Goal: Task Accomplishment & Management: Manage account settings

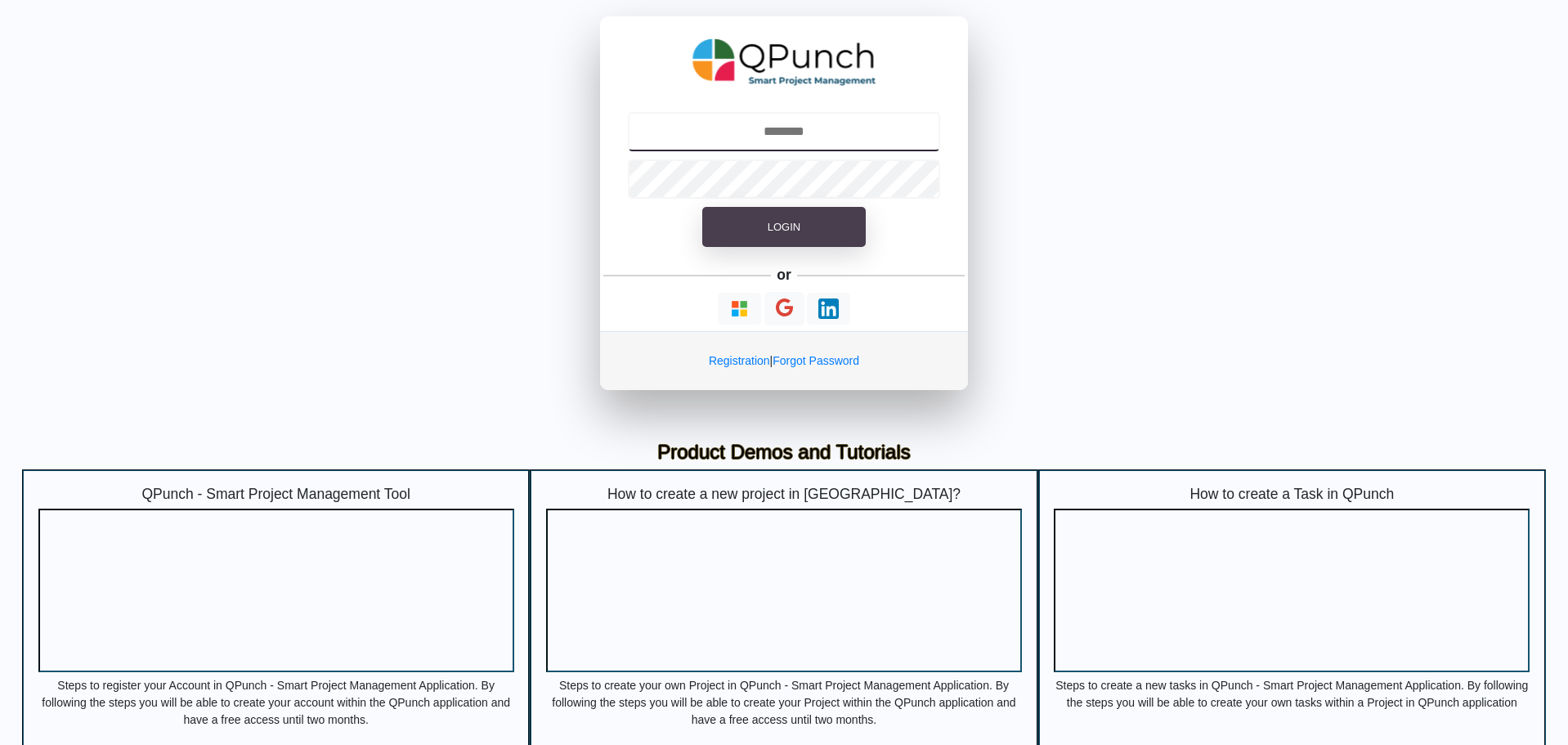
type input "**********"
click at [818, 230] on button "Login" at bounding box center [784, 227] width 164 height 40
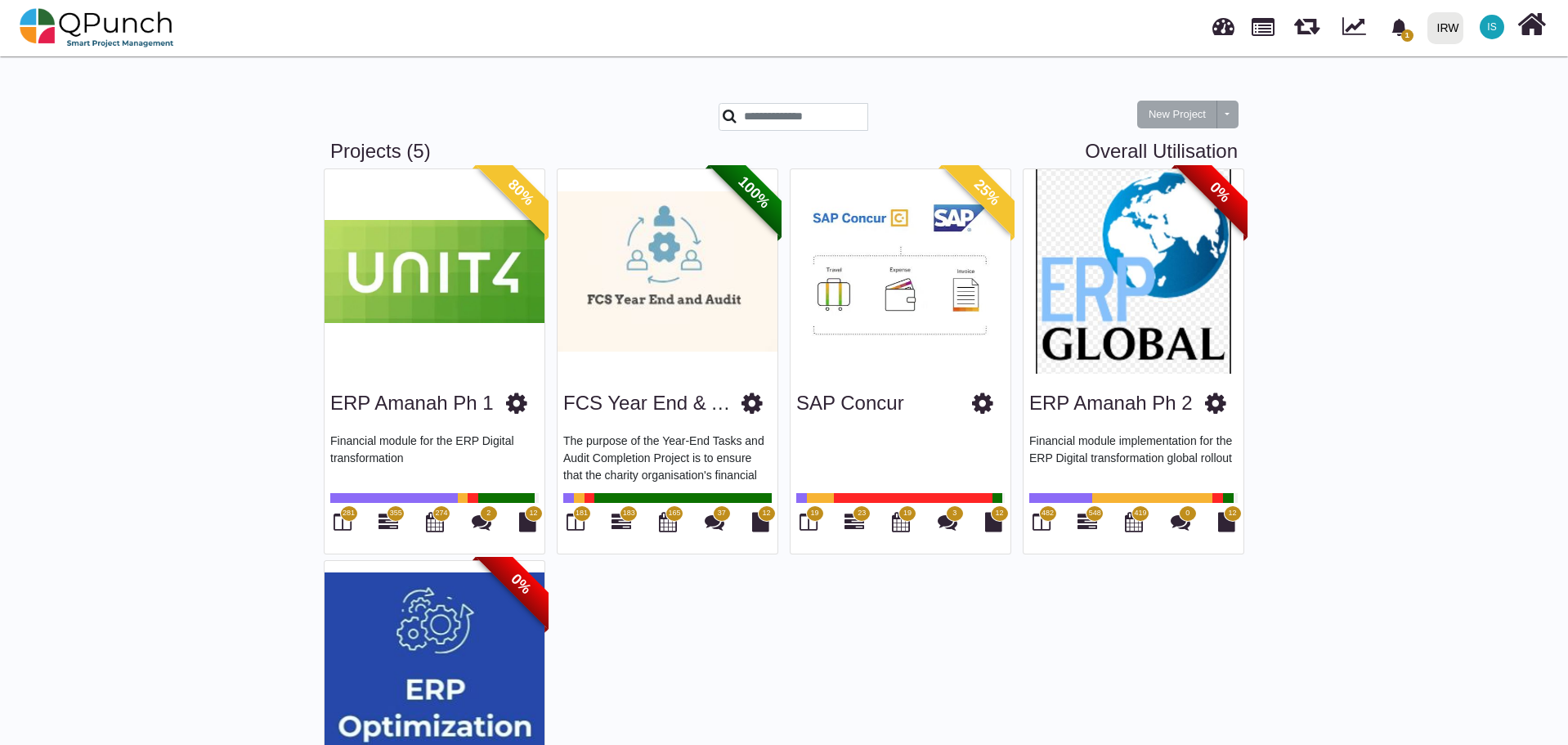
click at [1154, 345] on img at bounding box center [1134, 271] width 220 height 204
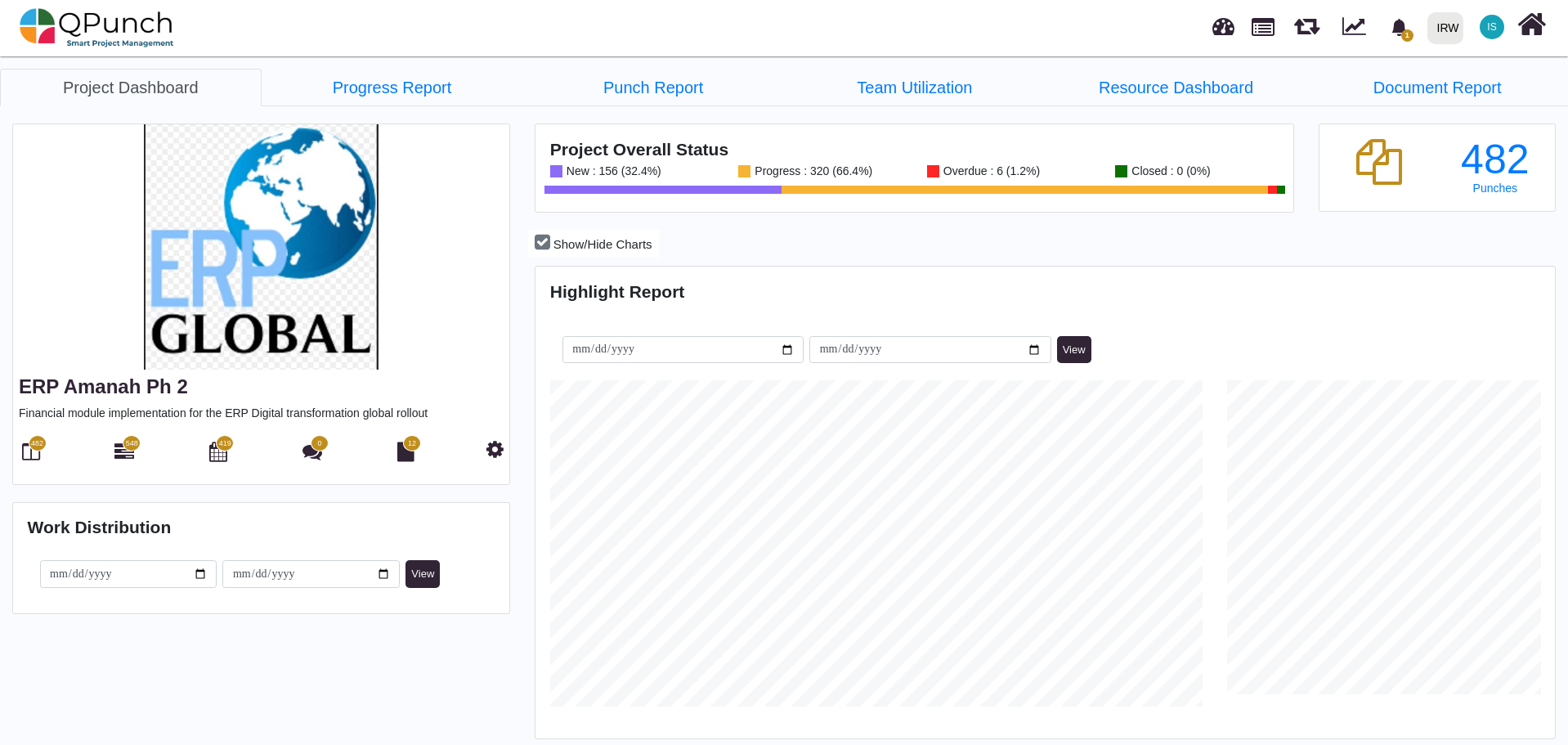
scroll to position [326, 339]
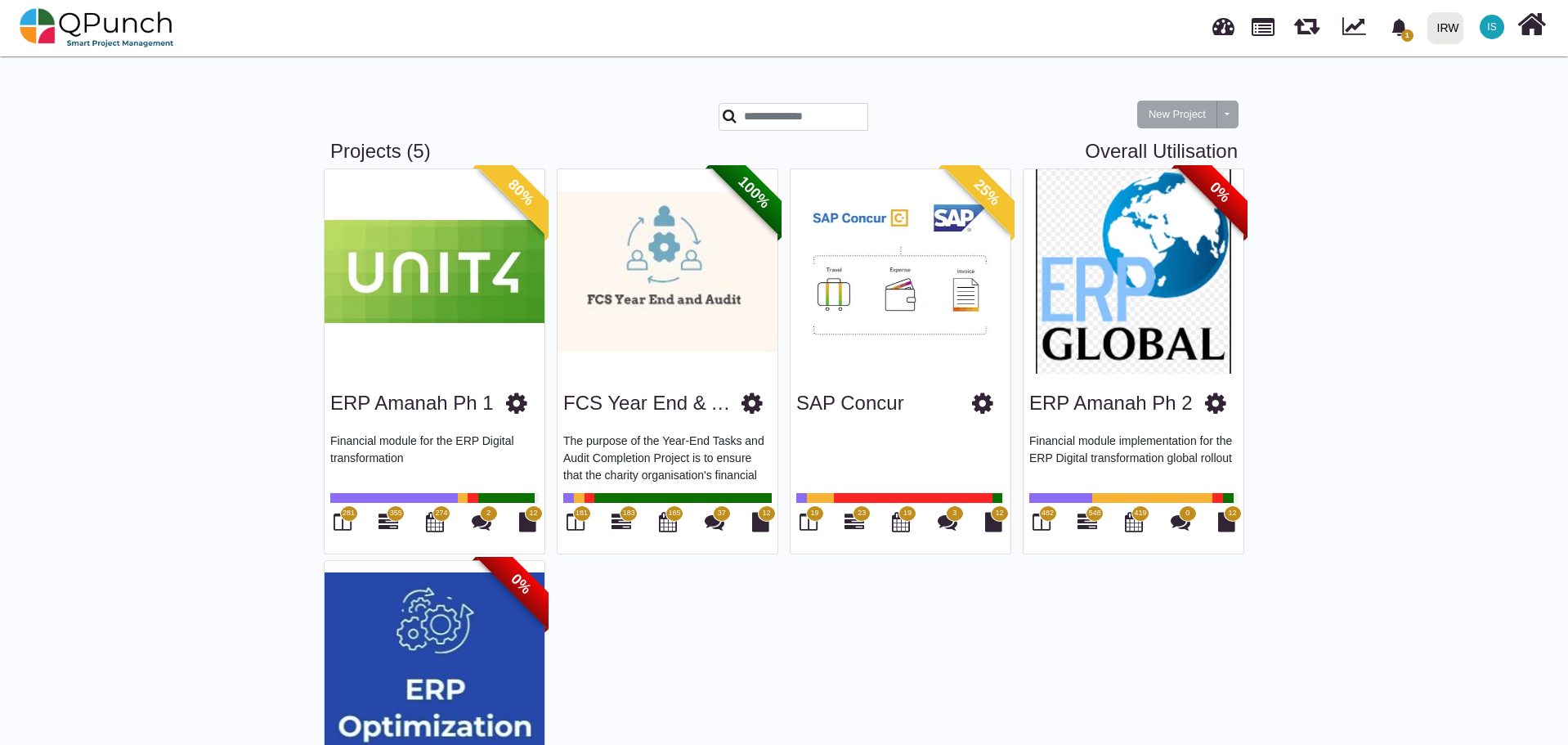
click at [421, 343] on img at bounding box center [434, 271] width 220 height 204
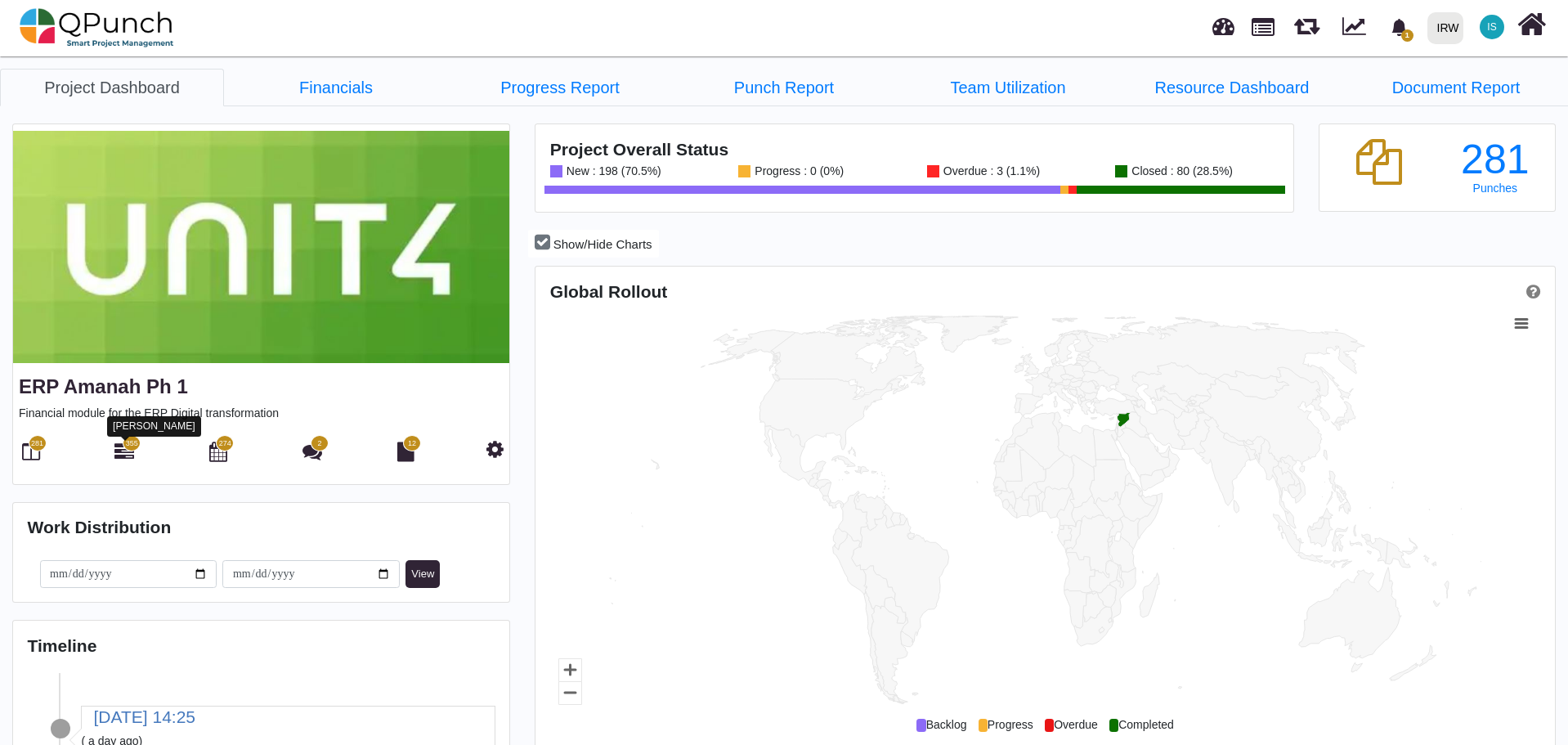
click at [128, 451] on icon at bounding box center [124, 451] width 19 height 19
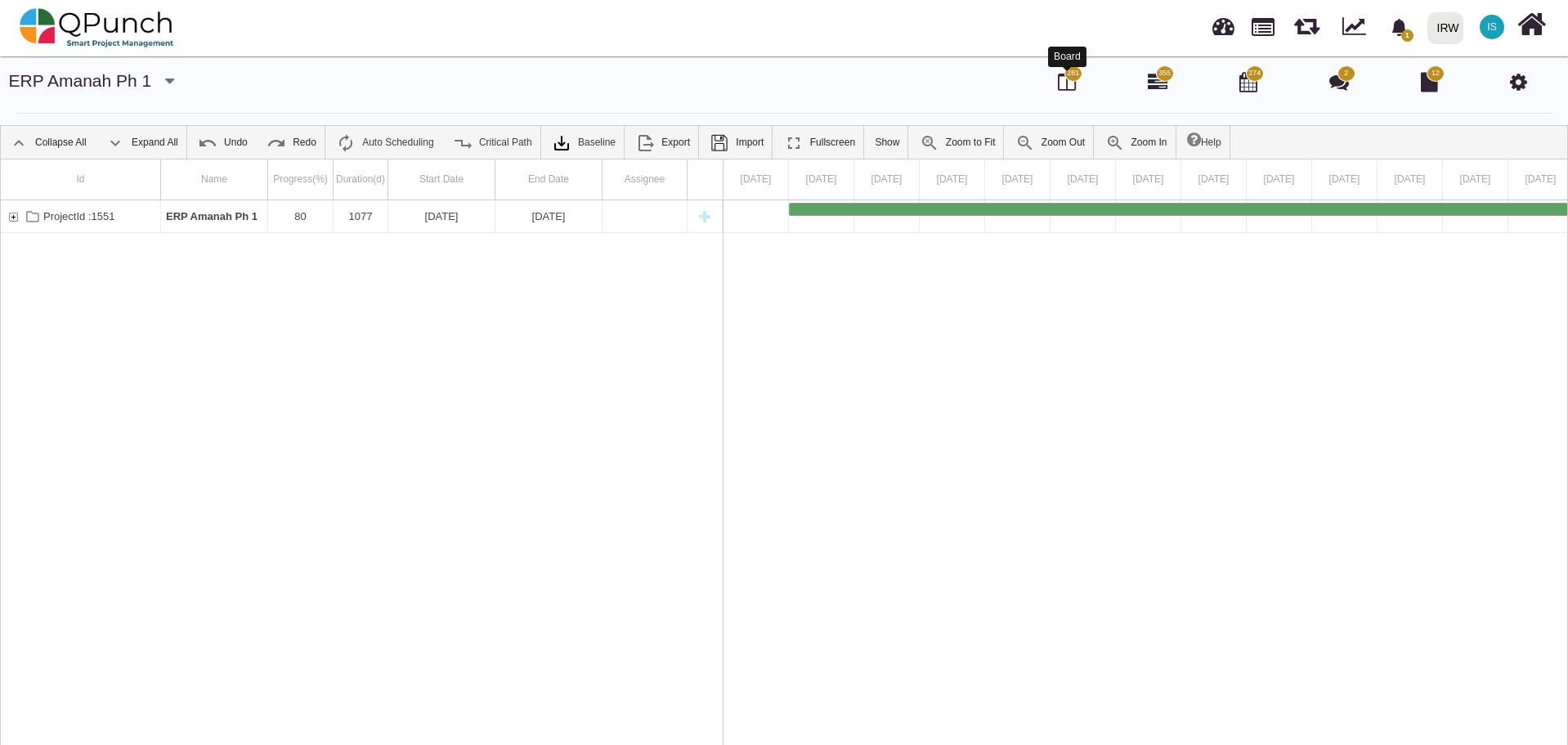
click at [1066, 82] on icon at bounding box center [1067, 82] width 18 height 19
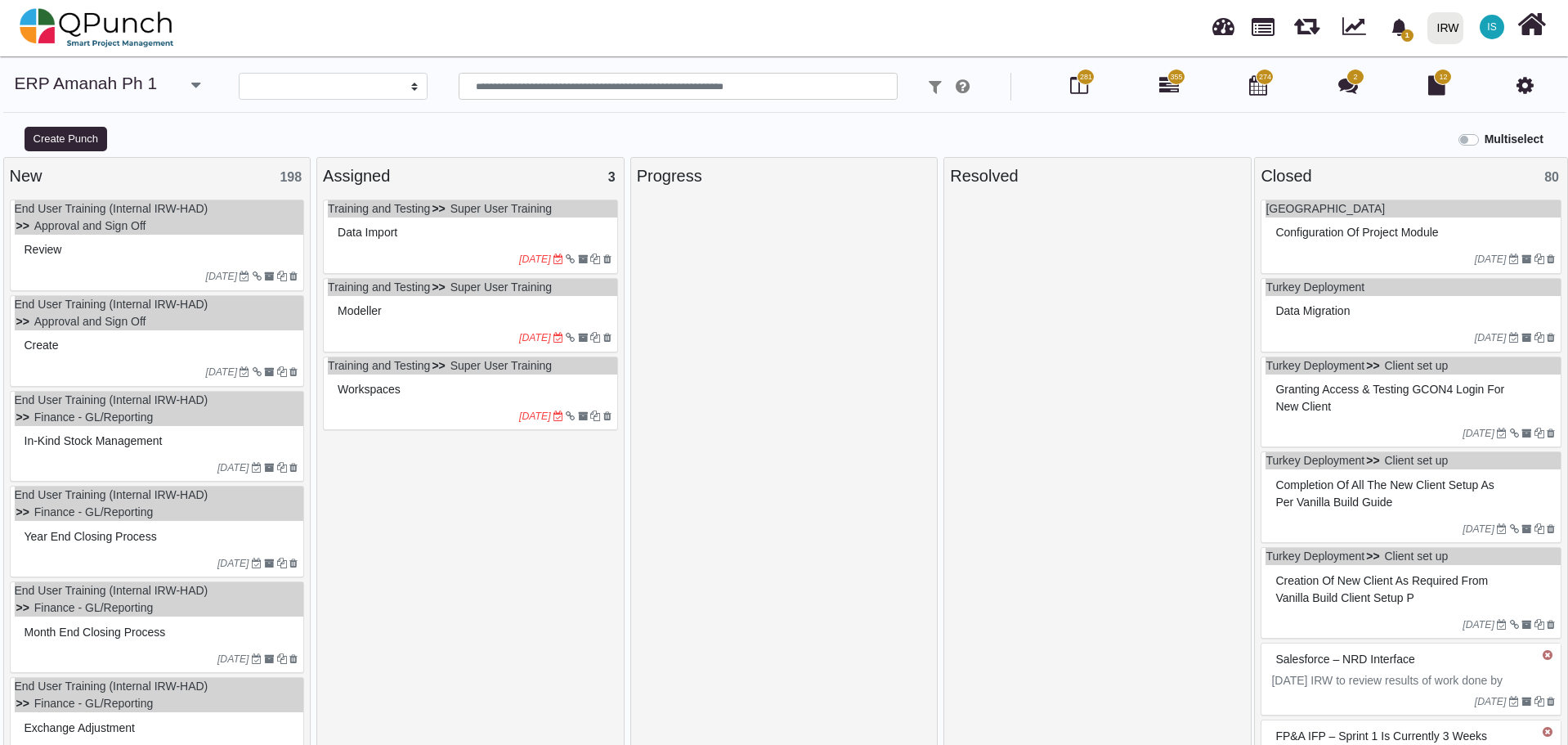
select select
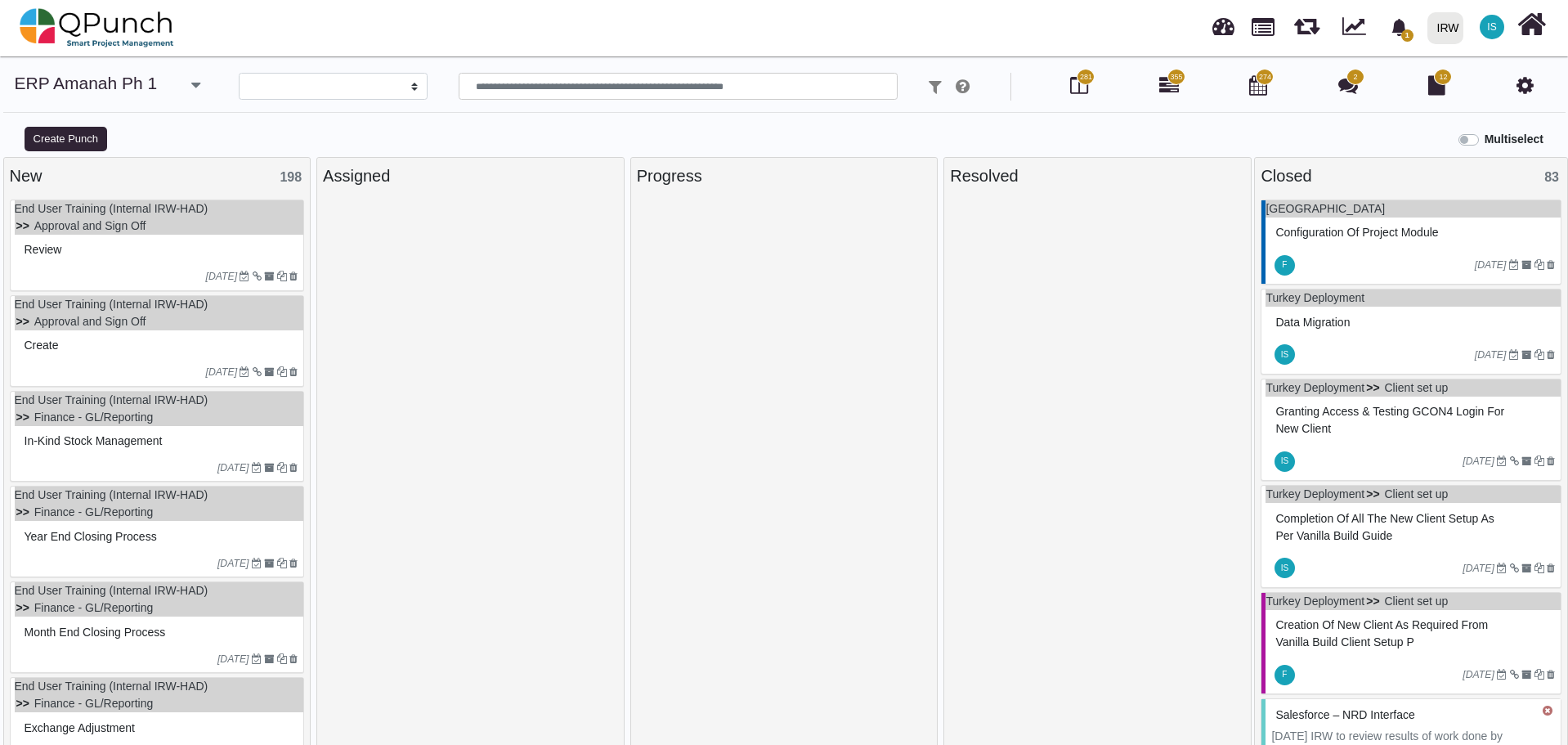
click at [172, 259] on div "Review" at bounding box center [159, 250] width 278 height 26
click at [171, 259] on div "End User Training (Internal IRW-HAD) Approval and Sign Off Review 02-05-2023" at bounding box center [157, 245] width 295 height 91
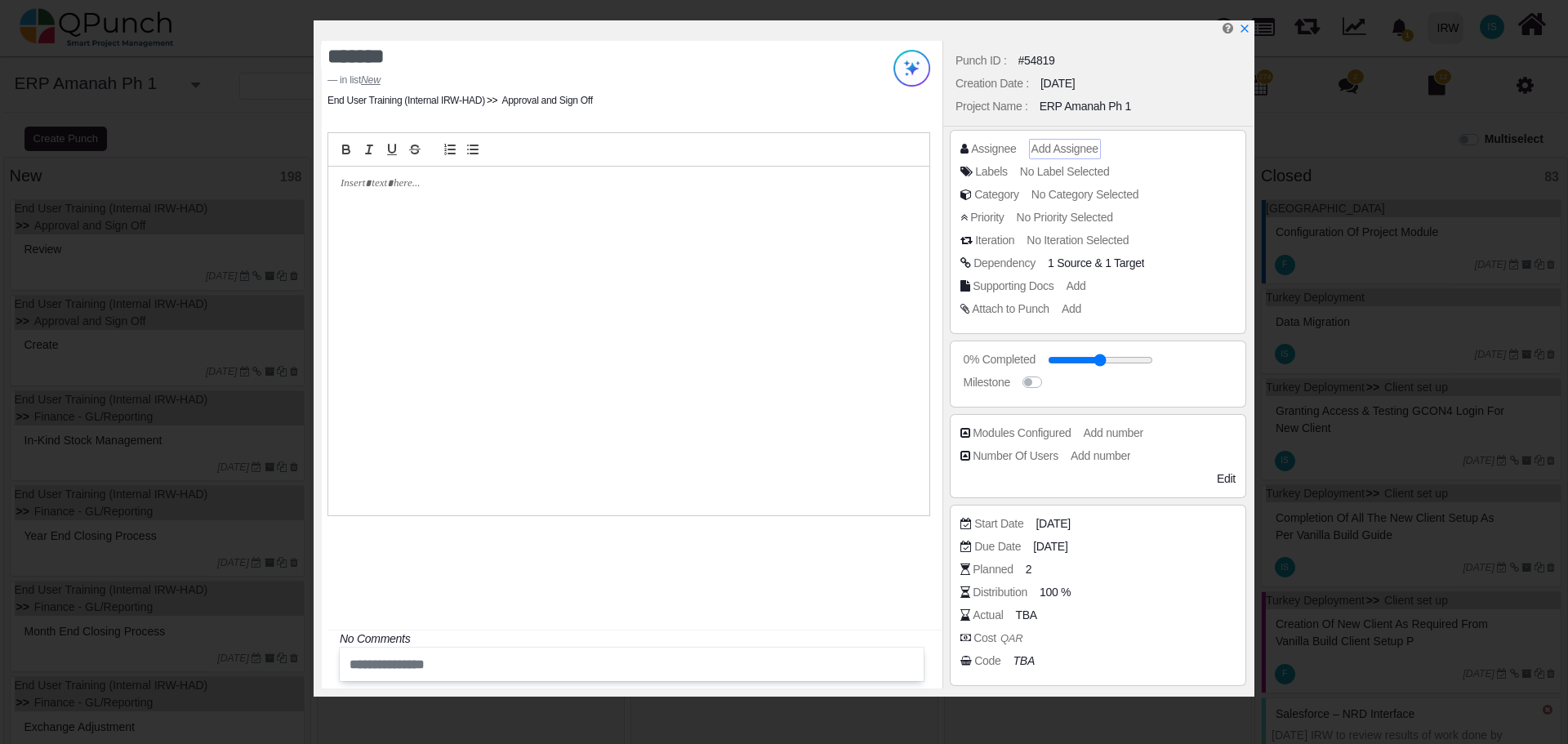
click at [1061, 147] on span "Add Assignee" at bounding box center [1065, 148] width 67 height 13
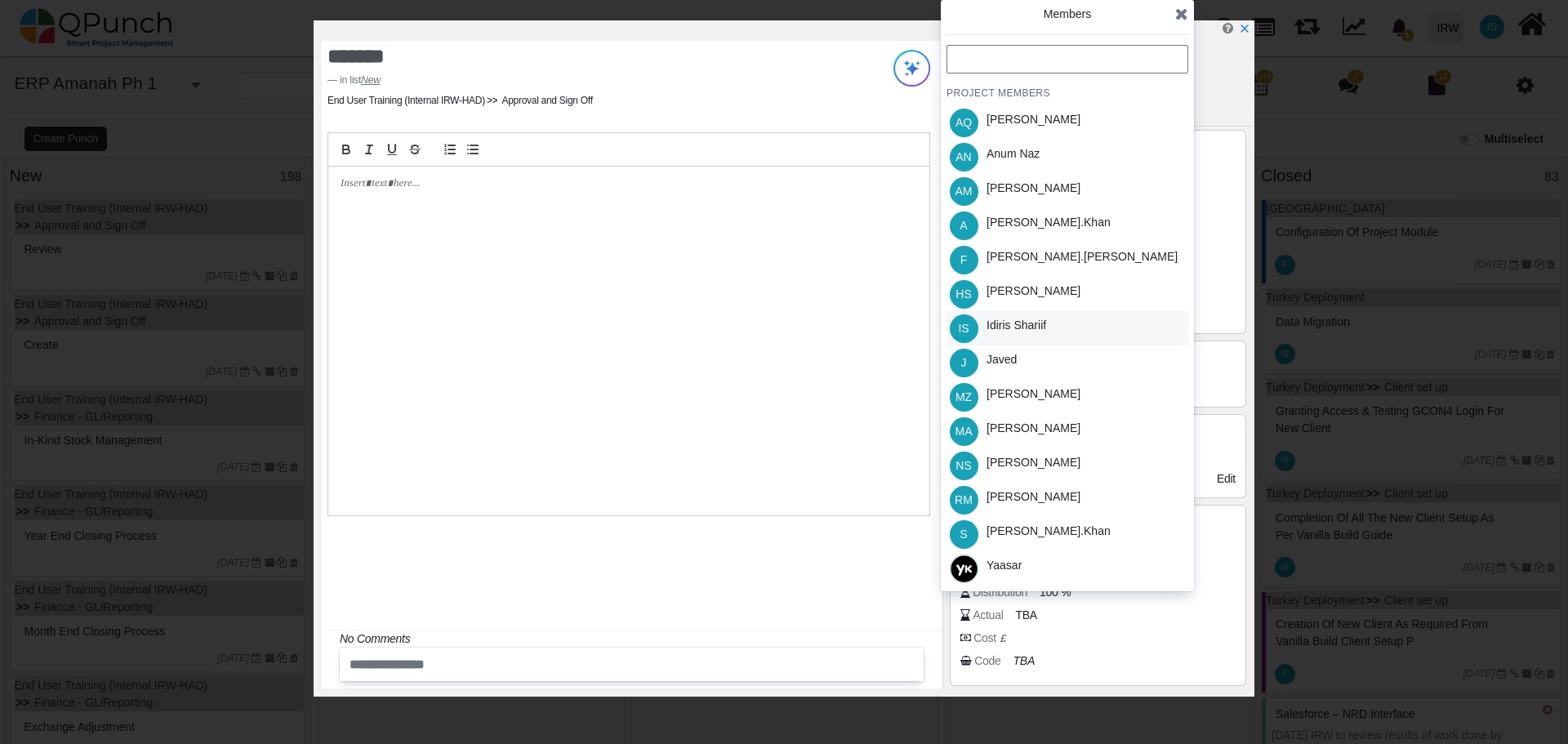
click at [1035, 328] on div "Idiris Shariif" at bounding box center [1016, 326] width 60 height 18
click at [1185, 16] on icon at bounding box center [1181, 14] width 13 height 17
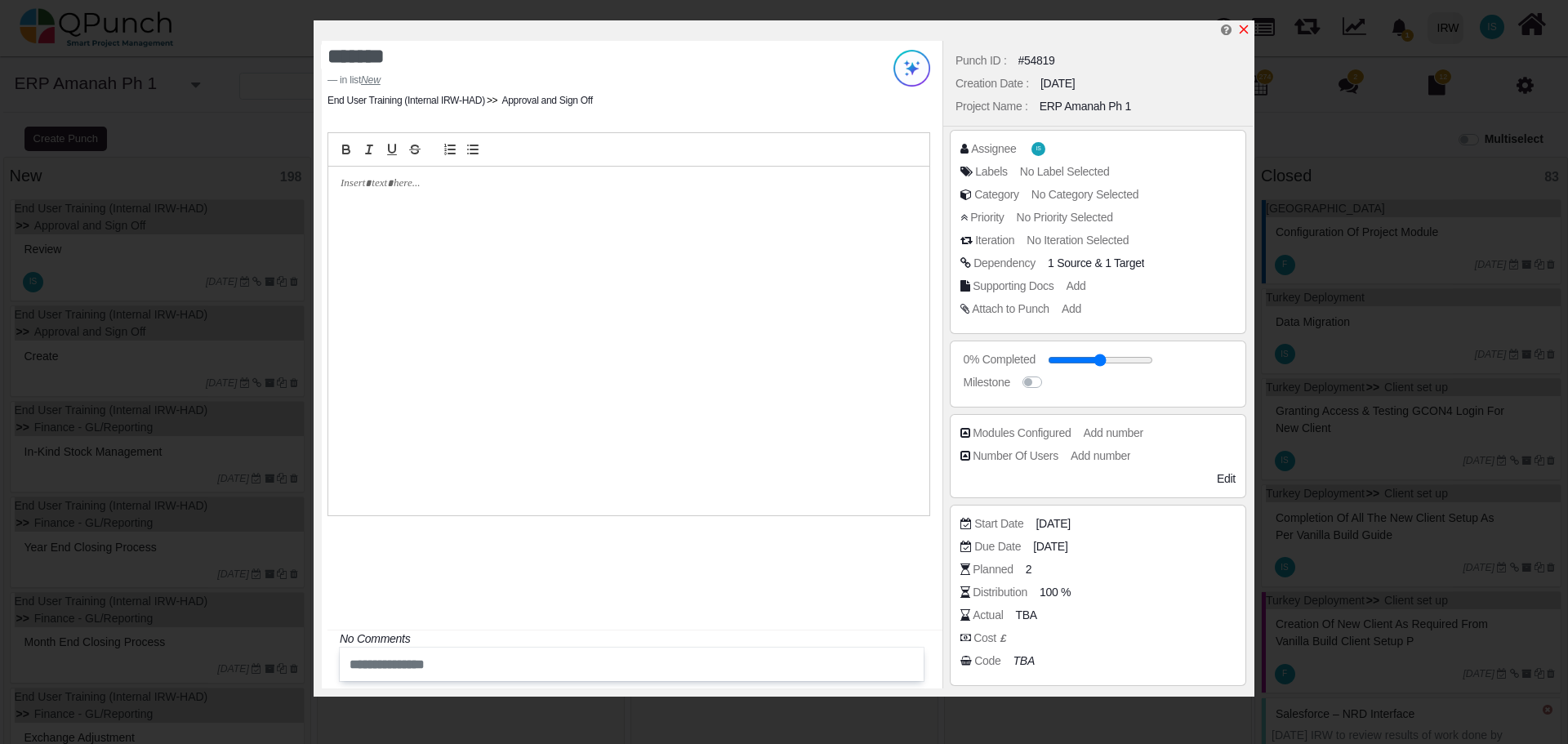
click at [1239, 32] on icon "x" at bounding box center [1243, 29] width 13 height 13
type input "**"
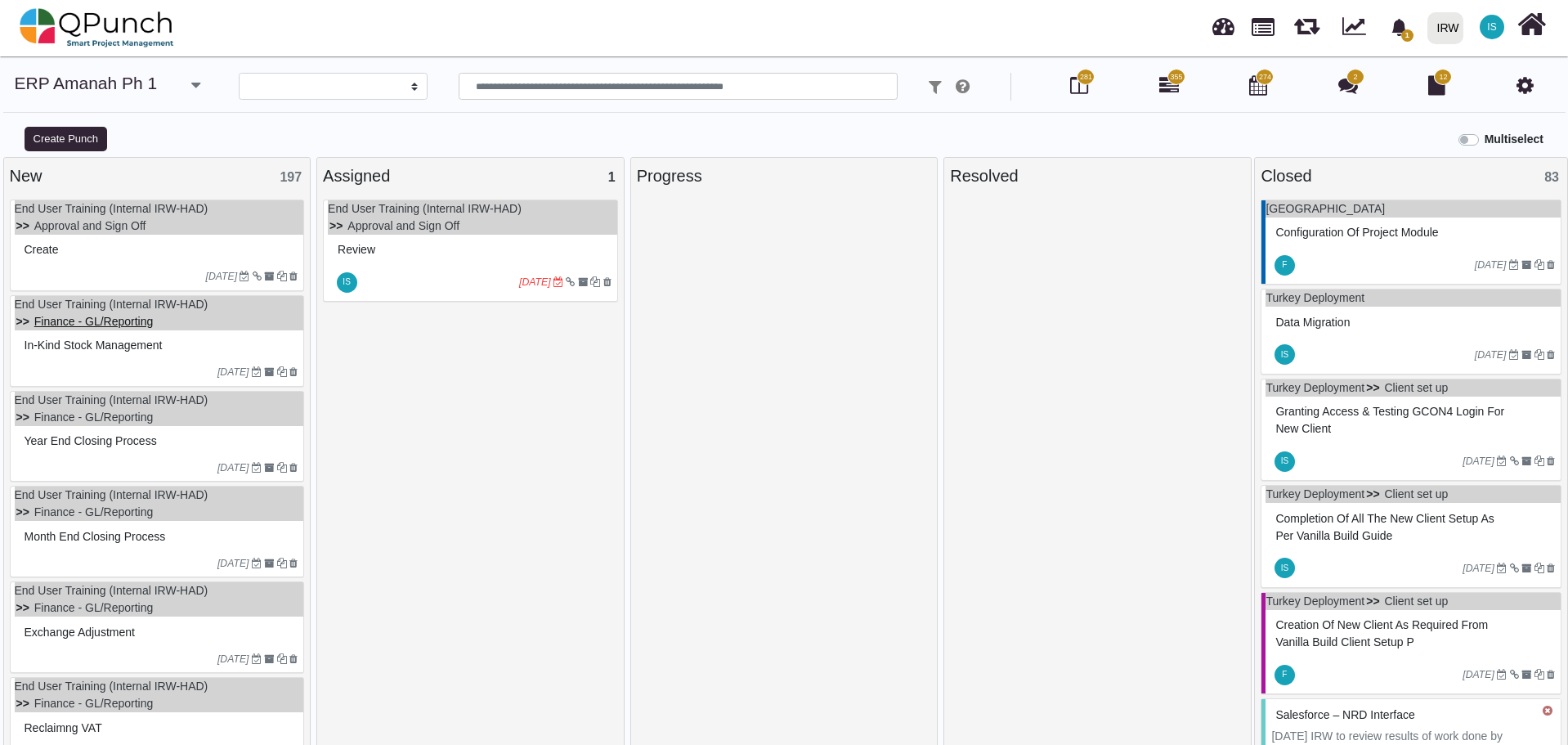
click at [147, 320] on link "Finance - GL/Reporting" at bounding box center [94, 321] width 120 height 13
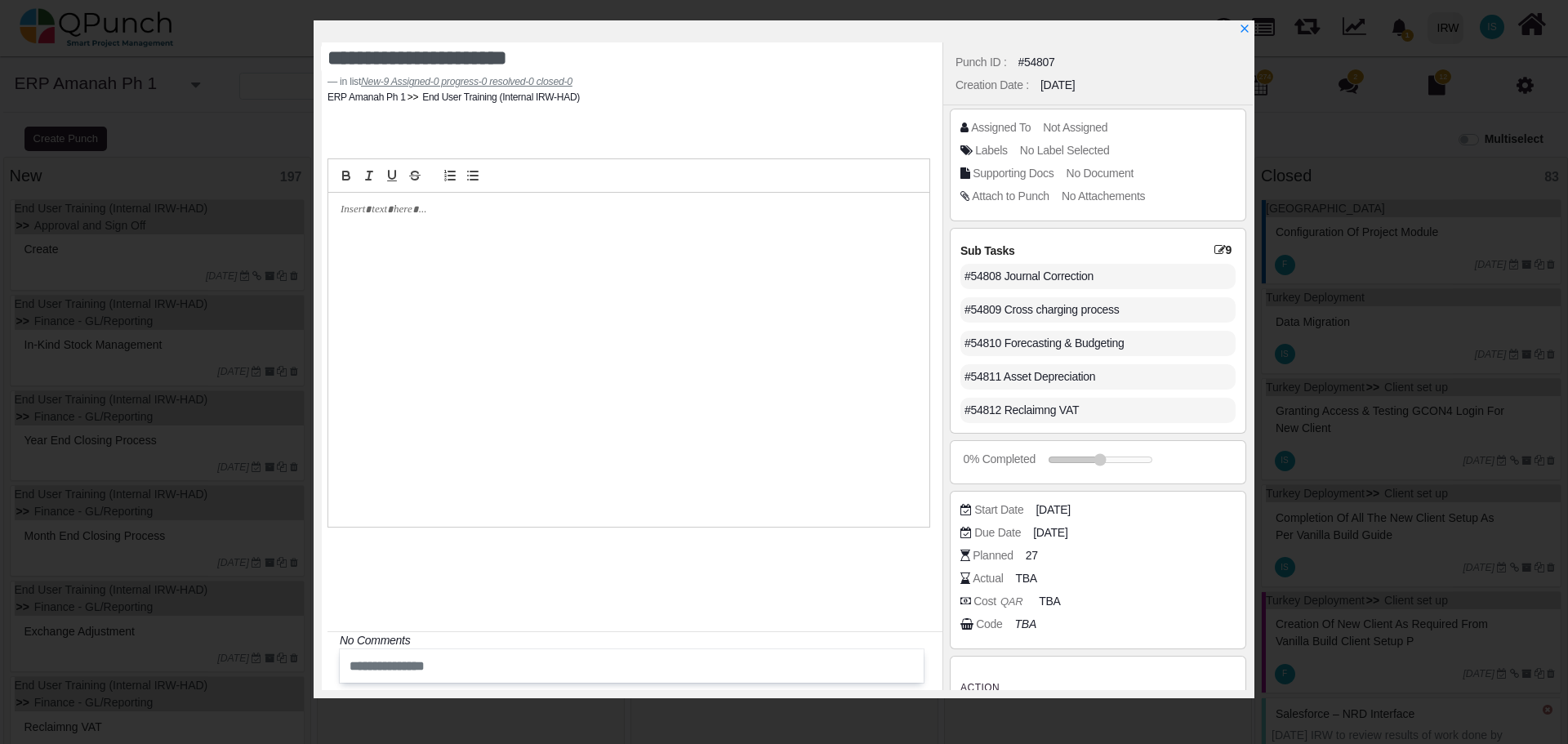
click at [1012, 129] on div "Assigned To" at bounding box center [1001, 128] width 60 height 18
click at [1013, 129] on div "Assigned To" at bounding box center [1001, 128] width 60 height 18
click at [1058, 131] on span "Not Assigned" at bounding box center [1077, 127] width 64 height 13
click at [1059, 129] on span "Not Assigned" at bounding box center [1077, 127] width 64 height 13
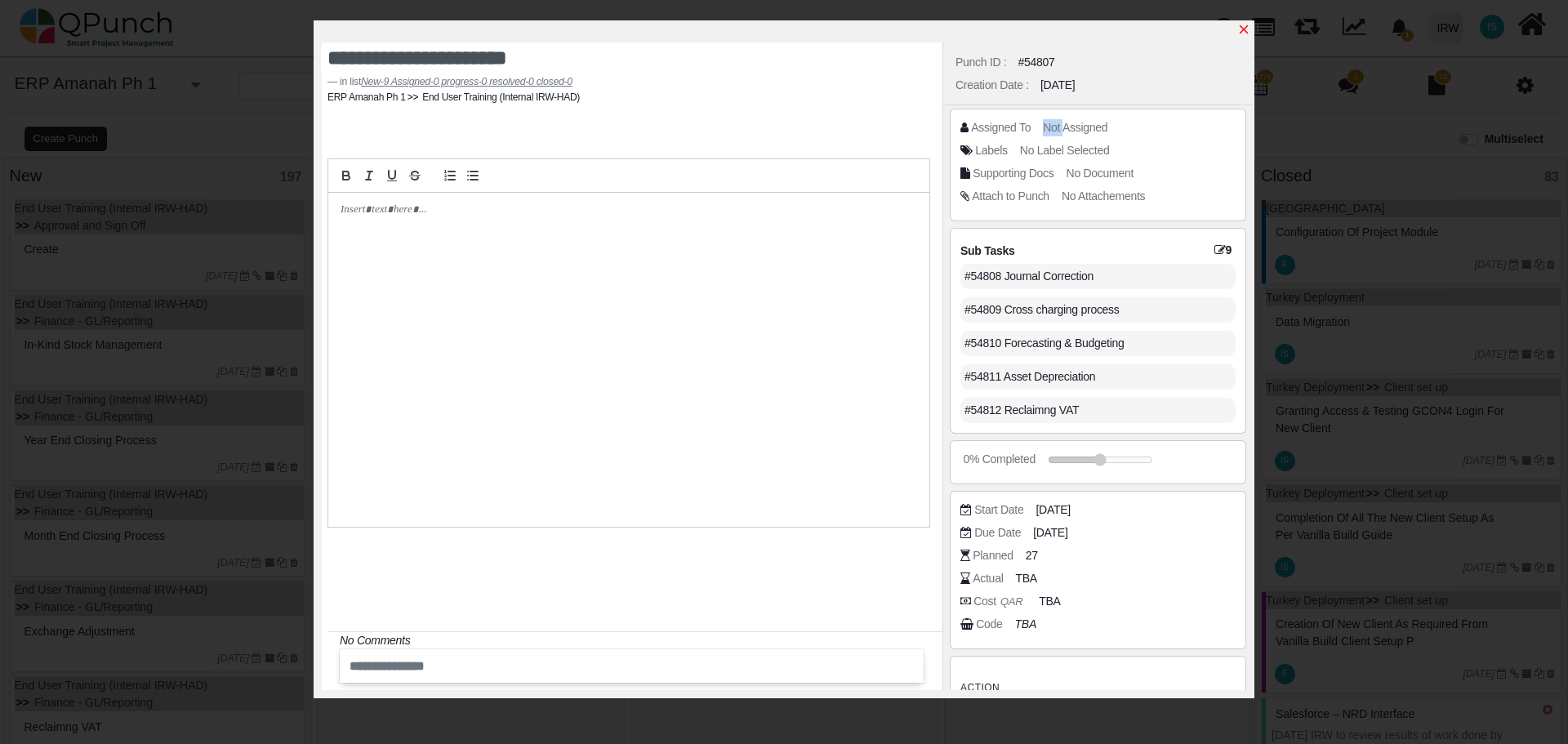
click at [1243, 28] on icon "x" at bounding box center [1243, 29] width 13 height 13
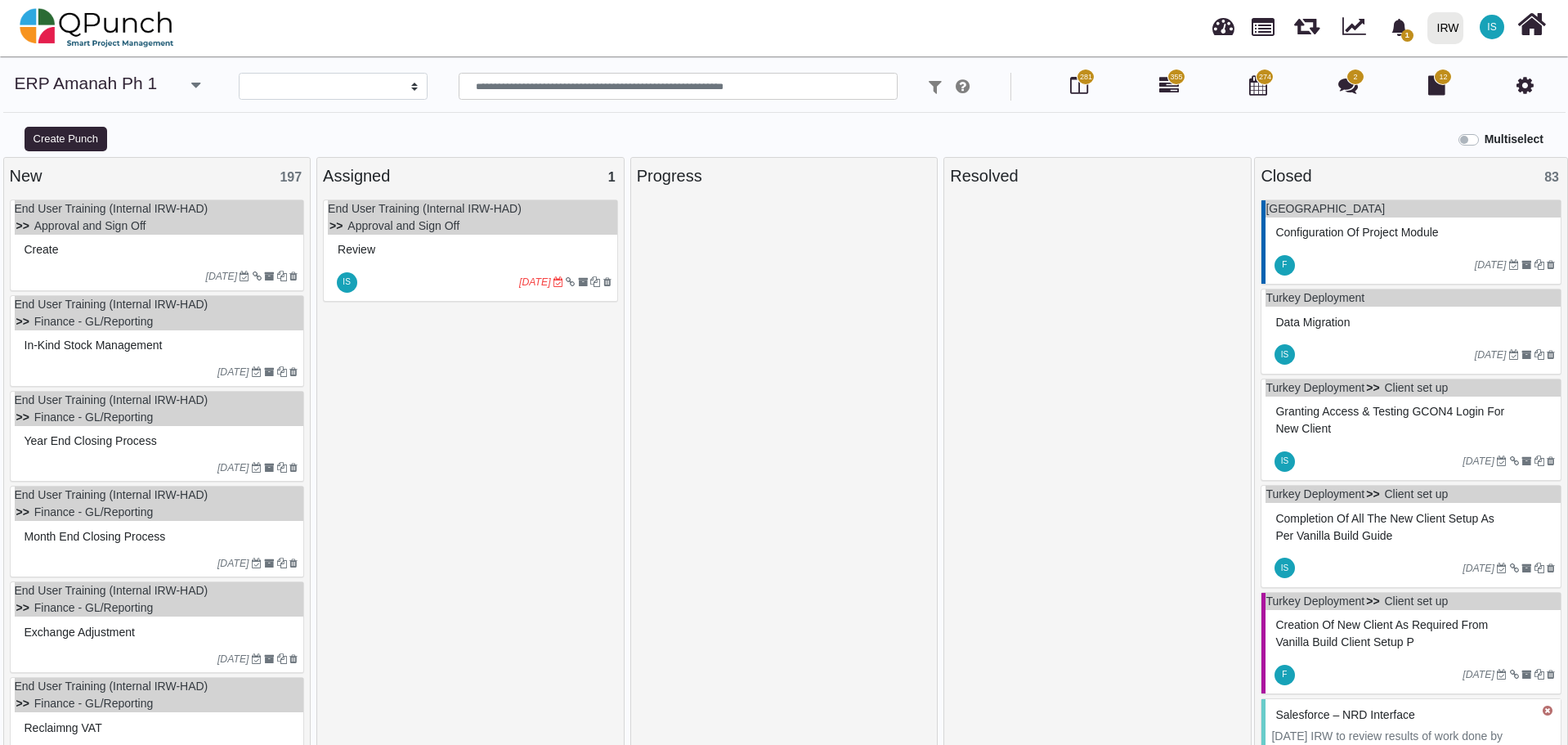
click at [206, 343] on div "In-Kind stock management" at bounding box center [159, 345] width 278 height 26
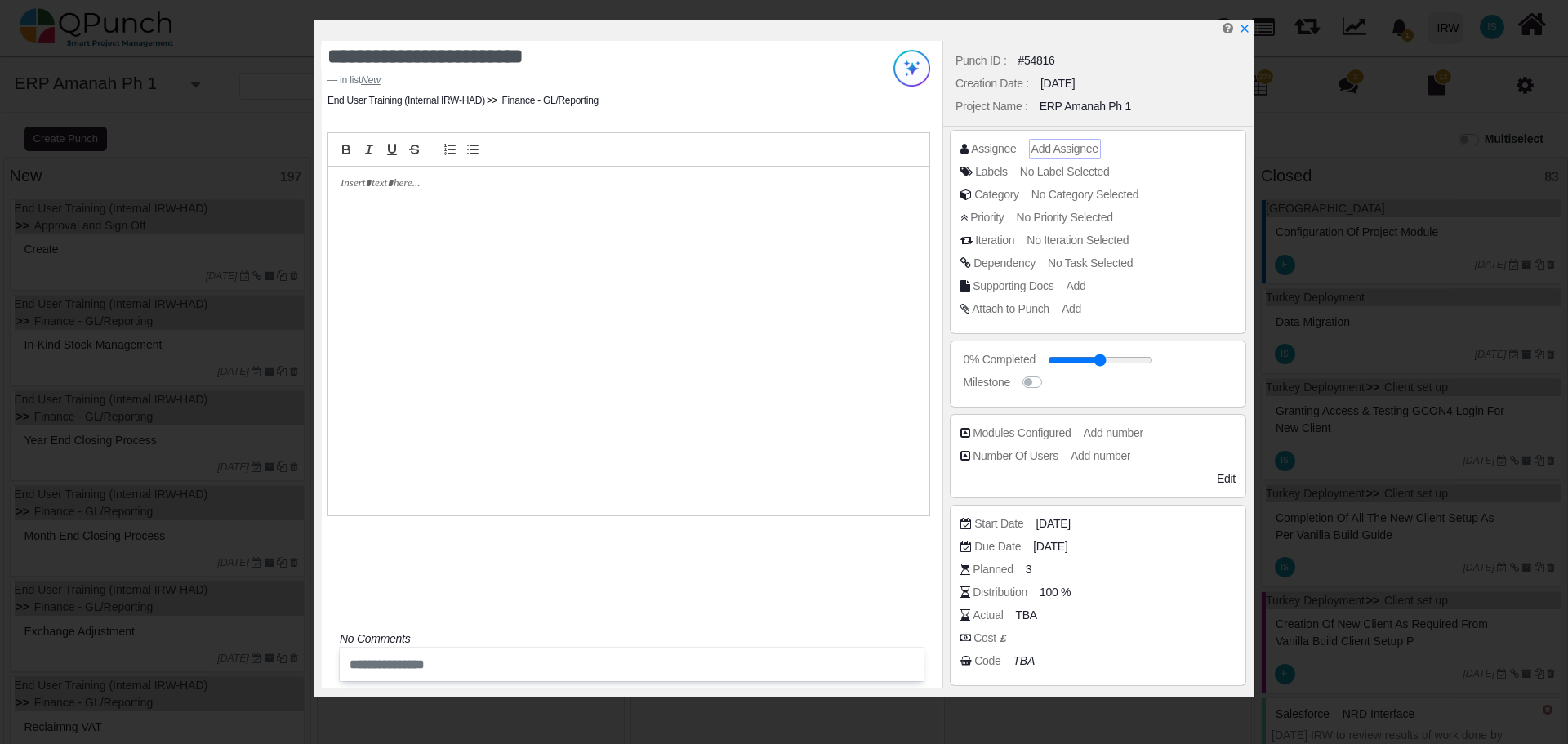
click at [1057, 148] on span "Add Assignee" at bounding box center [1065, 148] width 67 height 13
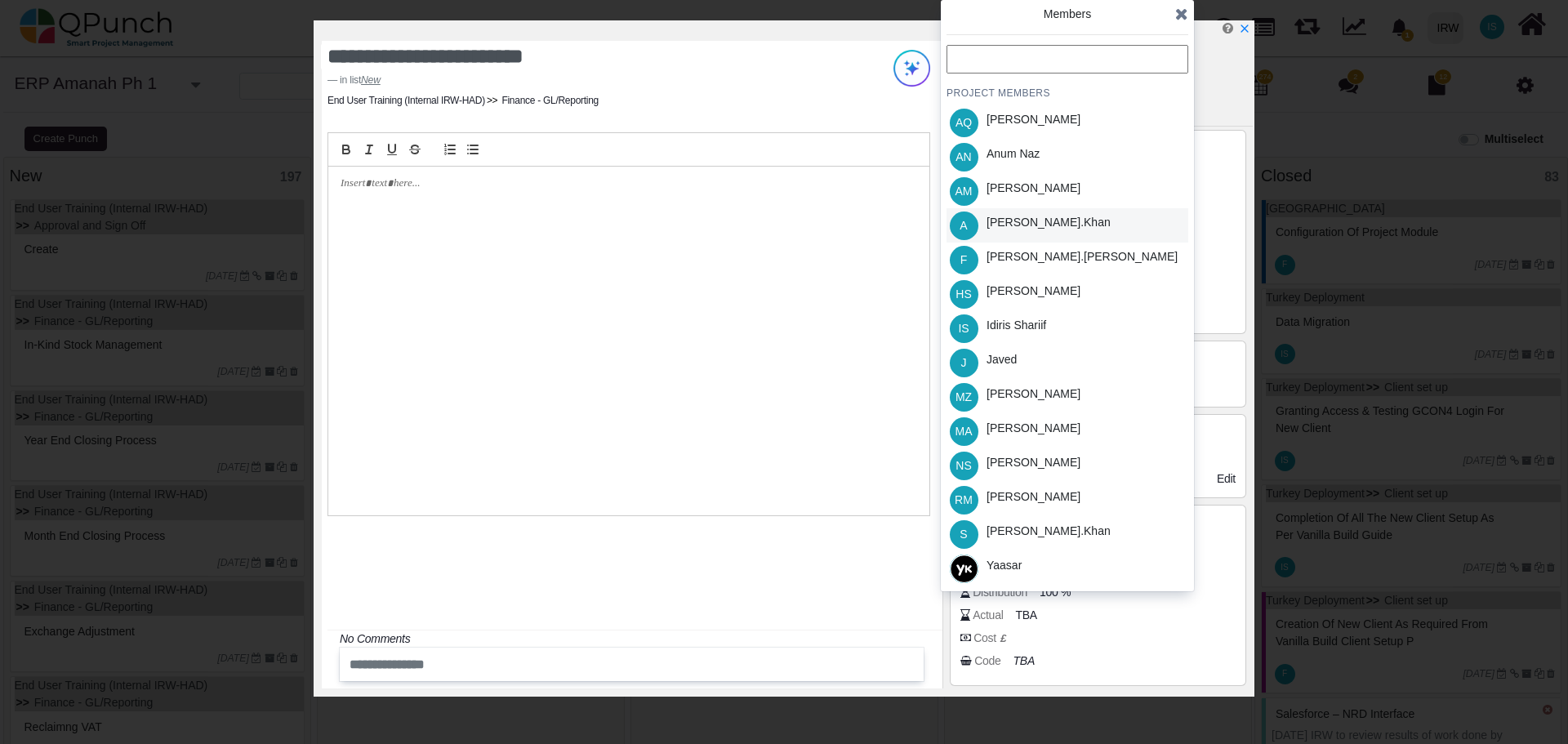
click at [1024, 221] on div "Azeem.khan" at bounding box center [1048, 223] width 124 height 18
click at [1178, 18] on icon at bounding box center [1181, 14] width 13 height 17
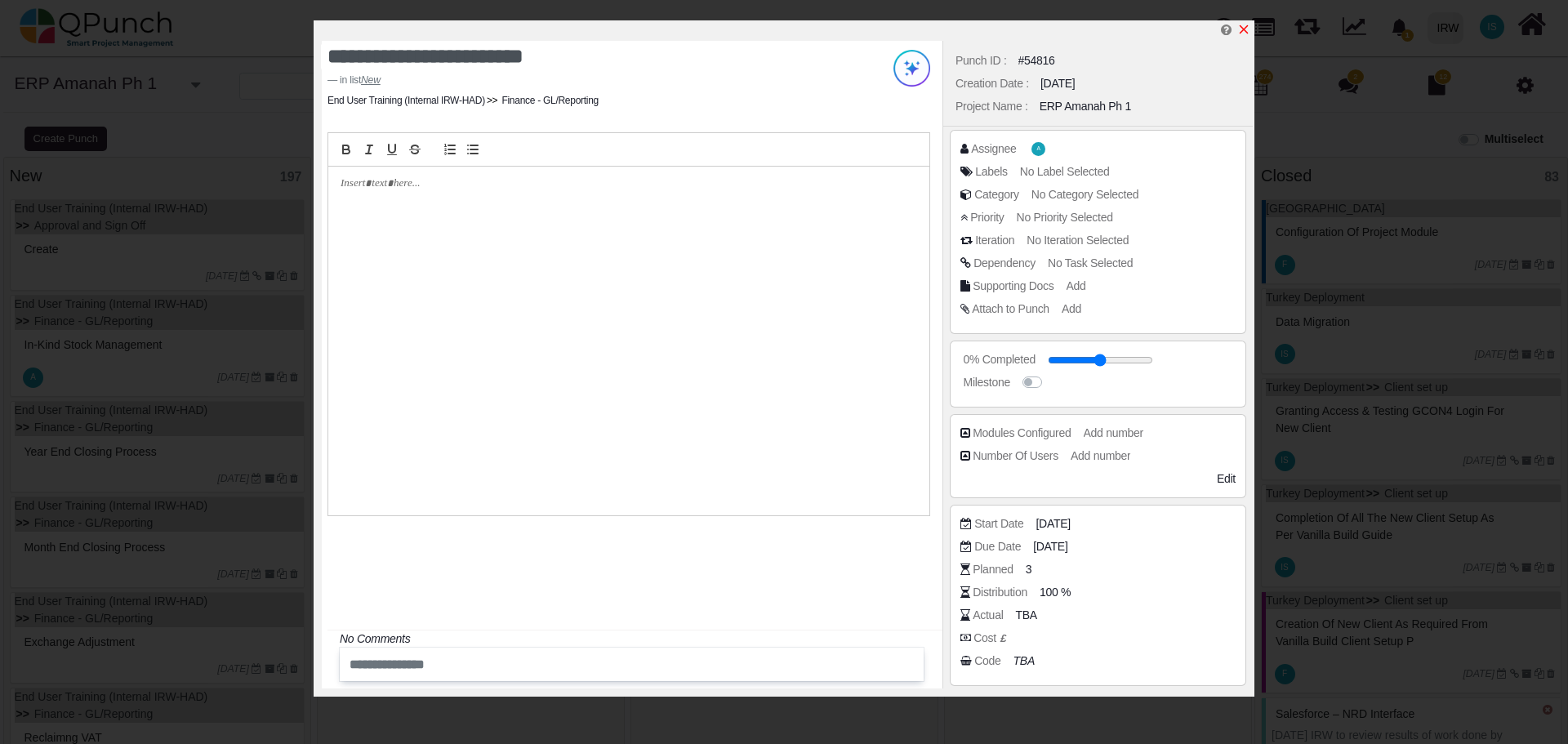
click at [1241, 32] on icon "x" at bounding box center [1243, 29] width 13 height 13
type input "**"
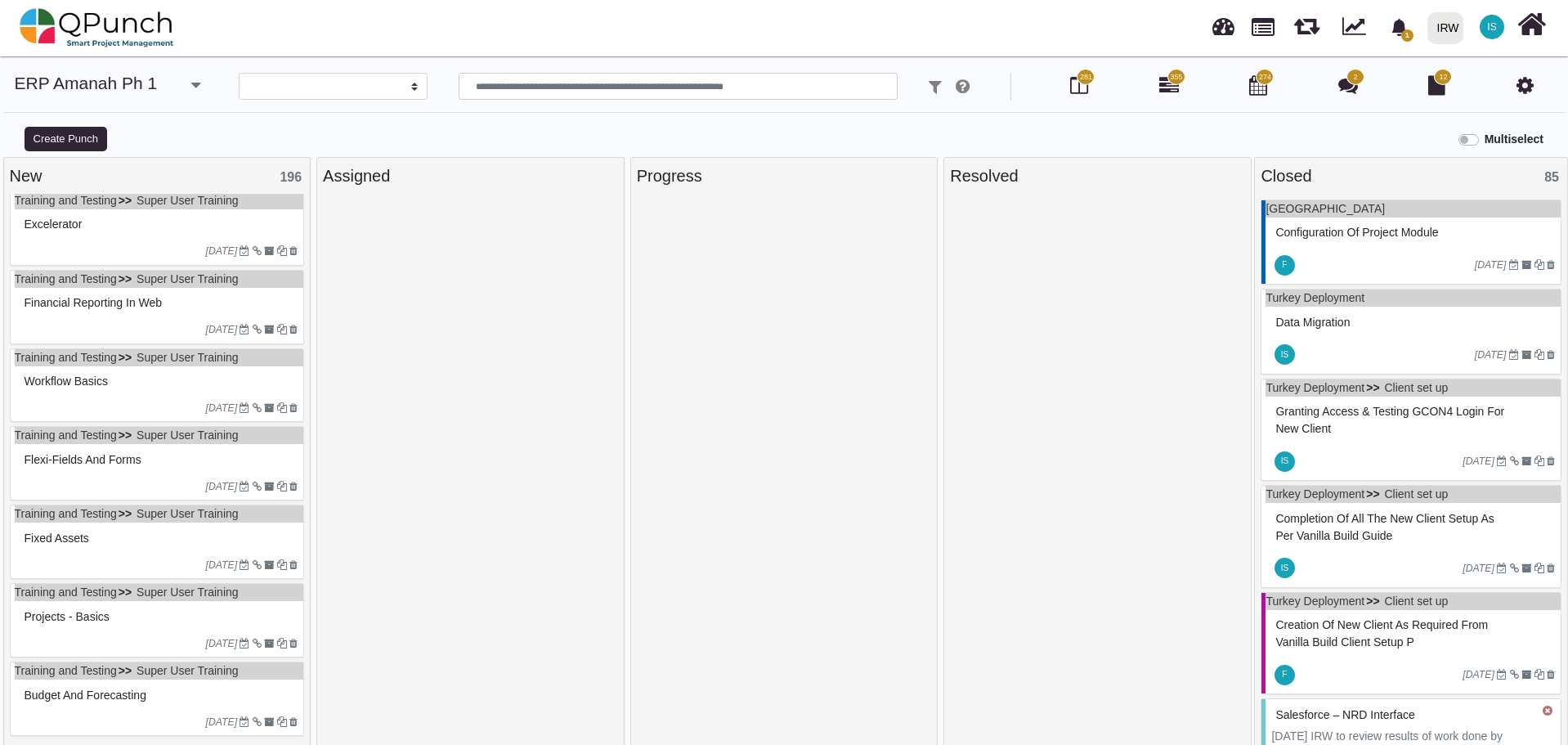
scroll to position [1528, 0]
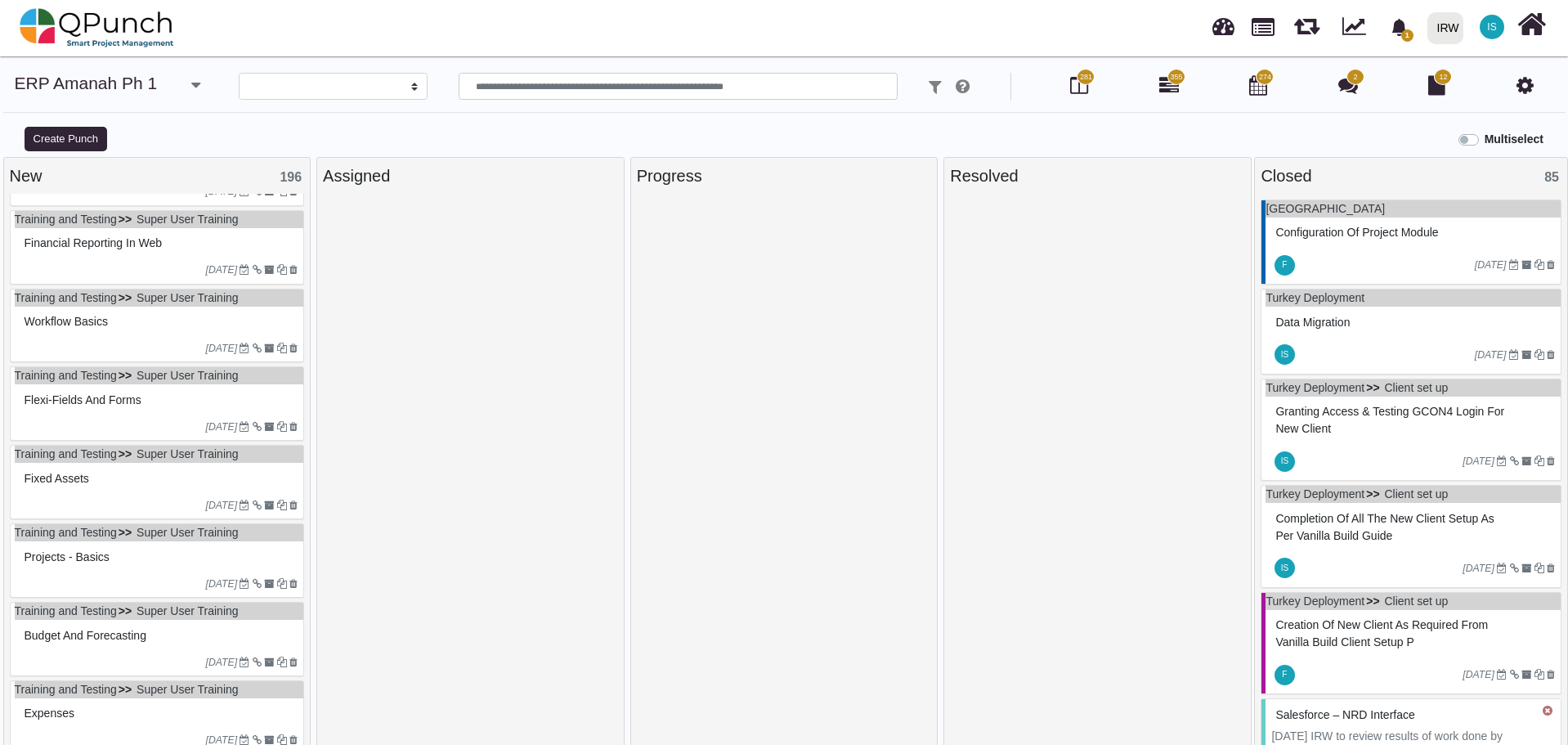
click at [191, 84] on icon "button" at bounding box center [195, 84] width 9 height 17
click at [156, 190] on link "ERP Amanah Ph 2" at bounding box center [138, 187] width 146 height 23
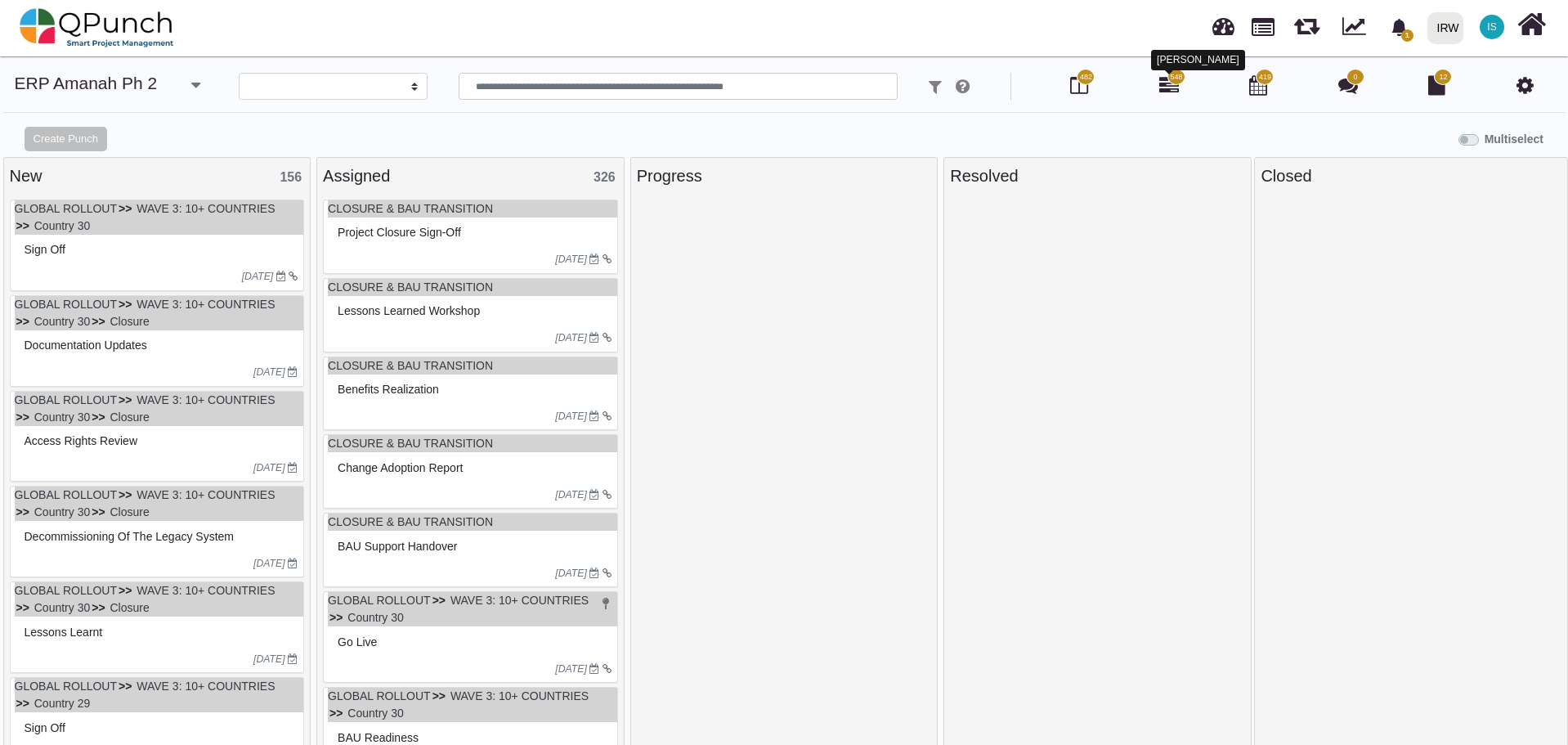
select select
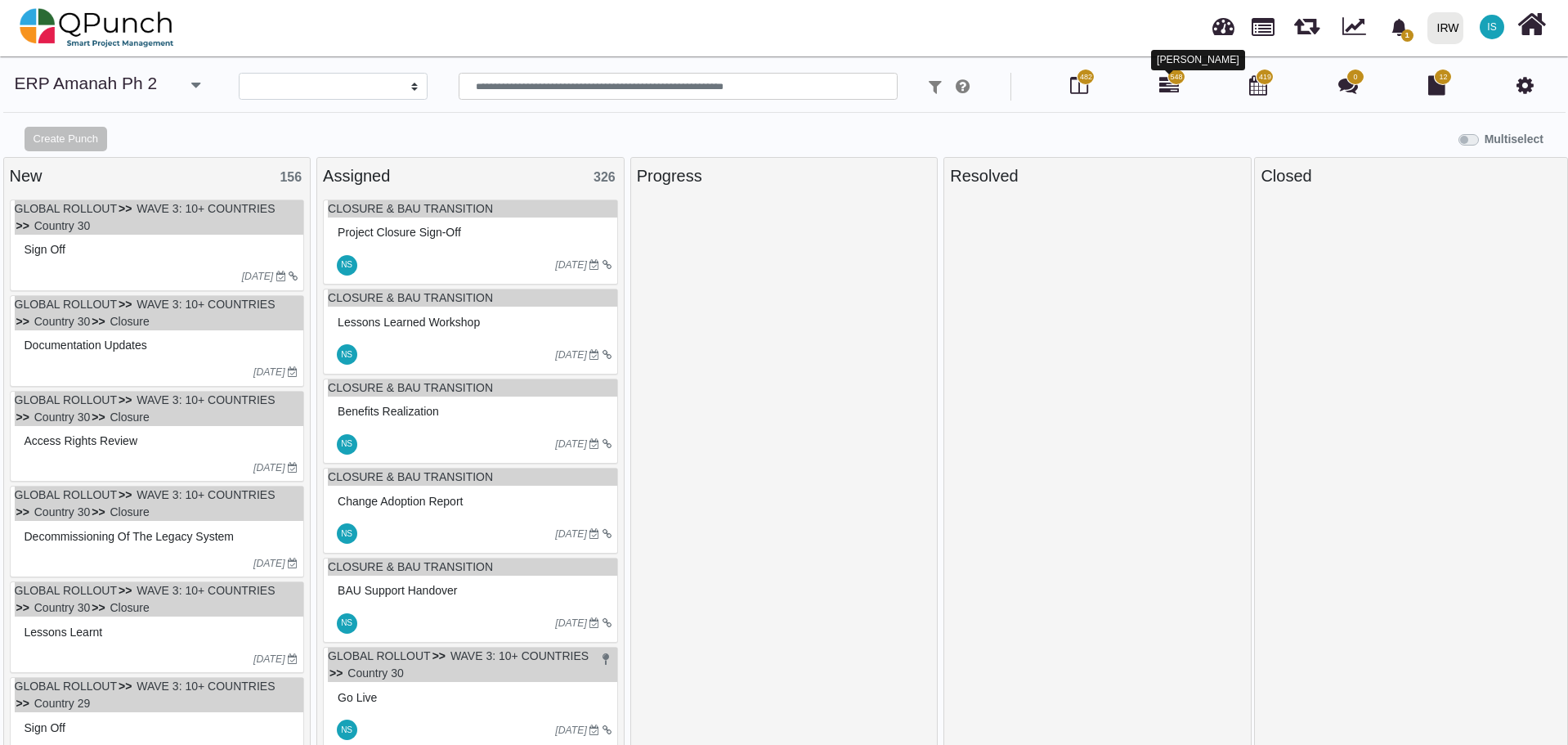
click at [1170, 89] on icon at bounding box center [1169, 85] width 19 height 19
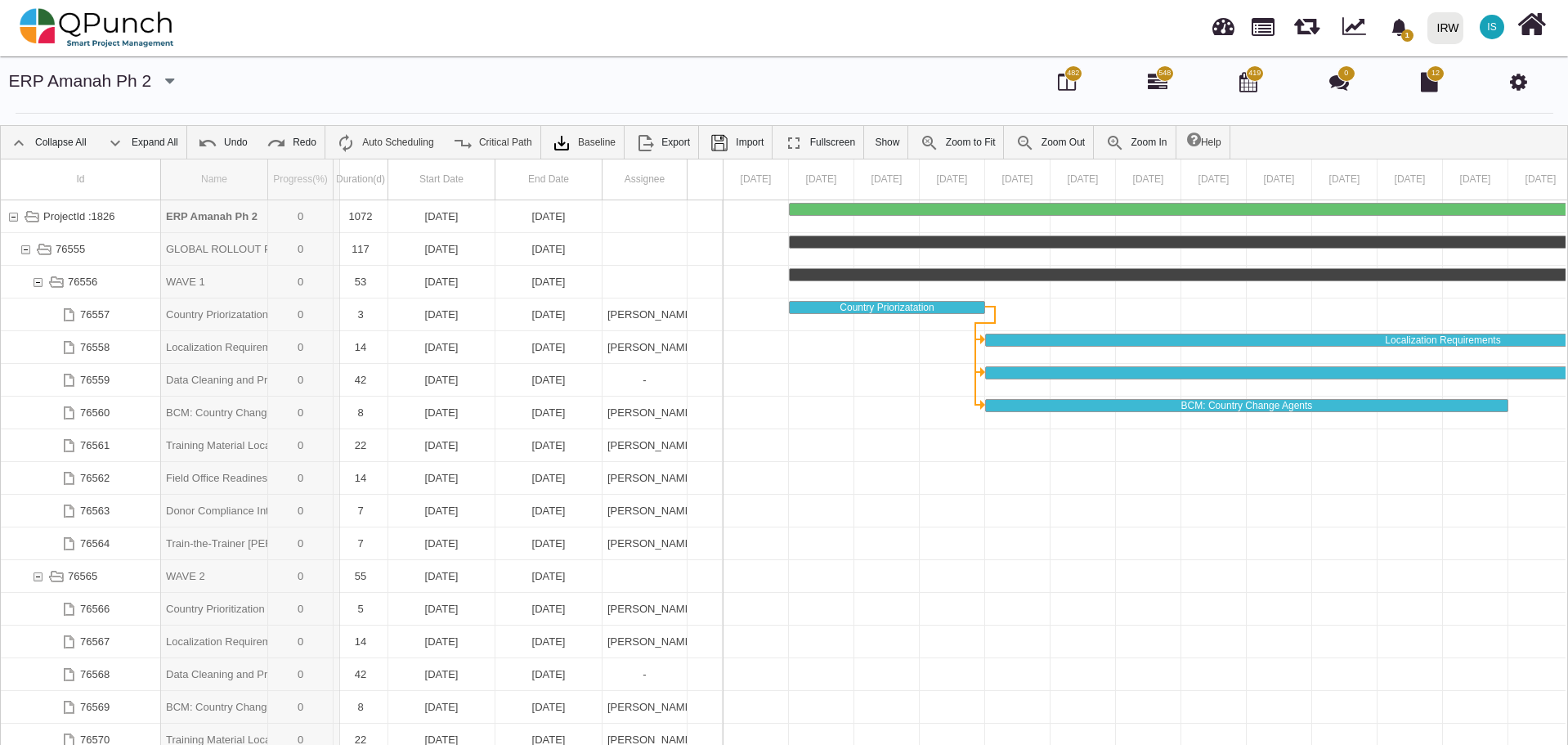
drag, startPoint x: 298, startPoint y: 169, endPoint x: 341, endPoint y: 175, distance: 43.4
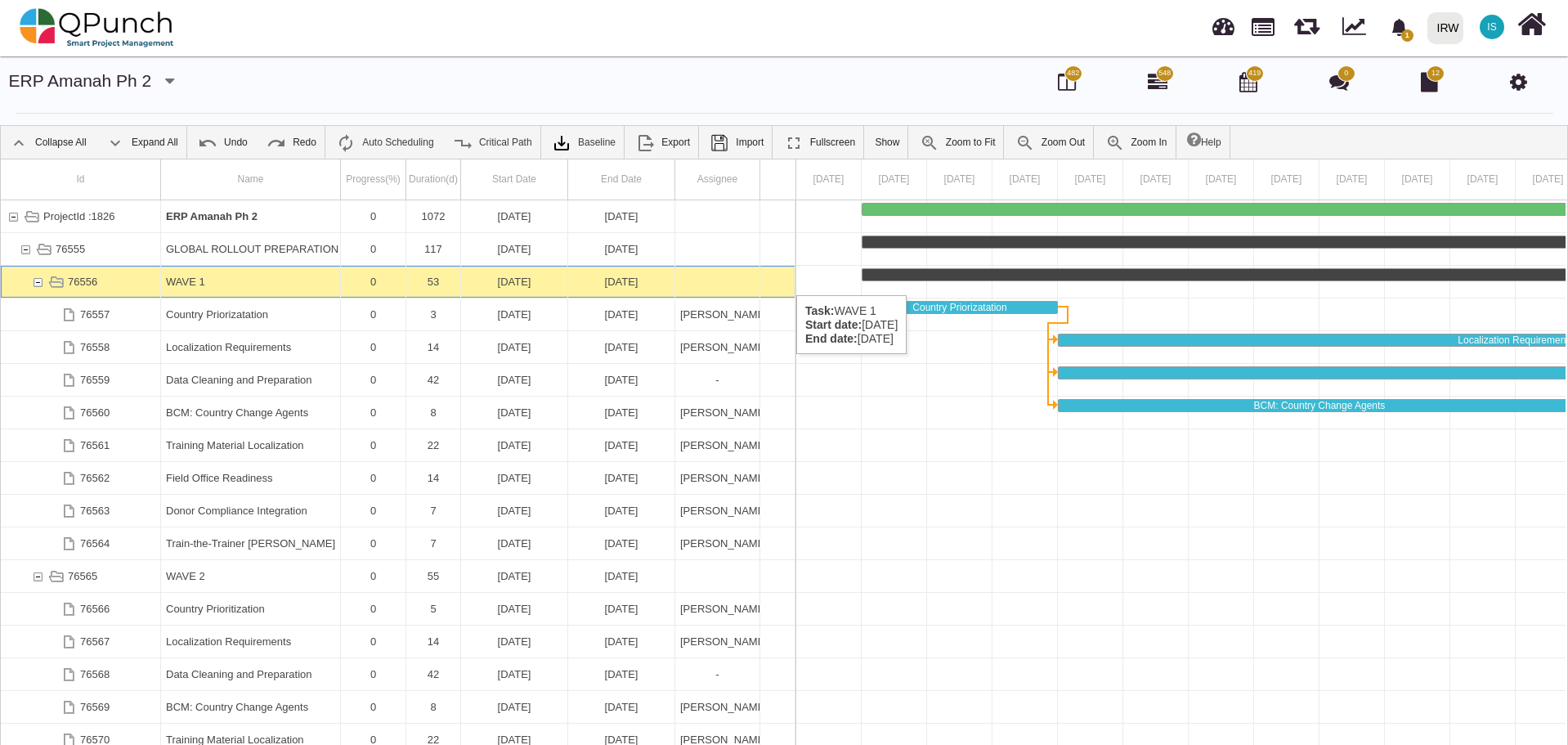
click at [39, 279] on div "76556" at bounding box center [37, 281] width 15 height 32
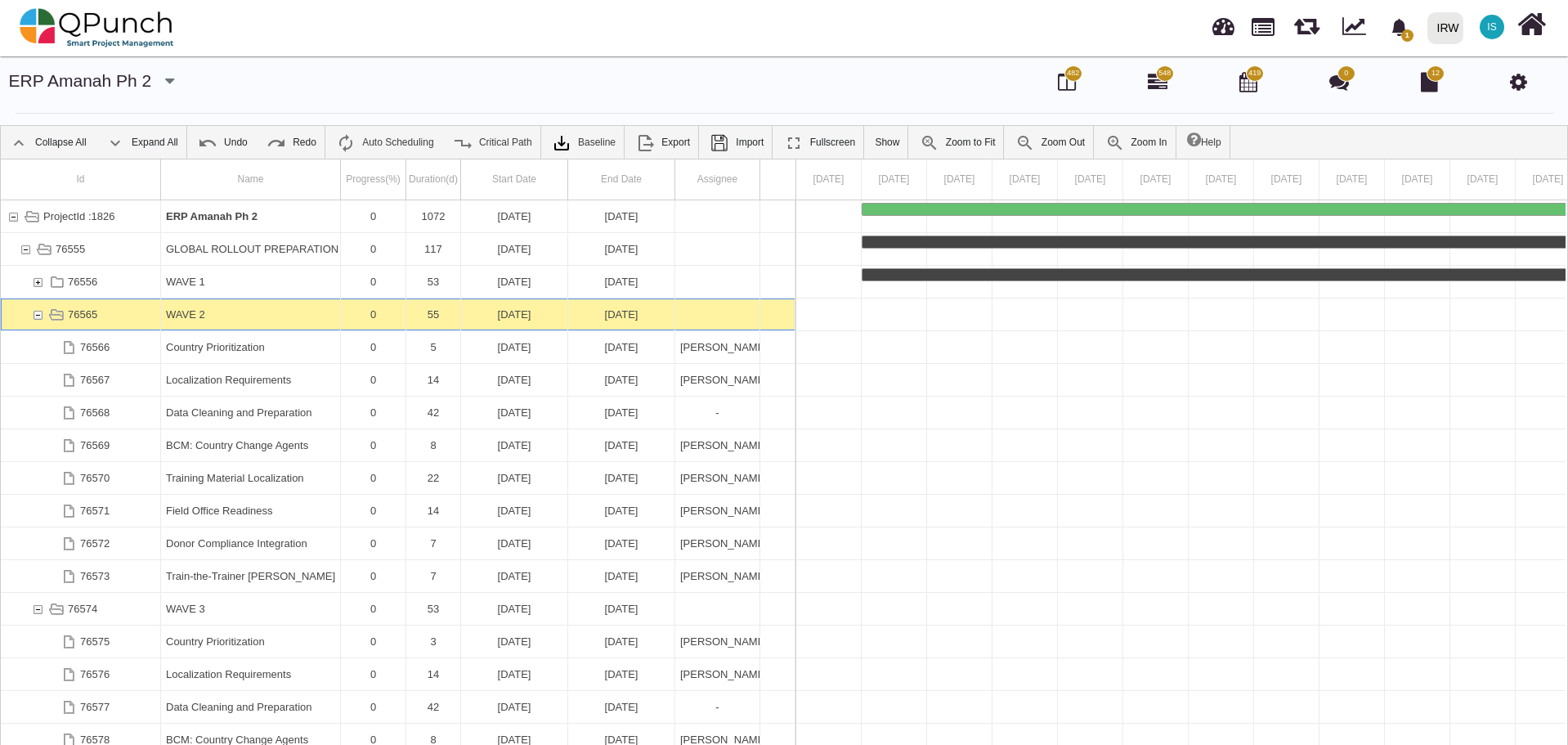
click at [35, 307] on div "76565" at bounding box center [37, 314] width 15 height 32
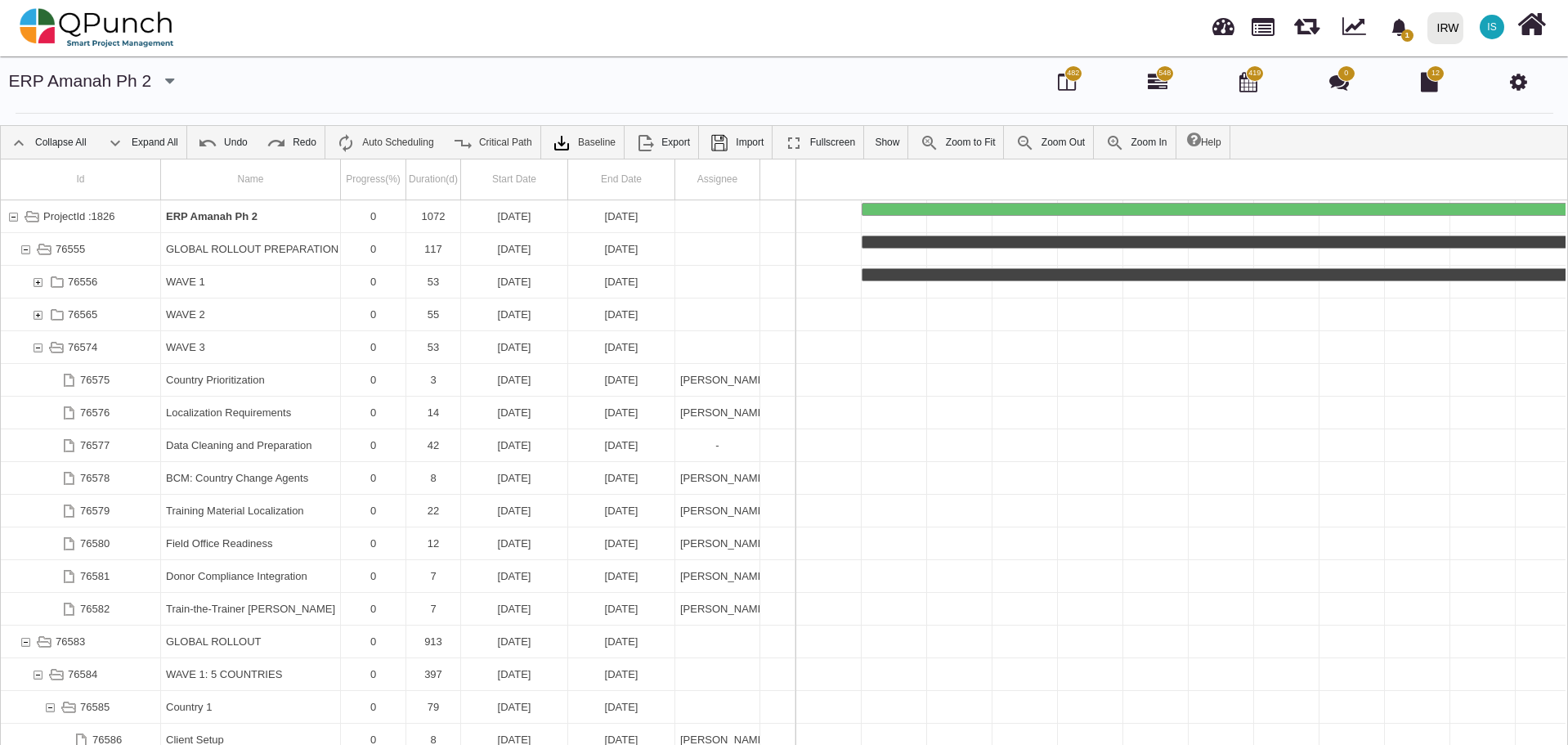
scroll to position [0, 2011]
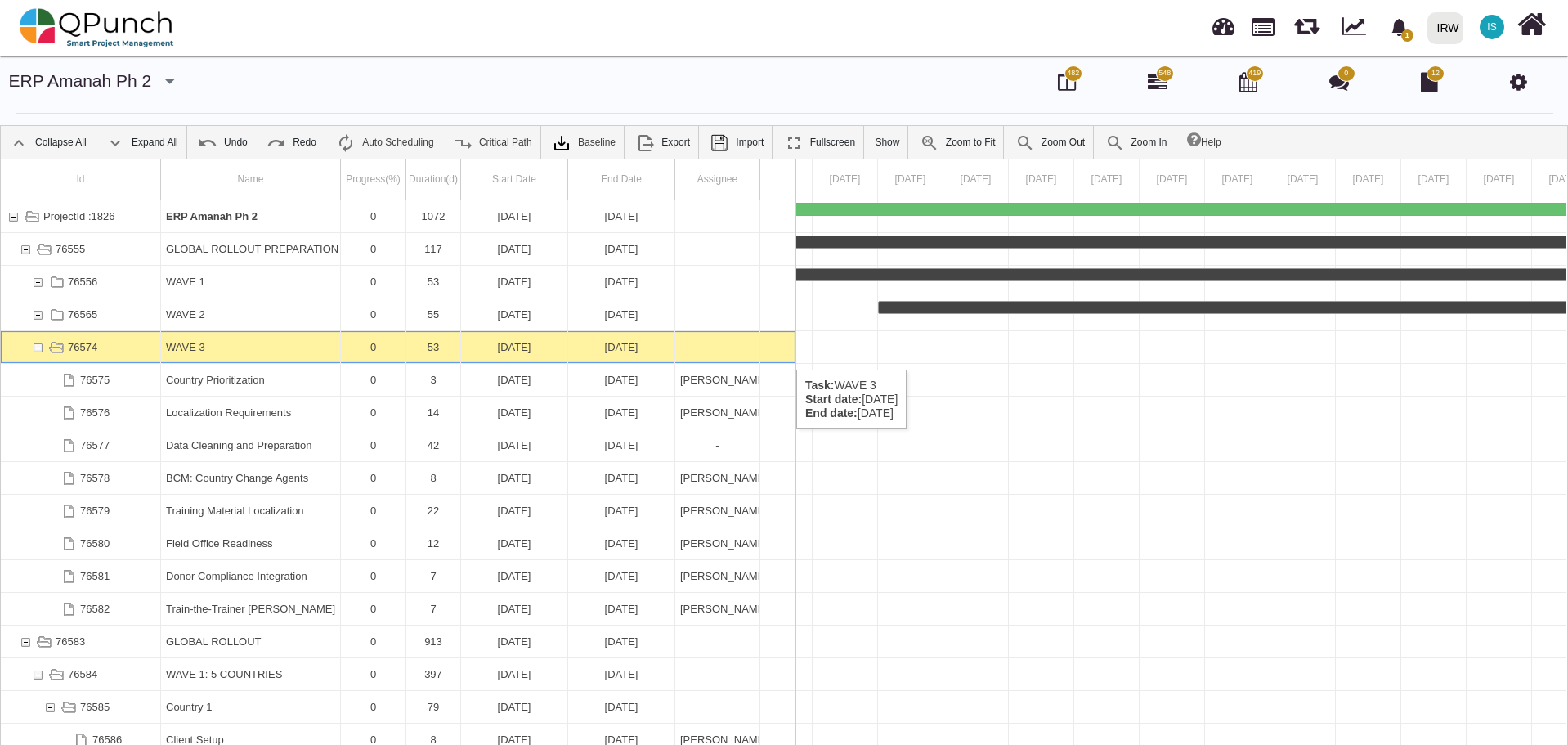
click at [36, 349] on div "76574" at bounding box center [37, 347] width 15 height 32
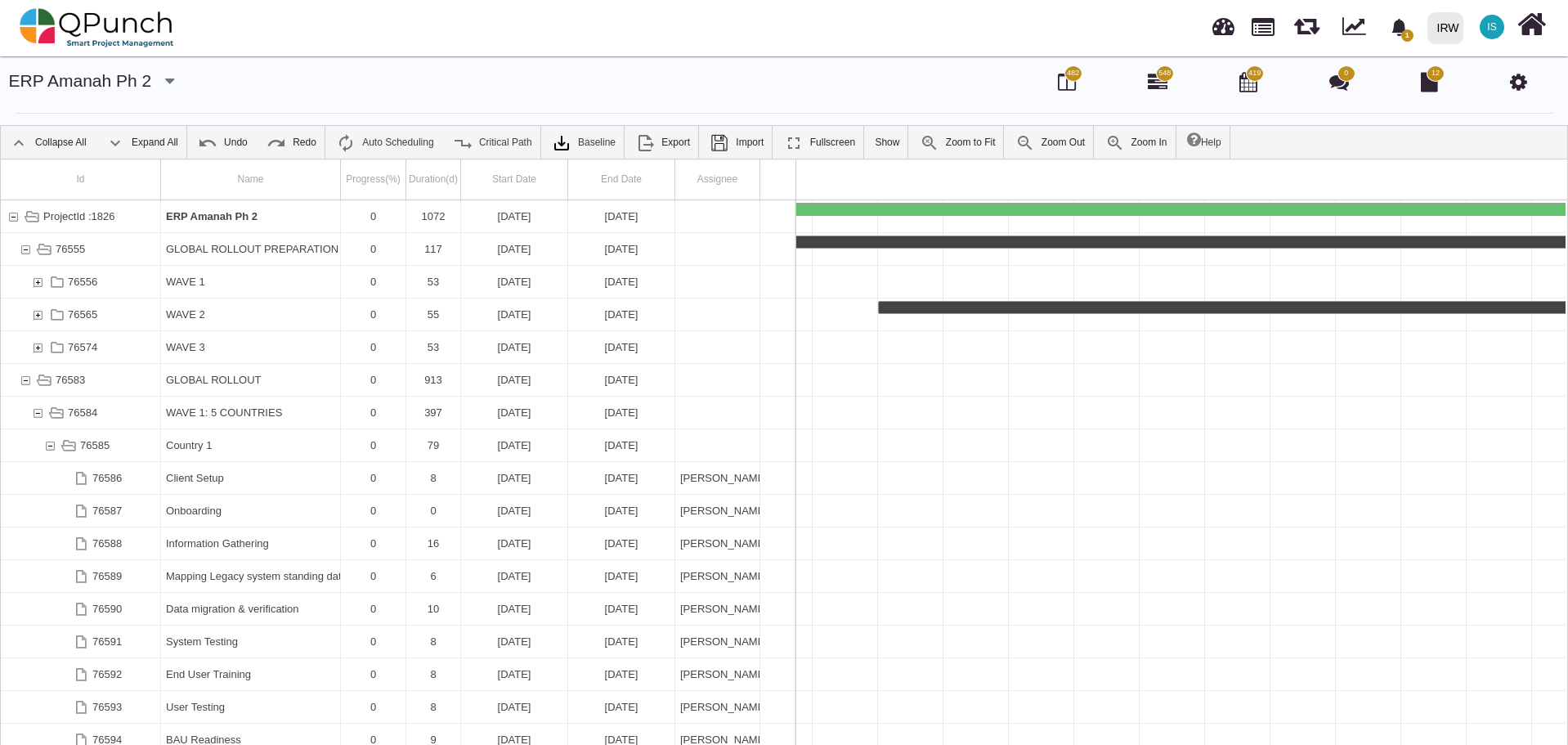
scroll to position [0, 4168]
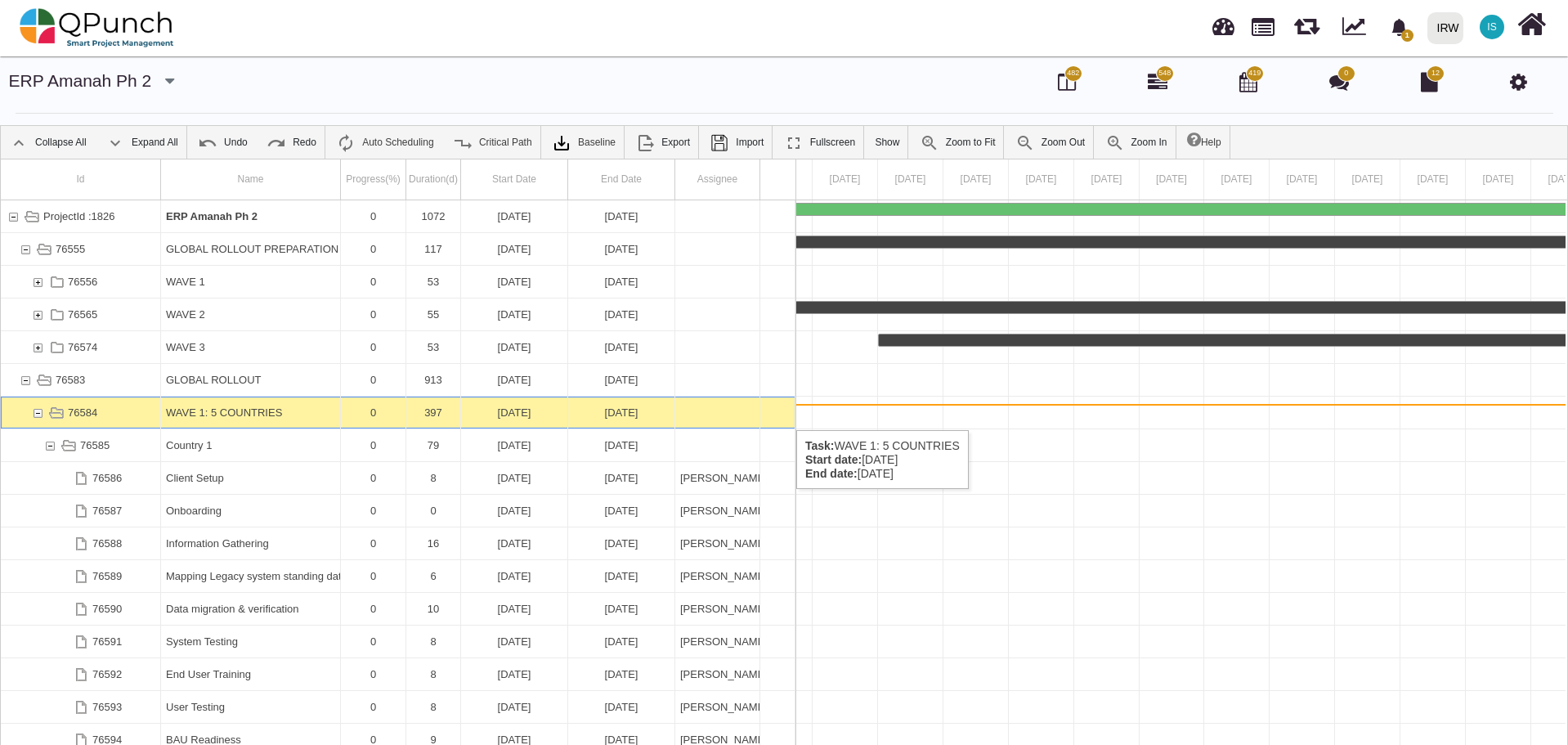
click at [36, 413] on div "76584" at bounding box center [37, 413] width 15 height 32
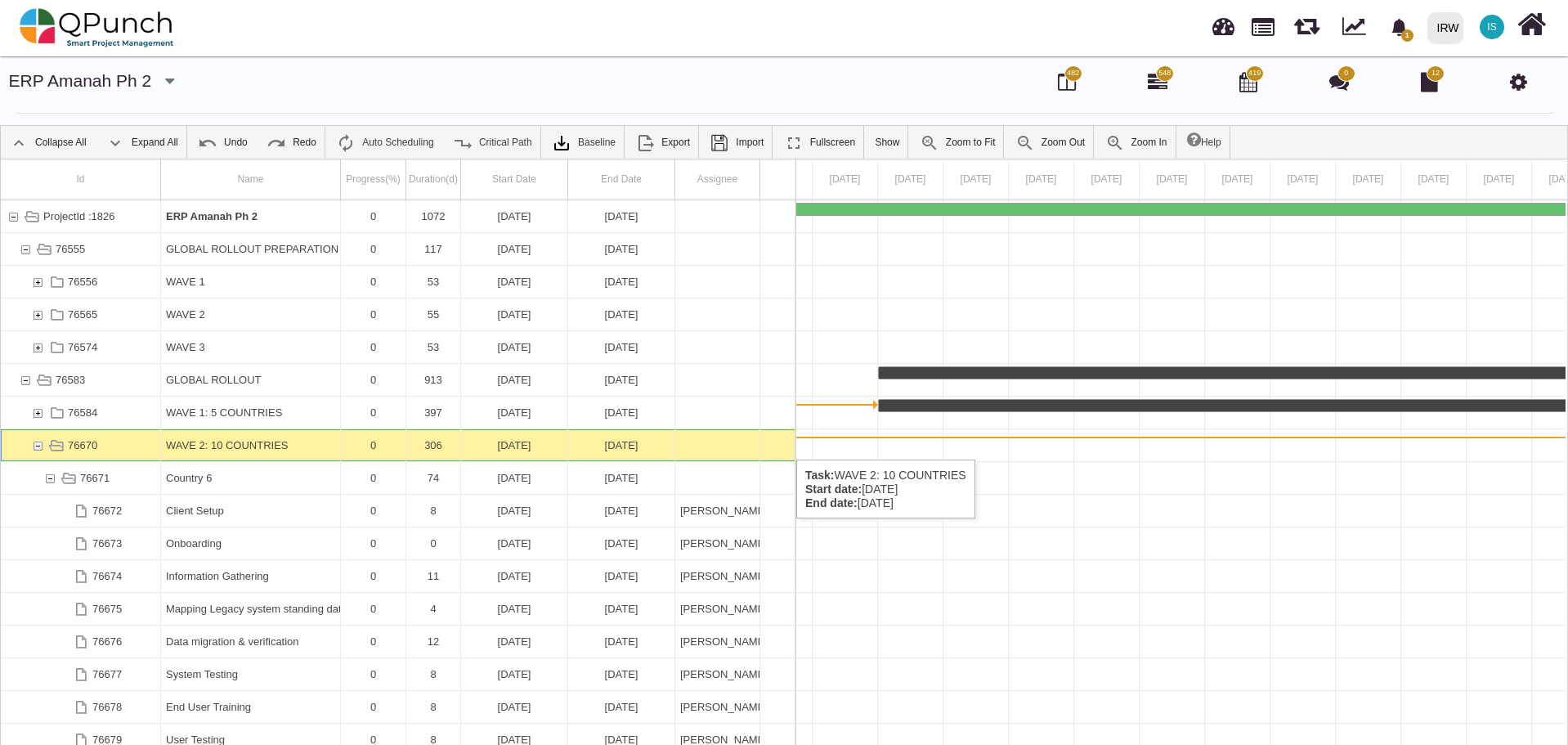
click at [37, 443] on div "76670" at bounding box center [37, 445] width 15 height 32
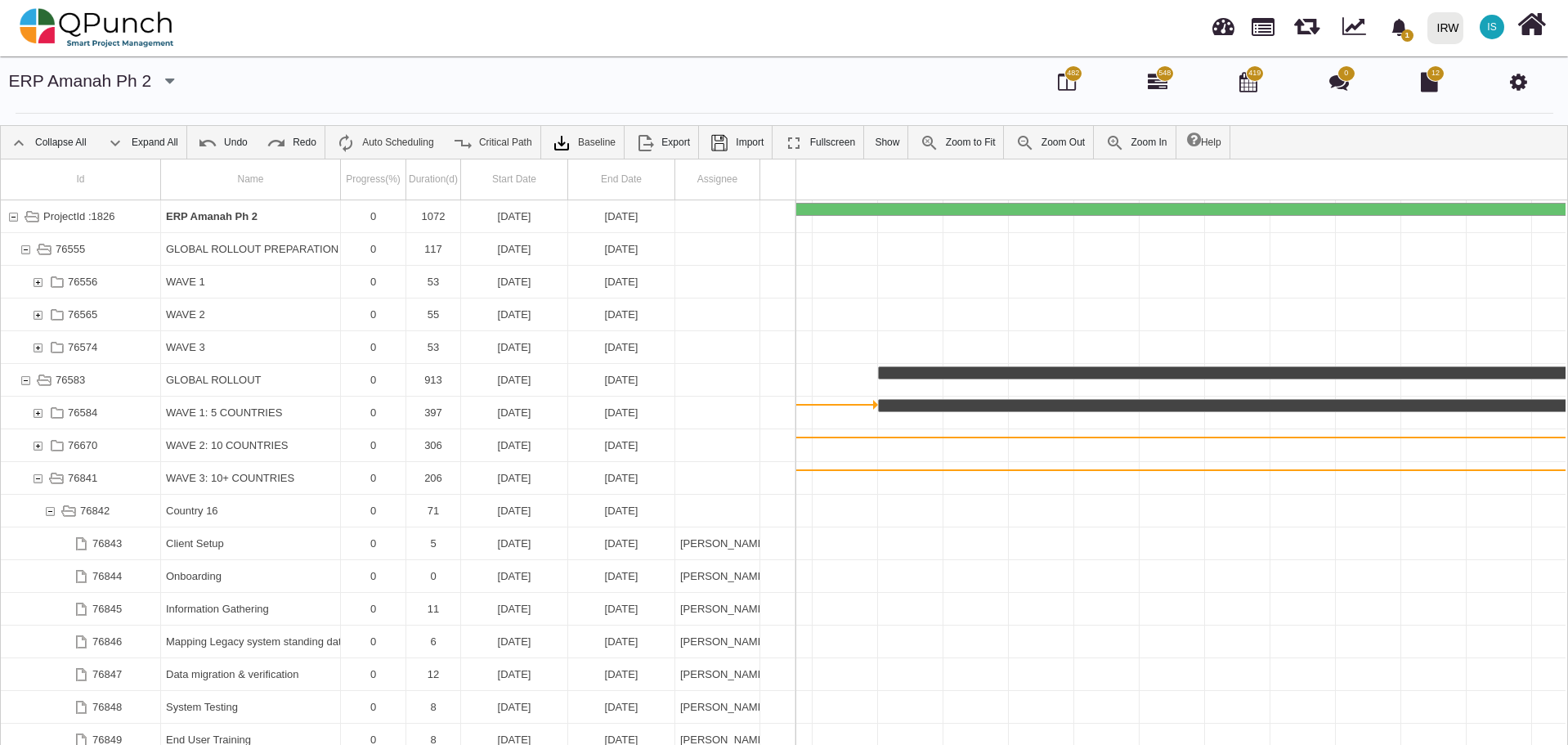
scroll to position [0, 33856]
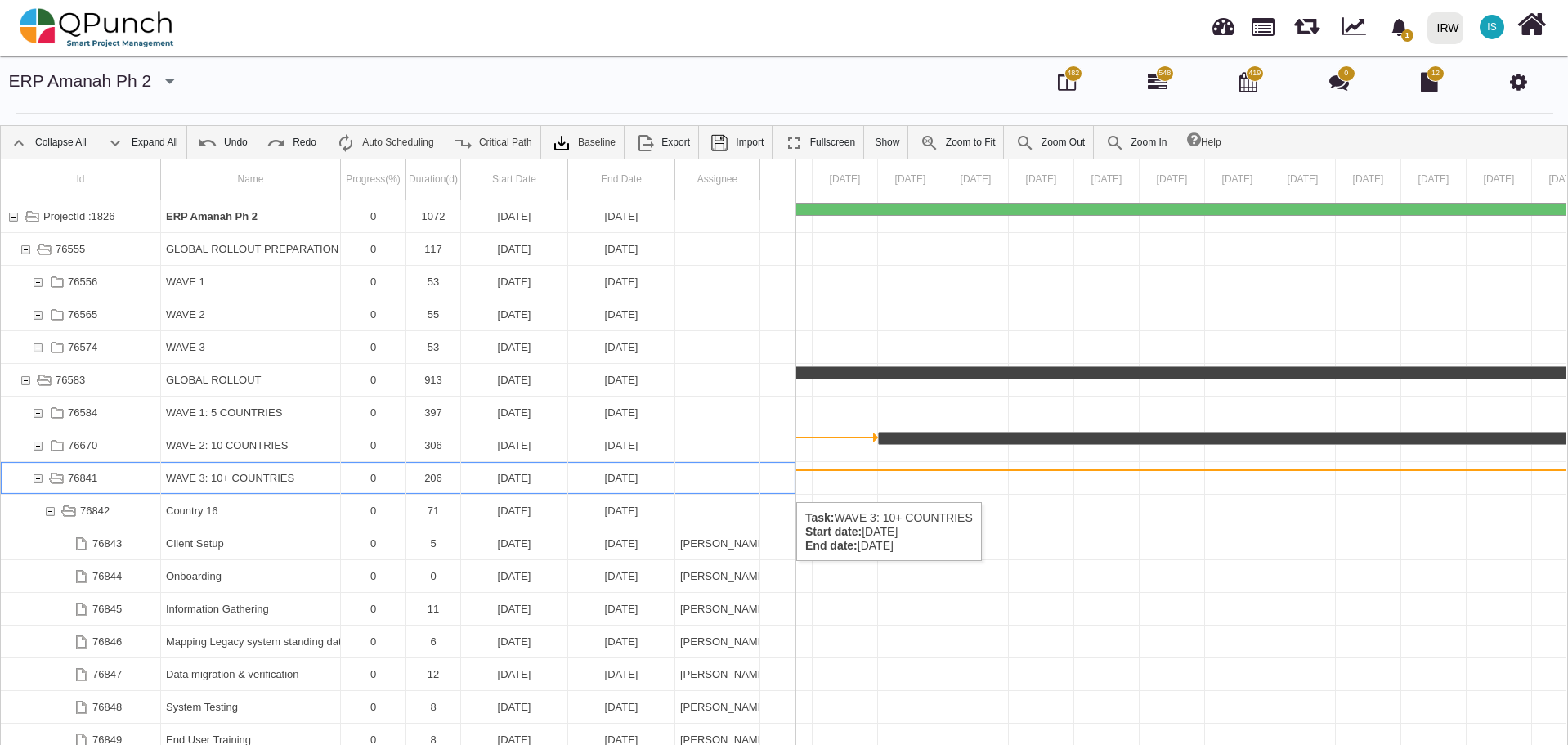
click at [40, 486] on div "76841" at bounding box center [37, 478] width 15 height 32
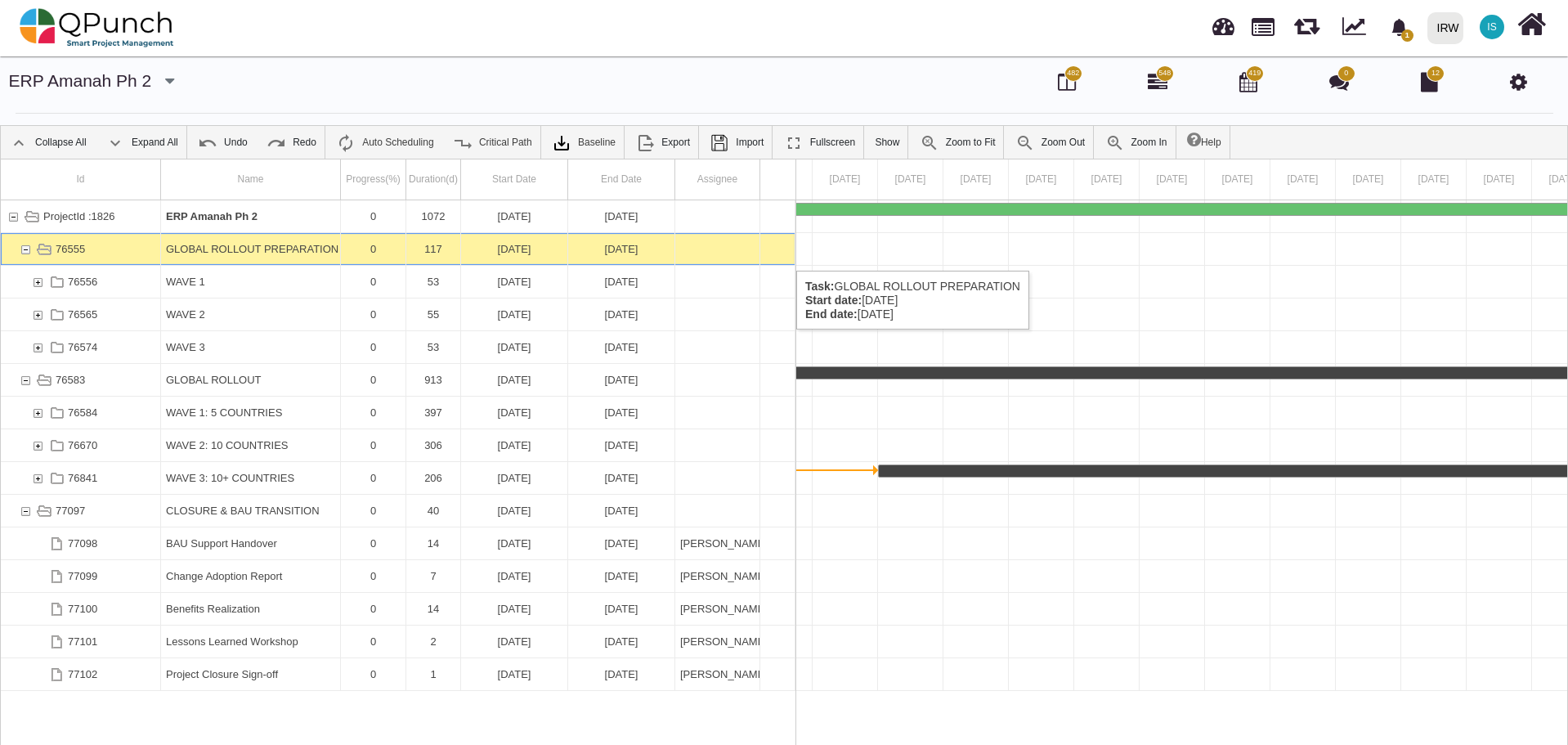
click at [21, 253] on div "76555" at bounding box center [25, 249] width 15 height 32
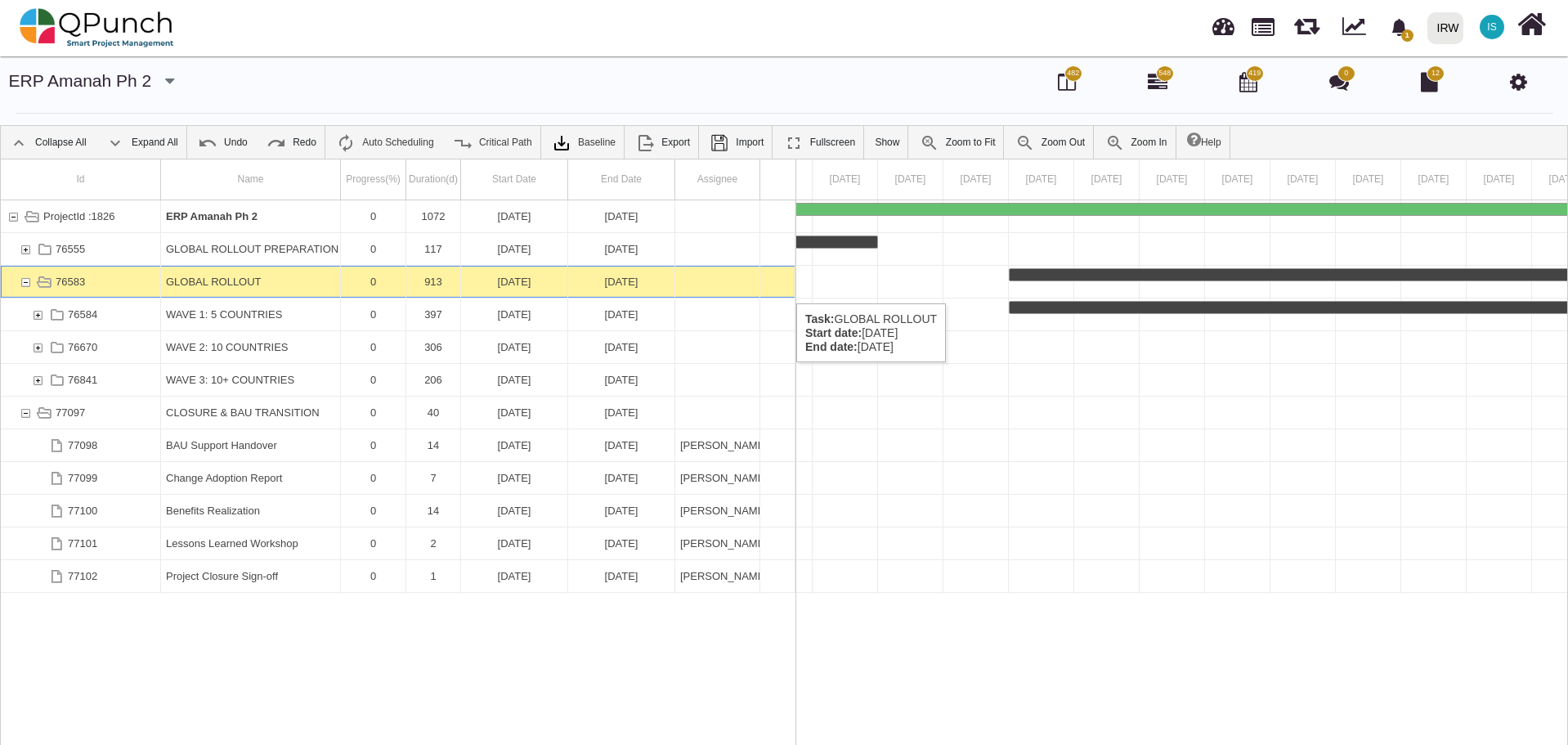
click at [28, 286] on div "76583" at bounding box center [25, 281] width 15 height 32
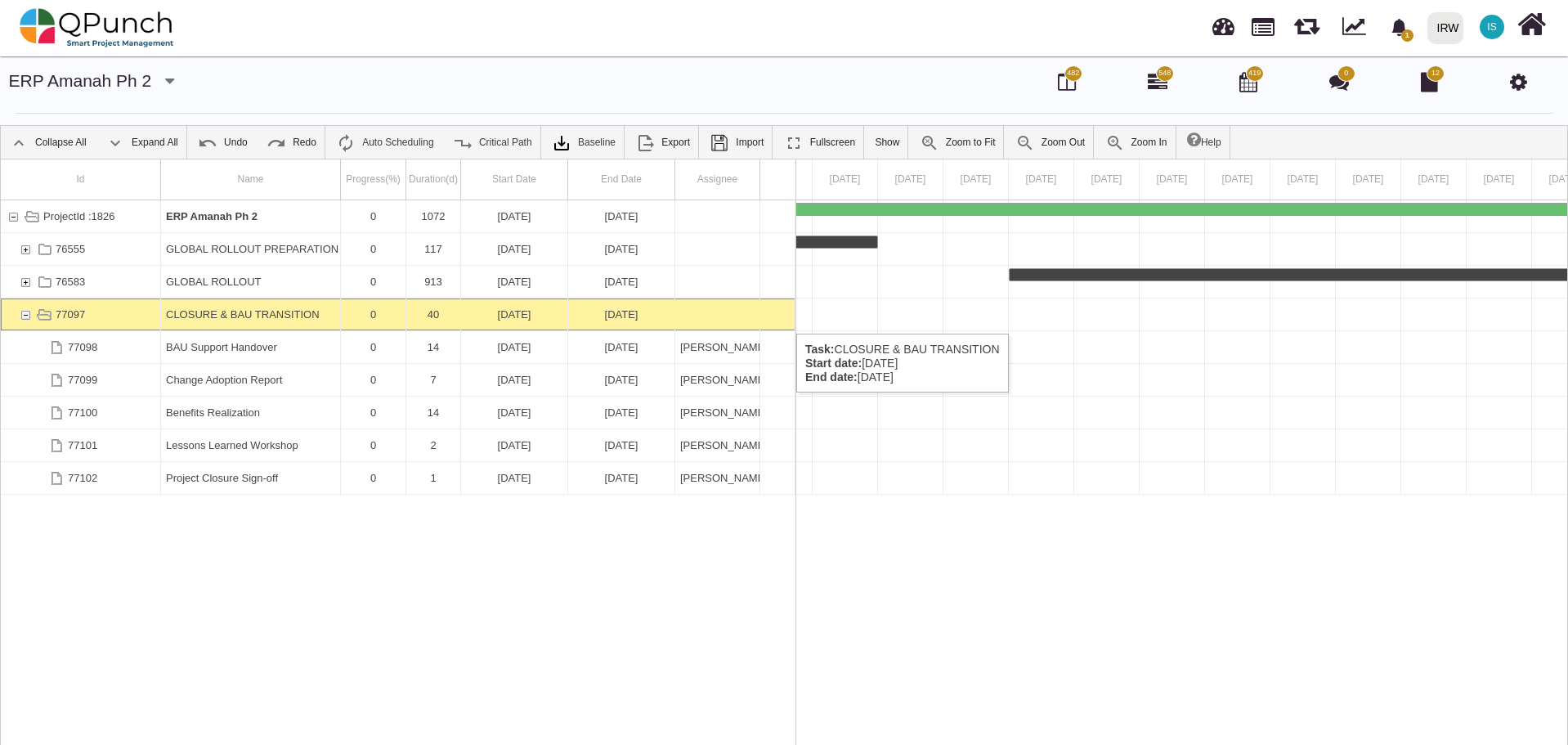
scroll to position [0, 67468]
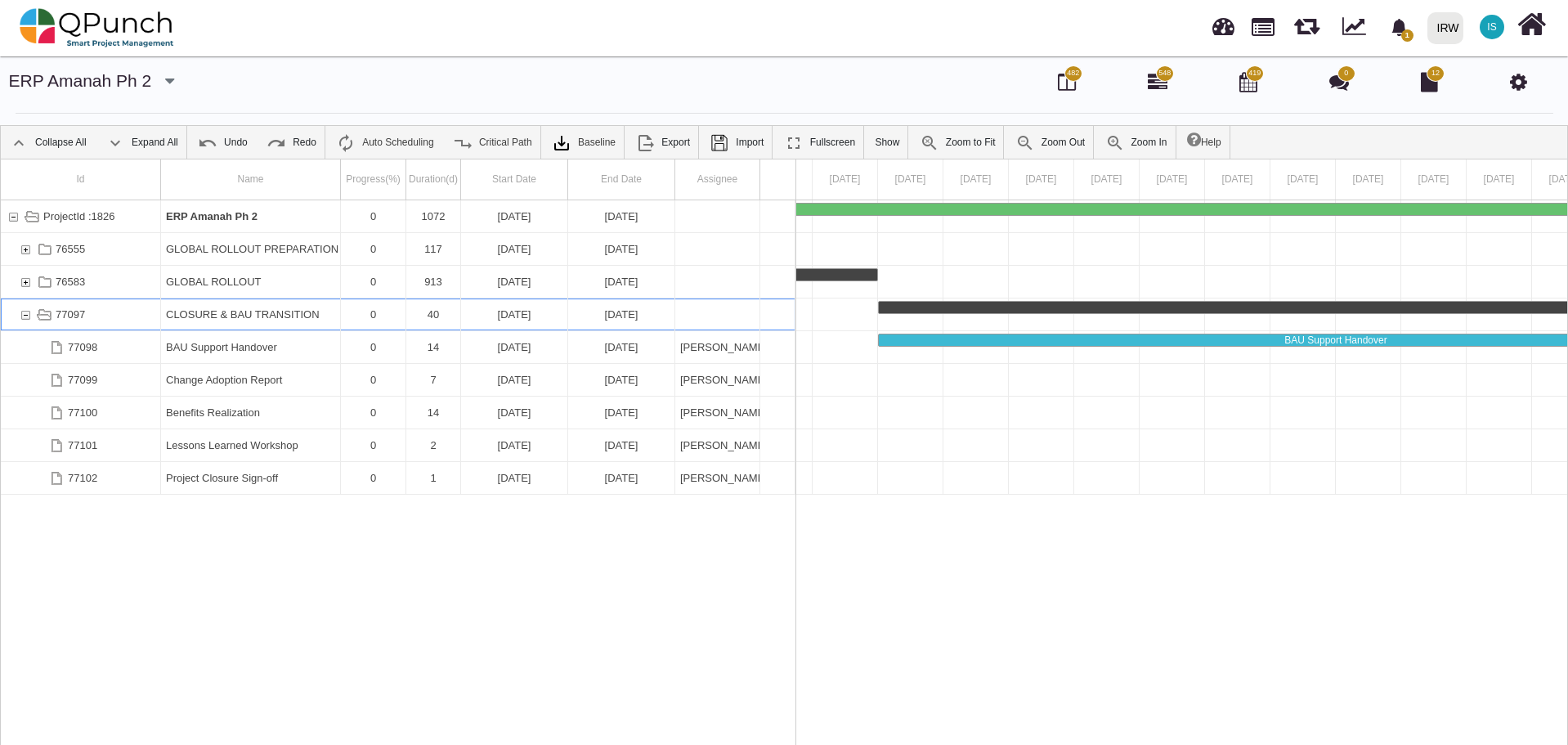
click at [27, 317] on div "77097" at bounding box center [25, 314] width 15 height 32
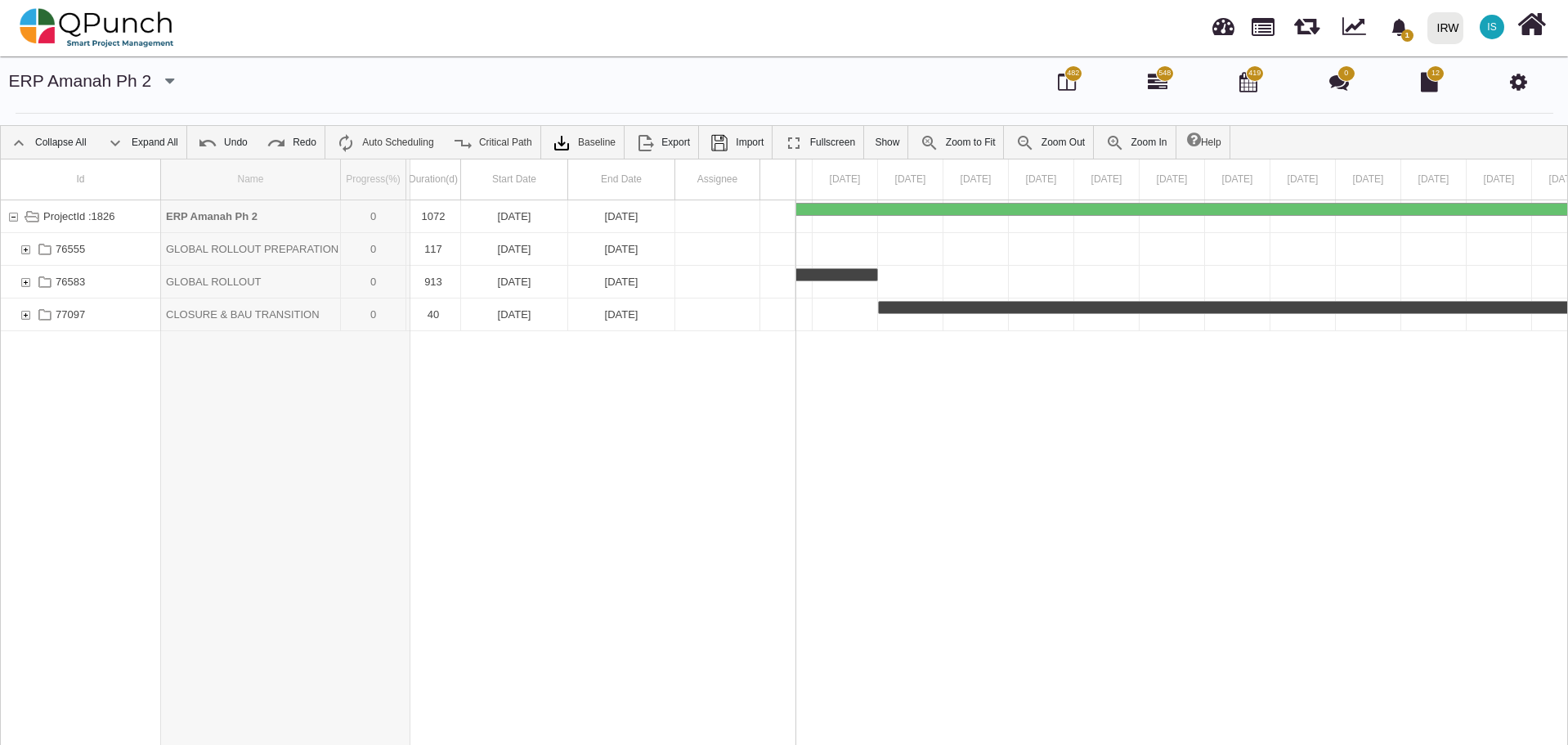
drag, startPoint x: 342, startPoint y: 191, endPoint x: 412, endPoint y: 194, distance: 70.1
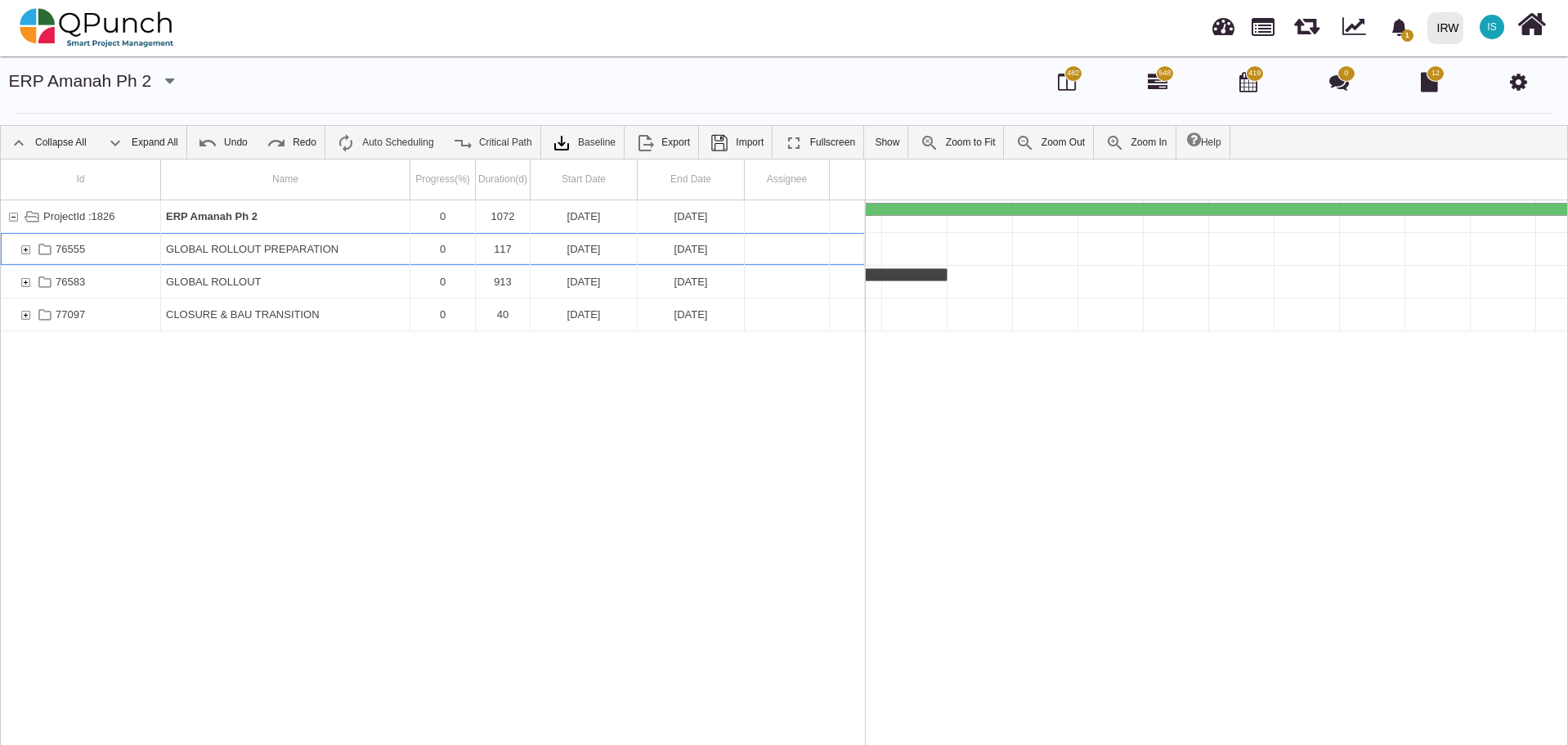
click at [28, 249] on div "76555" at bounding box center [25, 249] width 15 height 32
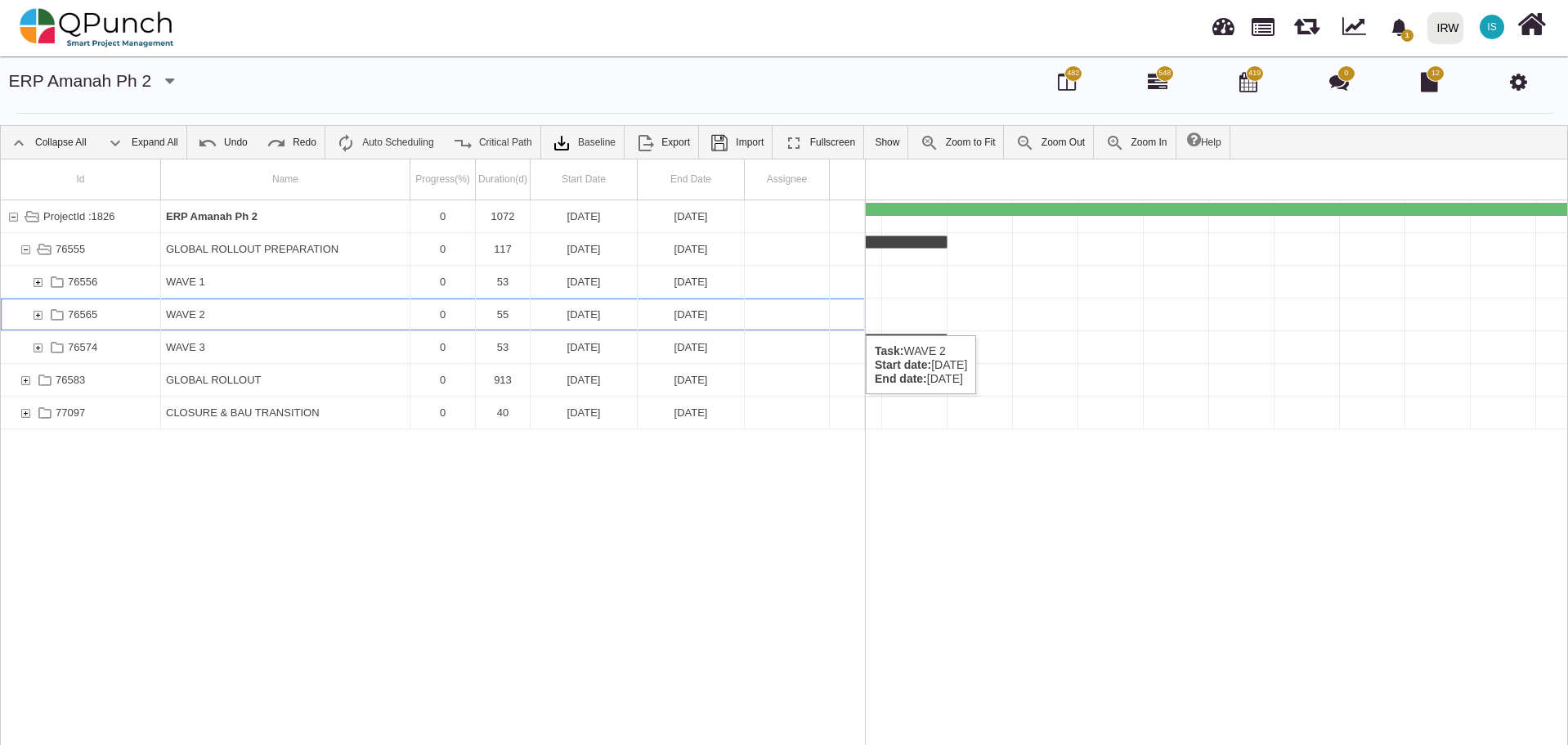
scroll to position [0, 5606]
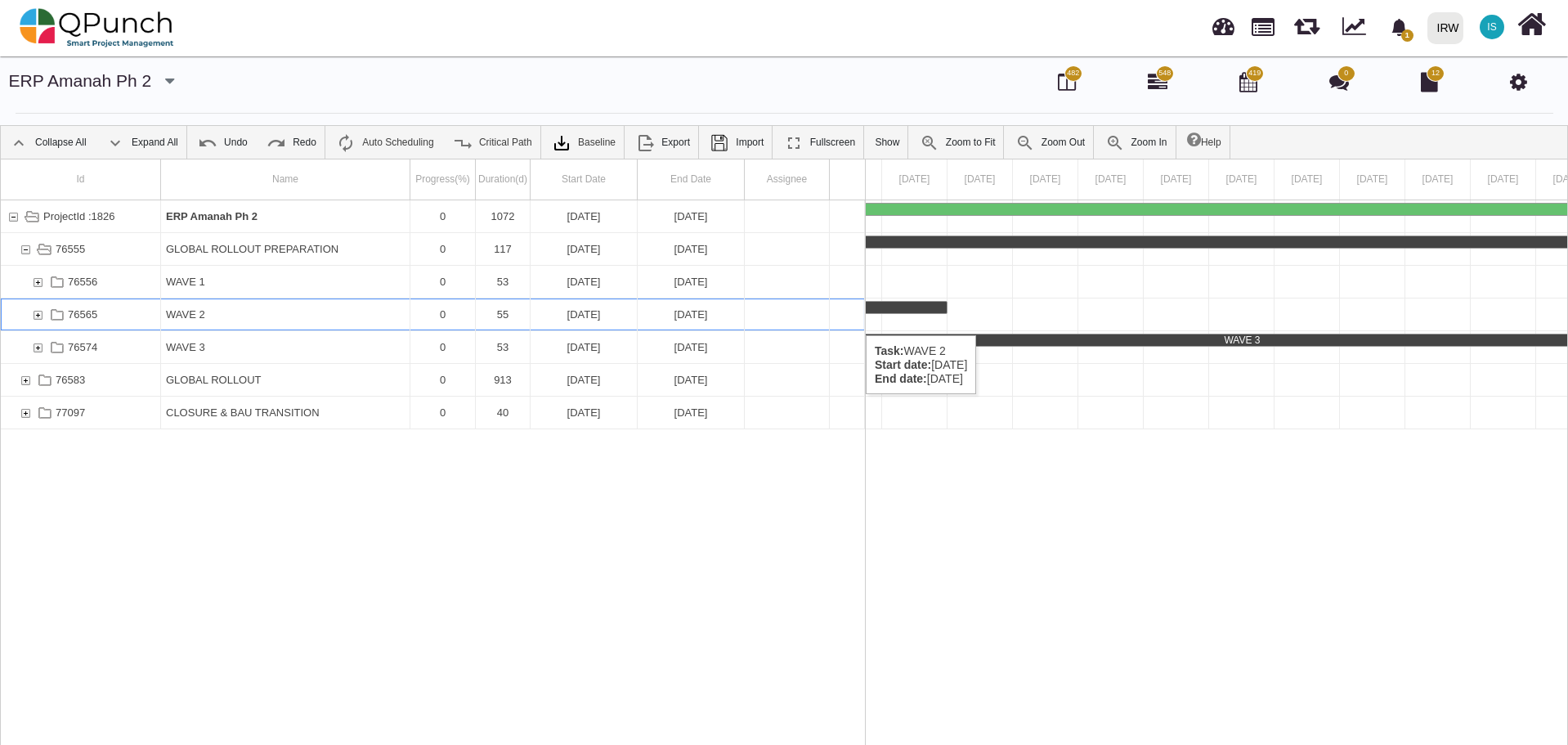
click at [40, 318] on div "76565" at bounding box center [37, 314] width 15 height 32
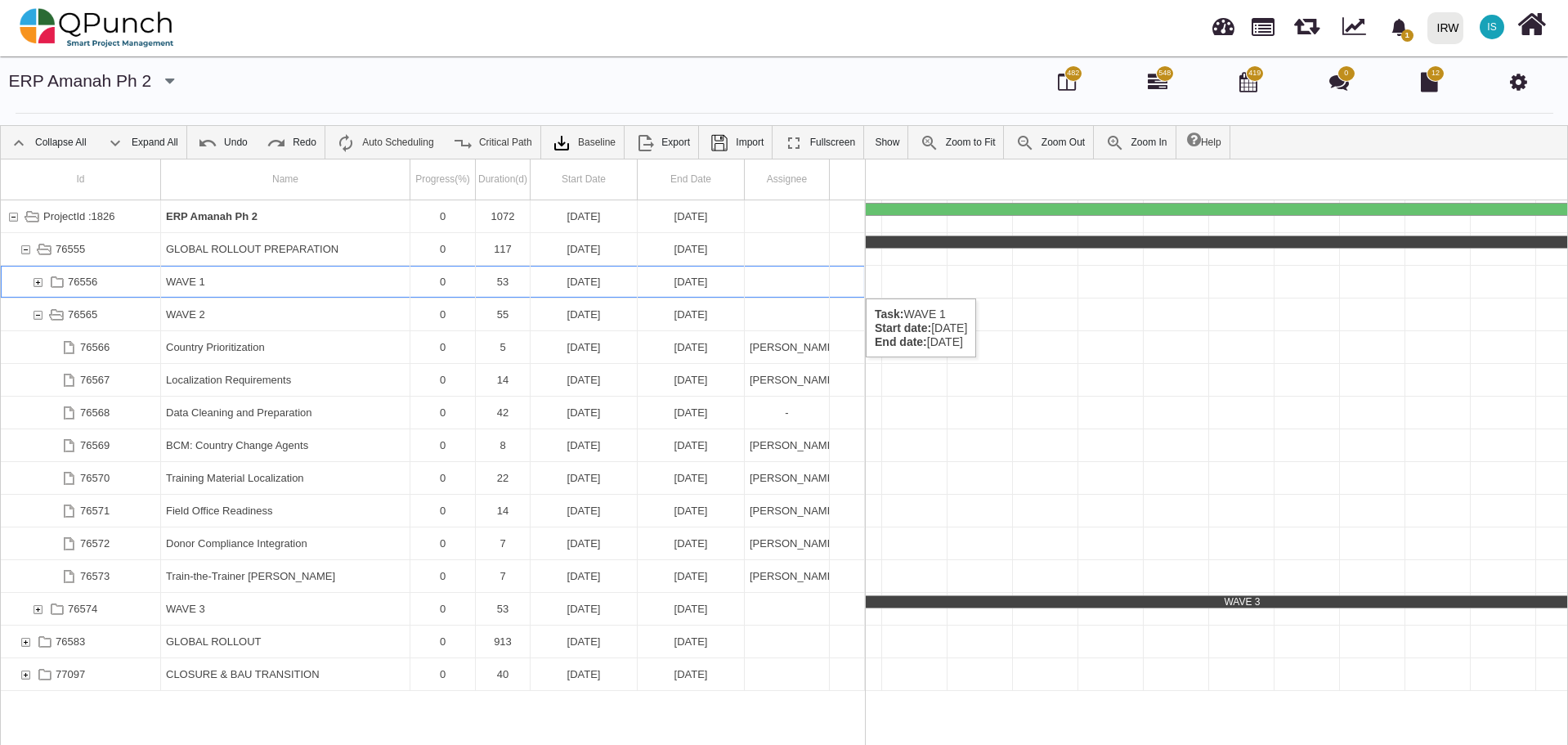
scroll to position [0, 3449]
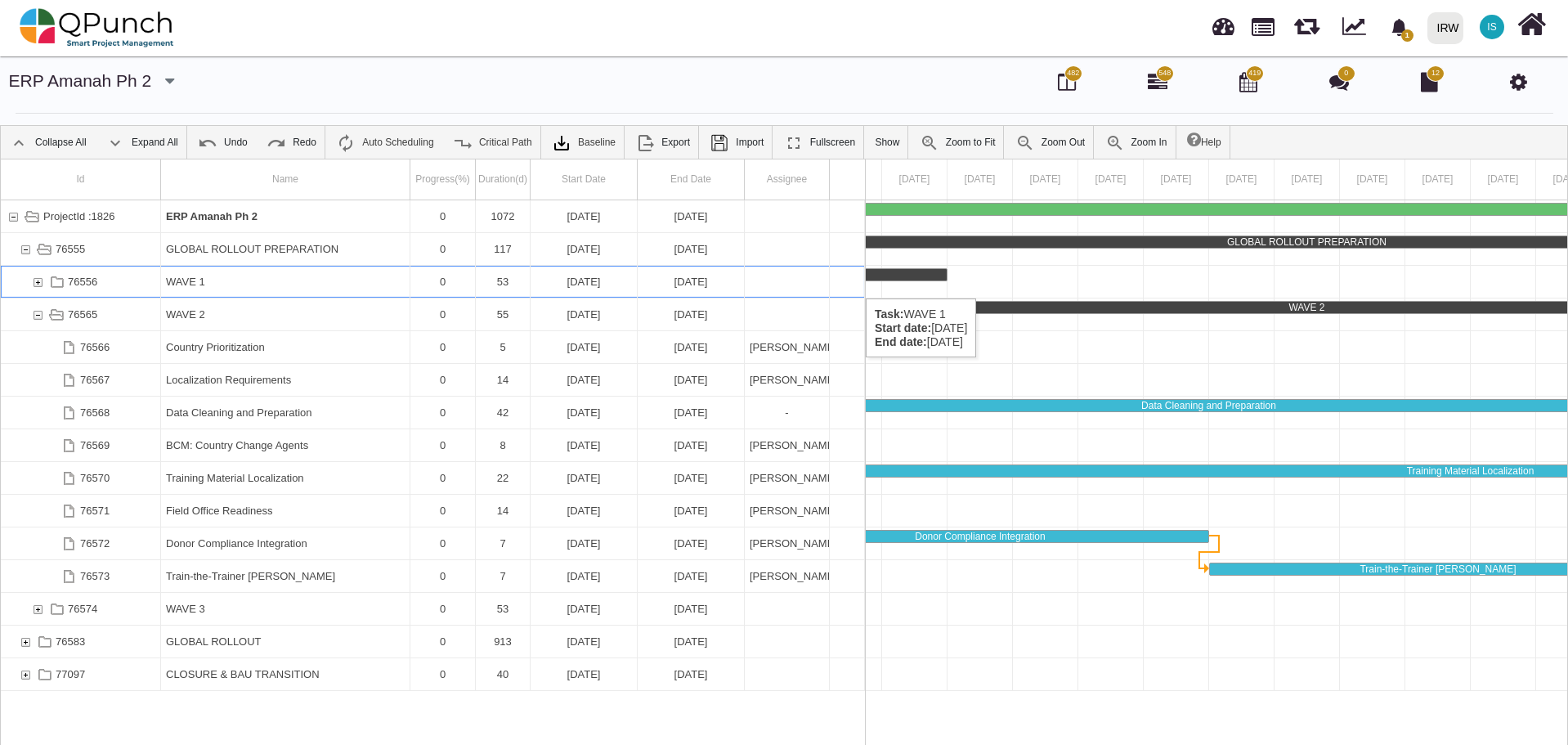
click at [39, 282] on div "76556" at bounding box center [37, 281] width 15 height 32
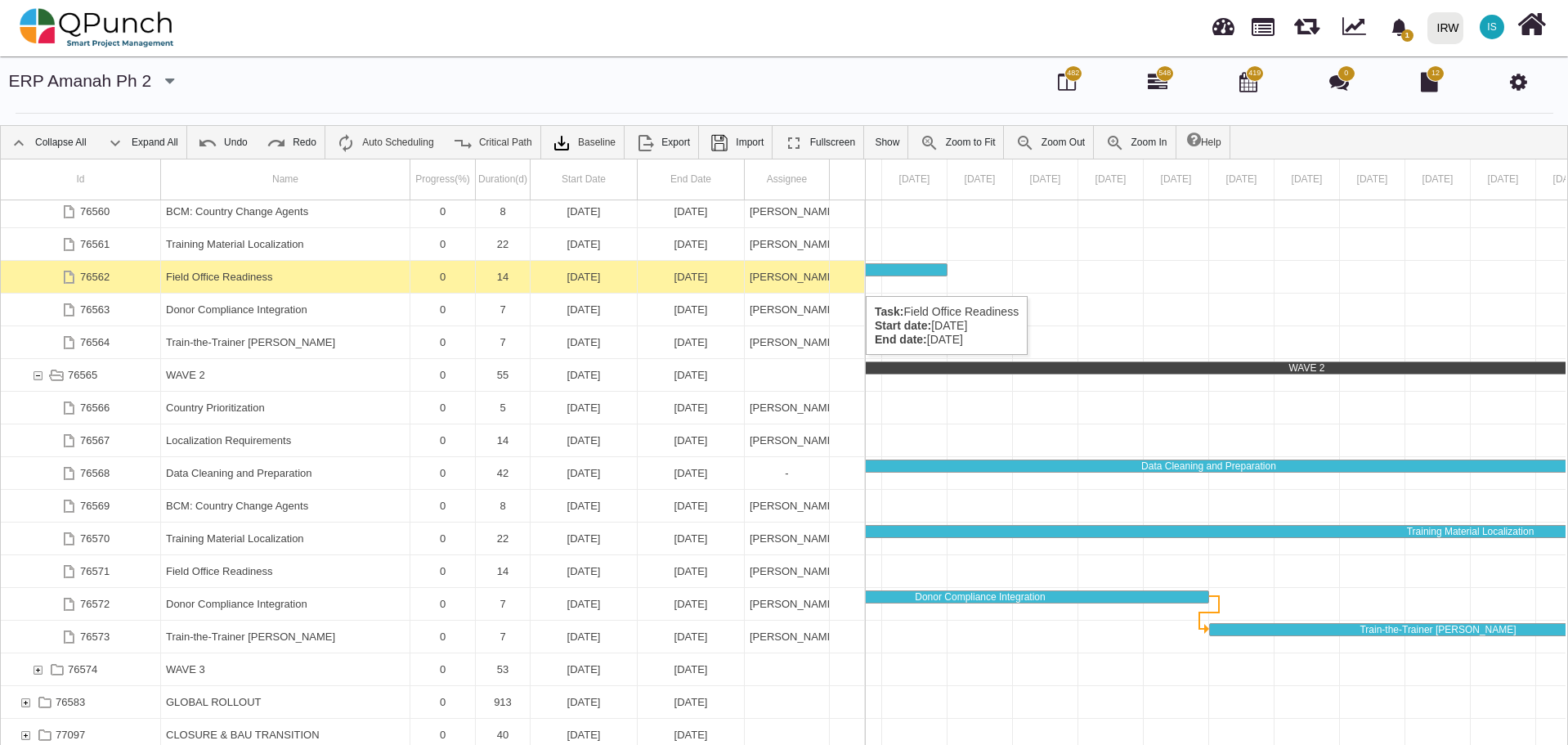
scroll to position [0, 0]
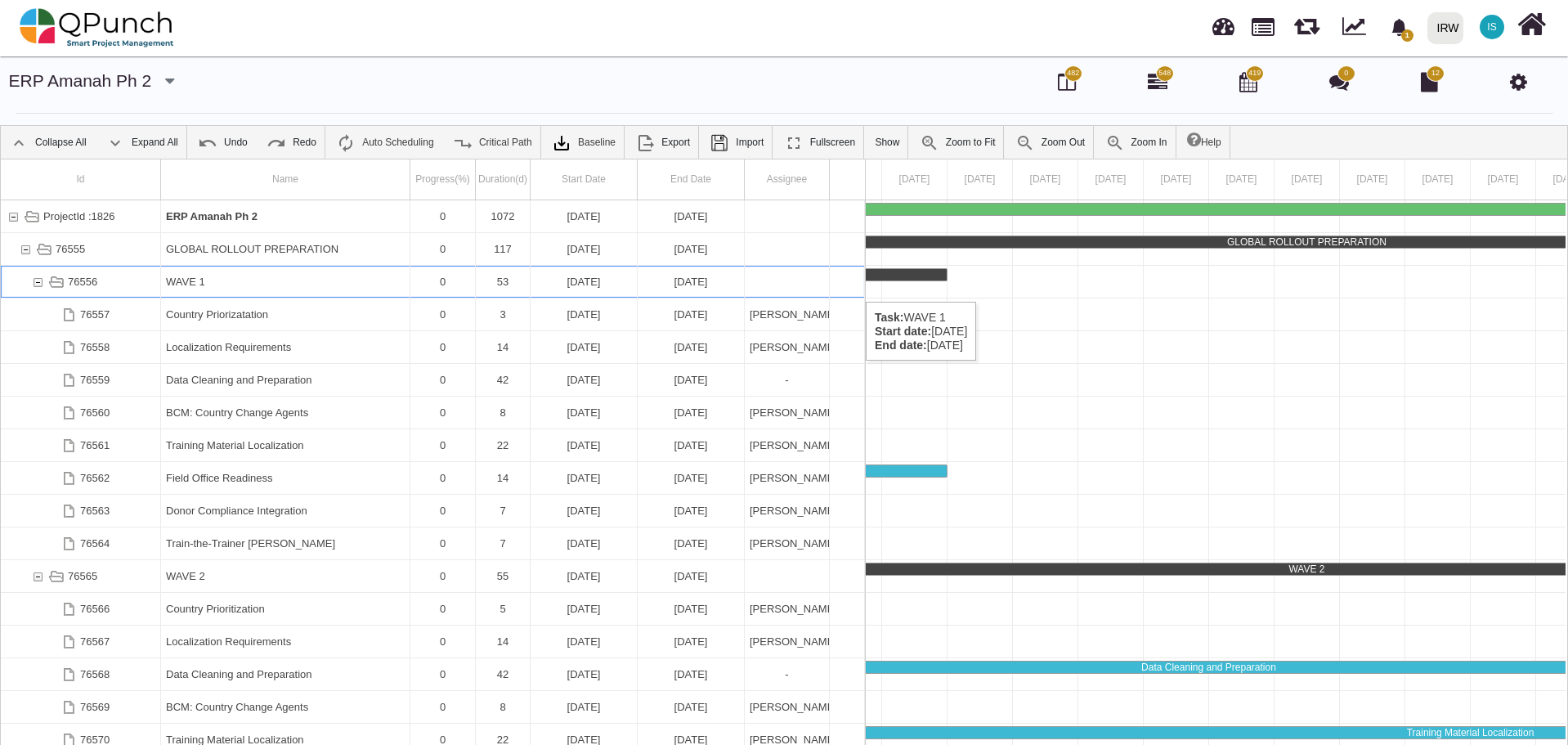
click at [33, 285] on div "76556" at bounding box center [37, 281] width 15 height 32
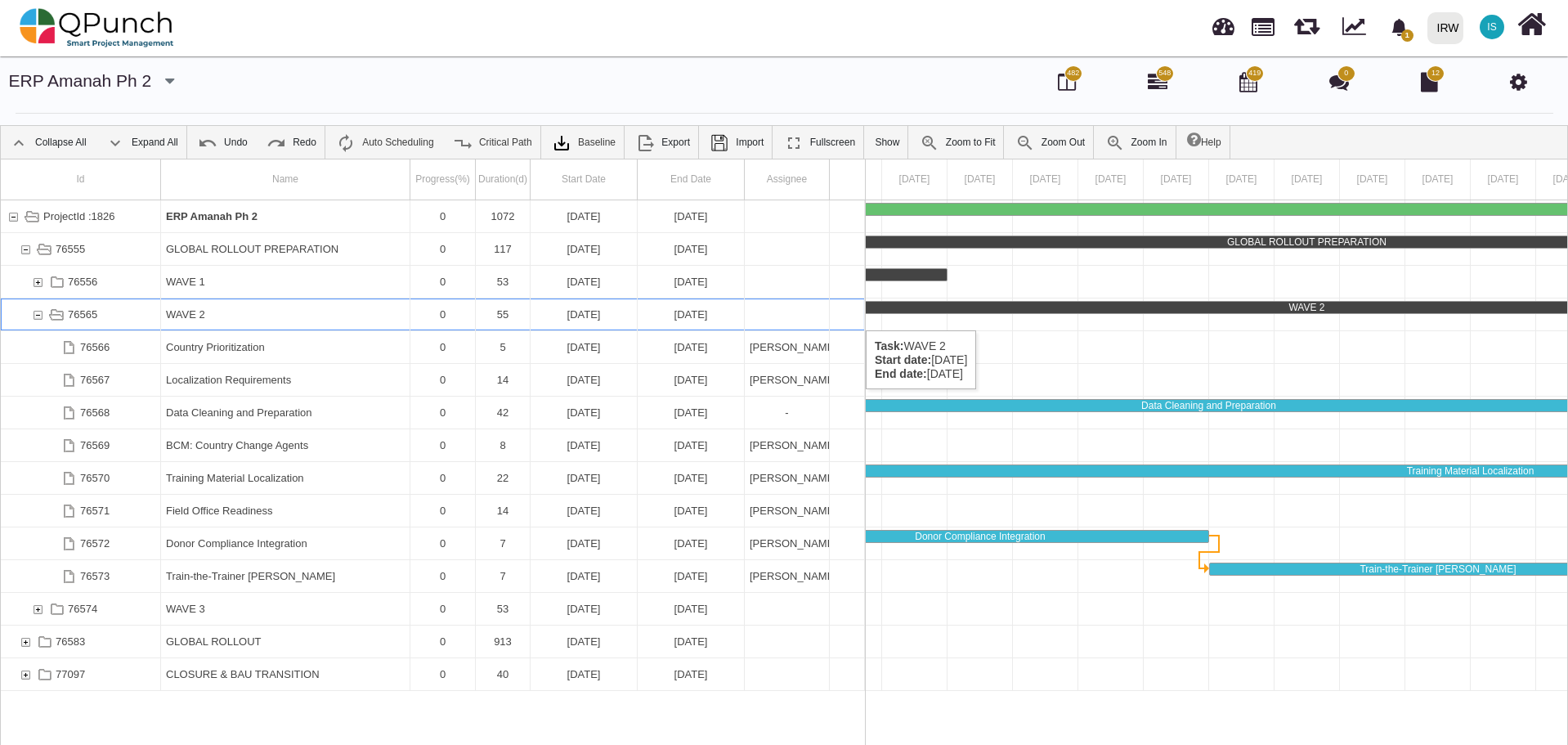
click at [42, 314] on div "76565" at bounding box center [37, 314] width 15 height 32
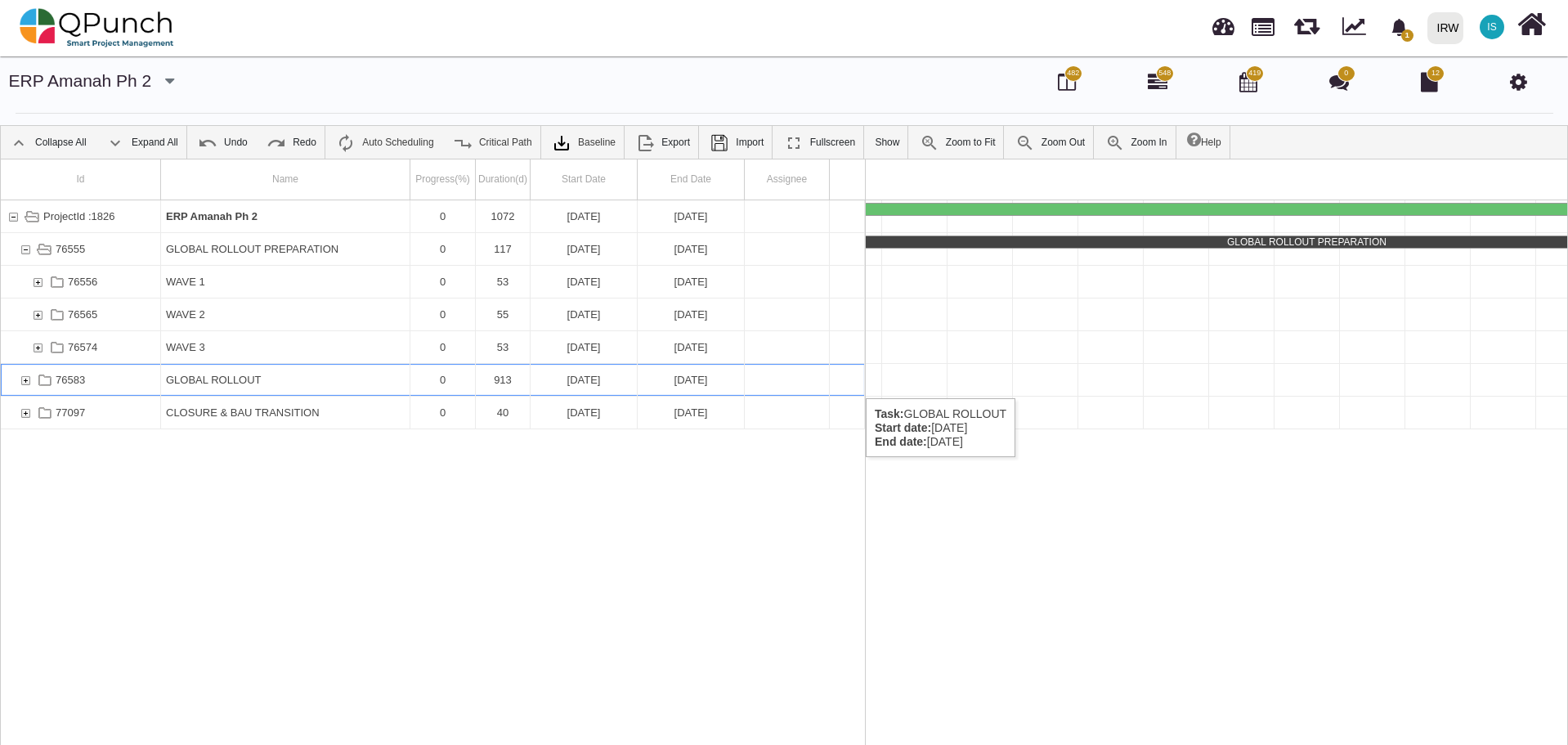
click at [21, 382] on div "76583" at bounding box center [25, 380] width 15 height 32
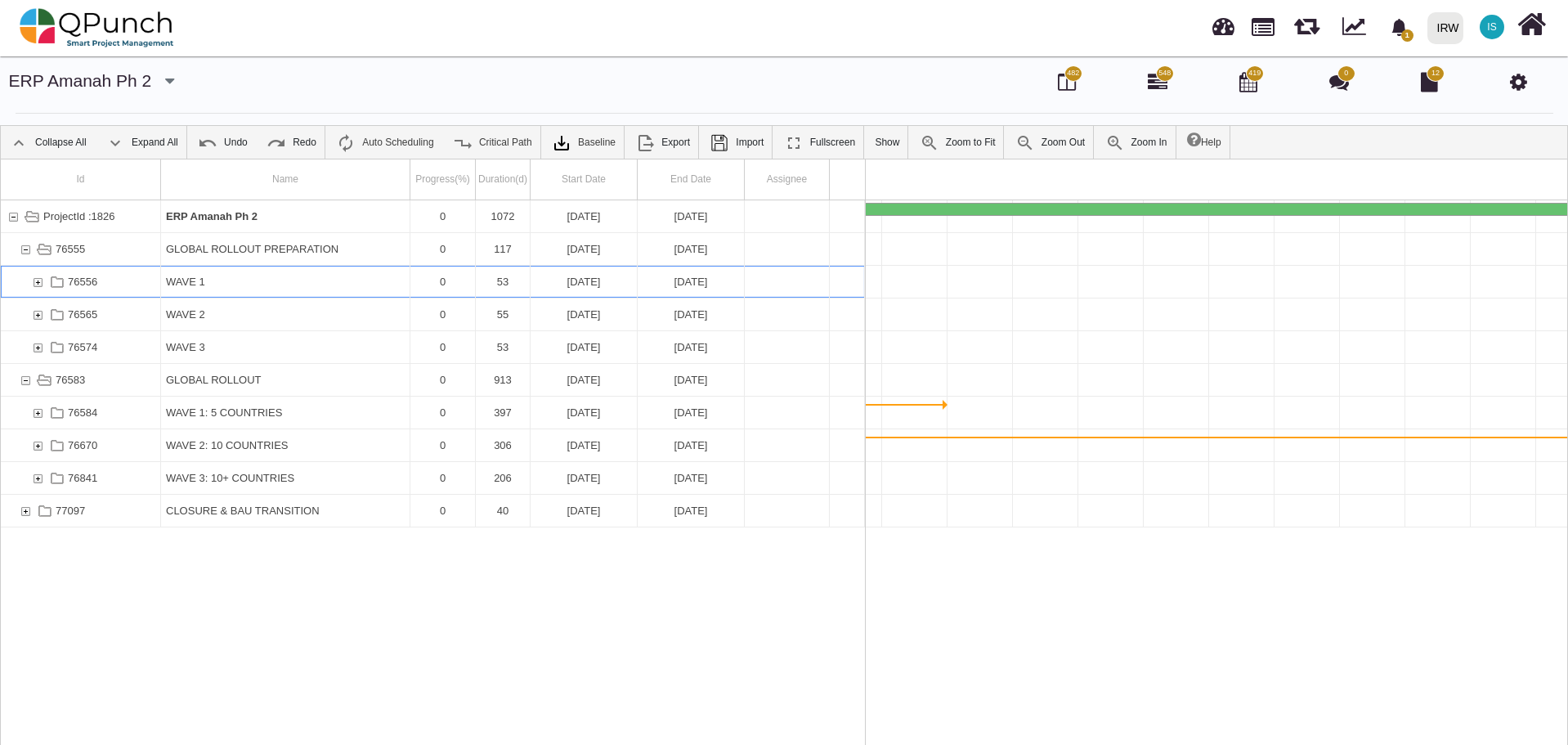
scroll to position [0, 3449]
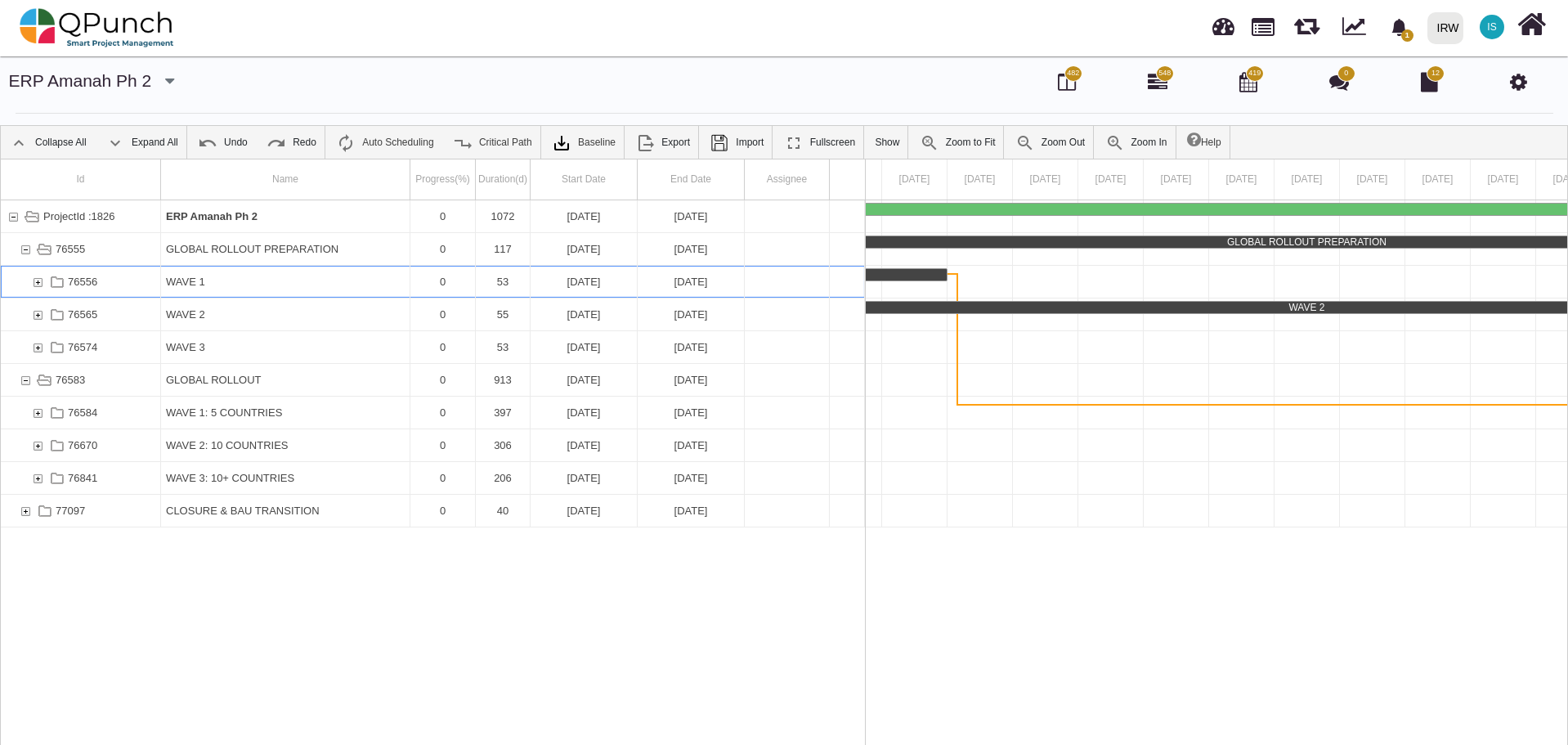
click at [40, 288] on div "76556" at bounding box center [37, 281] width 15 height 32
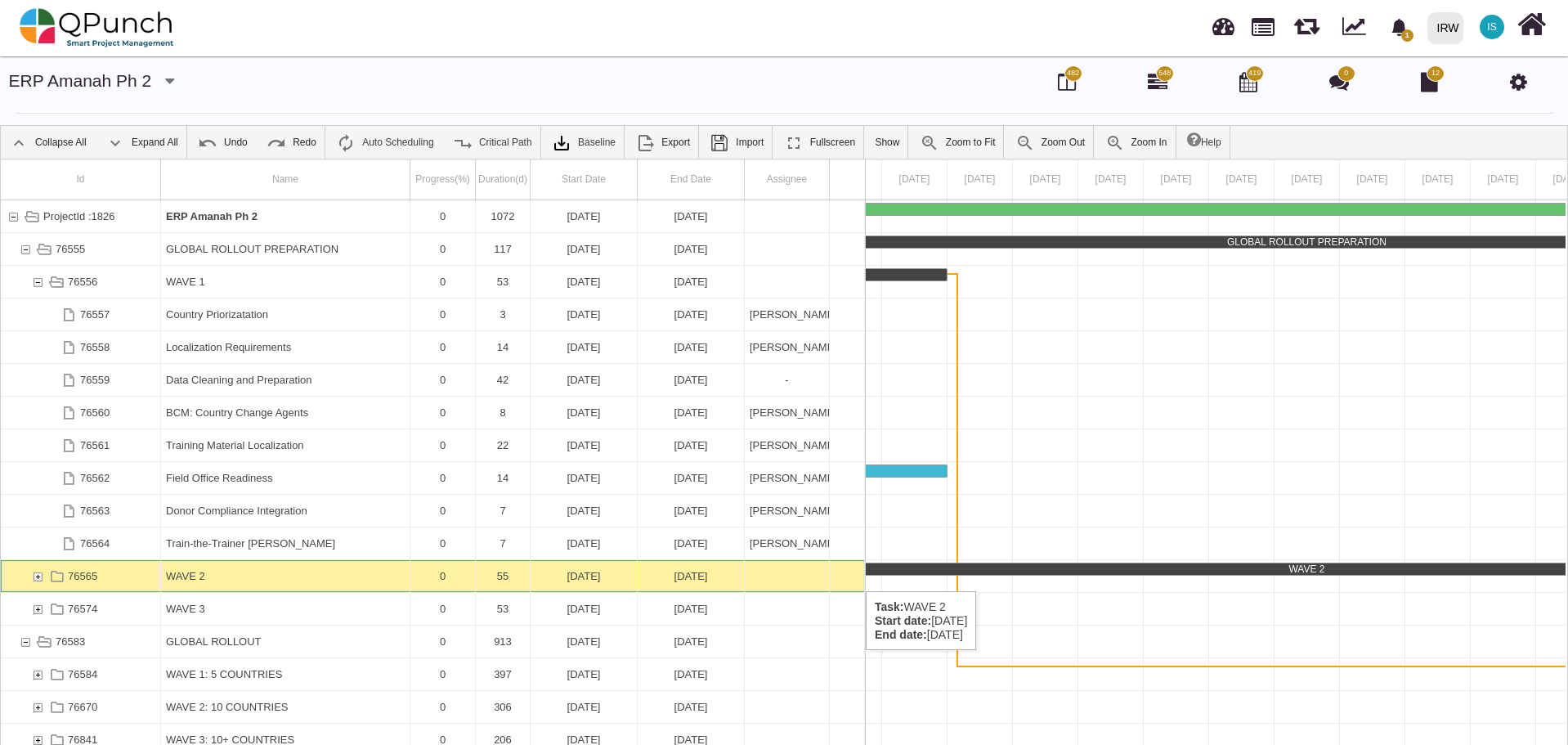
click at [37, 574] on div "76565" at bounding box center [37, 576] width 15 height 32
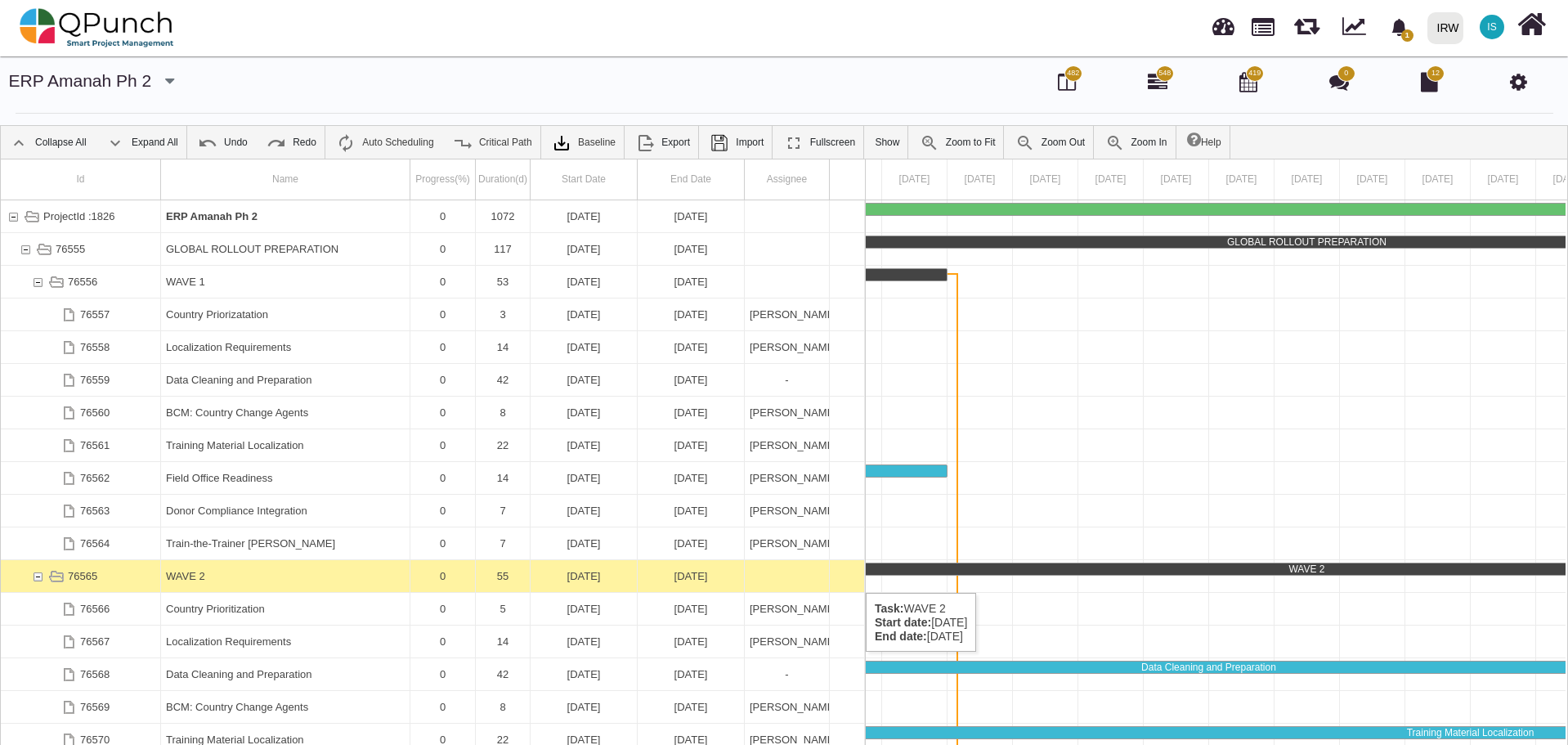
click at [33, 576] on div "76565" at bounding box center [37, 576] width 15 height 32
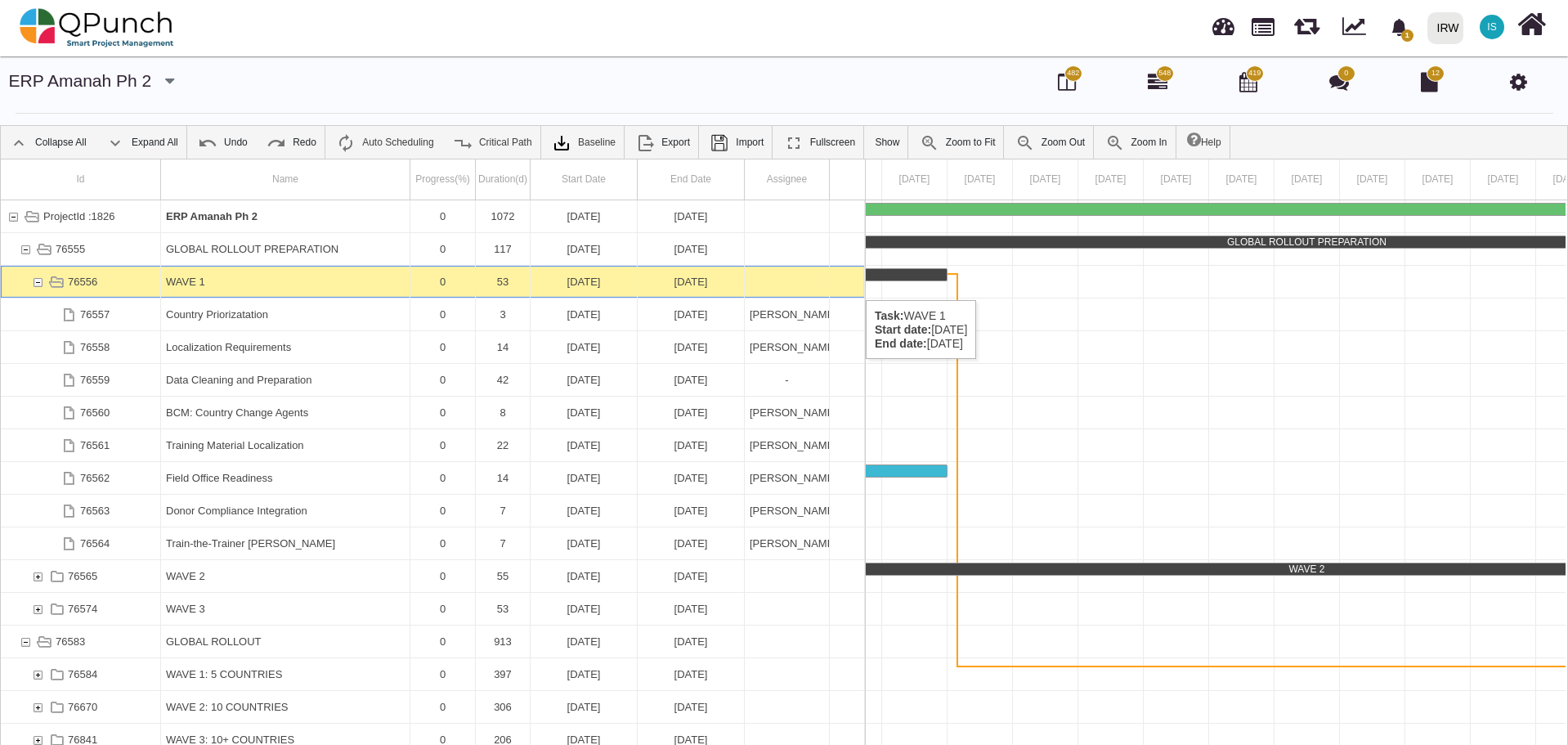
click at [40, 284] on div "76556" at bounding box center [37, 281] width 15 height 32
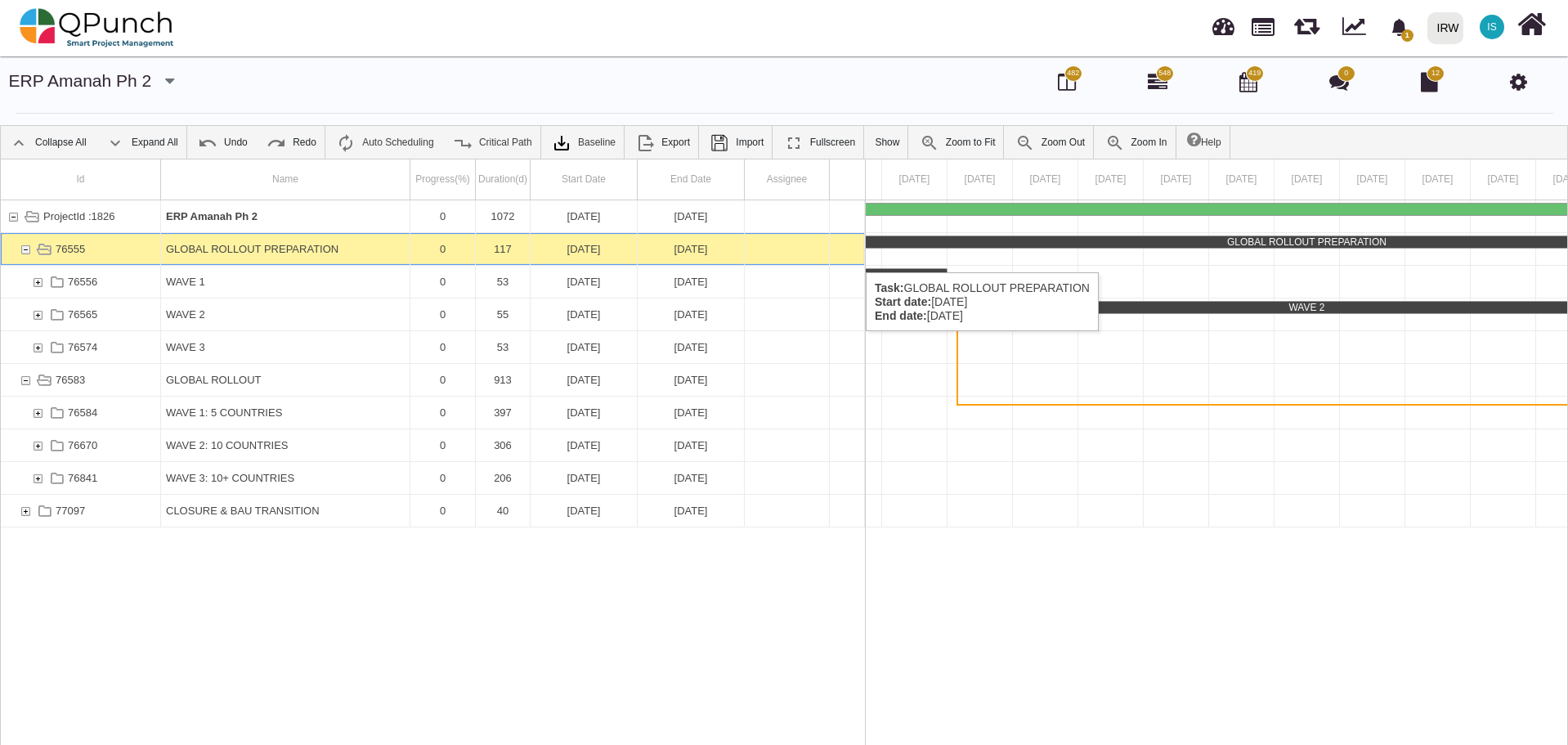
click at [27, 256] on div "76555" at bounding box center [25, 249] width 15 height 32
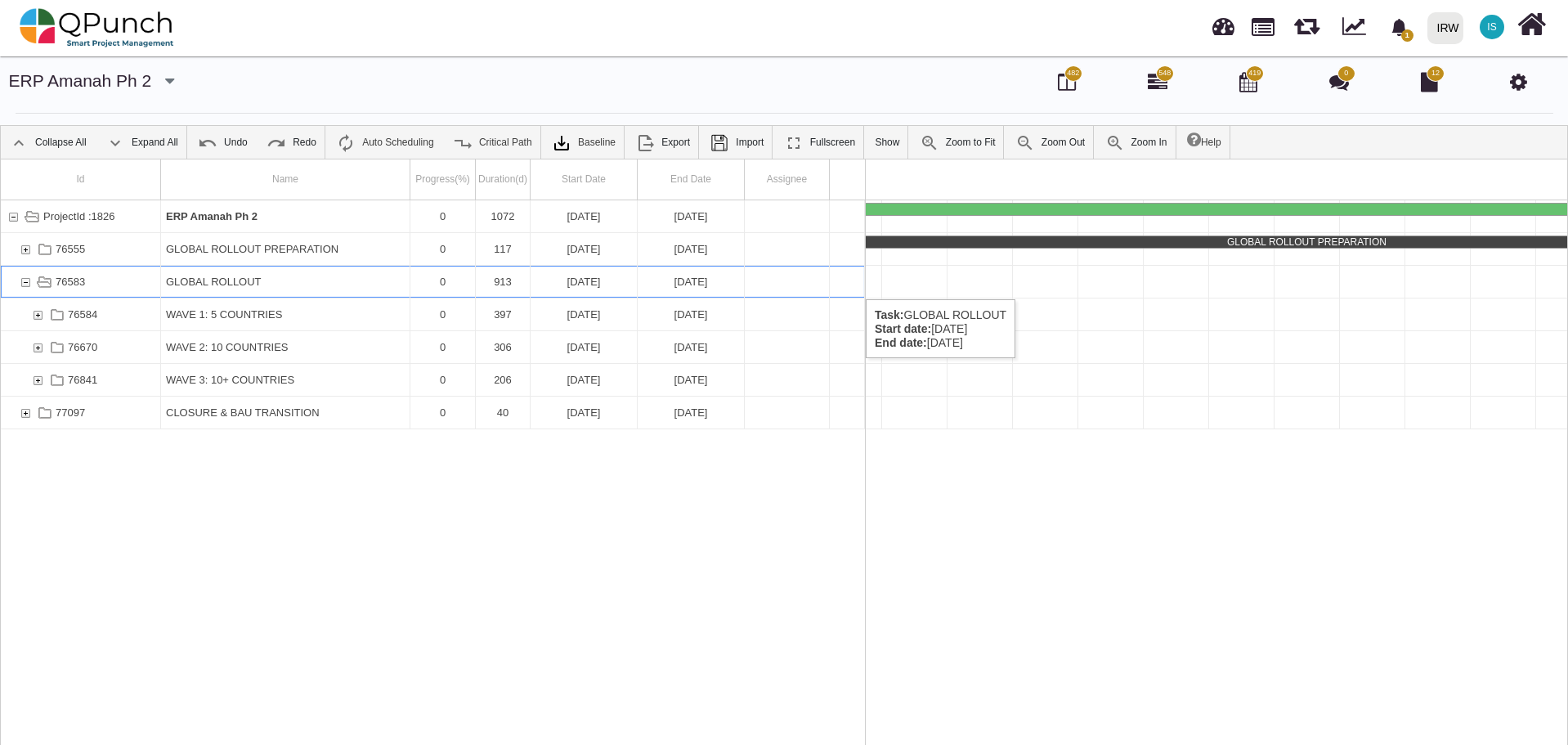
scroll to position [0, 7764]
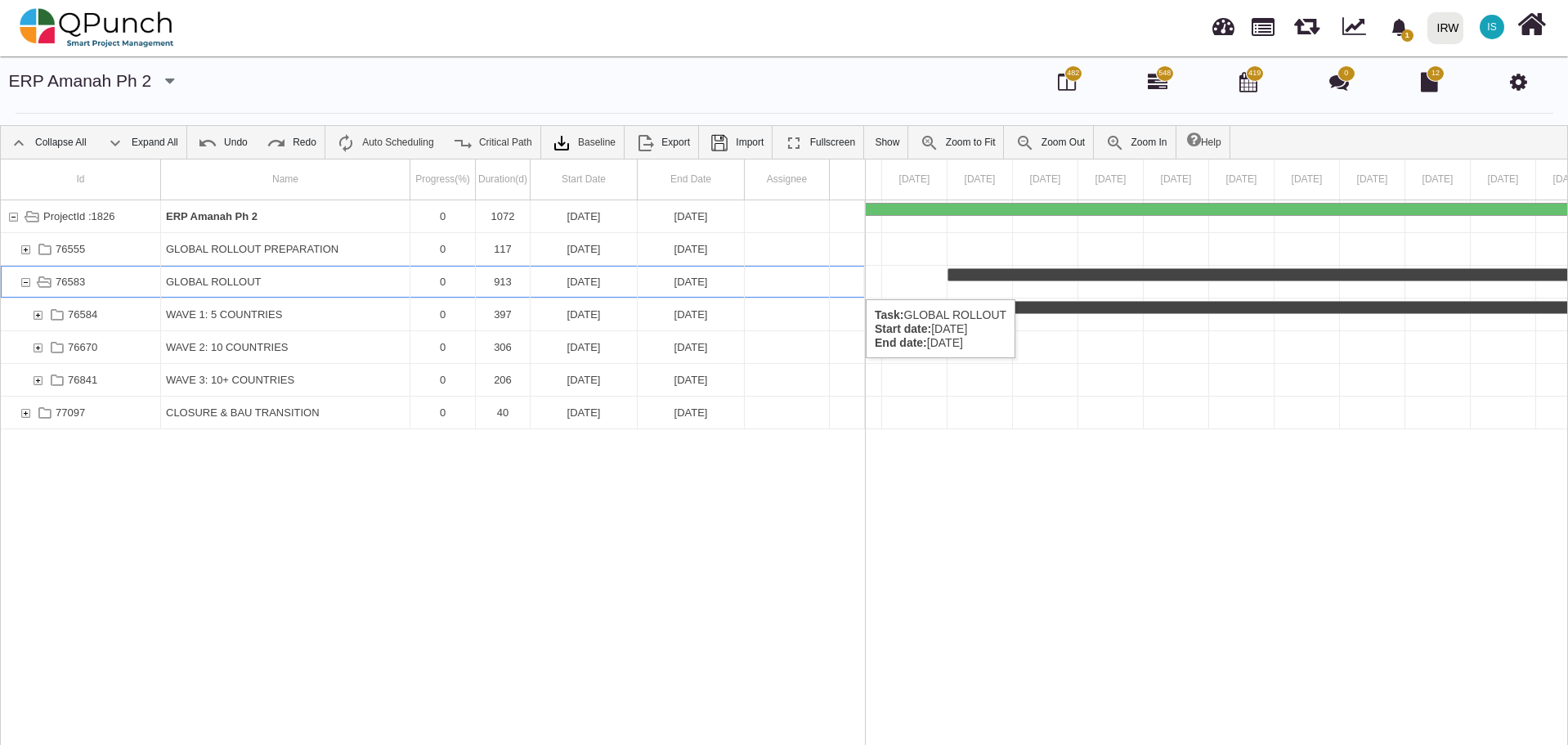
click at [31, 283] on div "76583" at bounding box center [25, 281] width 15 height 32
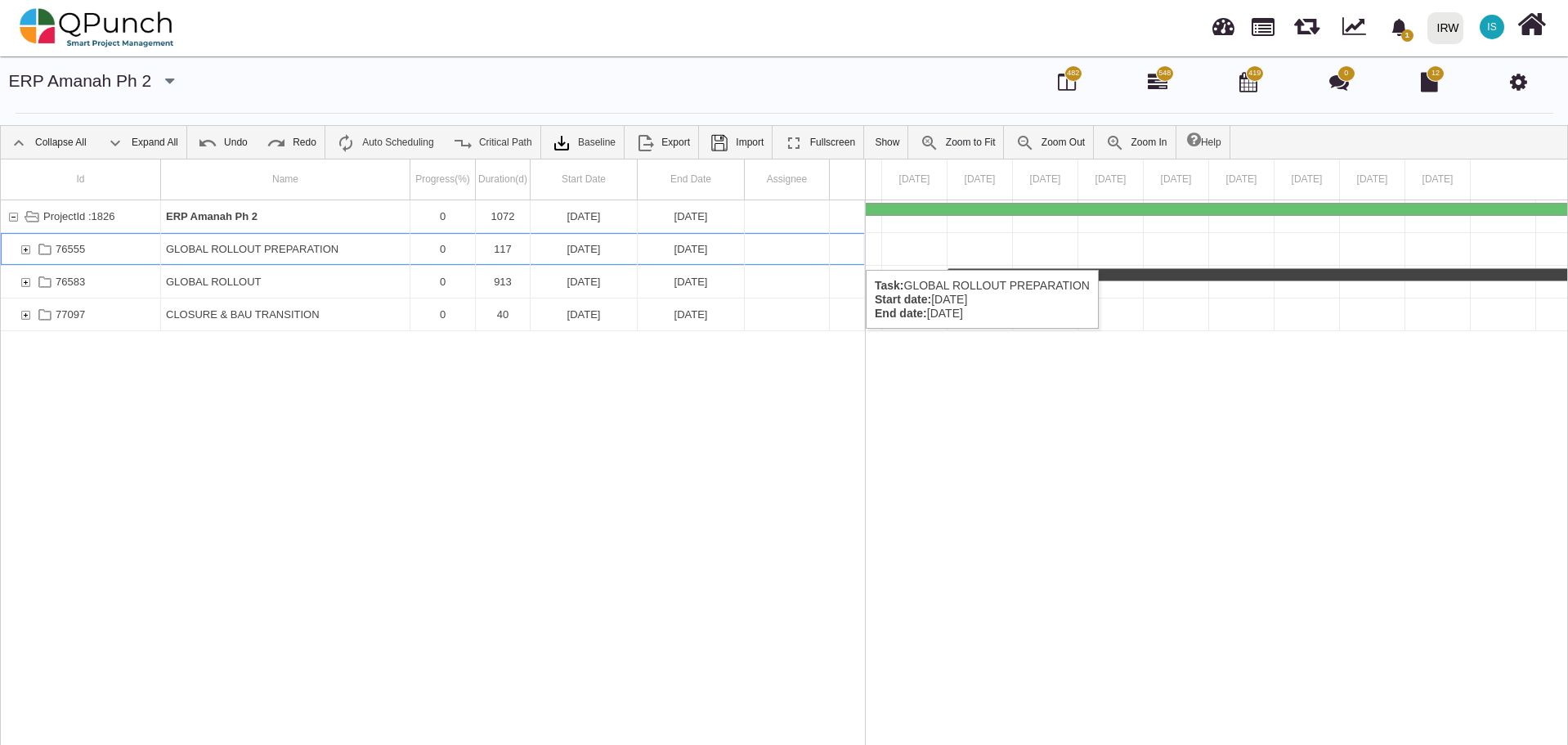
click at [319, 253] on div "GLOBAL ROLLOUT PREPARATION" at bounding box center [285, 249] width 238 height 32
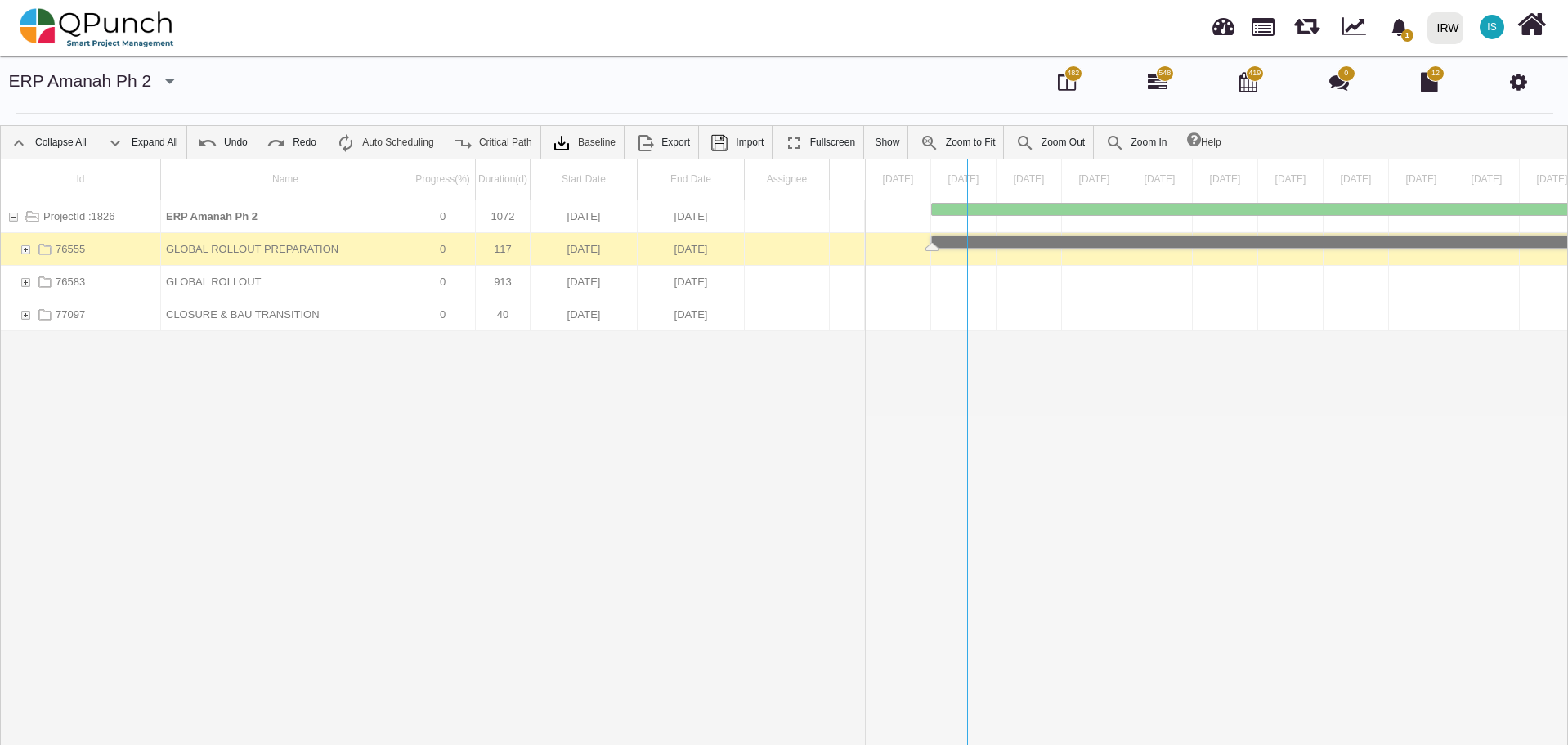
drag, startPoint x: 871, startPoint y: 423, endPoint x: 972, endPoint y: 418, distance: 101.1
click at [972, 418] on div "Id Name Progress(%) Duration(d) Start Date End Date Assignee ProjectId :1826 ER…" at bounding box center [784, 456] width 1566 height 593
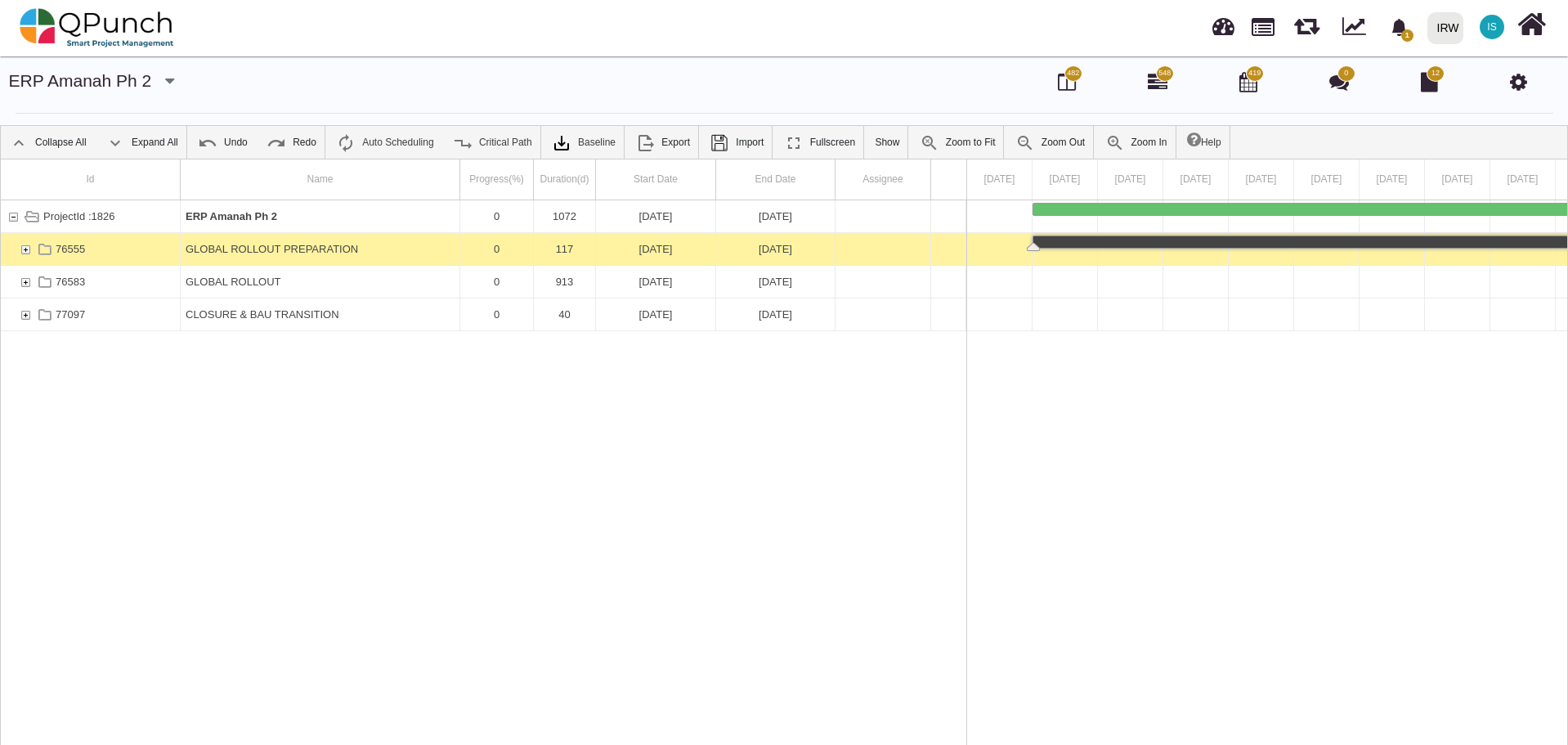
click at [1520, 79] on icon at bounding box center [1519, 82] width 18 height 19
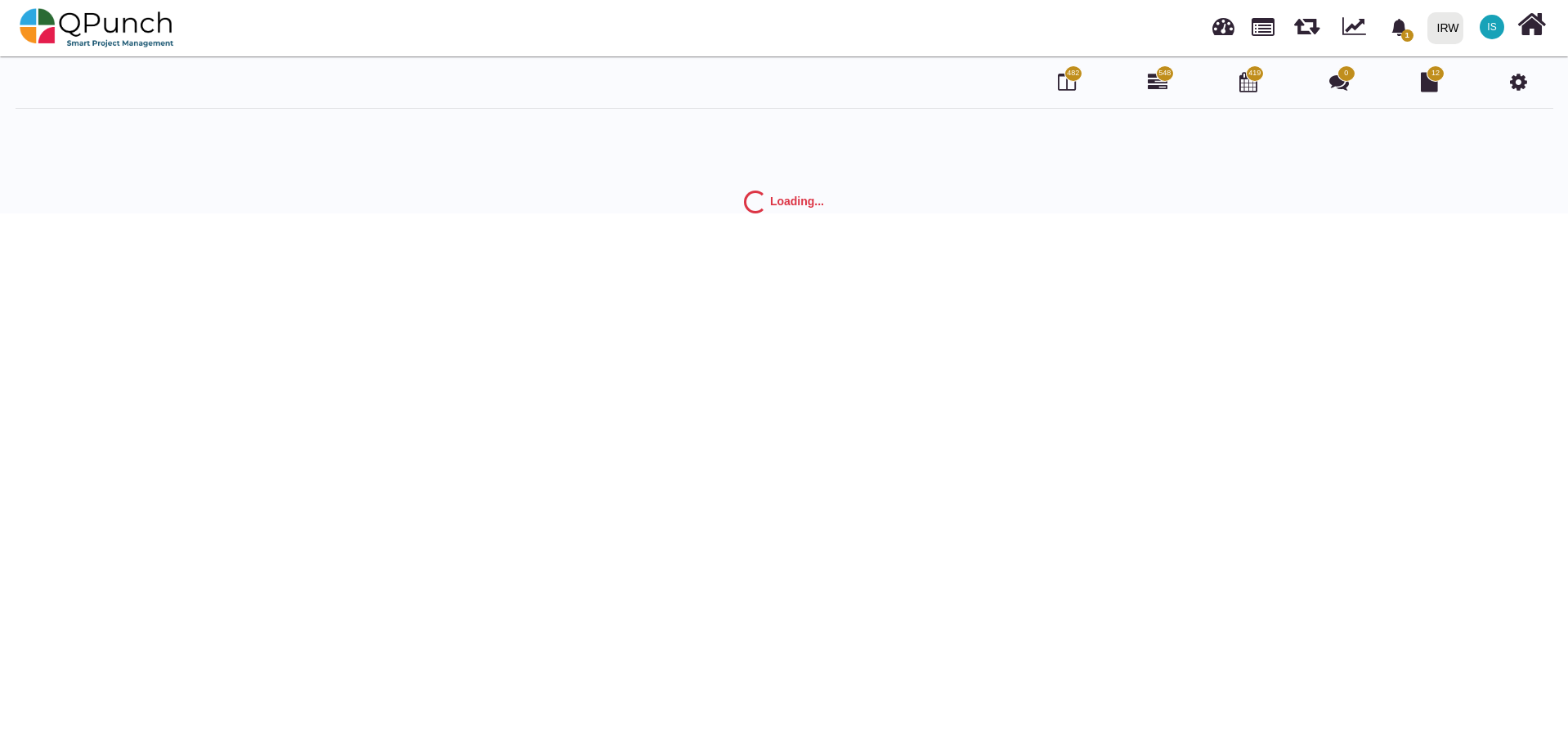
click at [158, 80] on div at bounding box center [150, 83] width 282 height 28
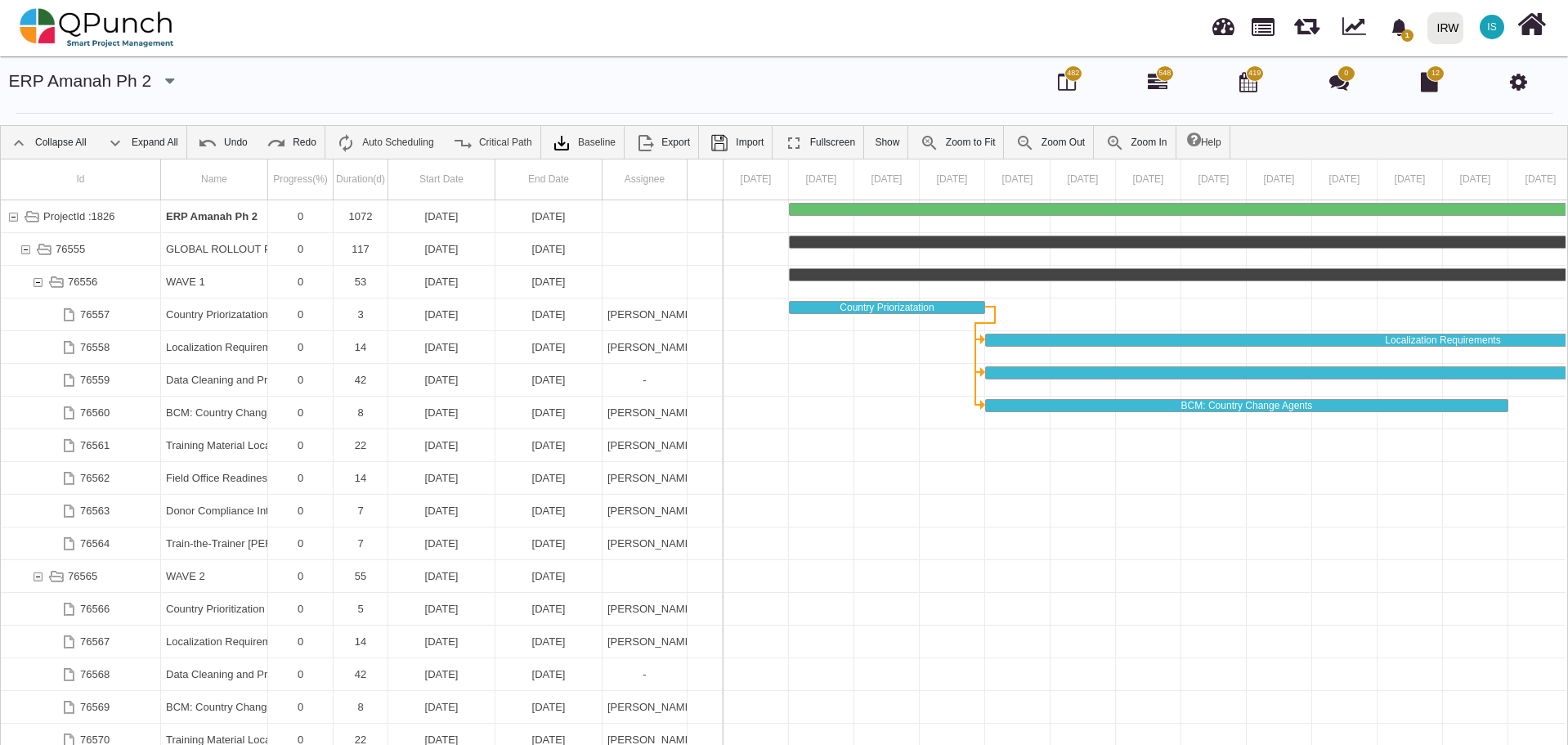
click at [165, 79] on icon "button" at bounding box center [170, 81] width 9 height 17
click at [106, 113] on link "ERP Amanah Ph 1" at bounding box center [113, 113] width 146 height 19
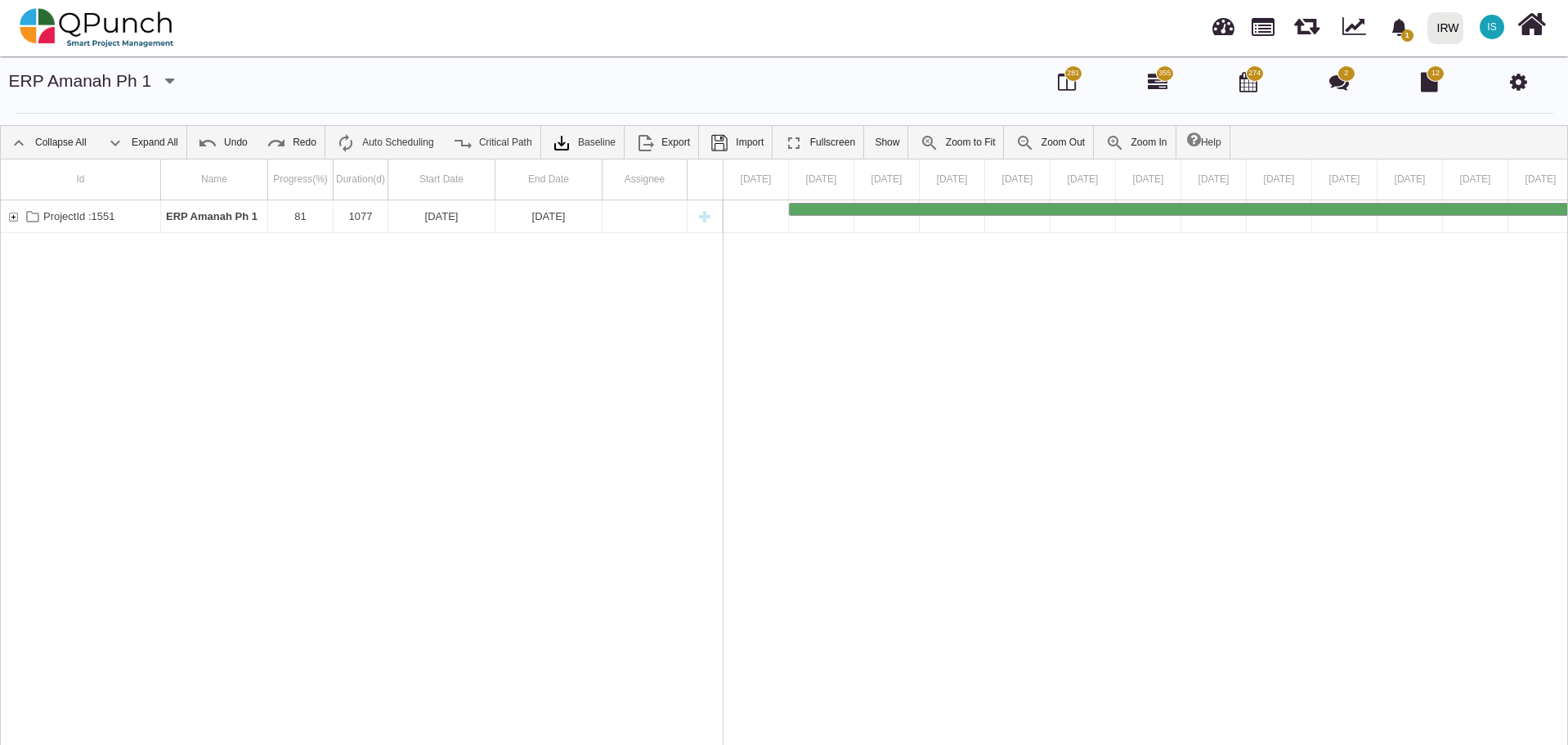
click at [157, 78] on button "button" at bounding box center [170, 82] width 26 height 27
click at [111, 169] on link "ERP Amanah Ph 2" at bounding box center [113, 171] width 146 height 19
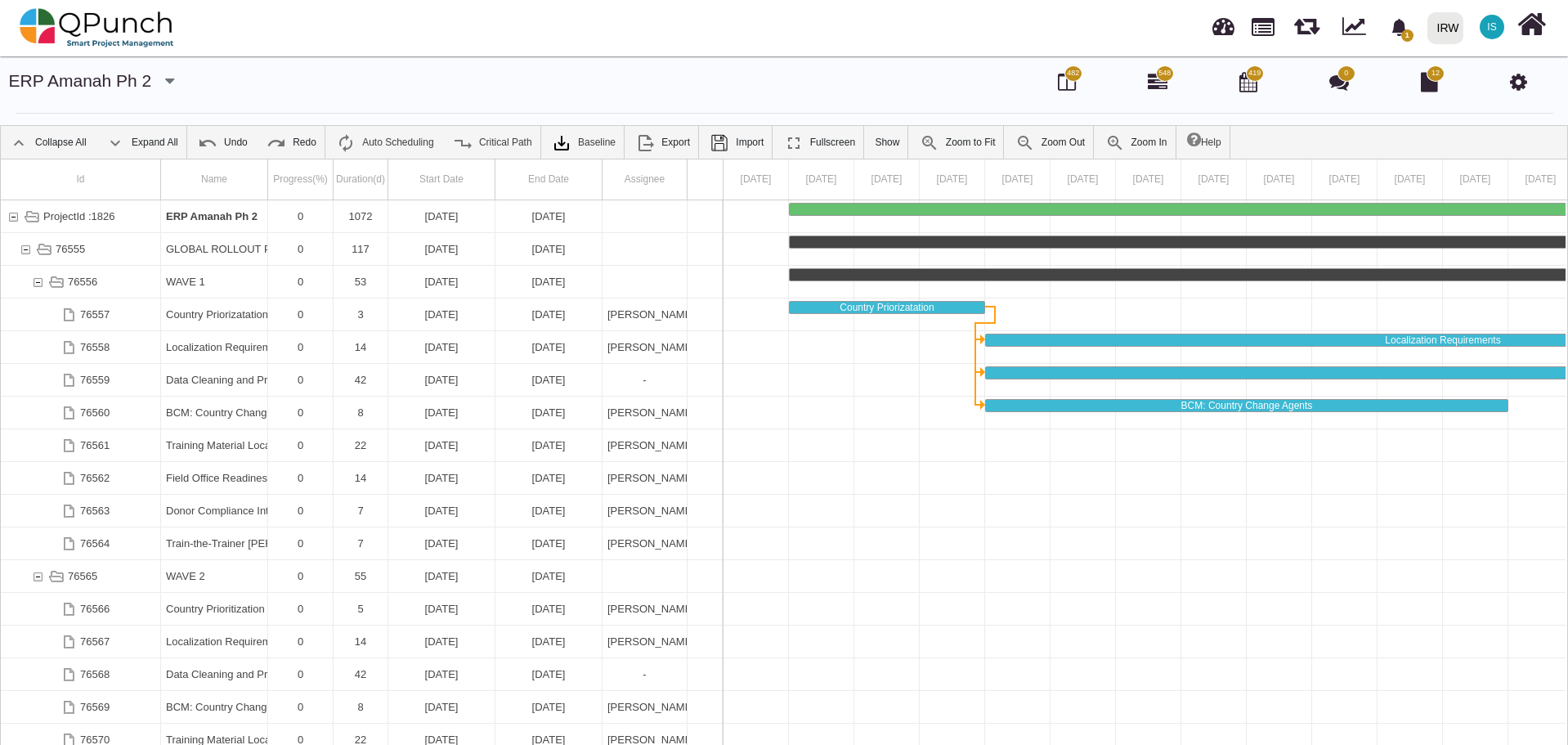
click at [1499, 32] on span "IS" at bounding box center [1491, 27] width 25 height 25
click at [1416, 163] on link "Logout" at bounding box center [1442, 166] width 142 height 23
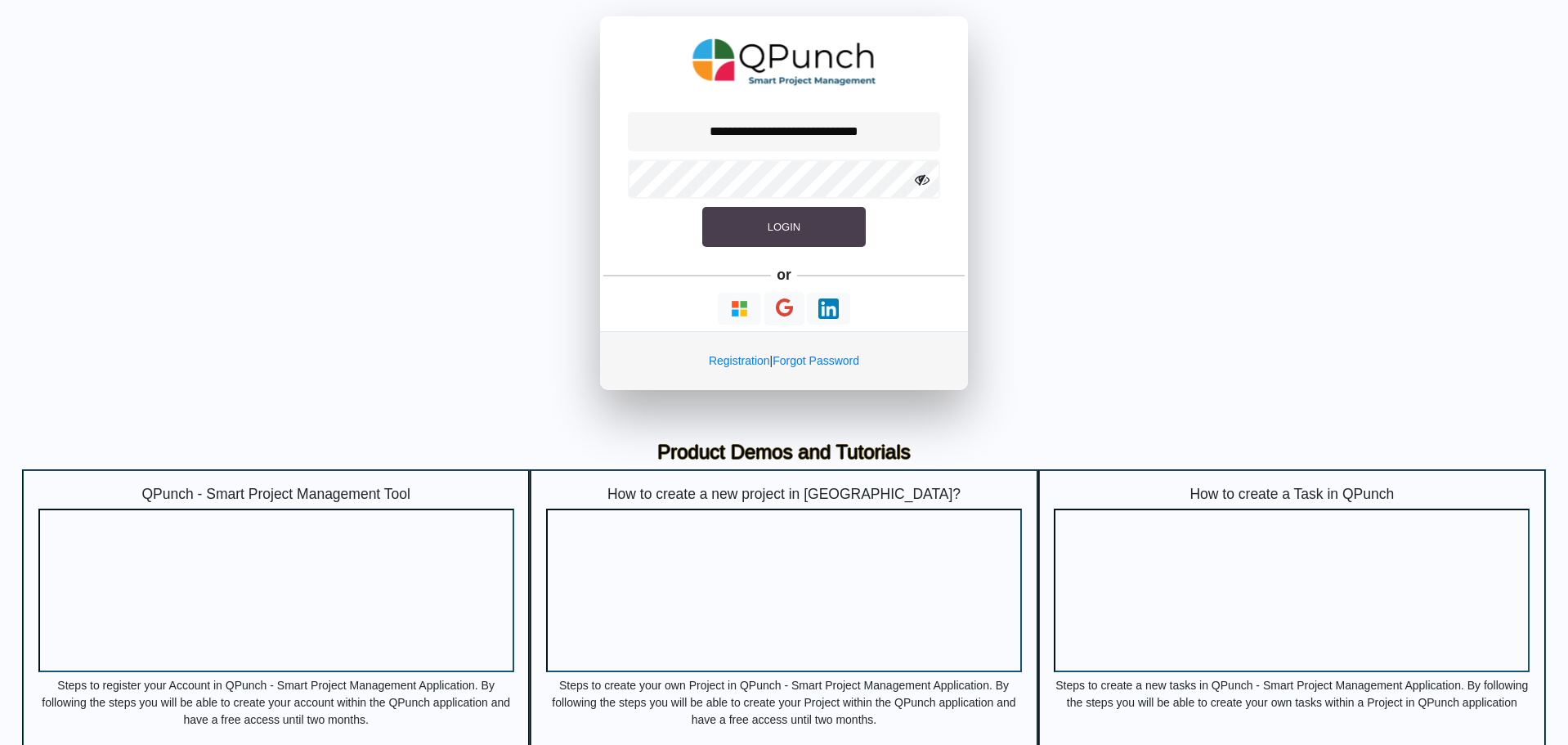
click at [801, 226] on button "Login" at bounding box center [784, 227] width 164 height 40
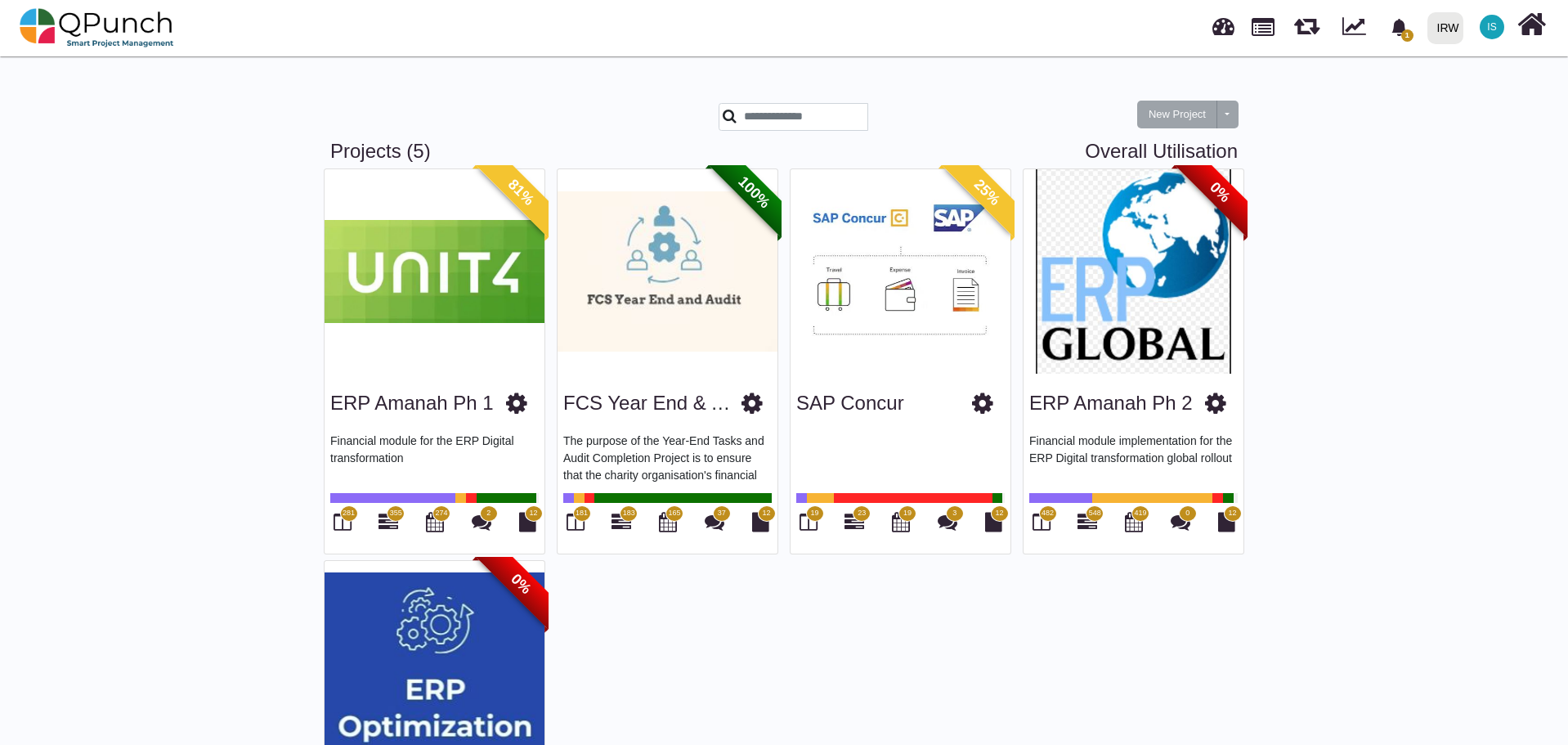
click at [1126, 376] on div "ERP Amanah Ph 2 Financial module implementation for the ERP Digital transformat…" at bounding box center [1134, 464] width 220 height 179
click at [1137, 366] on img at bounding box center [1134, 271] width 220 height 204
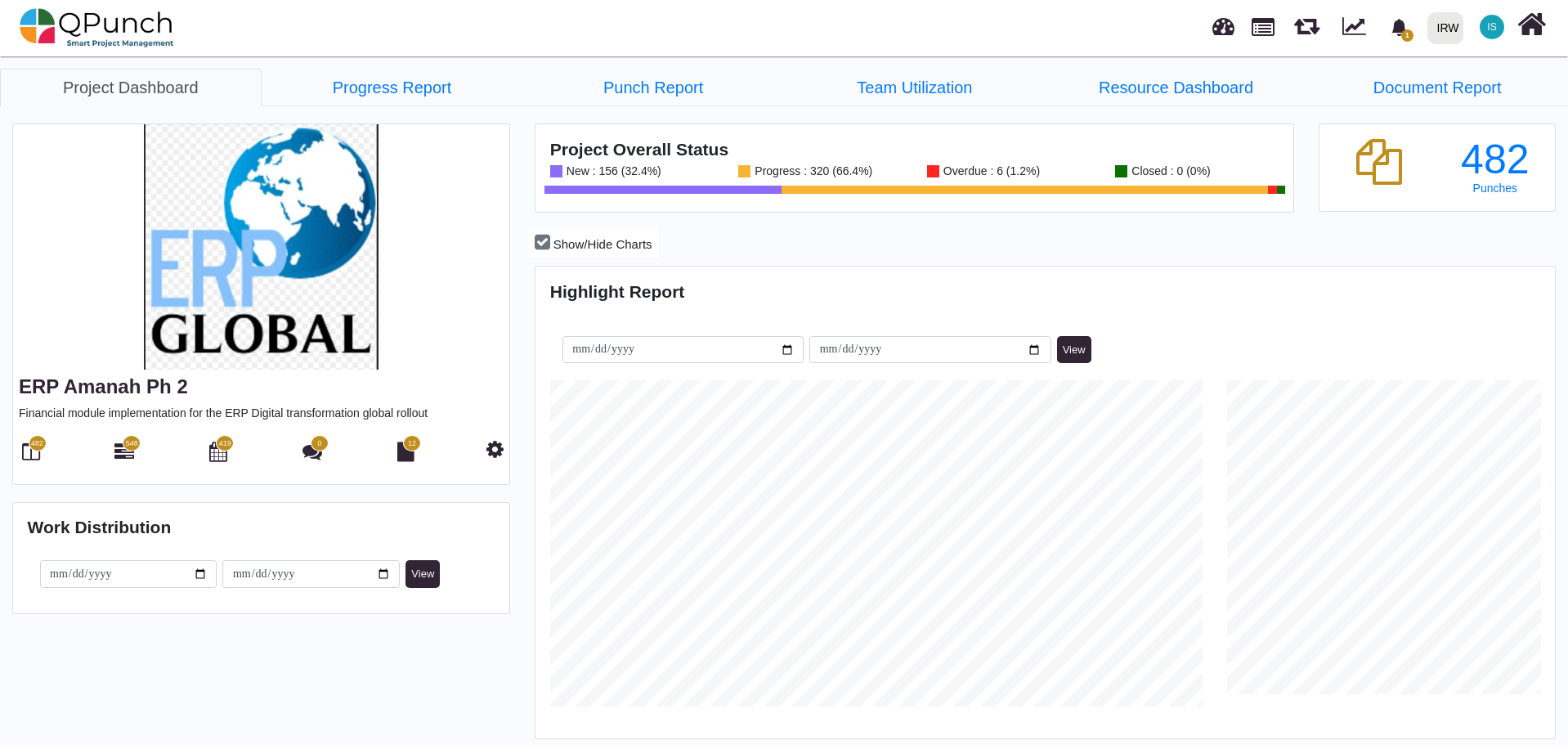
scroll to position [326, 339]
click at [128, 446] on span "548" at bounding box center [132, 443] width 12 height 11
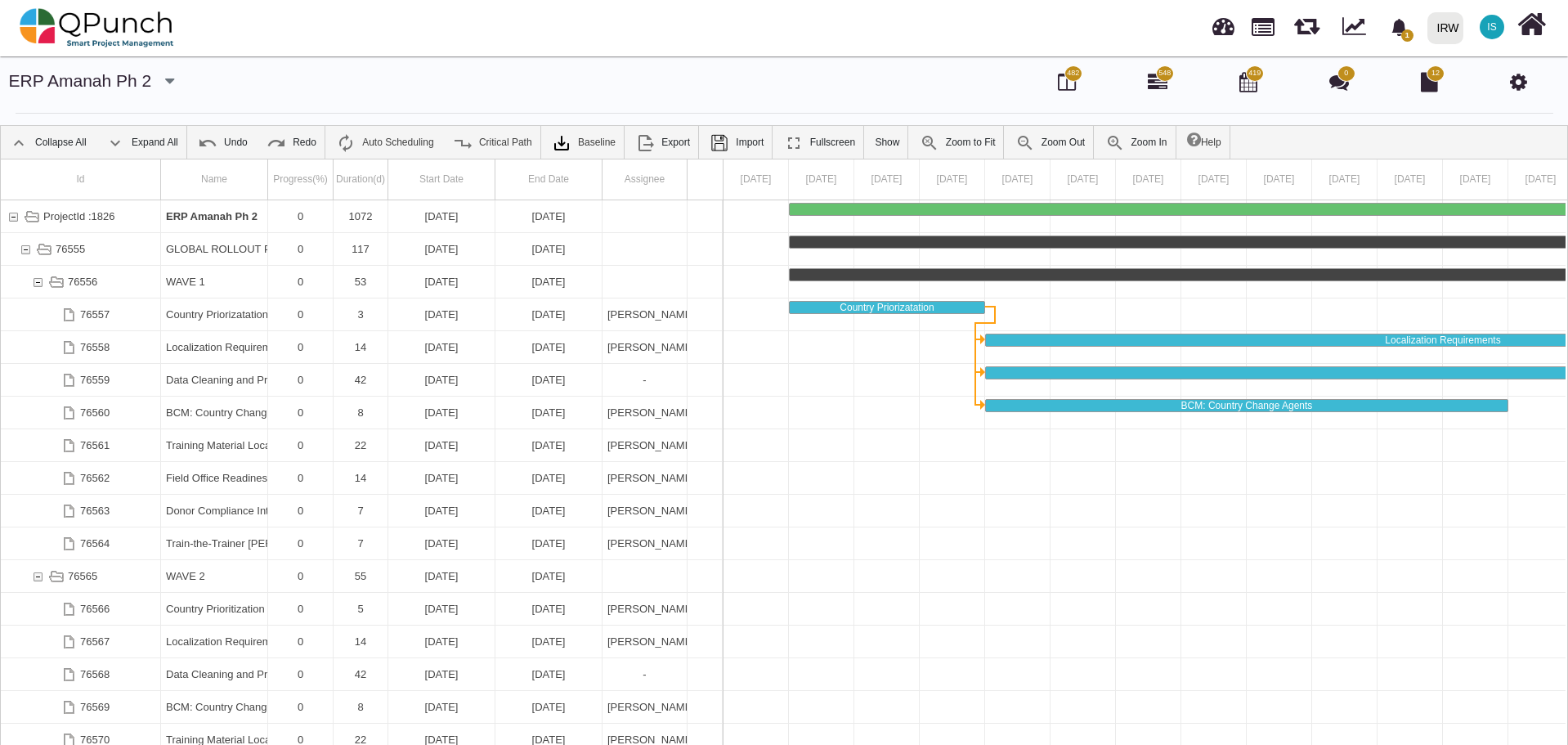
click at [165, 85] on icon "button" at bounding box center [170, 81] width 9 height 17
click at [99, 111] on link "ERP Amanah Ph 1" at bounding box center [113, 113] width 146 height 19
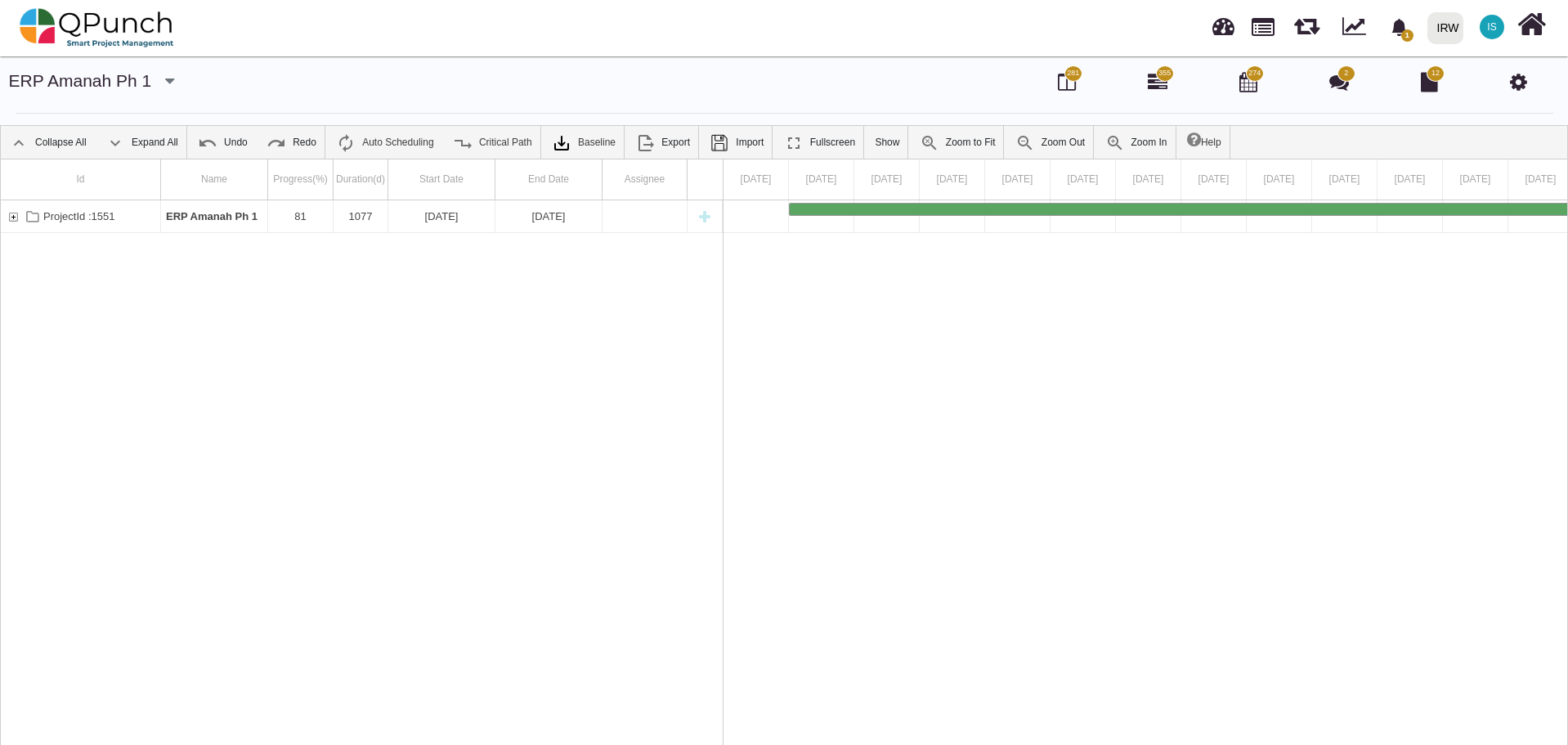
click at [157, 77] on button "button" at bounding box center [170, 82] width 26 height 27
click at [114, 169] on link "ERP Amanah Ph 2" at bounding box center [113, 171] width 146 height 19
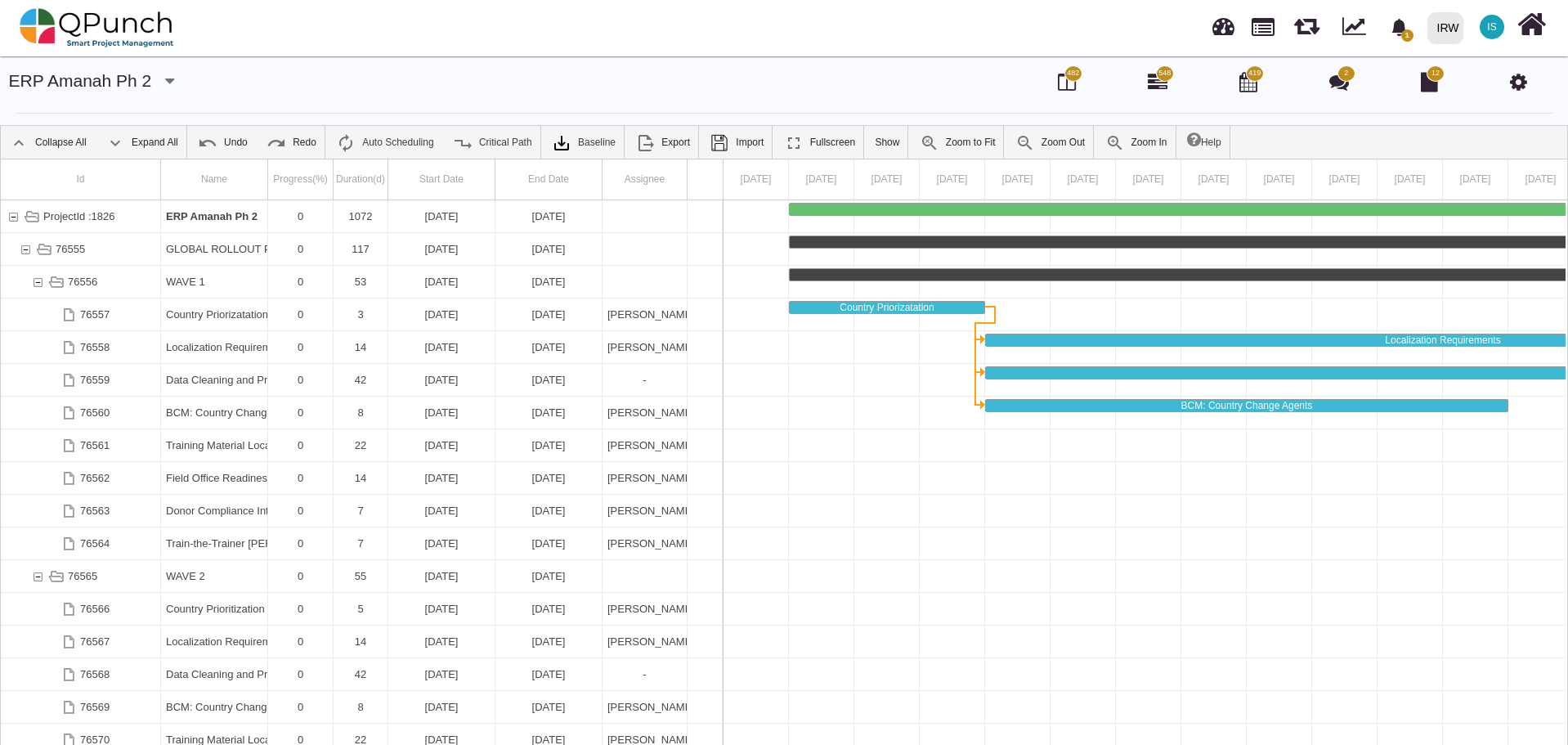
click at [166, 82] on icon "button" at bounding box center [170, 81] width 9 height 17
click at [112, 113] on link "ERP Amanah Ph 1" at bounding box center [113, 113] width 146 height 19
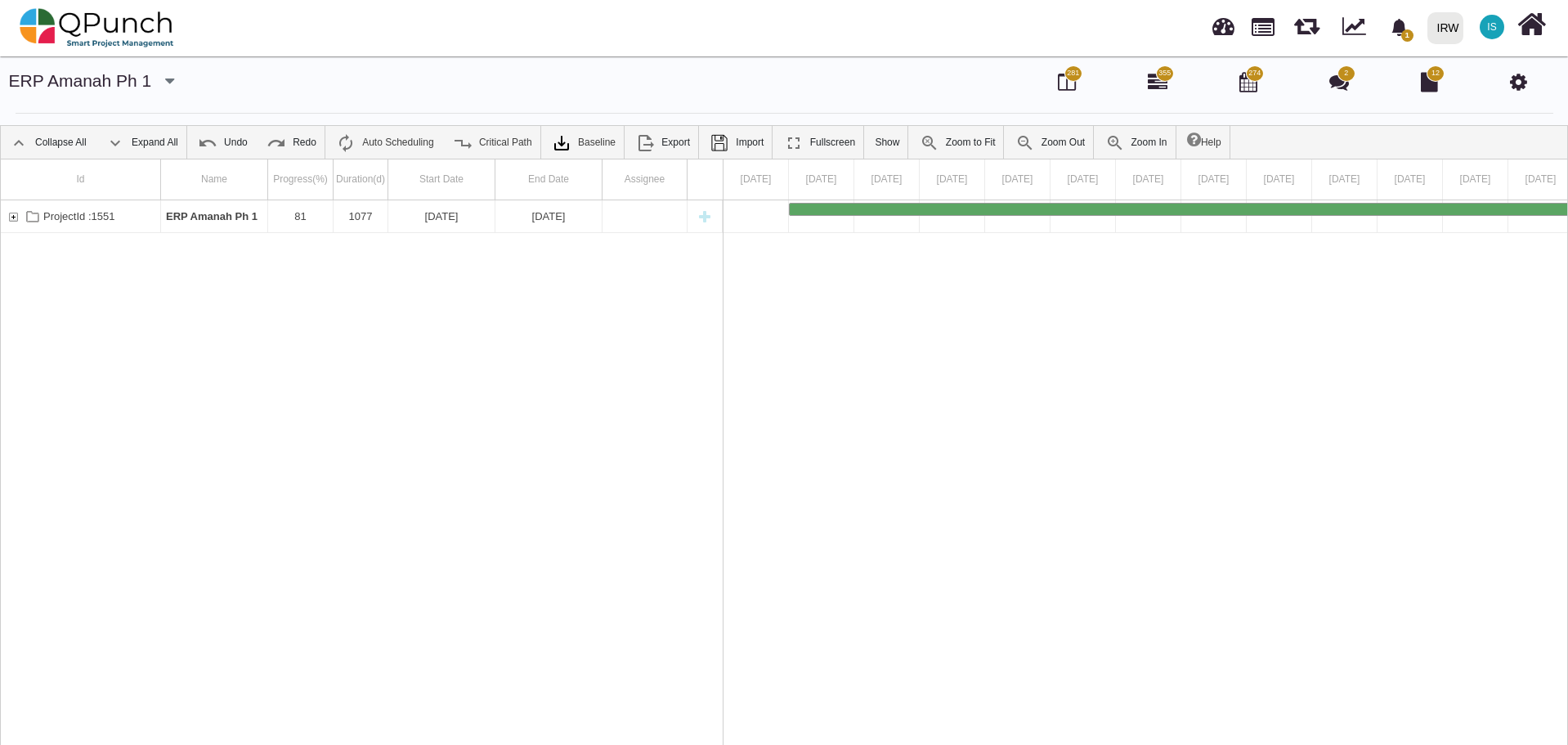
click at [165, 81] on icon "button" at bounding box center [170, 81] width 9 height 17
click at [130, 168] on link "ERP Amanah Ph 2" at bounding box center [113, 171] width 146 height 19
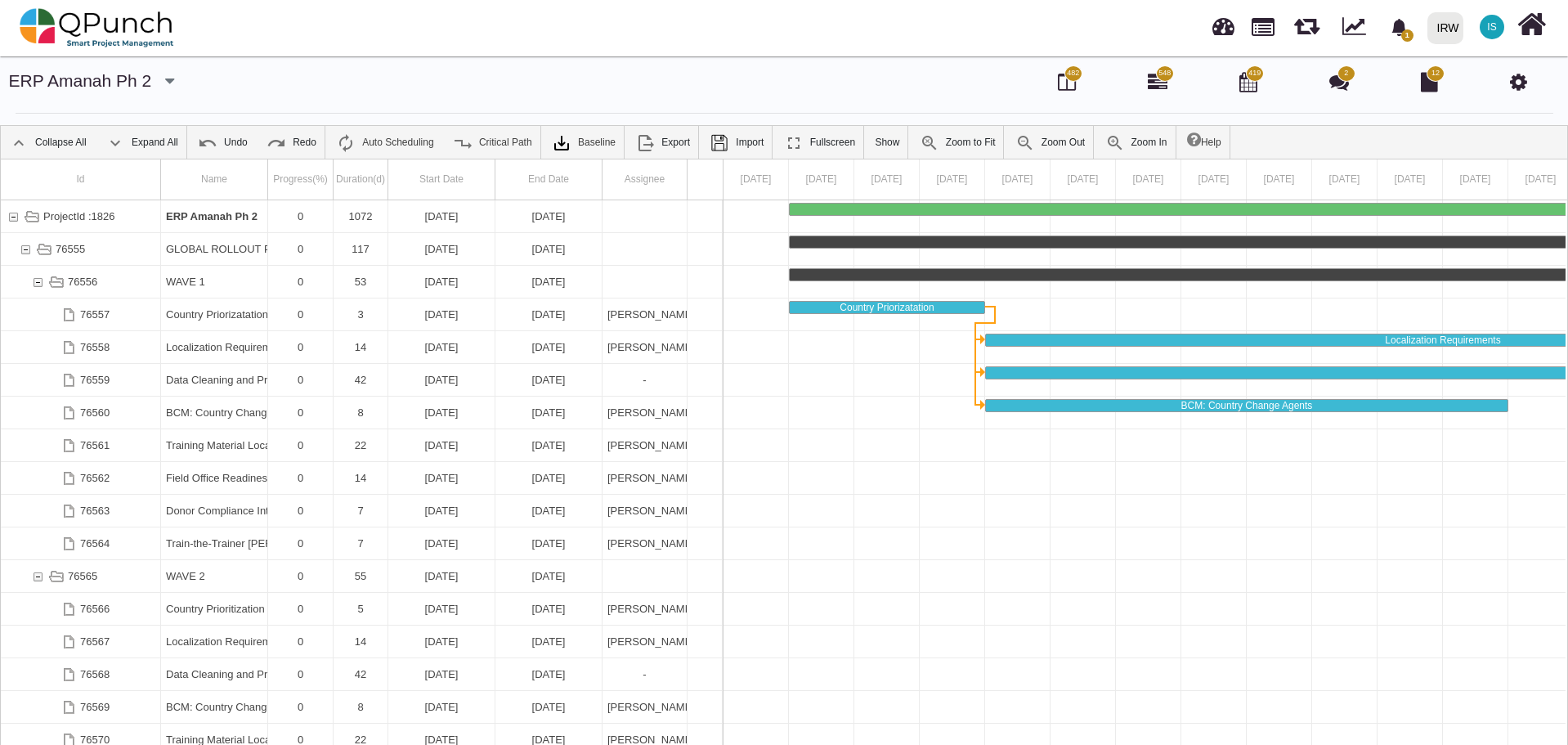
click at [157, 77] on button "button" at bounding box center [170, 82] width 26 height 27
click at [120, 115] on link "ERP Amanah Ph 1" at bounding box center [113, 113] width 146 height 19
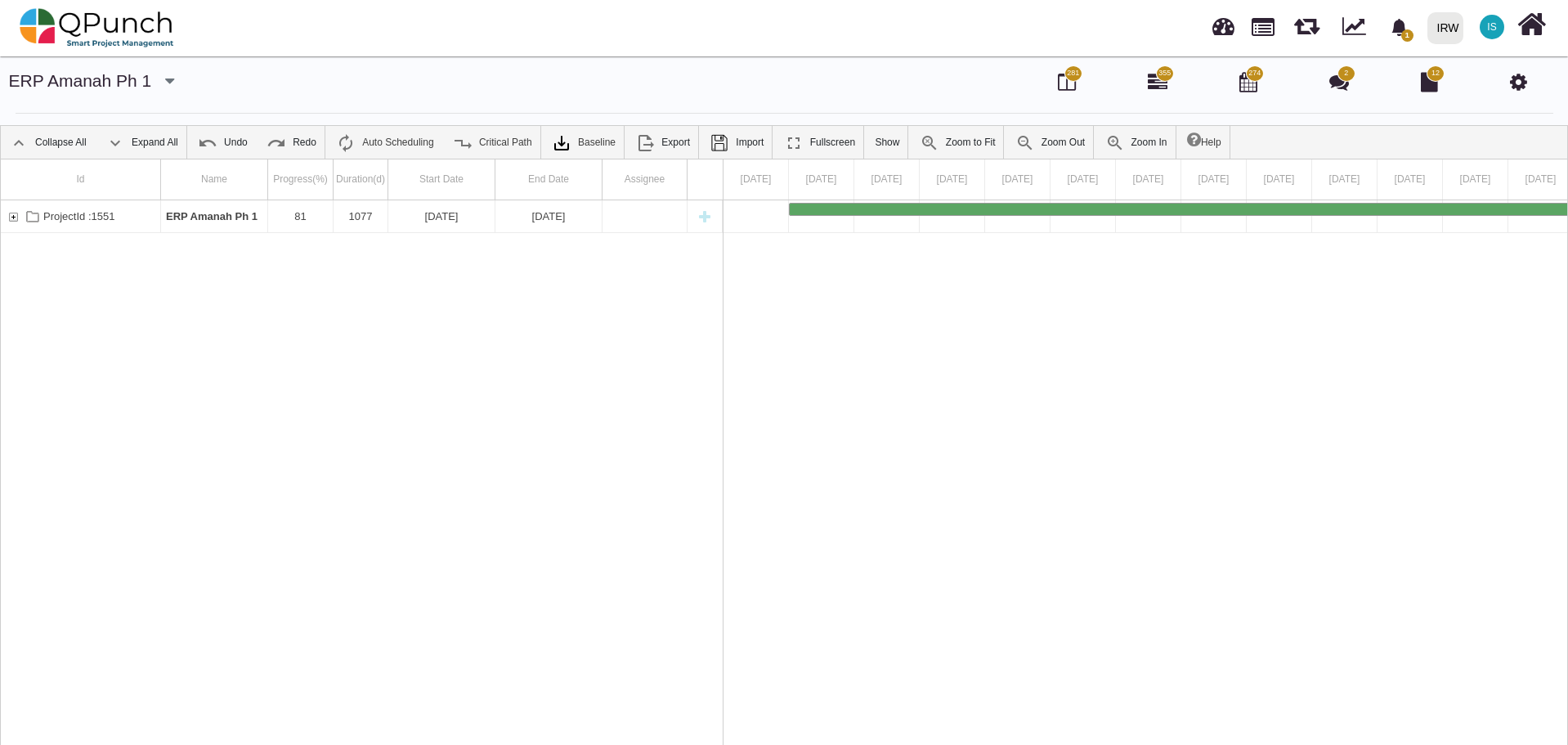
click at [165, 76] on icon "button" at bounding box center [170, 81] width 9 height 17
click at [98, 172] on link "ERP Amanah Ph 2" at bounding box center [113, 171] width 146 height 19
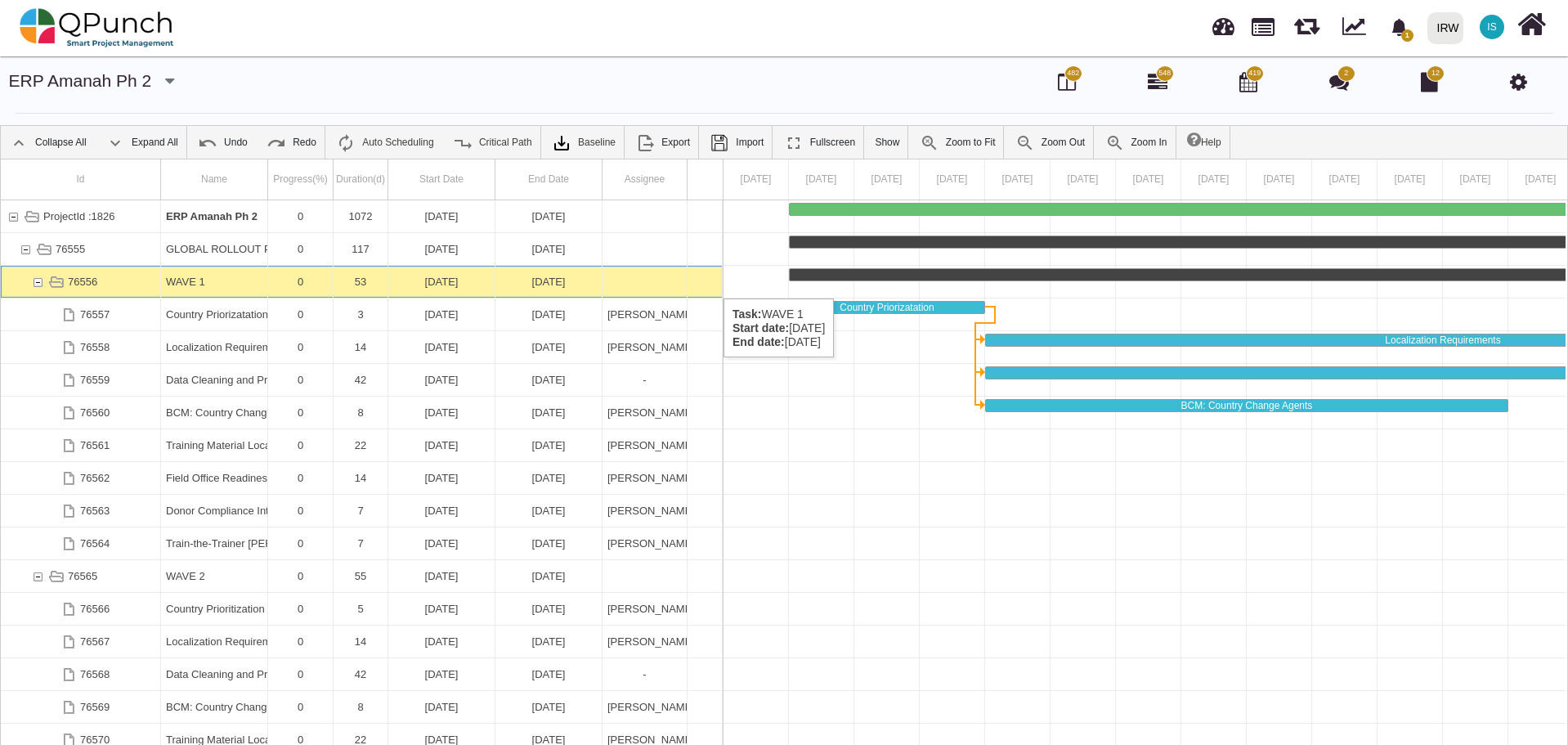
click at [38, 282] on div "76556" at bounding box center [37, 281] width 15 height 32
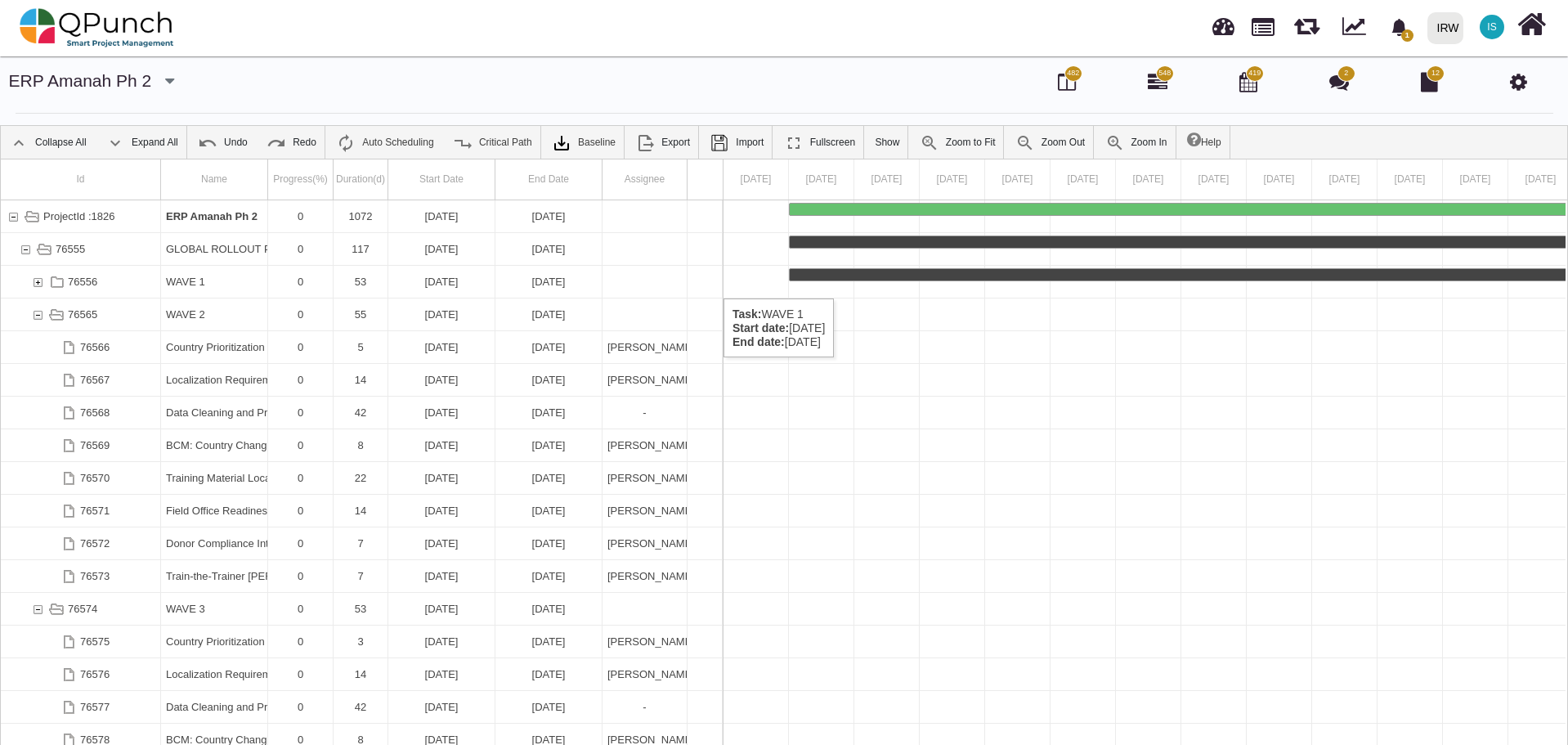
click at [38, 282] on div "76556" at bounding box center [37, 281] width 15 height 32
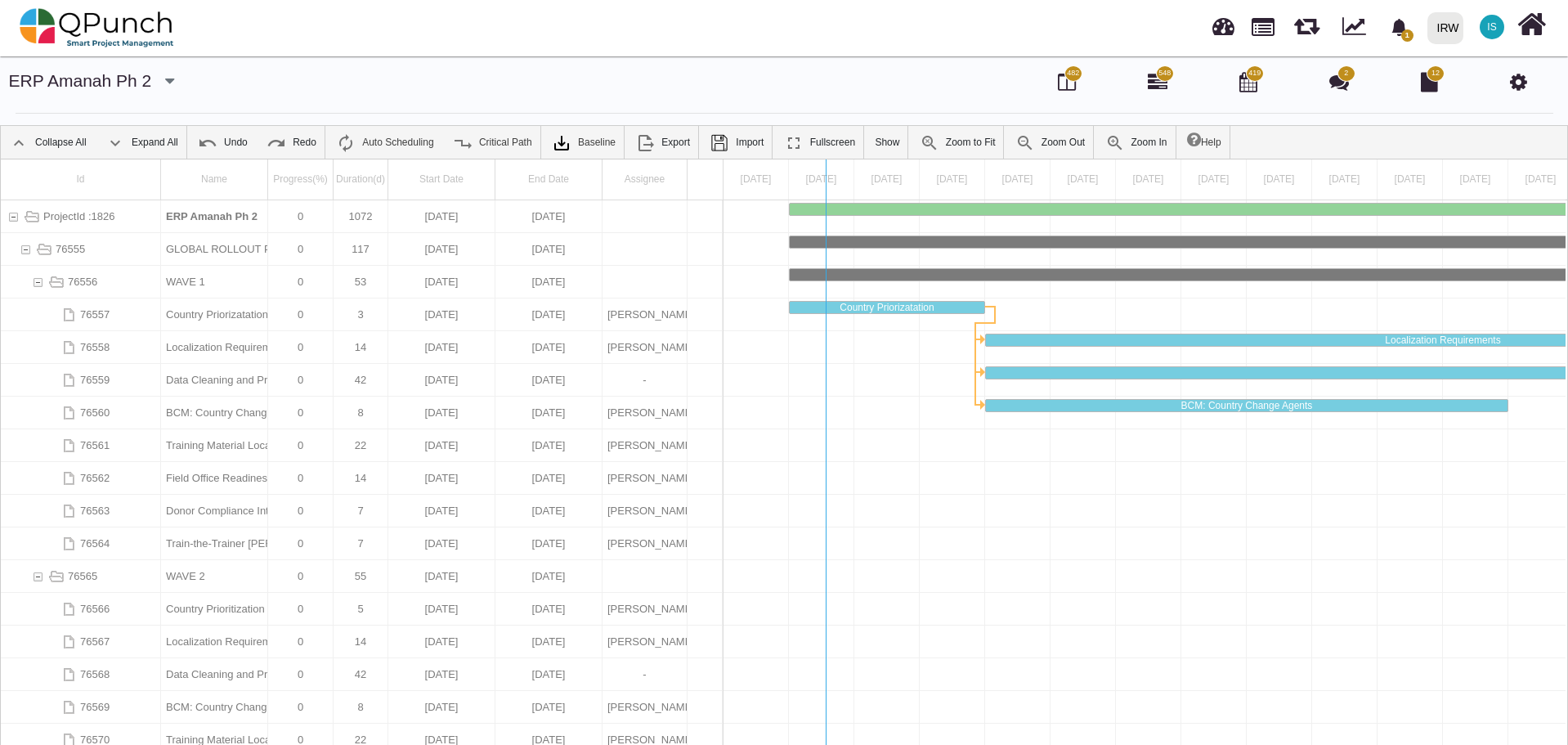
drag, startPoint x: 724, startPoint y: 176, endPoint x: 832, endPoint y: 175, distance: 108.0
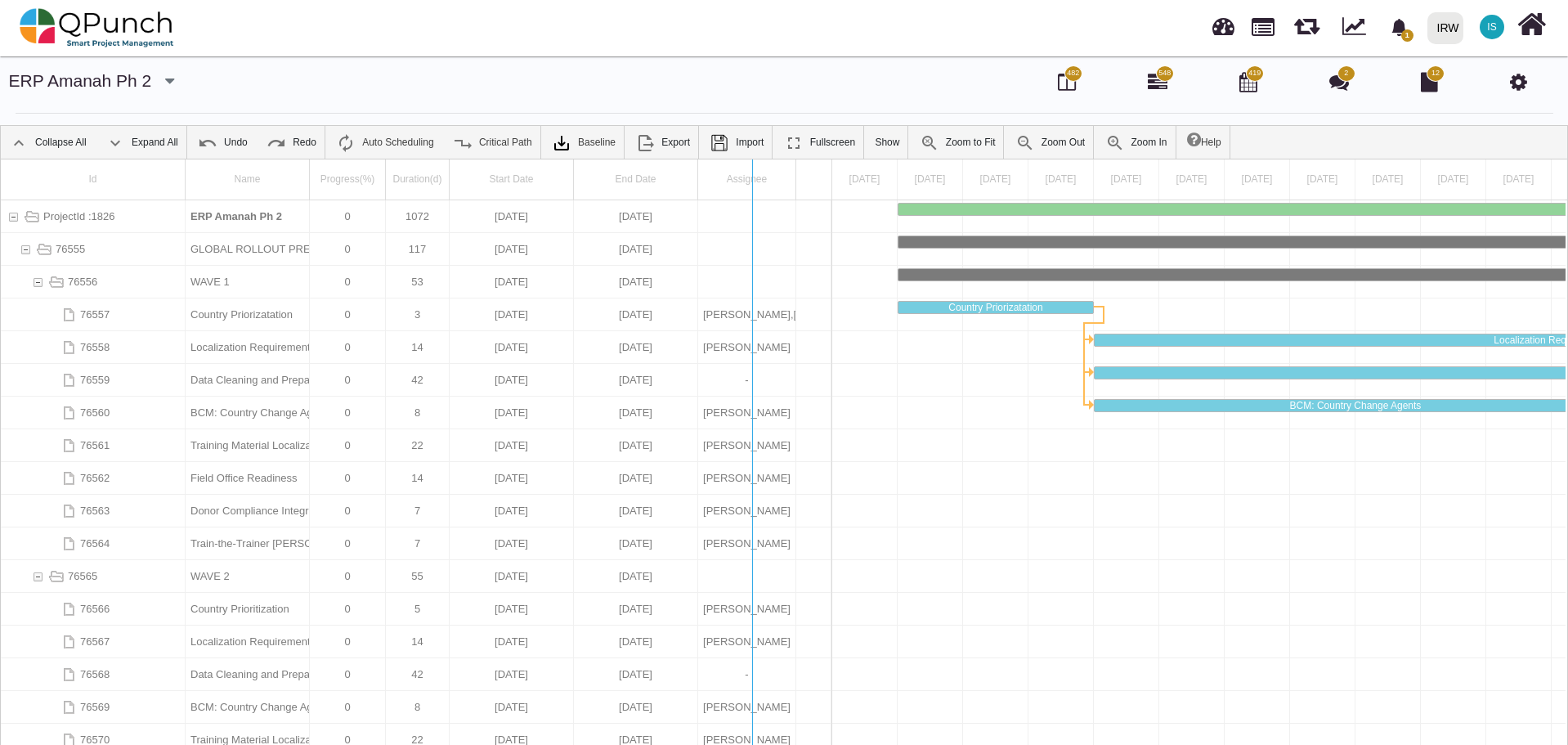
drag, startPoint x: 832, startPoint y: 175, endPoint x: 752, endPoint y: 183, distance: 80.4
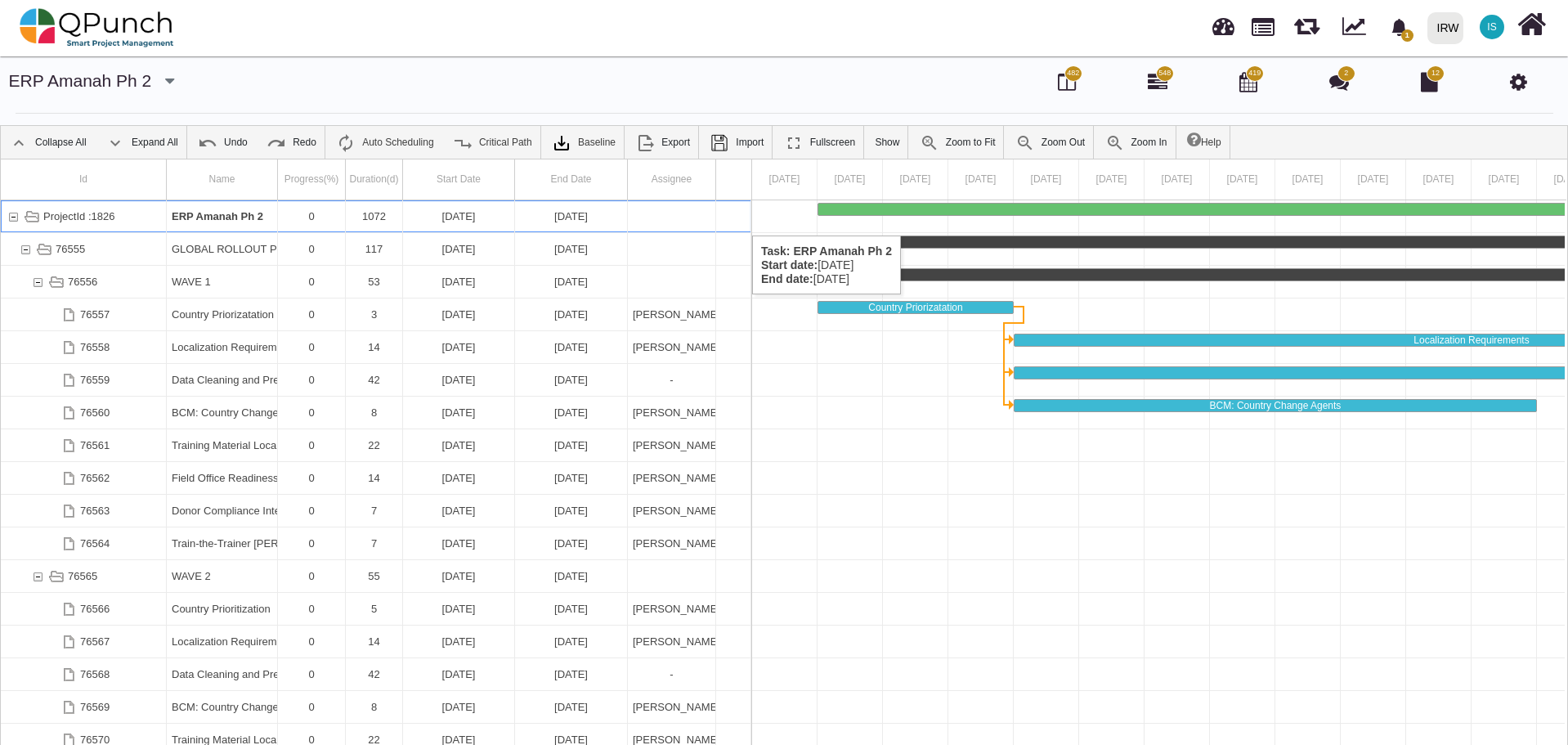
click at [12, 219] on div "ProjectId :1826" at bounding box center [13, 216] width 15 height 32
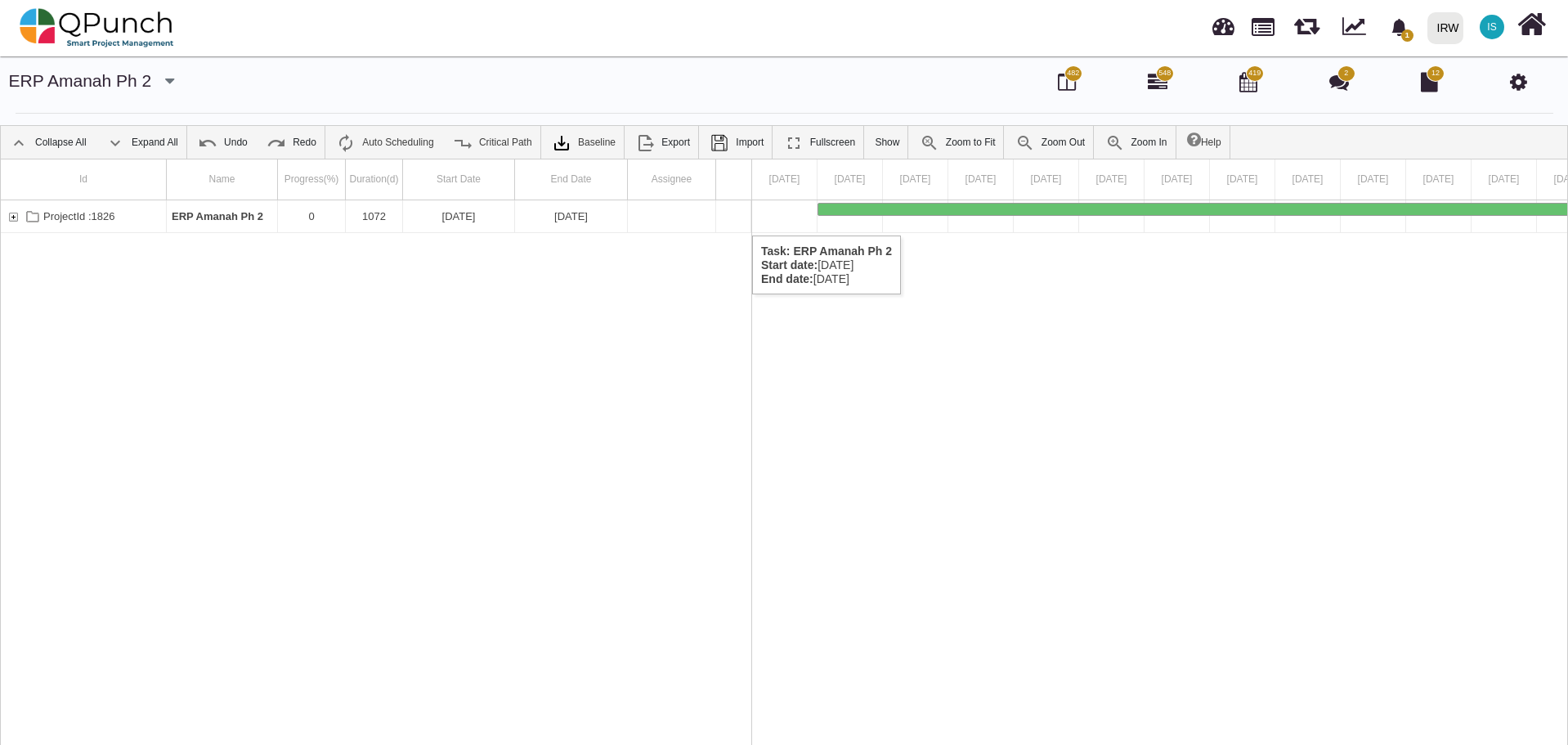
click at [12, 219] on div "ProjectId :1826" at bounding box center [13, 216] width 15 height 32
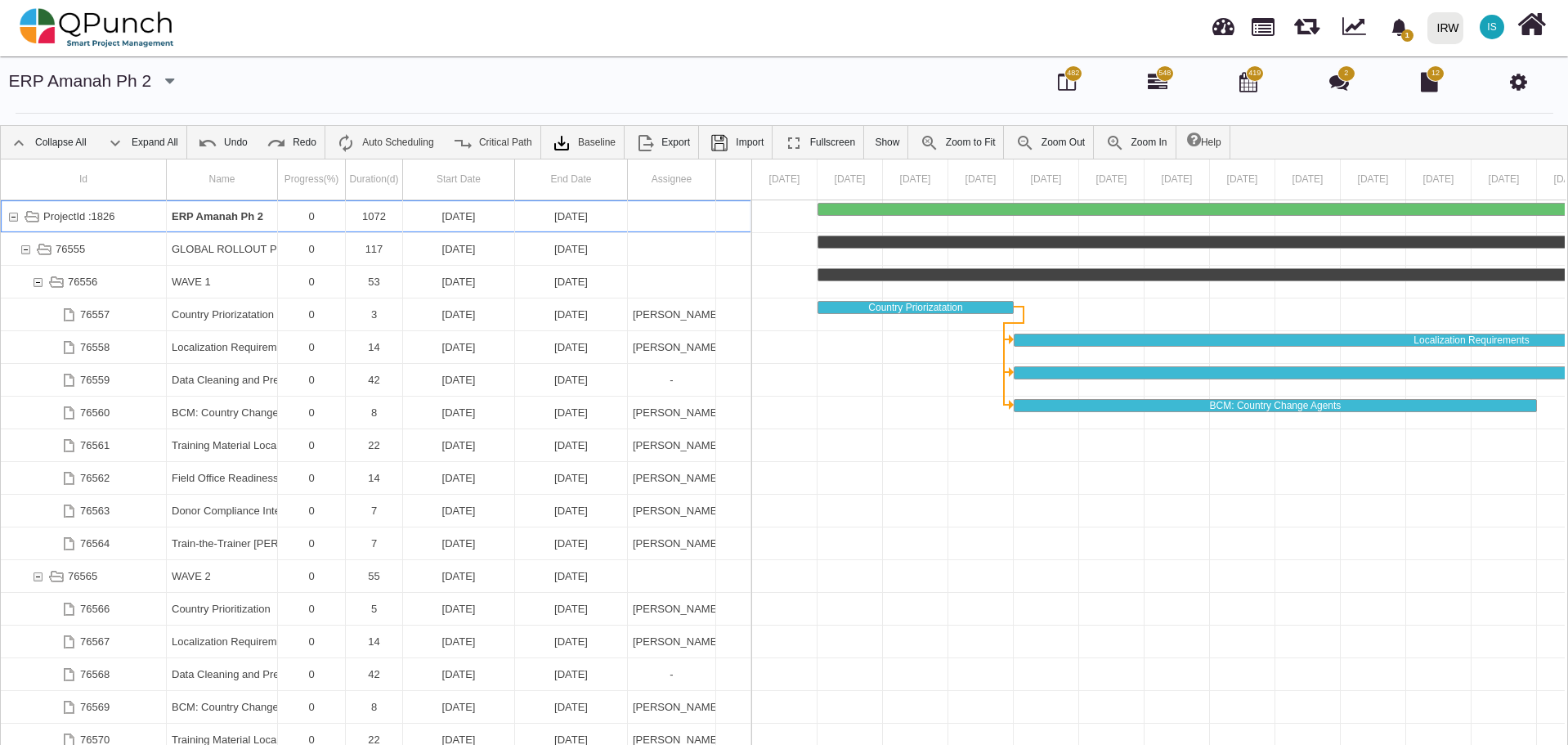
click at [165, 77] on icon "button" at bounding box center [170, 81] width 9 height 17
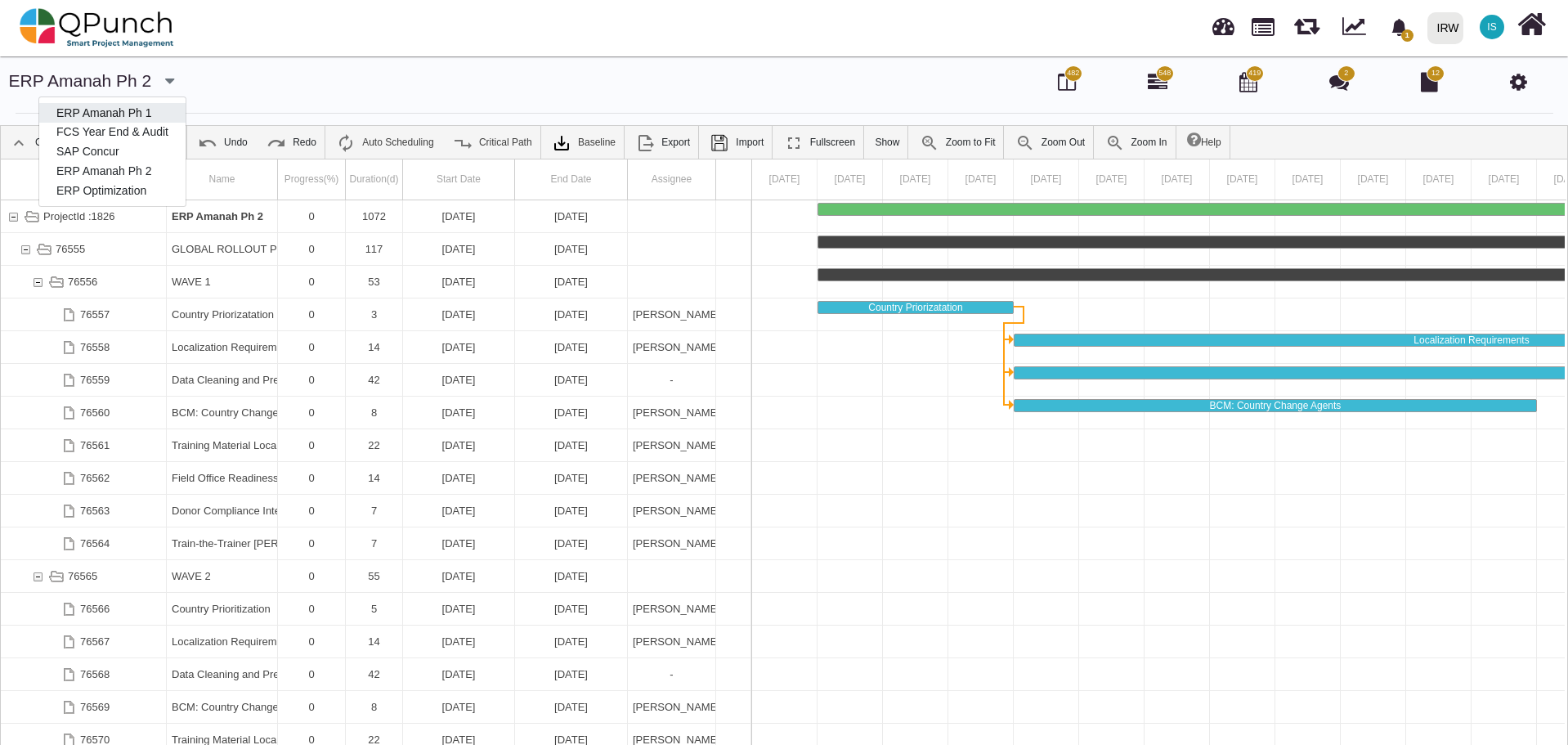
click at [124, 113] on link "ERP Amanah Ph 1" at bounding box center [113, 113] width 146 height 19
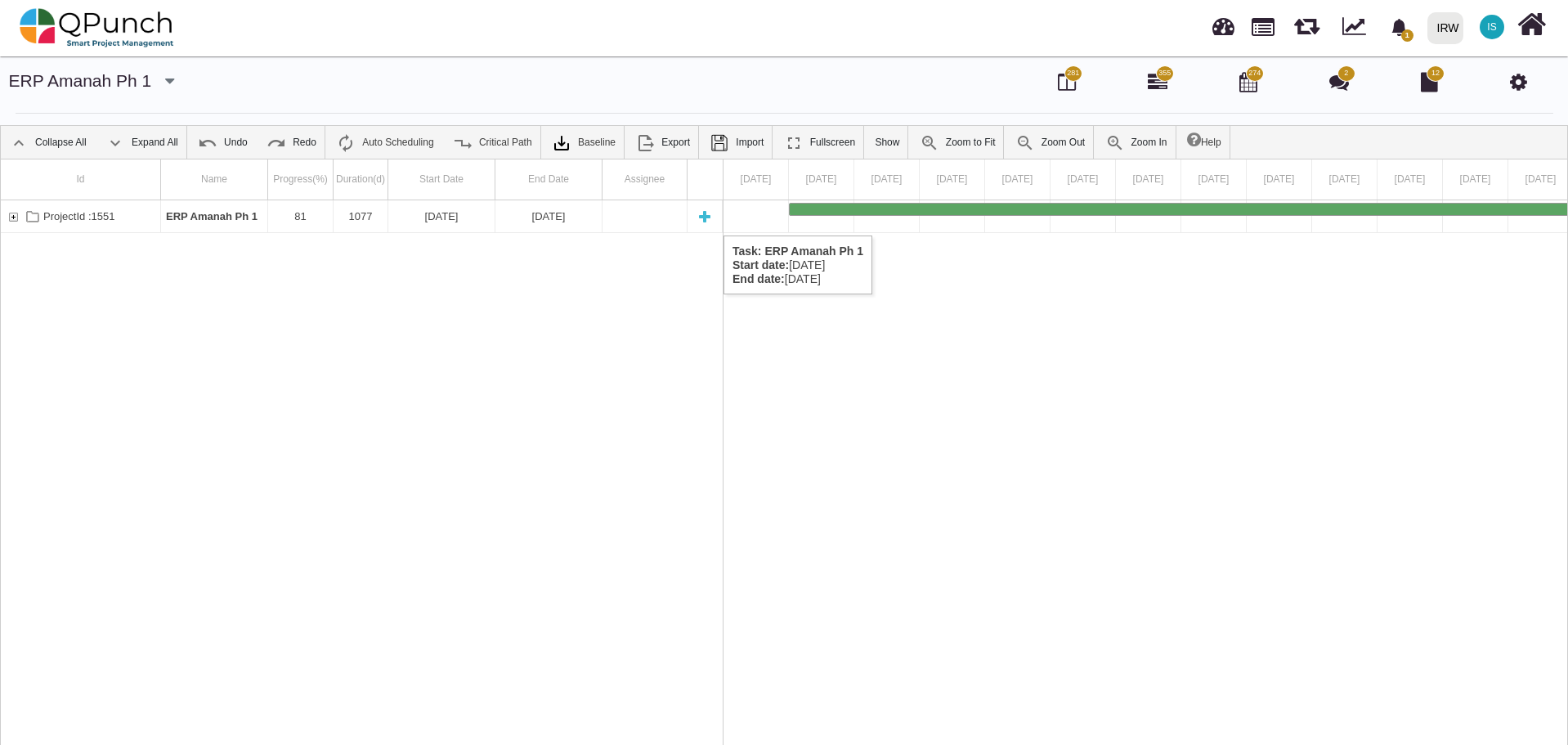
click at [18, 219] on div "ProjectId :1551" at bounding box center [13, 216] width 15 height 32
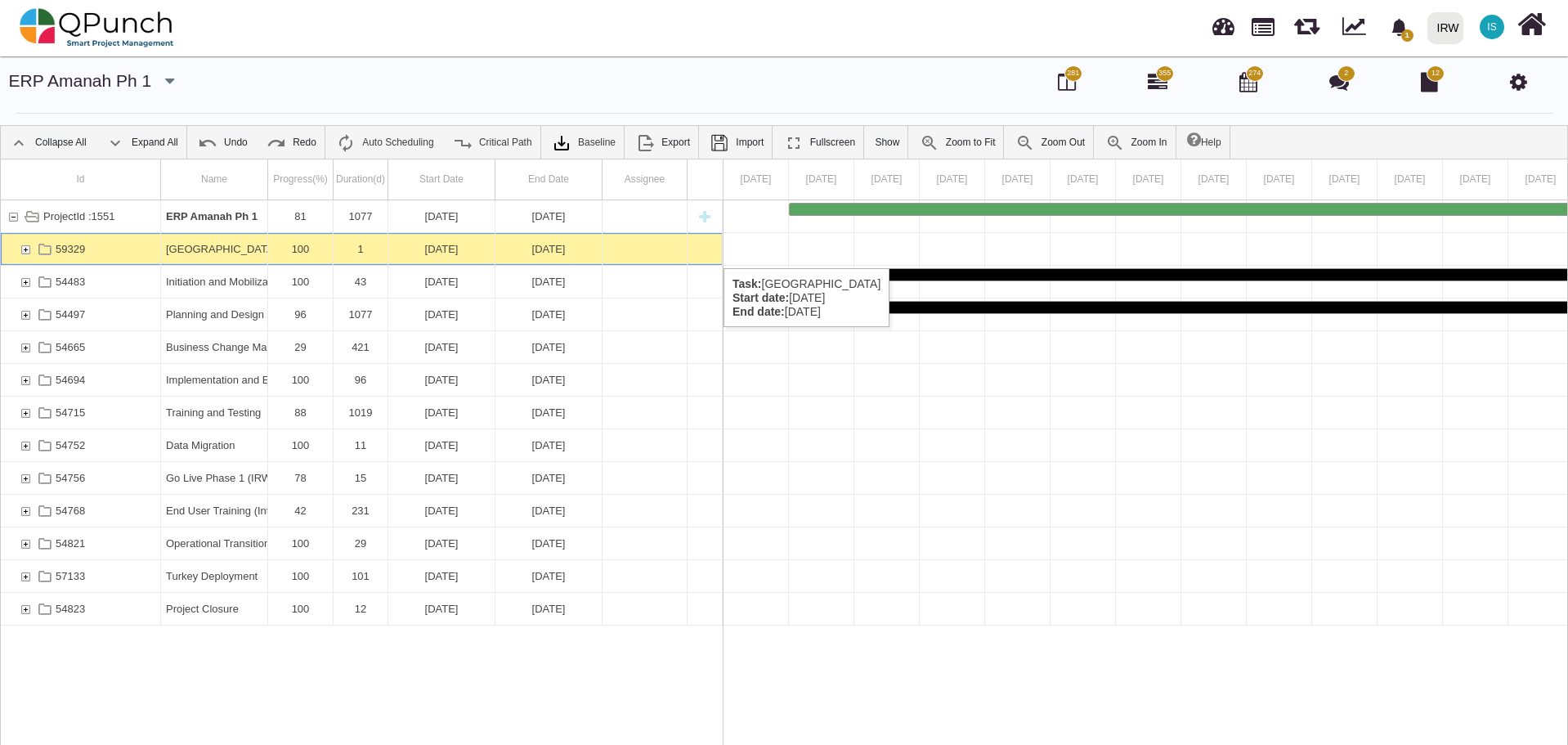
click at [26, 252] on div "59329" at bounding box center [25, 249] width 15 height 32
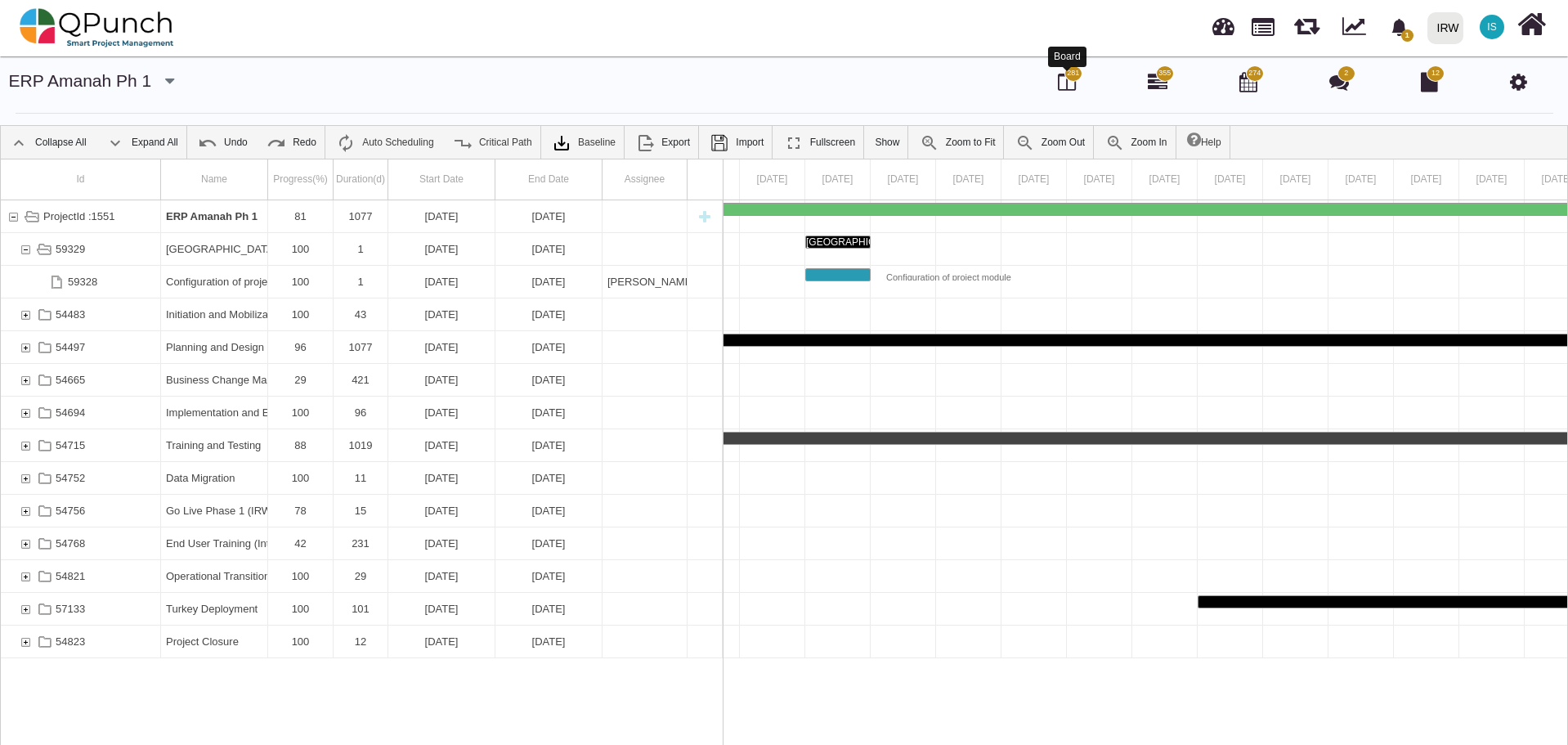
click at [1062, 76] on icon at bounding box center [1067, 82] width 18 height 19
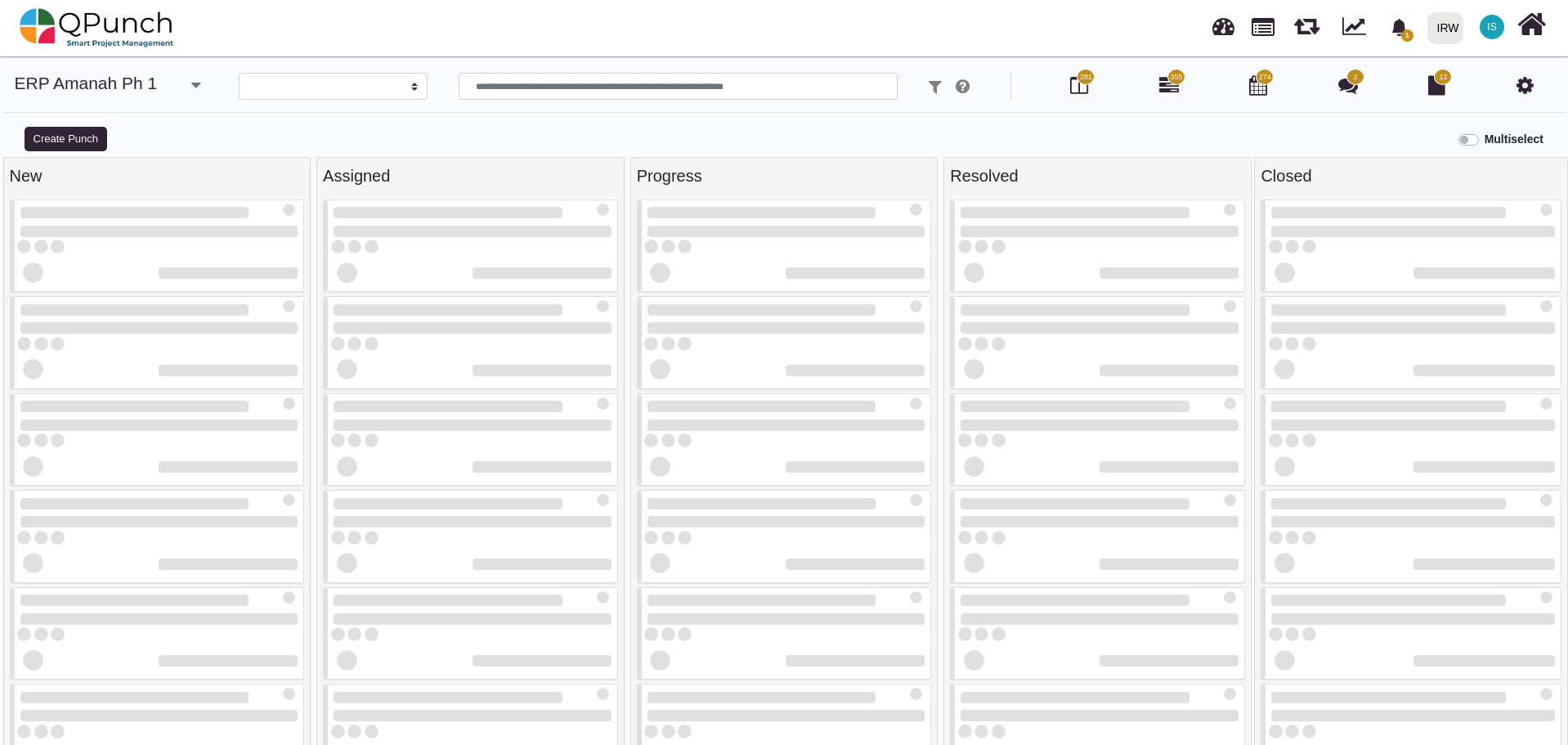
select select
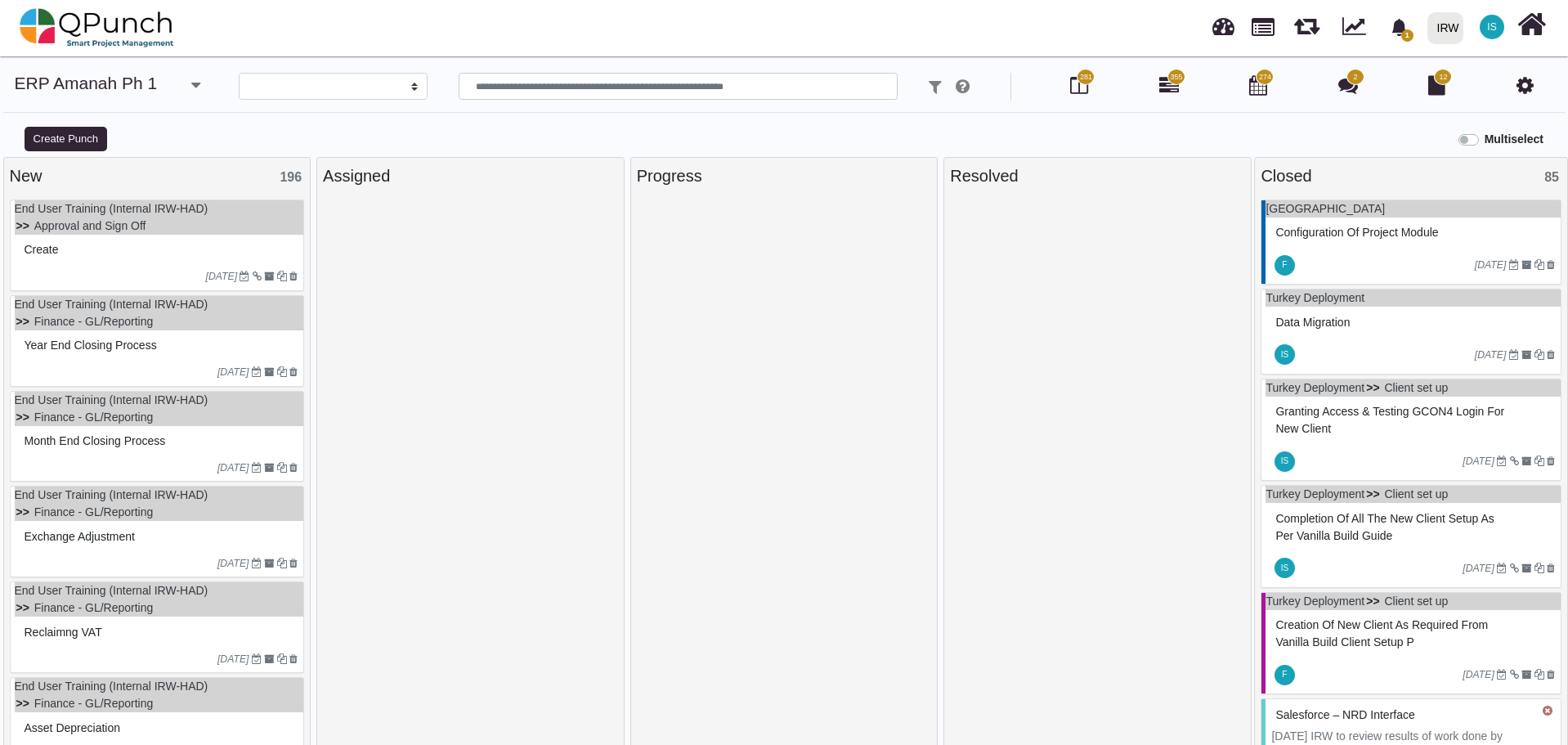
click at [154, 221] on ul "End User Training (Internal IRW-HAD) Approval and Sign Off" at bounding box center [159, 217] width 289 height 34
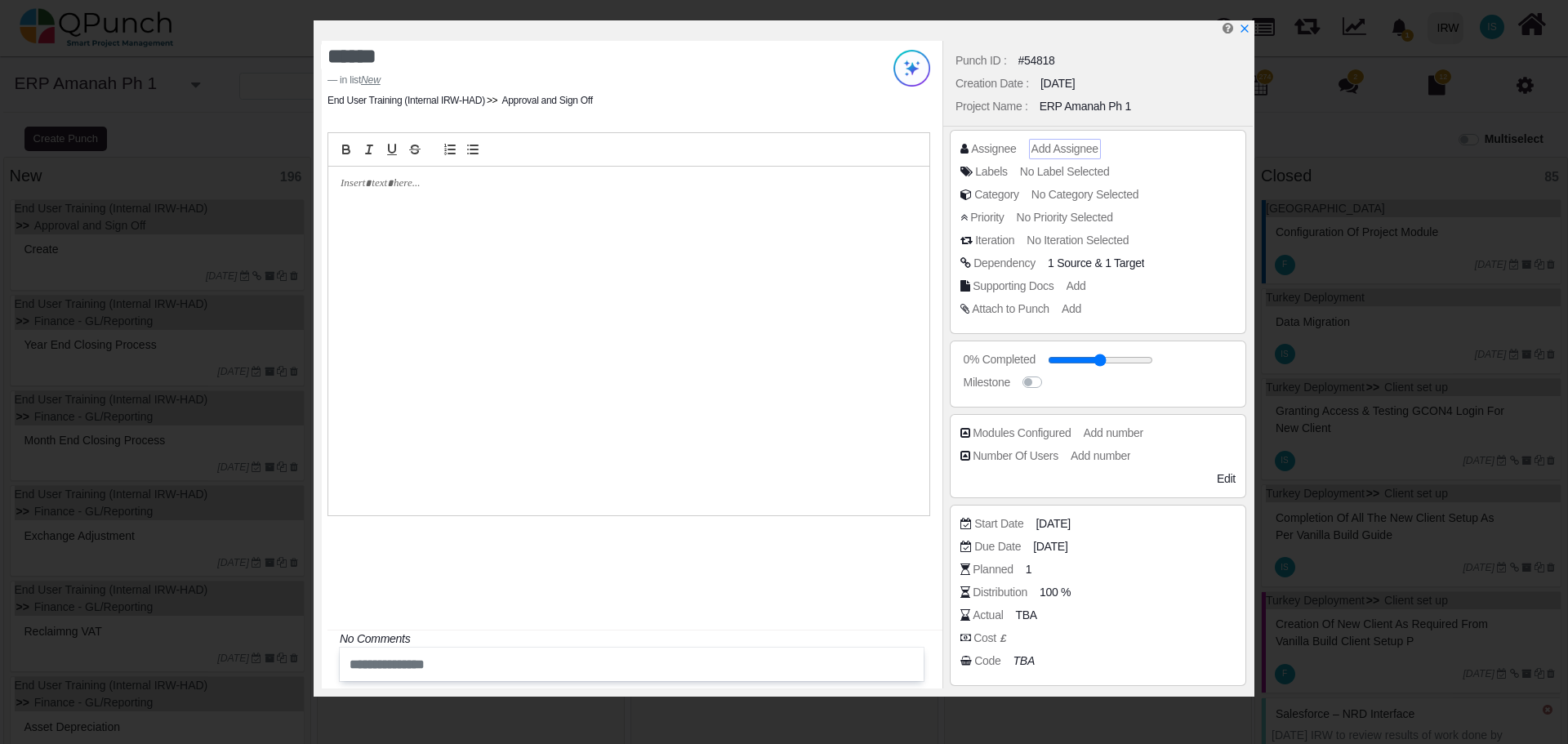
click at [1069, 145] on span "Add Assignee" at bounding box center [1065, 148] width 67 height 13
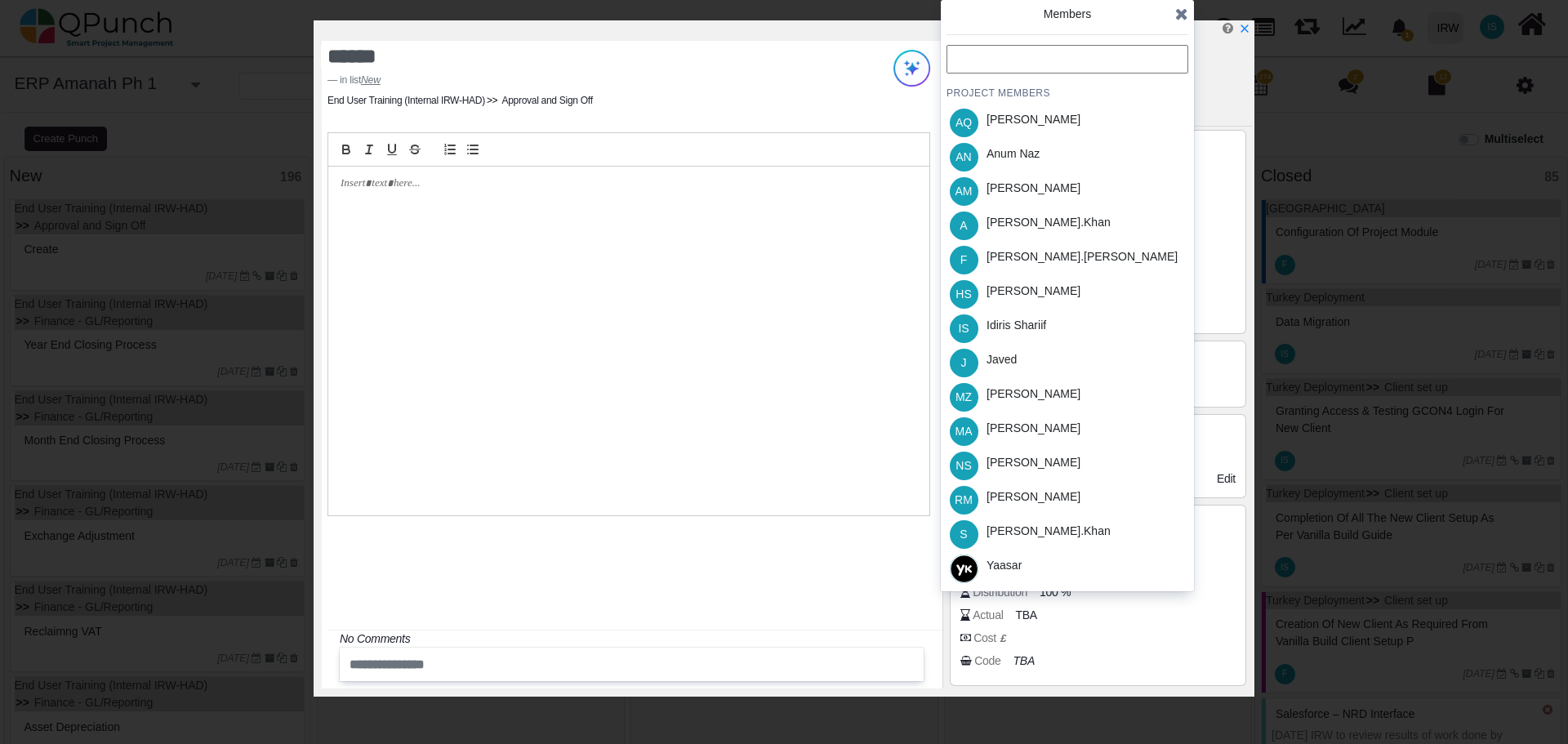
click at [1179, 13] on icon at bounding box center [1181, 14] width 13 height 17
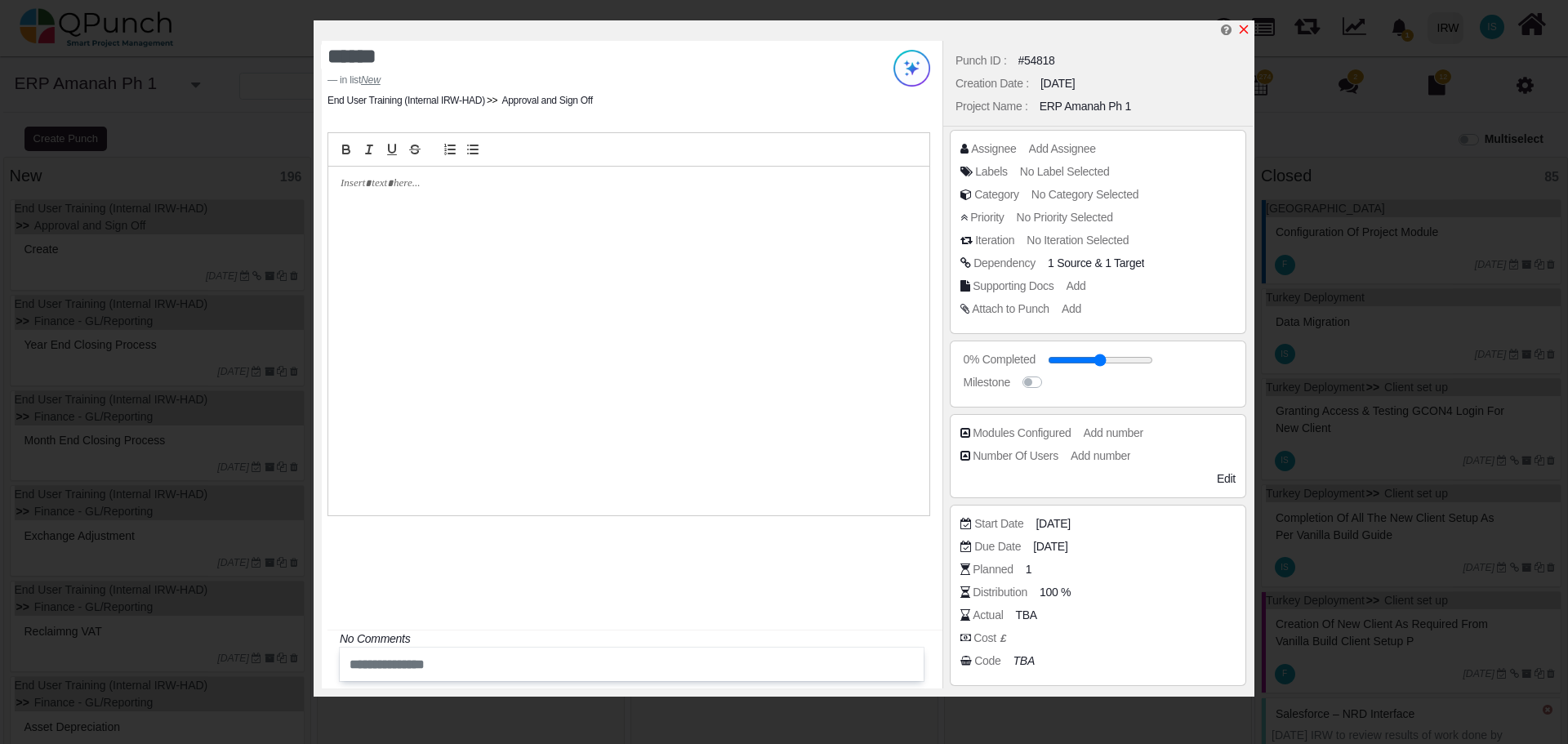
click at [1241, 29] on icon "x" at bounding box center [1244, 30] width 9 height 9
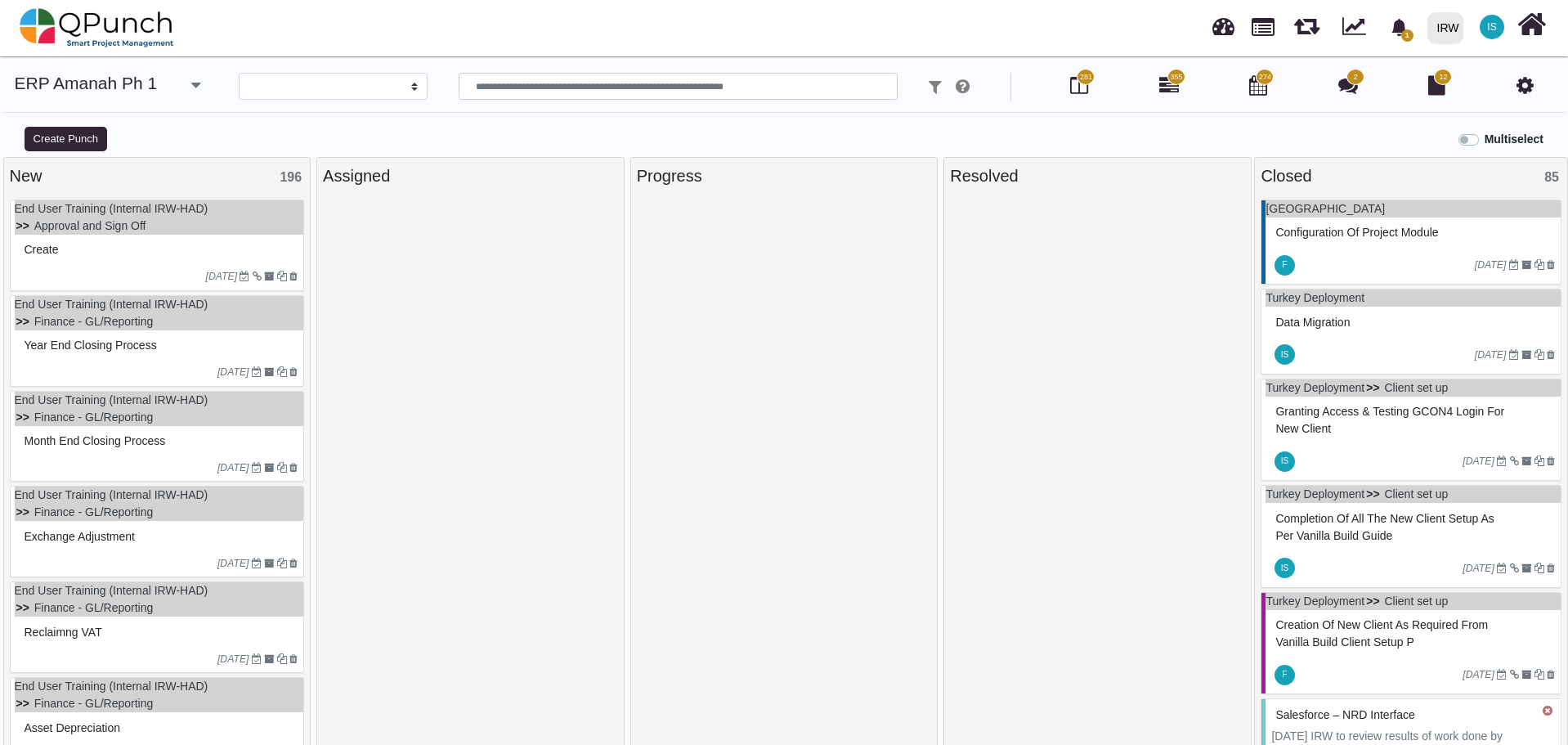
click at [196, 84] on button "button" at bounding box center [195, 86] width 26 height 27
click at [141, 186] on link "ERP Amanah Ph 2" at bounding box center [138, 187] width 146 height 23
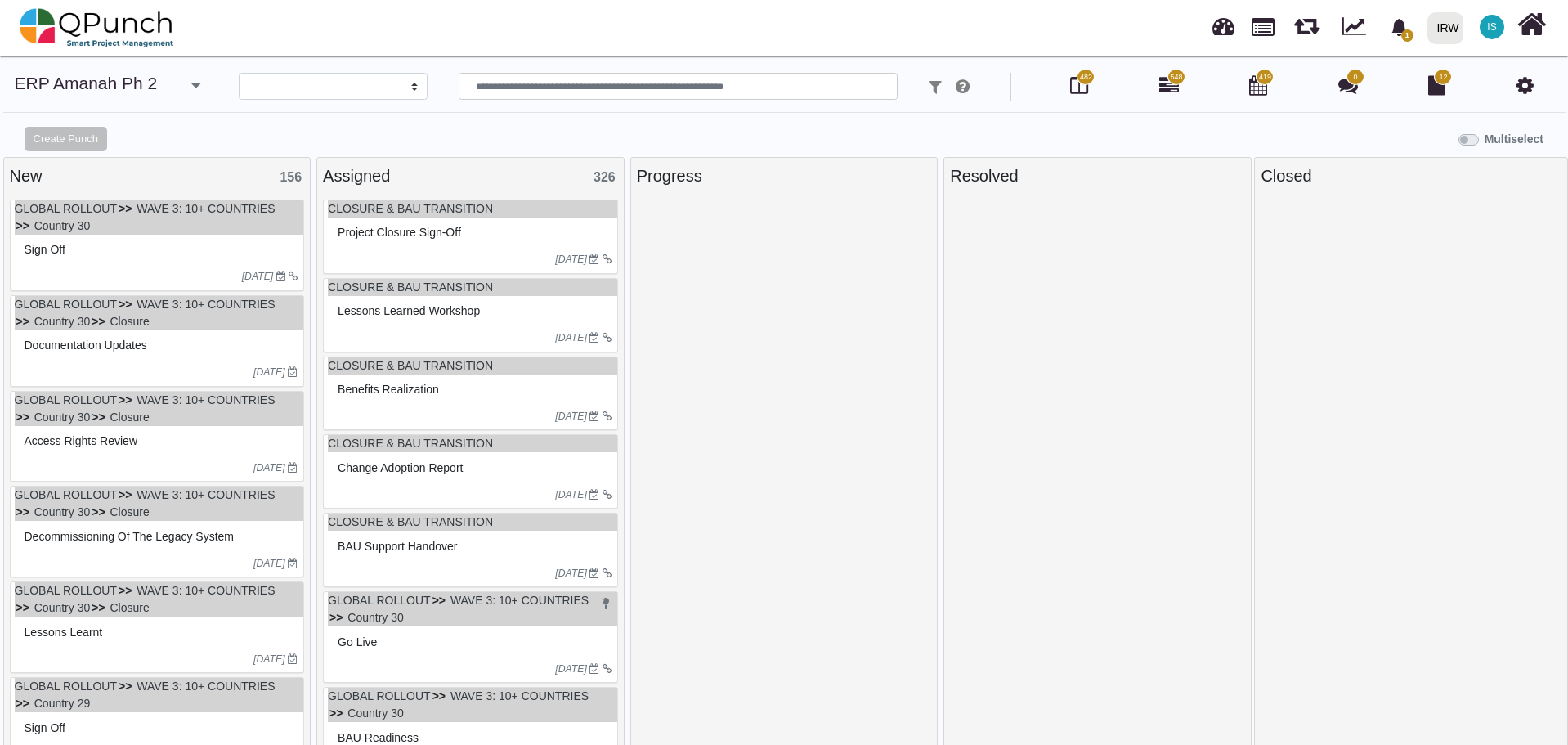
select select
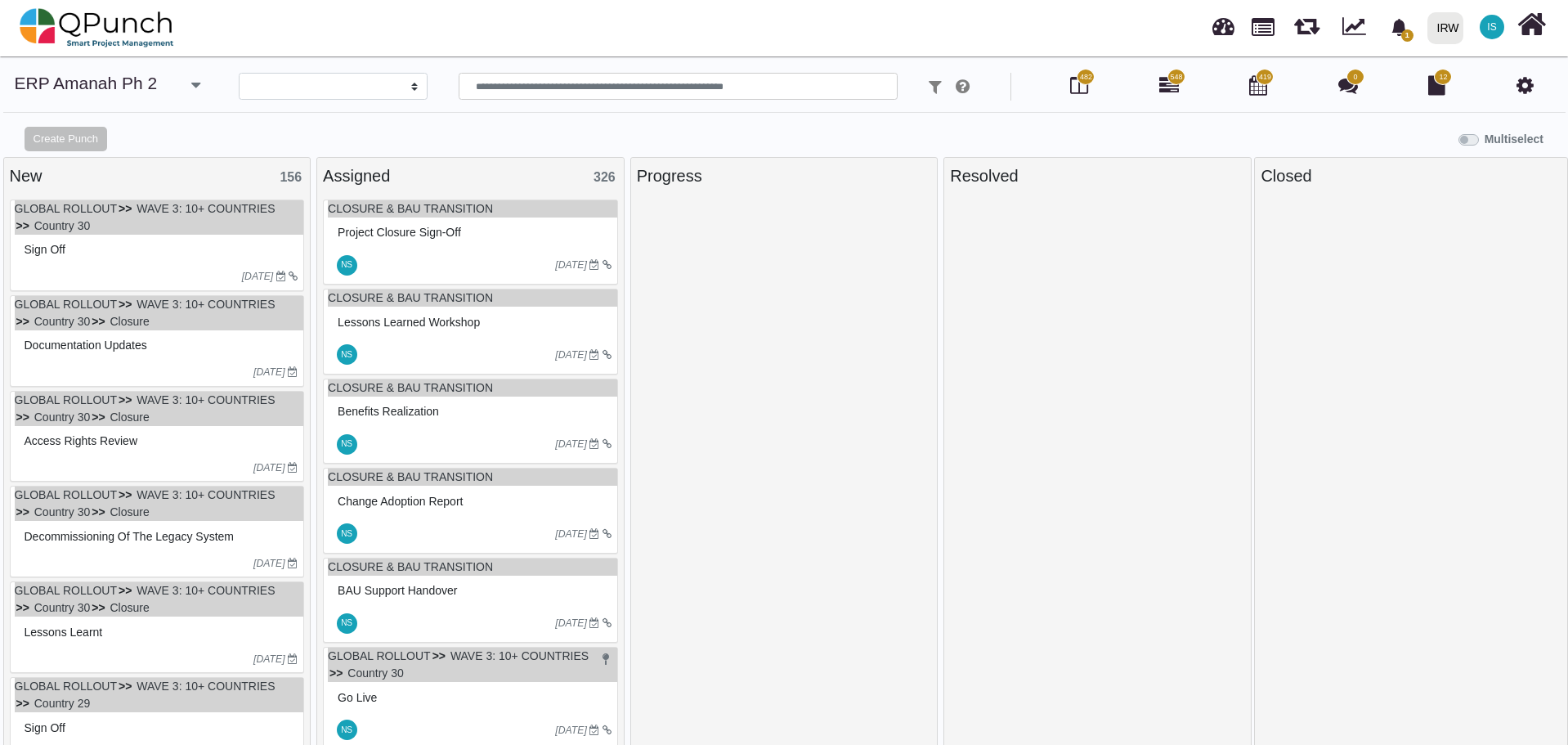
click at [1172, 80] on span "548" at bounding box center [1176, 77] width 12 height 11
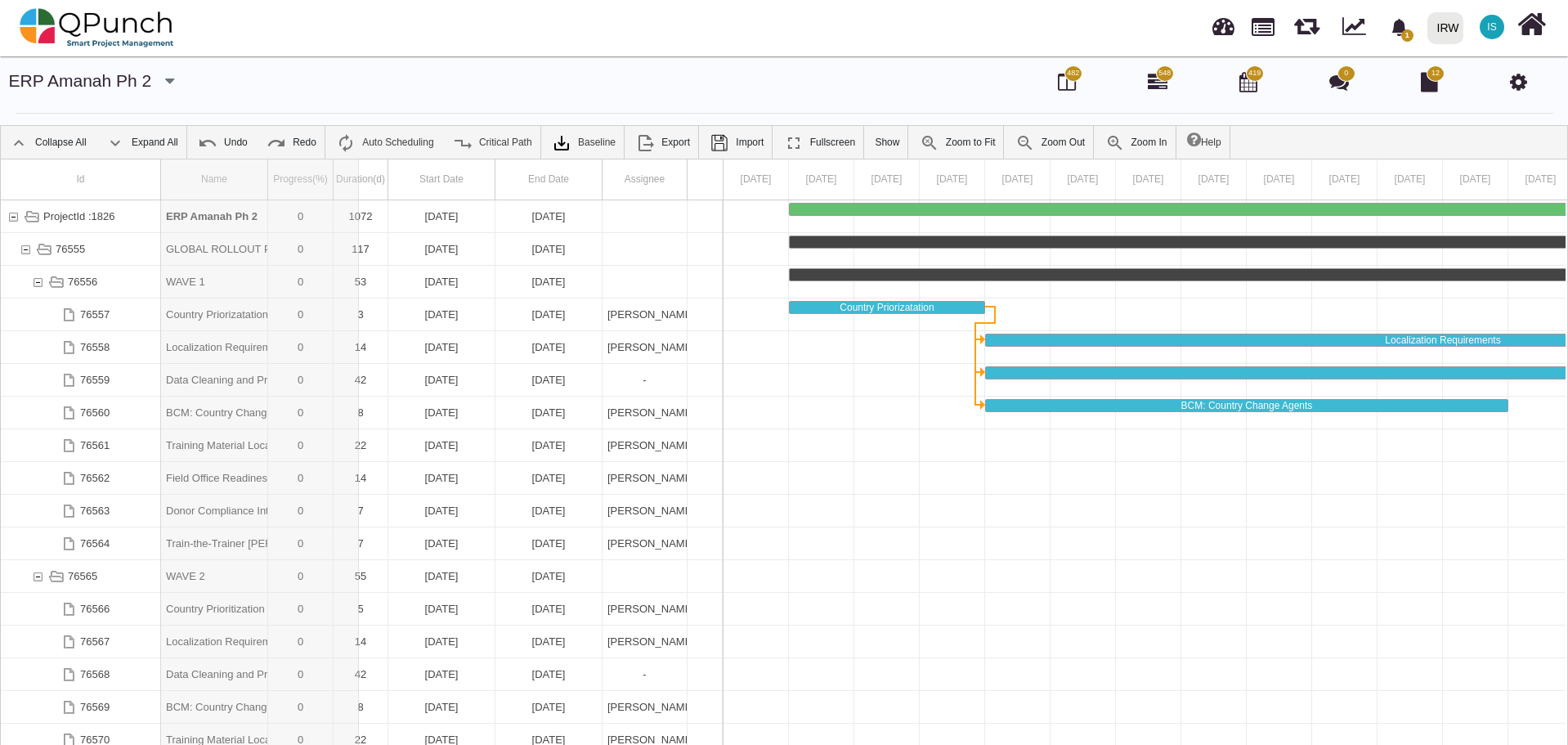
drag, startPoint x: 268, startPoint y: 173, endPoint x: 359, endPoint y: 192, distance: 93.0
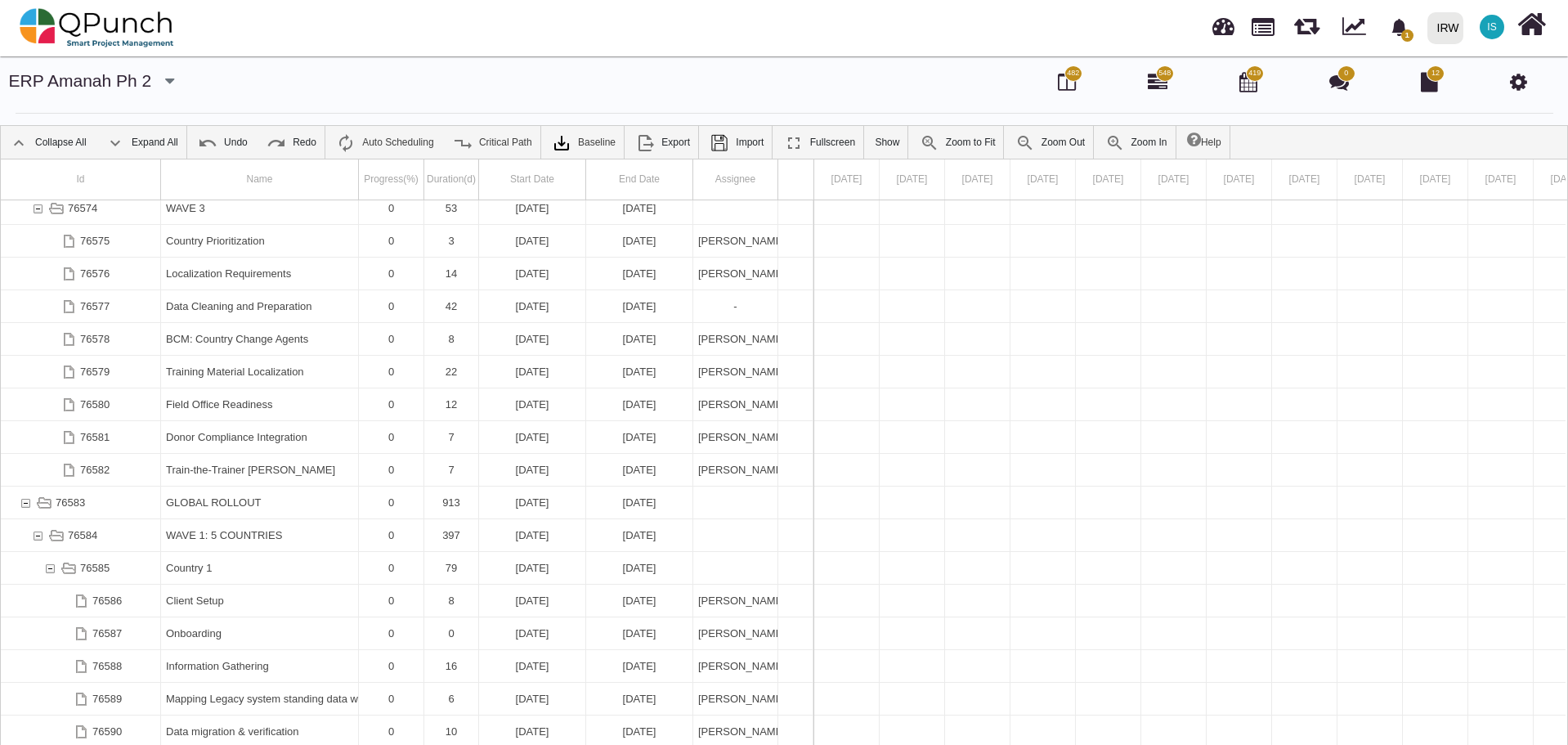
click at [165, 80] on icon "button" at bounding box center [170, 81] width 9 height 17
click at [109, 111] on link "ERP Amanah Ph 1" at bounding box center [113, 113] width 146 height 19
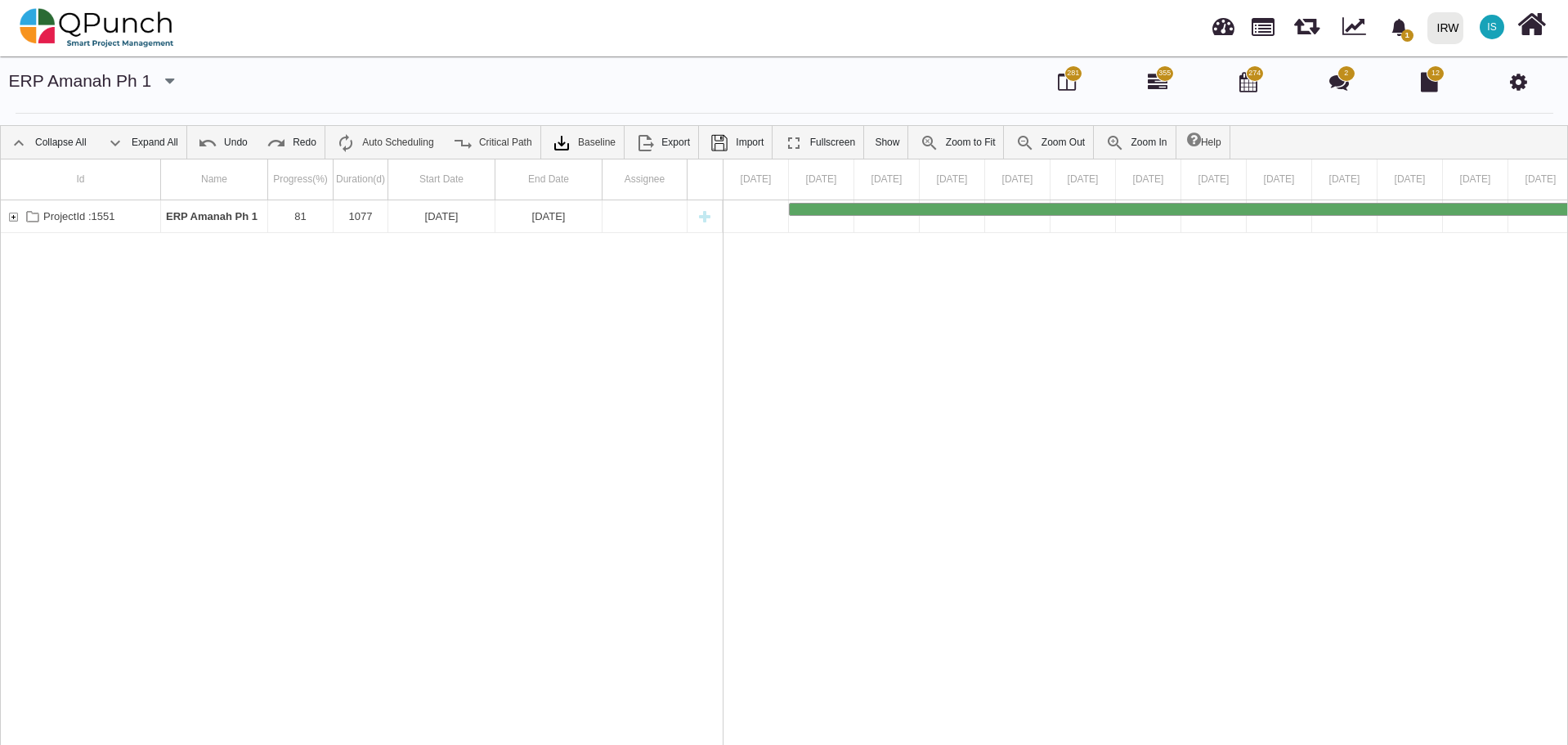
click at [157, 79] on button "button" at bounding box center [170, 82] width 26 height 27
click at [110, 188] on link "ERP Amanah Ph 2" at bounding box center [113, 190] width 146 height 19
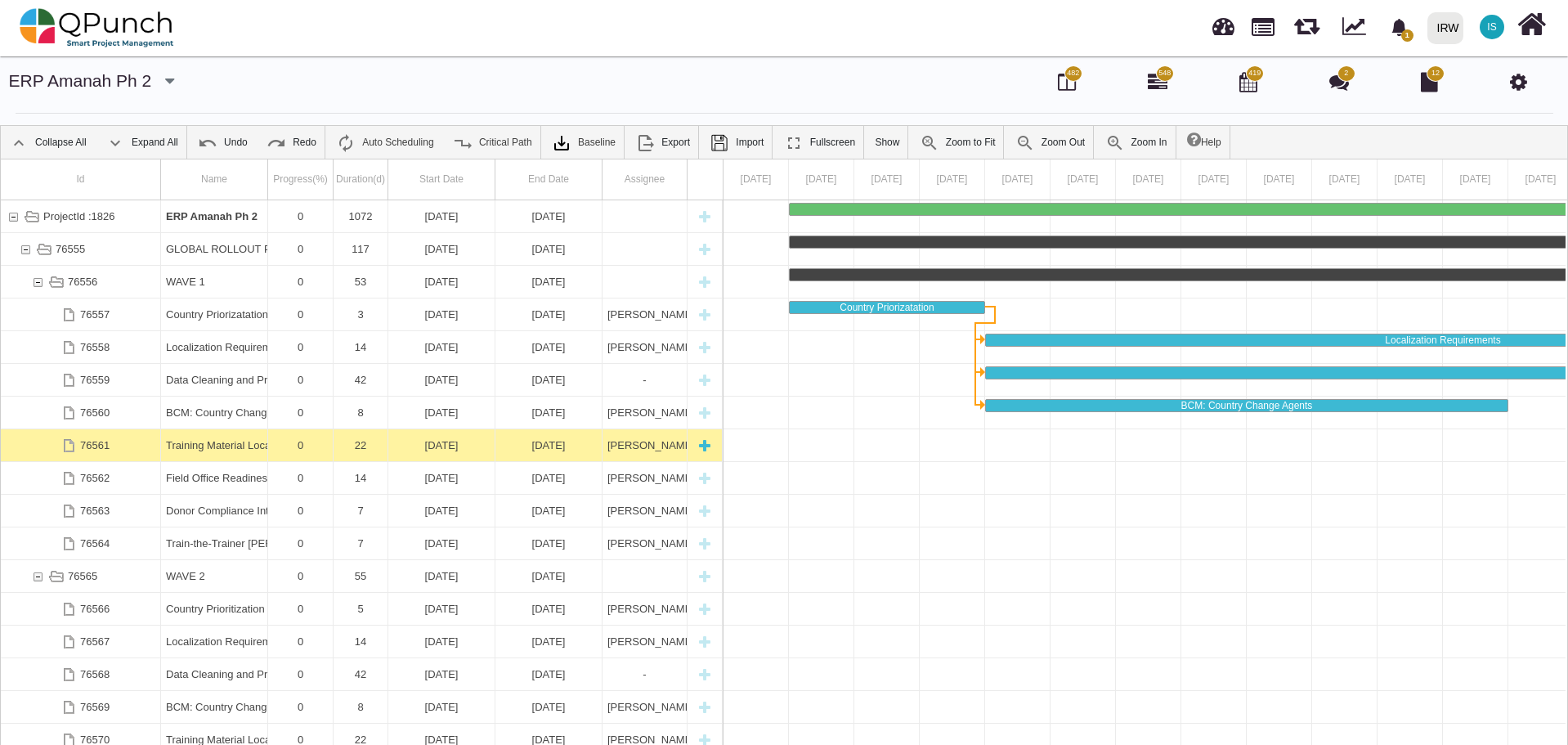
scroll to position [147, 0]
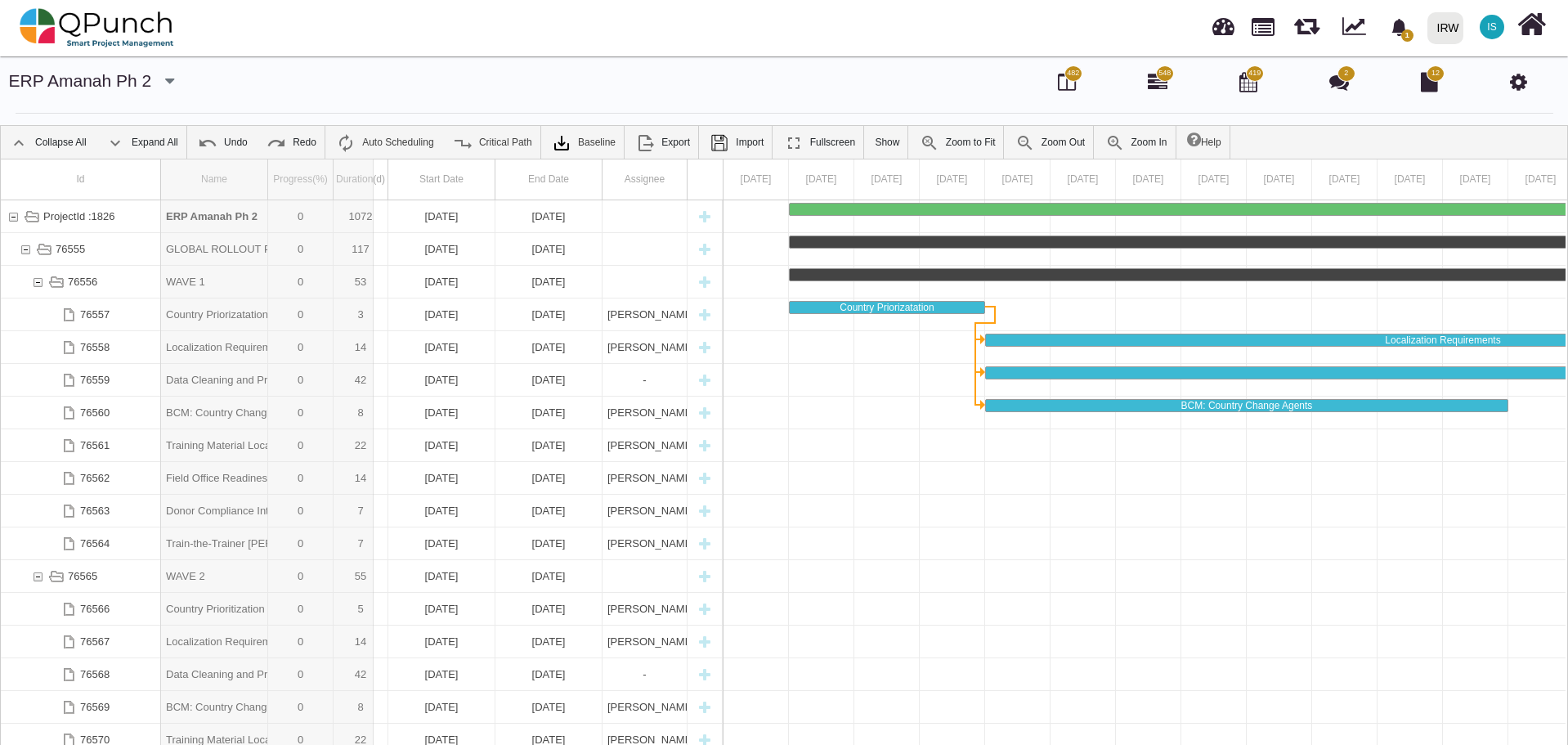
drag, startPoint x: 271, startPoint y: 172, endPoint x: 374, endPoint y: 172, distance: 103.0
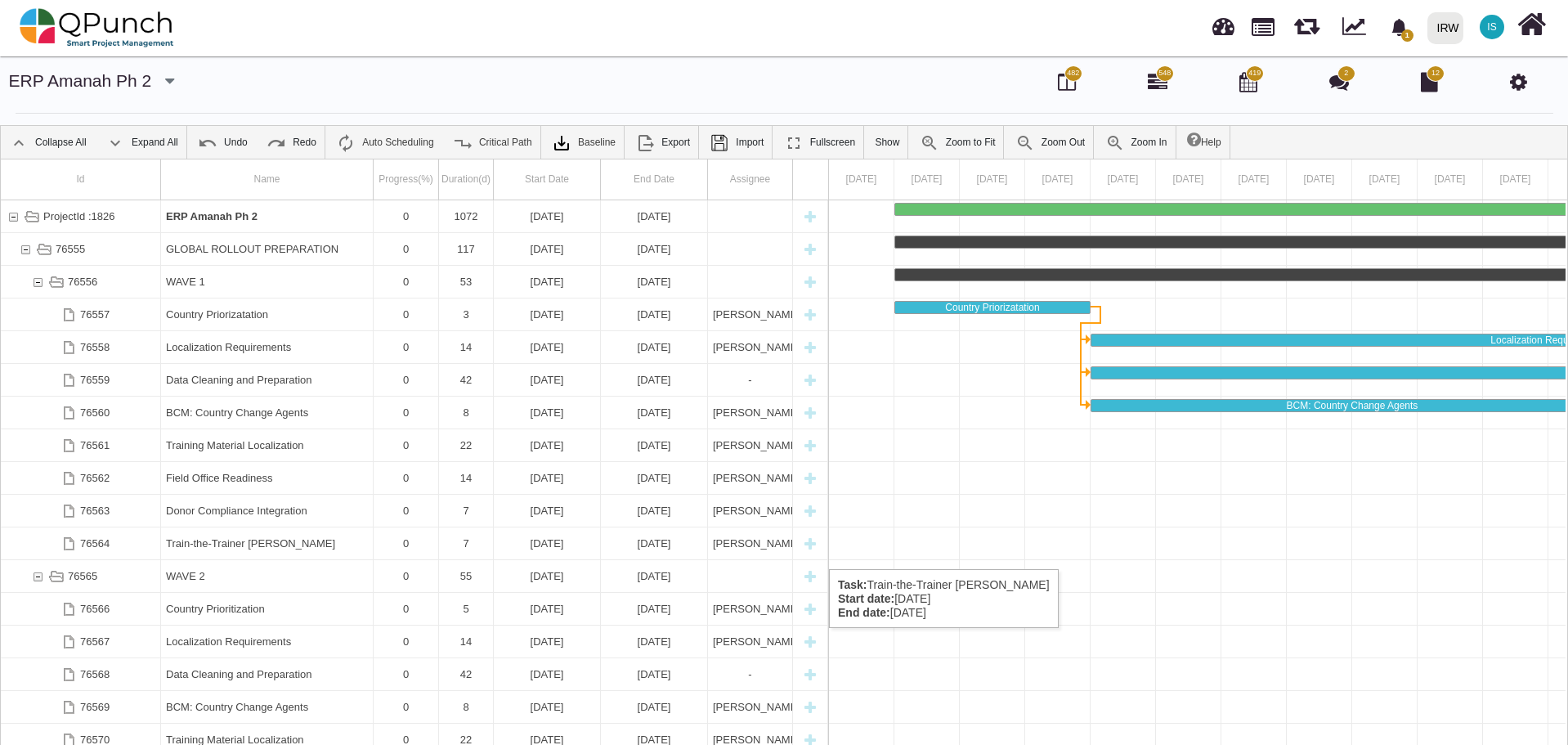
scroll to position [221, 0]
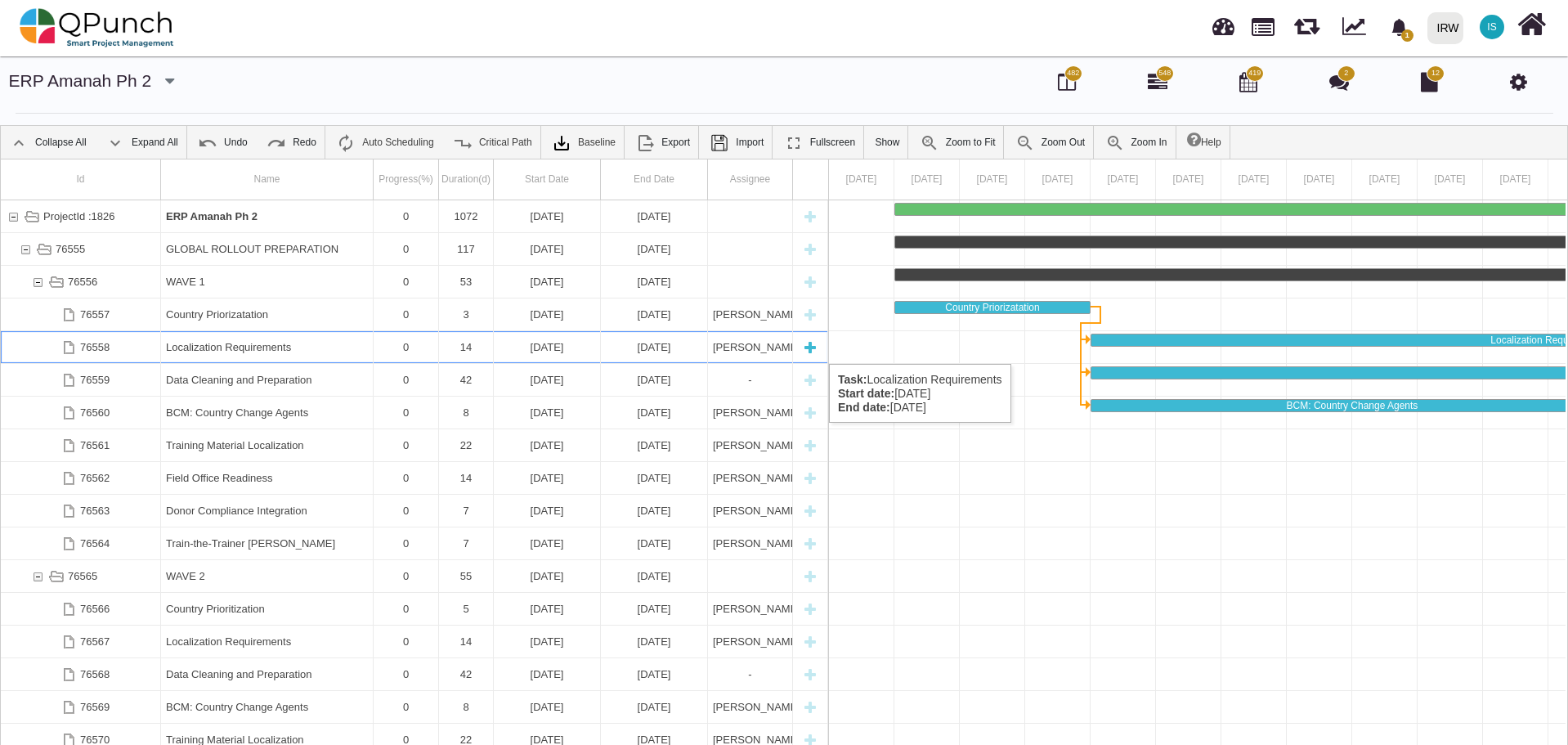
click at [221, 347] on div "Localization Requirements" at bounding box center [267, 347] width 202 height 32
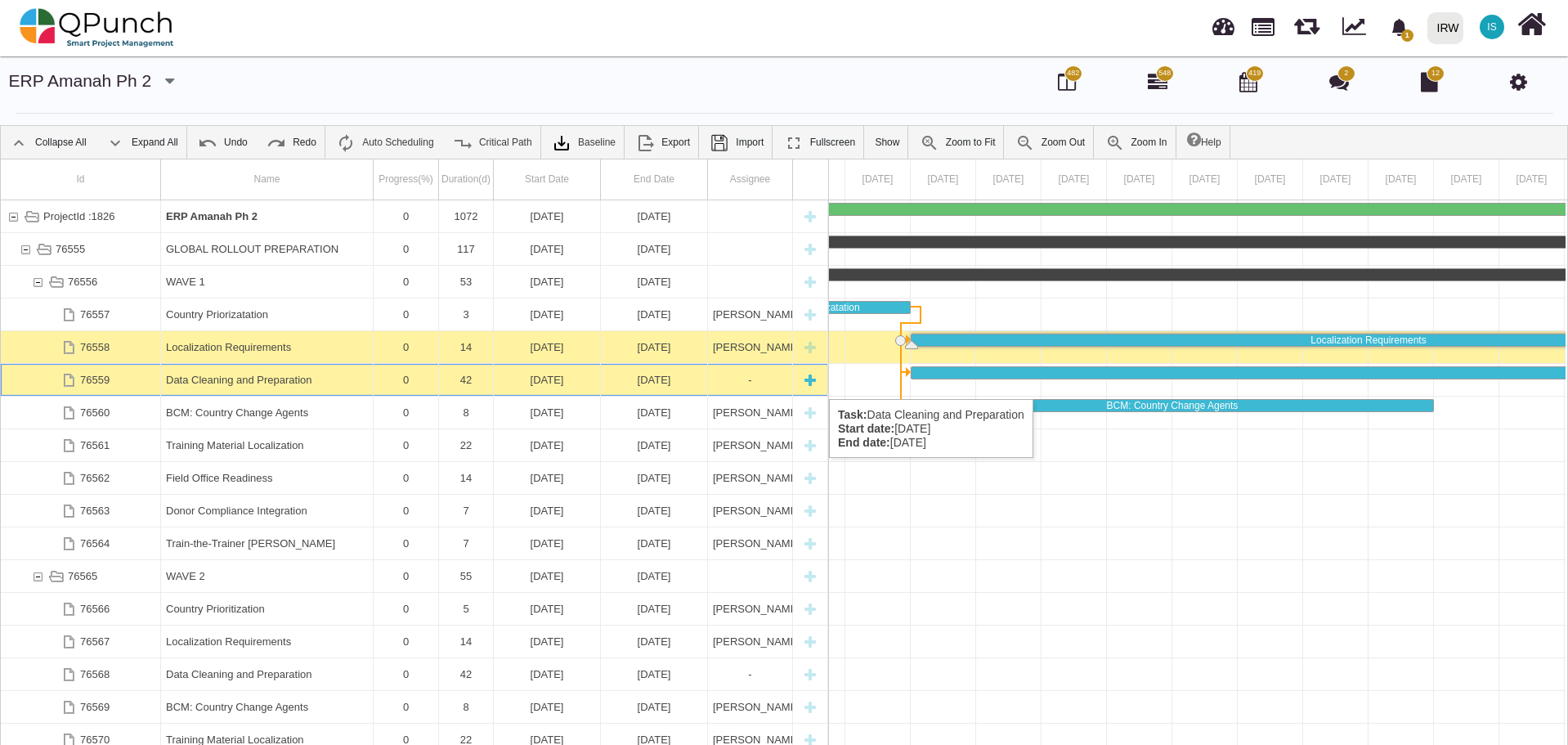
click at [233, 383] on div "Data Cleaning and Preparation" at bounding box center [267, 380] width 202 height 32
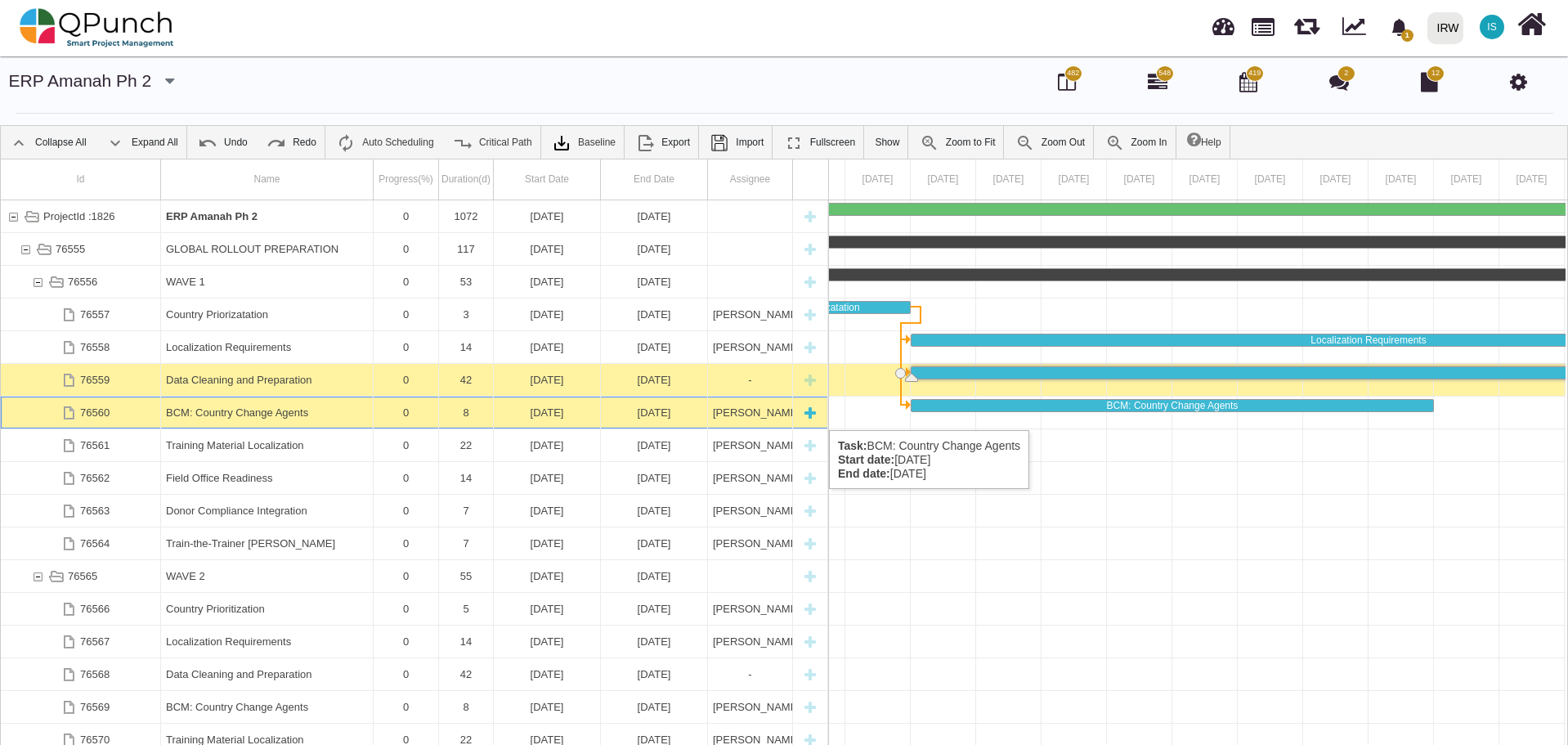
click at [246, 413] on div "BCM: Country Change Agents" at bounding box center [267, 413] width 202 height 32
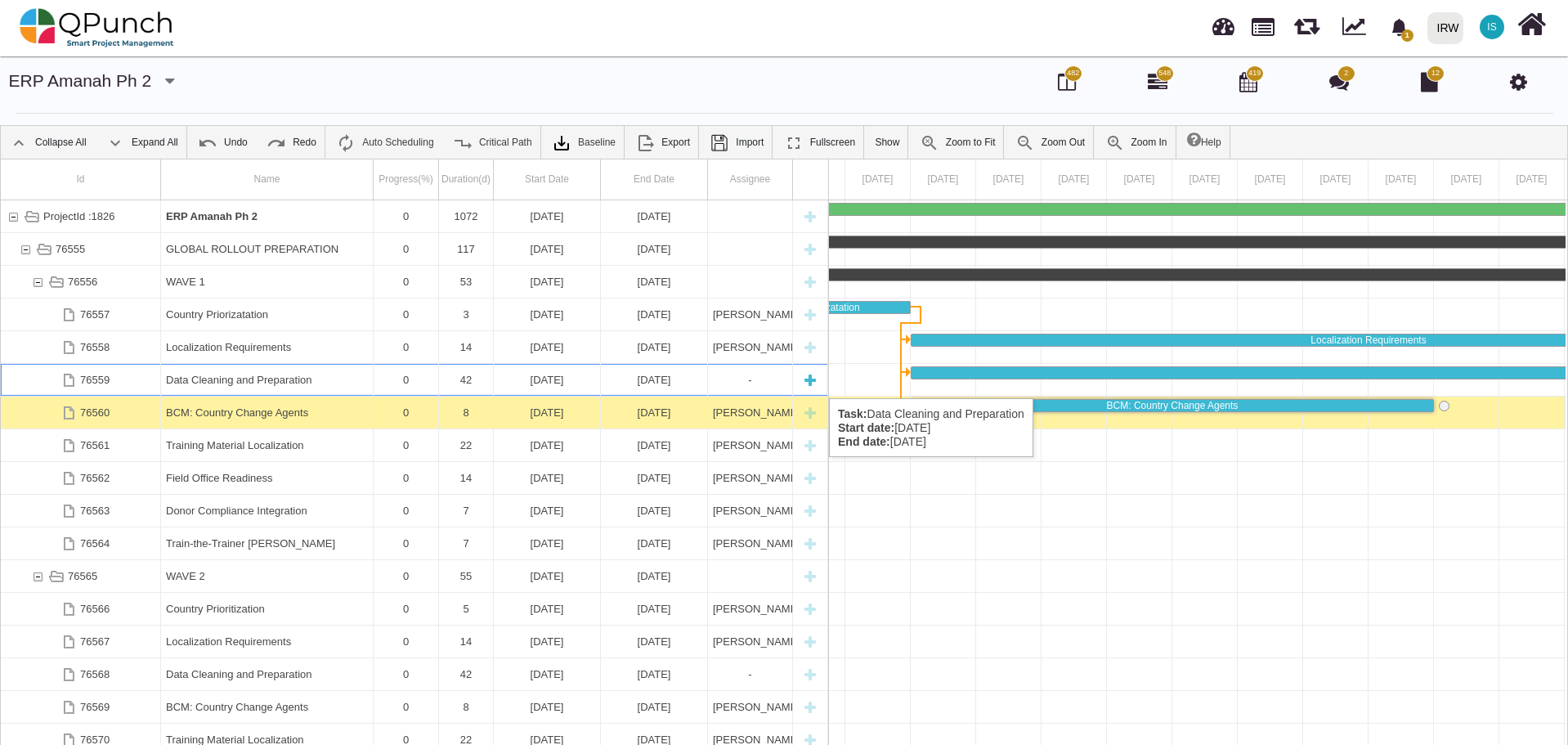
click at [243, 382] on div "Data Cleaning and Preparation" at bounding box center [267, 380] width 202 height 32
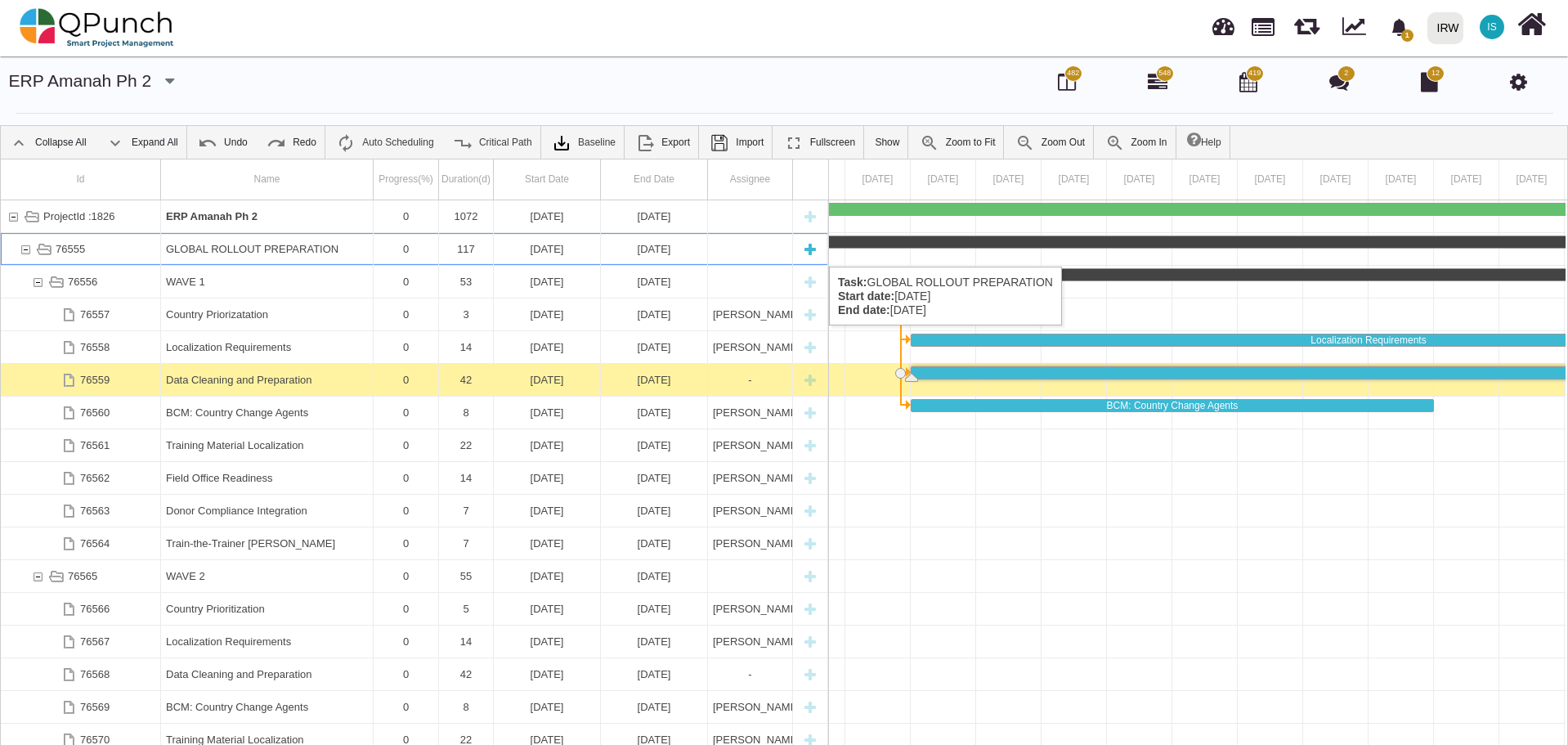
click at [213, 250] on div "GLOBAL ROLLOUT PREPARATION" at bounding box center [267, 249] width 202 height 32
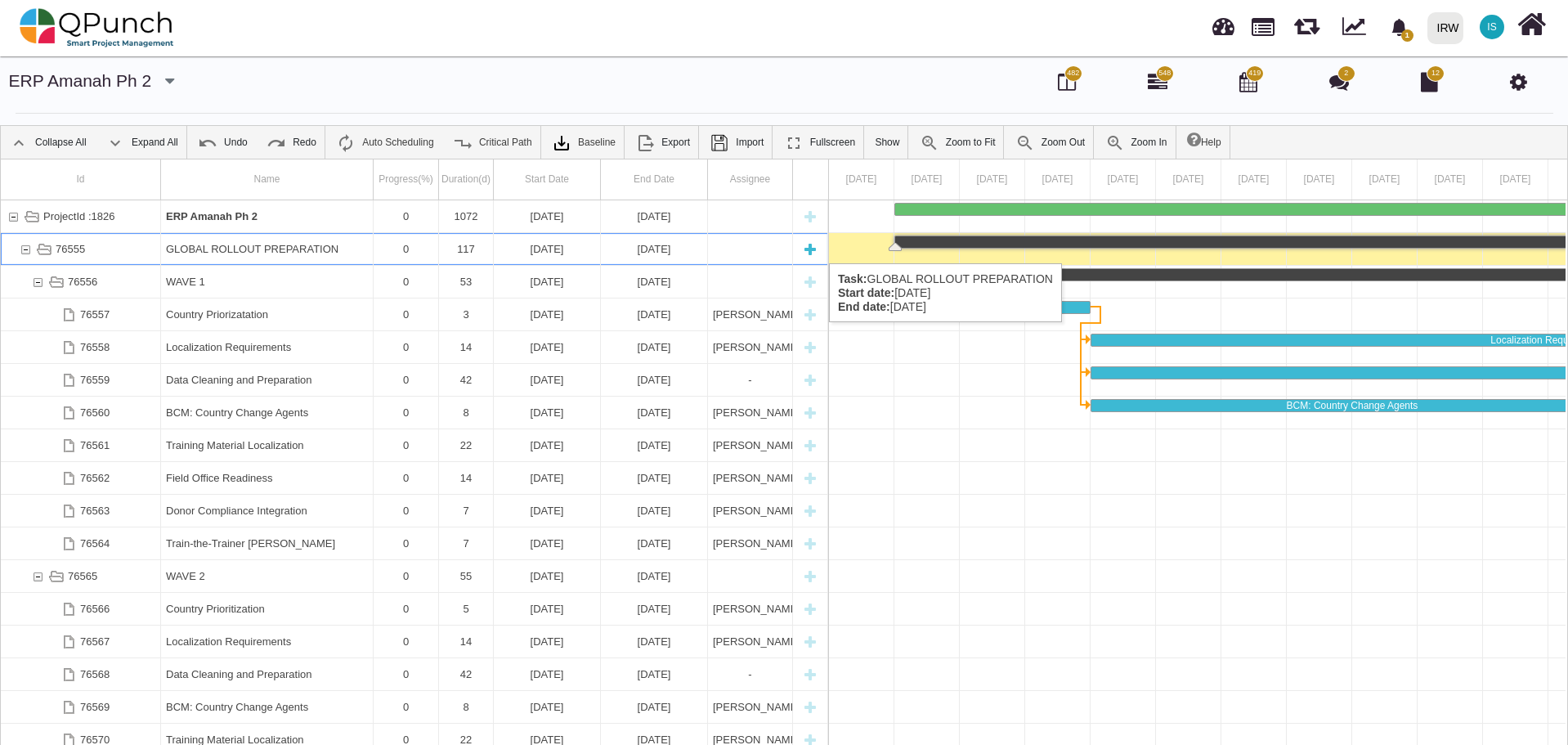
click at [812, 247] on div "New task" at bounding box center [810, 249] width 25 height 32
select select "**"
select select "*"
select select "****"
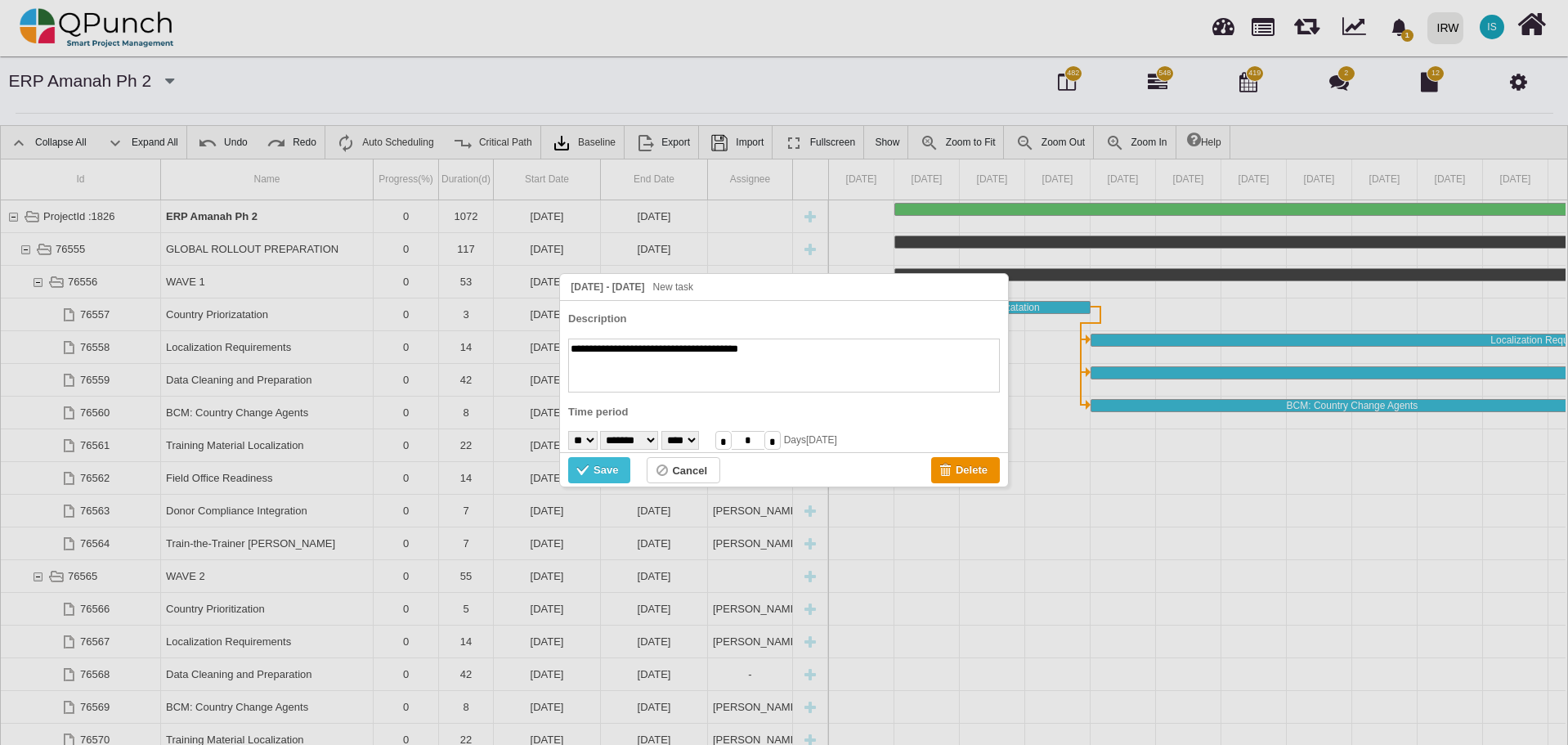
drag, startPoint x: 741, startPoint y: 348, endPoint x: 798, endPoint y: 348, distance: 57.0
click at [798, 348] on textarea "**********" at bounding box center [784, 365] width 432 height 54
click at [798, 349] on textarea "**********" at bounding box center [784, 365] width 432 height 54
drag, startPoint x: 798, startPoint y: 350, endPoint x: 780, endPoint y: 349, distance: 18.0
click at [780, 349] on textarea "**********" at bounding box center [784, 365] width 432 height 54
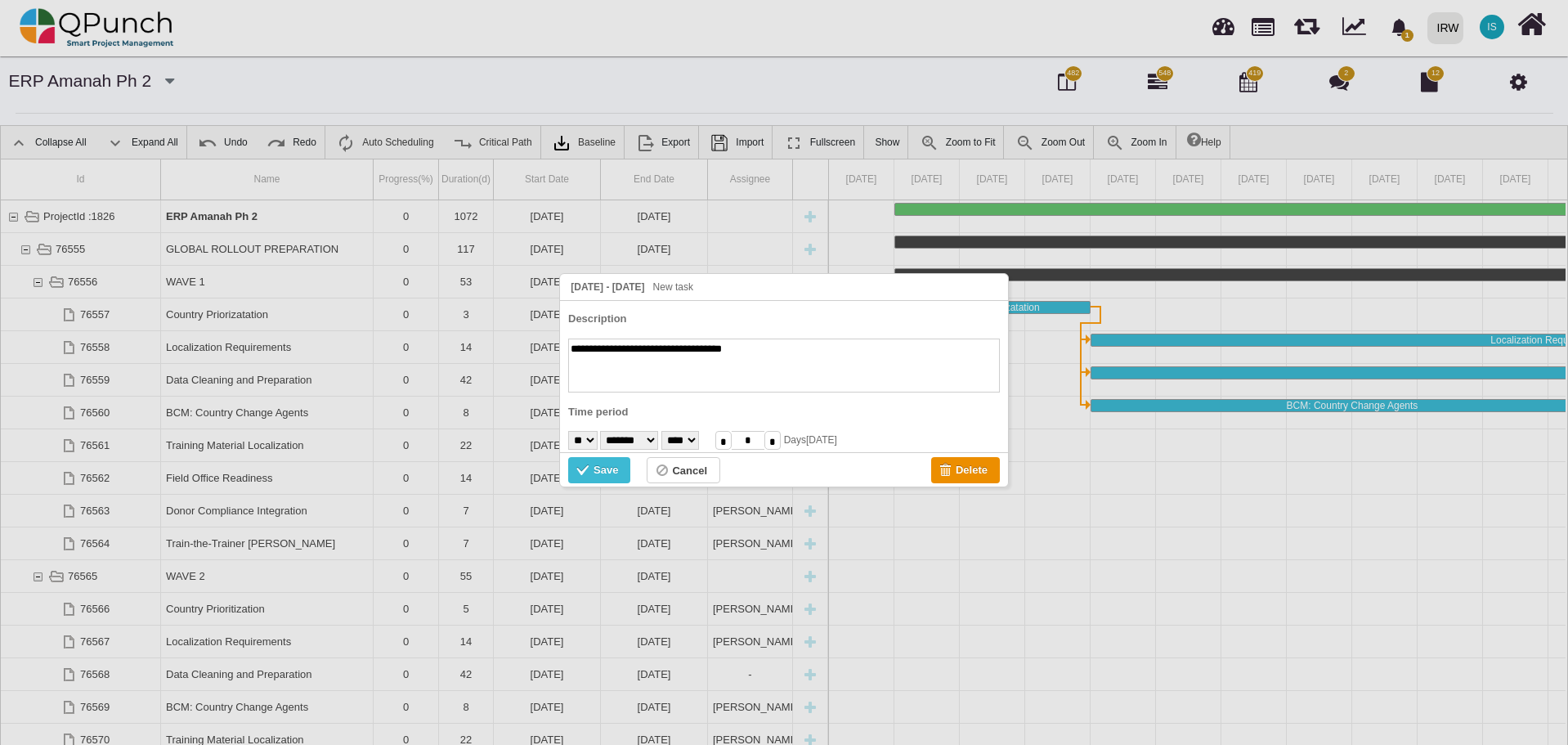
click at [743, 348] on textarea "**********" at bounding box center [784, 365] width 432 height 54
type textarea "**********"
click at [593, 443] on select "* * * * * * * * * ** ** ** ** ** ** ** ** ** ** ** ** ** ** ** ** ** ** ** ** *…" at bounding box center [582, 440] width 29 height 18
select select "**"
click at [568, 431] on select "* * * * * * * * * ** ** ** ** ** ** ** ** ** ** ** ** ** ** ** ** ** ** ** ** *…" at bounding box center [582, 440] width 29 height 18
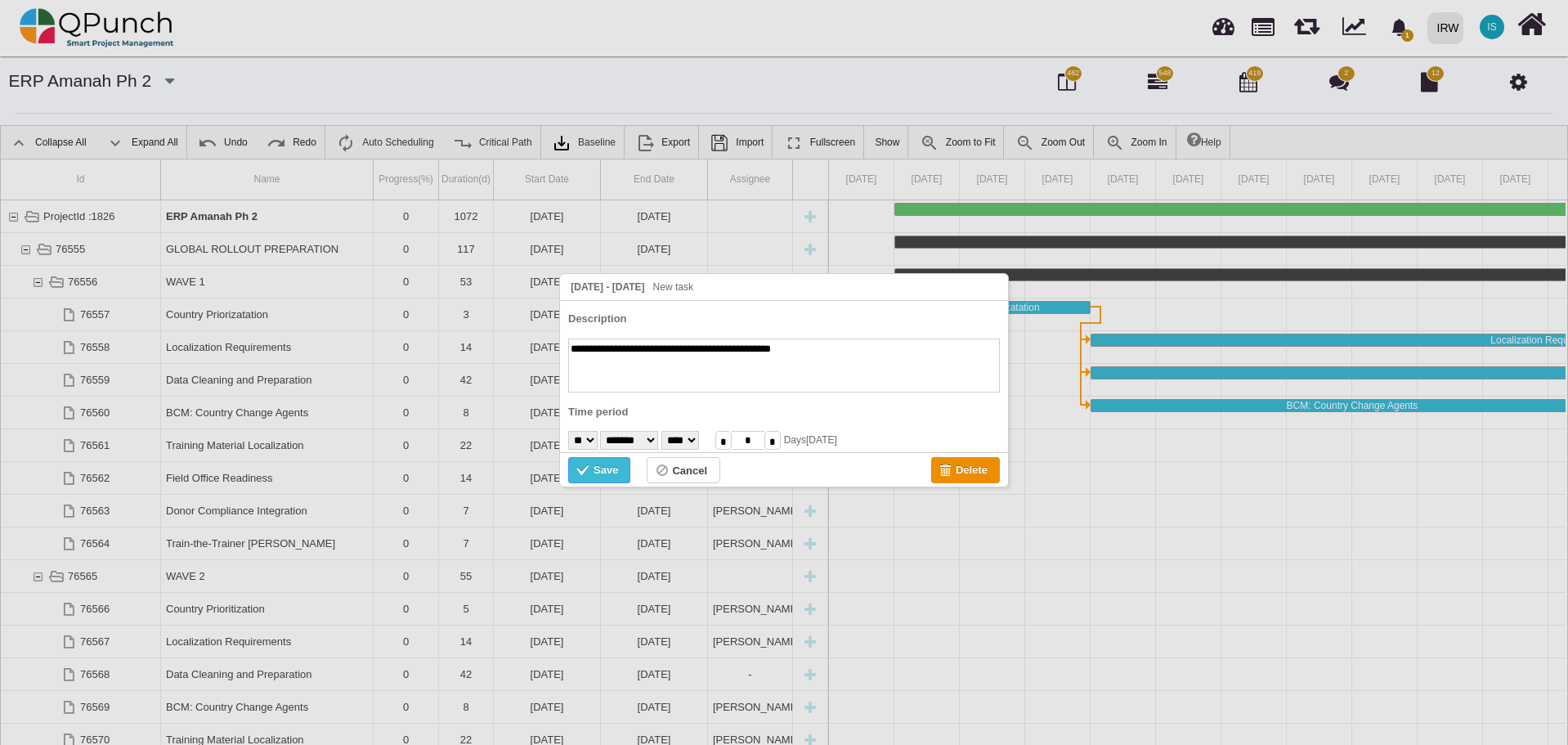
click at [612, 469] on div "Save" at bounding box center [606, 470] width 25 height 18
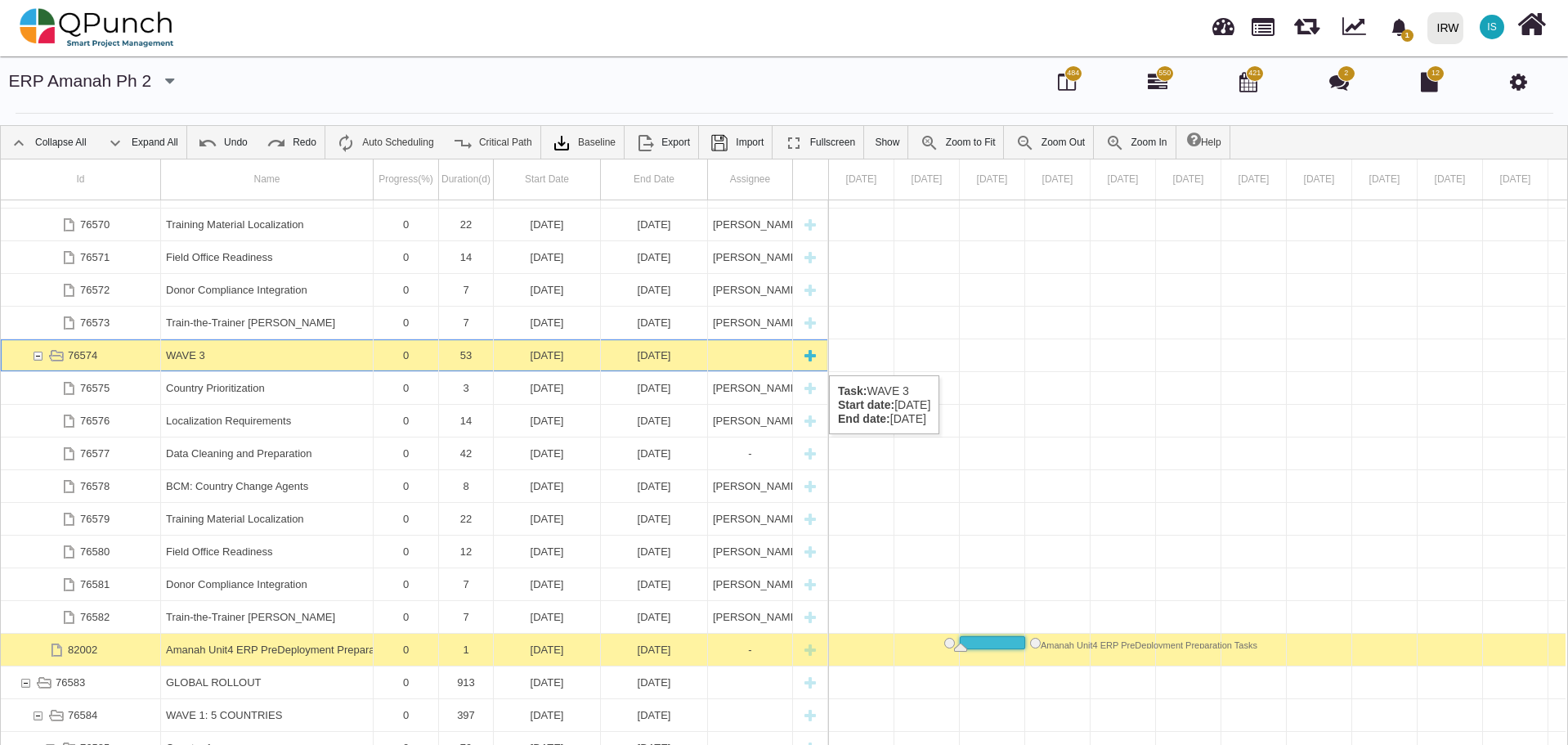
scroll to position [0, 4168]
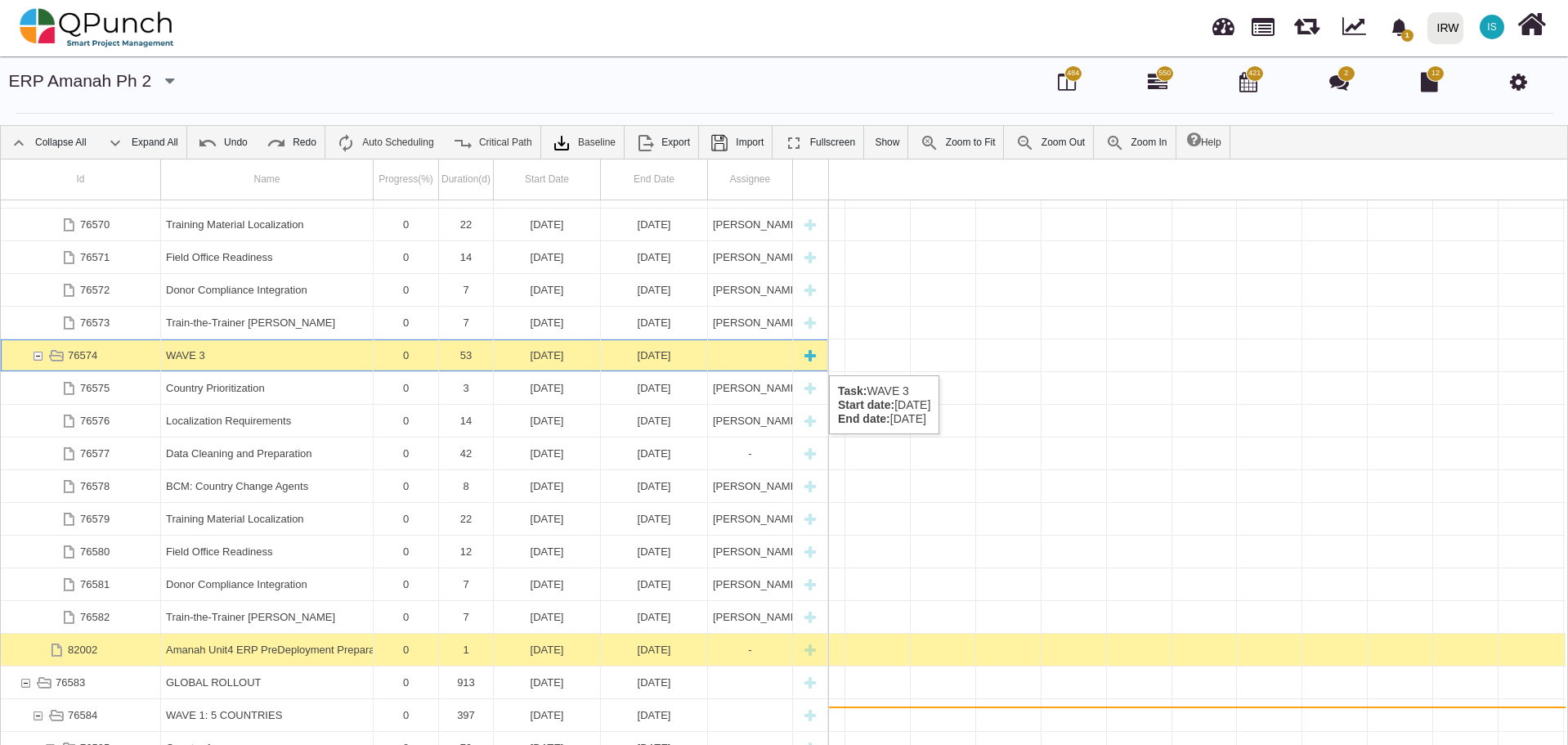
click at [33, 358] on div "76574" at bounding box center [37, 355] width 15 height 32
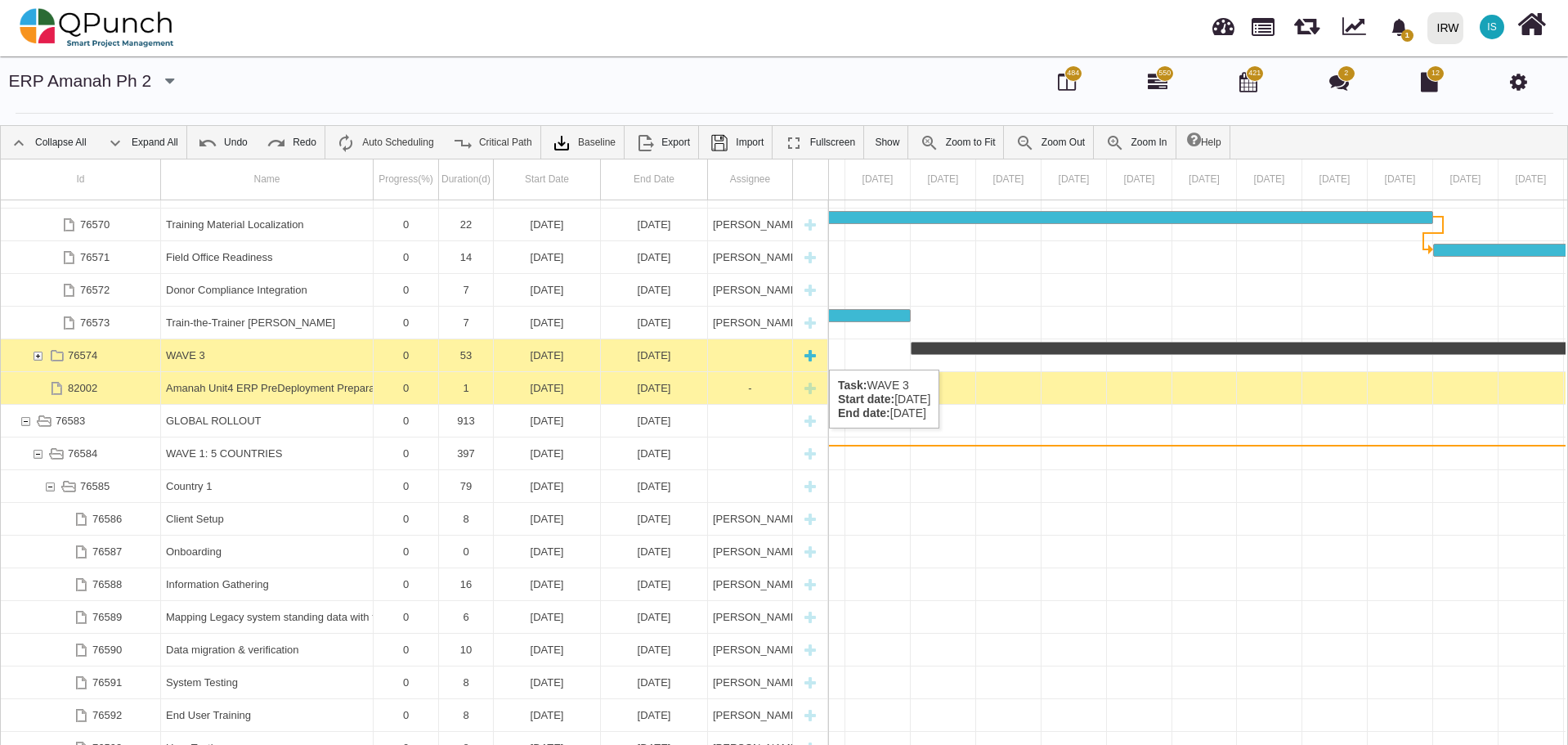
scroll to position [442, 0]
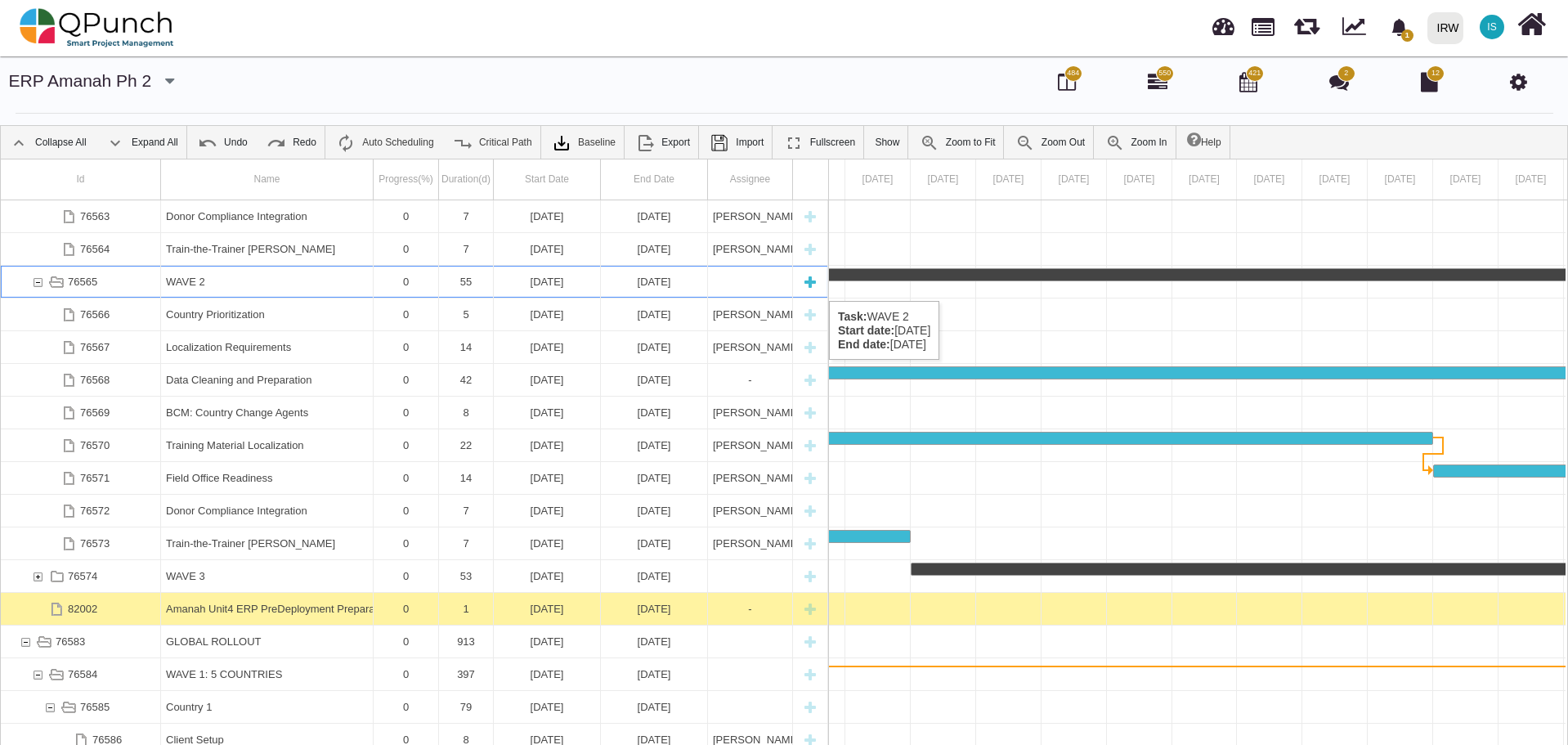
click at [39, 284] on div "76565" at bounding box center [37, 281] width 15 height 32
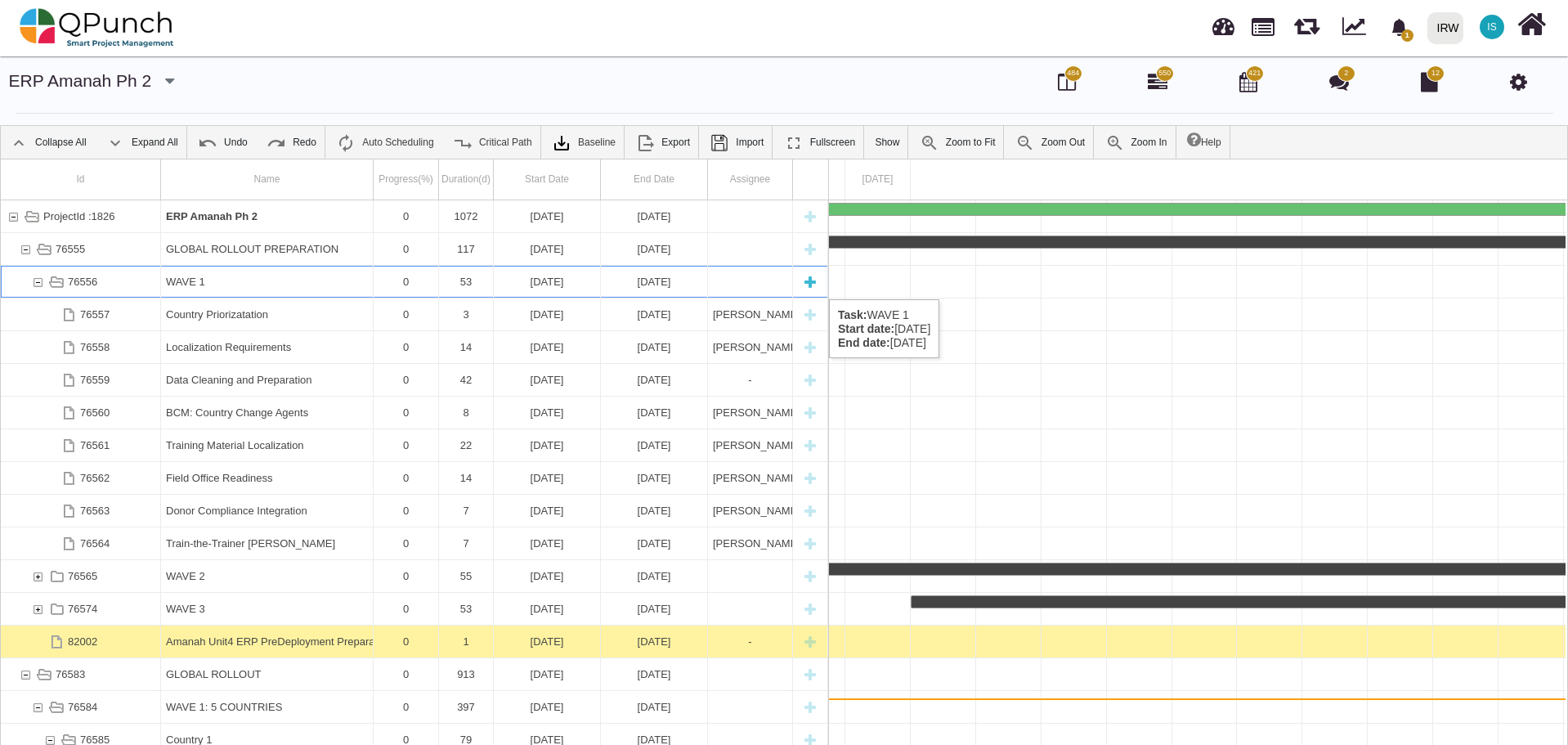
click at [36, 283] on div "76556" at bounding box center [37, 281] width 15 height 32
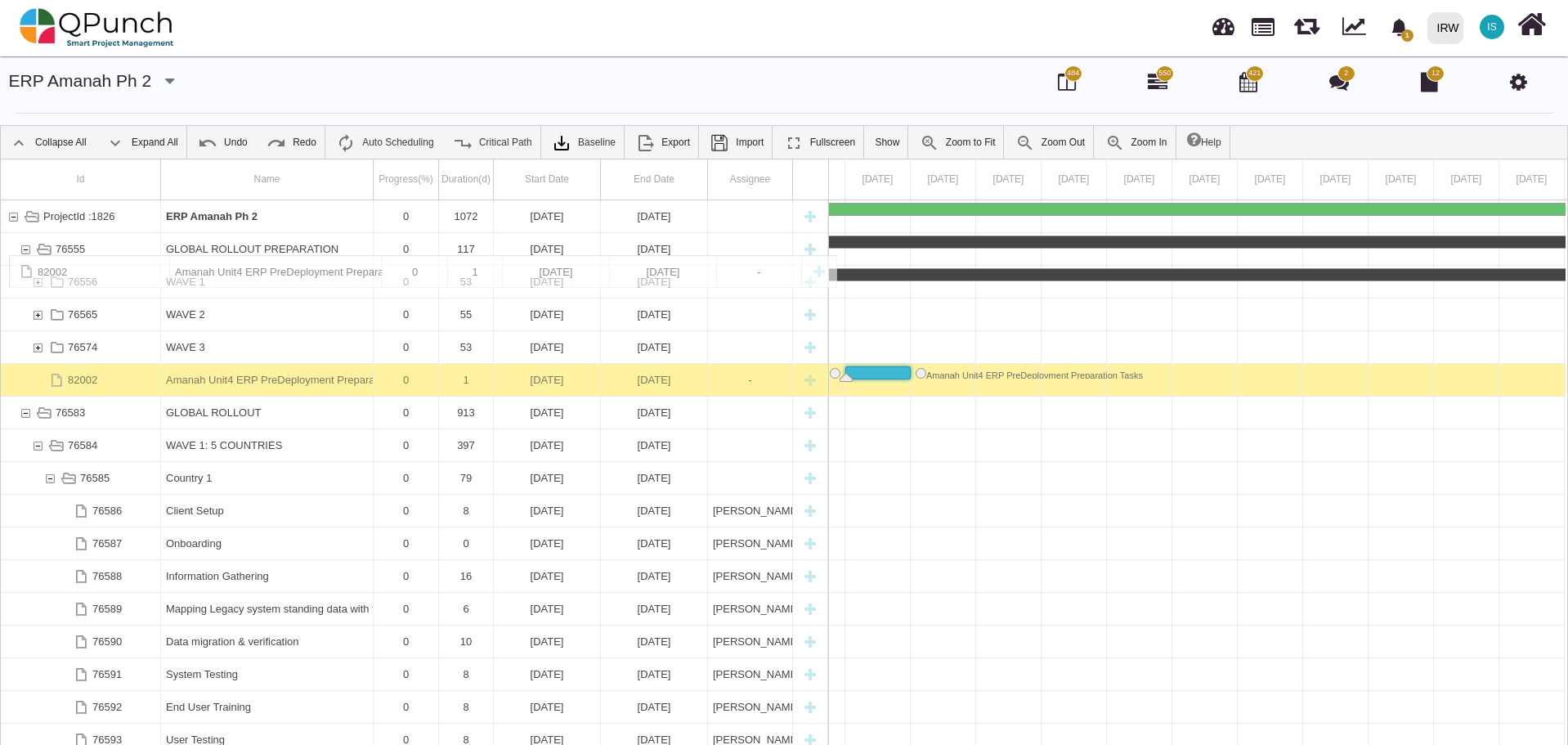
drag, startPoint x: 112, startPoint y: 382, endPoint x: 101, endPoint y: 263, distance: 119.5
drag, startPoint x: 90, startPoint y: 383, endPoint x: 86, endPoint y: 240, distance: 143.1
drag, startPoint x: 87, startPoint y: 377, endPoint x: 98, endPoint y: 263, distance: 114.5
click at [165, 84] on icon "button" at bounding box center [170, 81] width 9 height 17
click at [121, 113] on link "ERP Amanah Ph 1" at bounding box center [113, 113] width 146 height 19
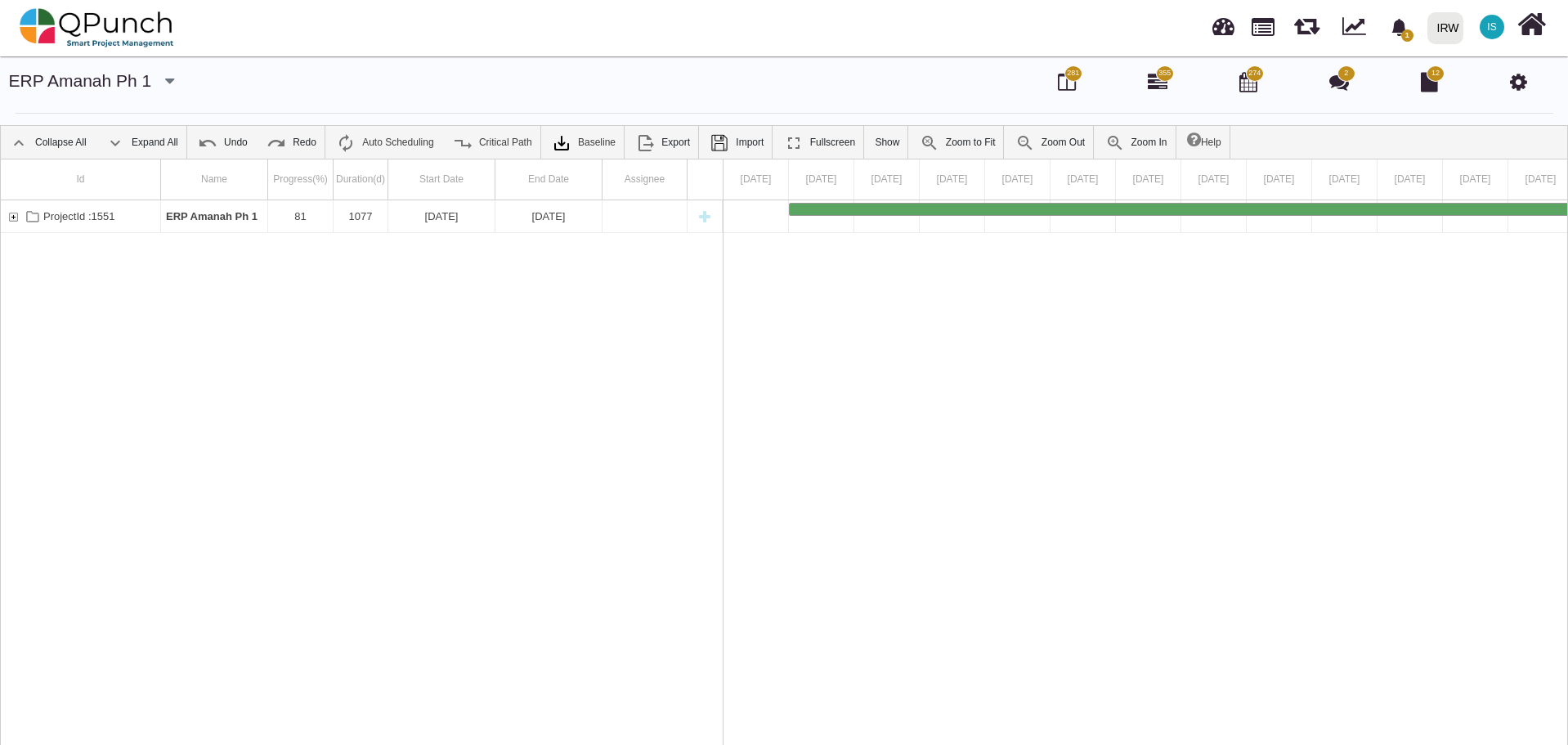
click at [165, 84] on icon "button" at bounding box center [170, 81] width 9 height 17
click at [103, 190] on link "ERP Amanah Ph 2" at bounding box center [113, 190] width 146 height 19
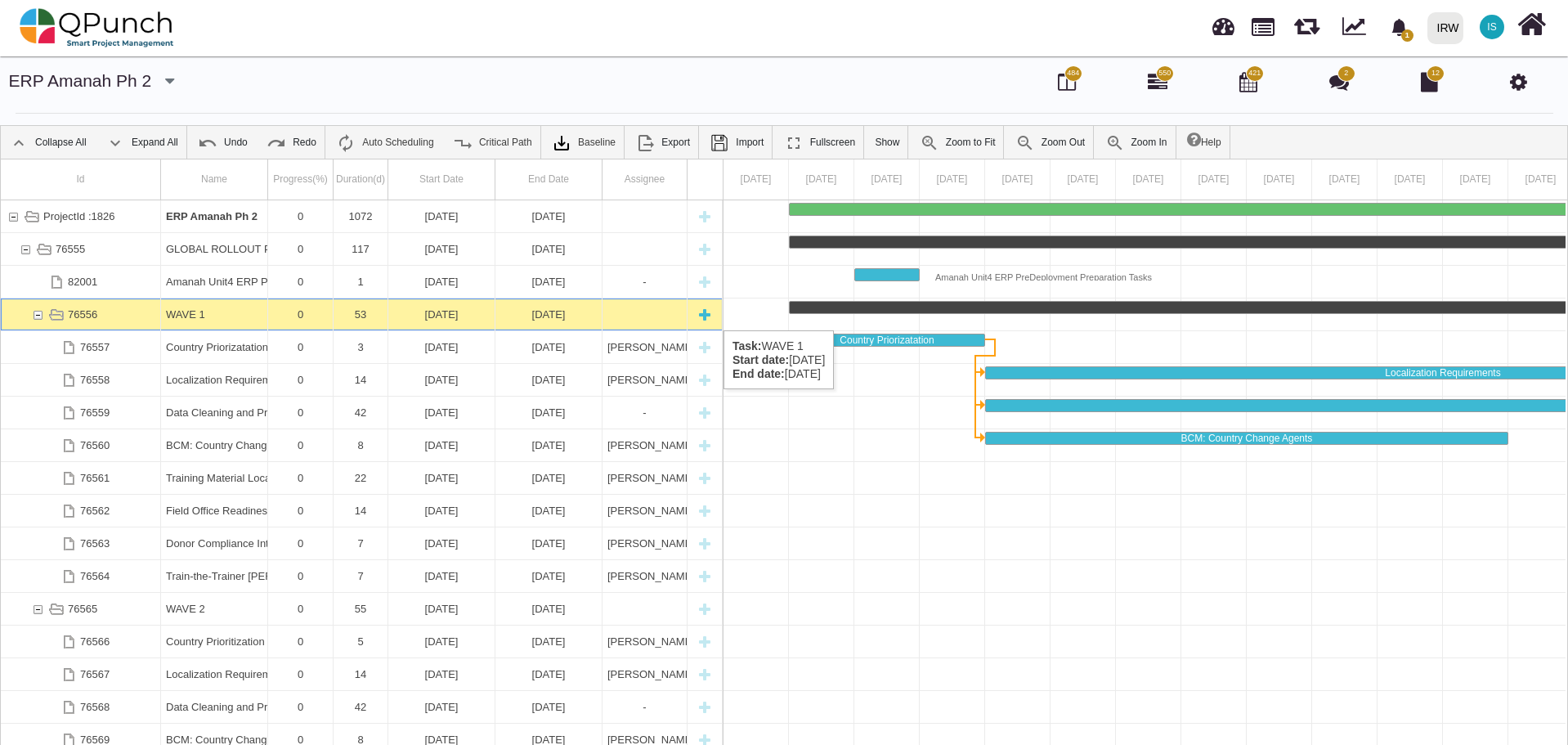
click at [35, 313] on div "76556" at bounding box center [37, 314] width 15 height 32
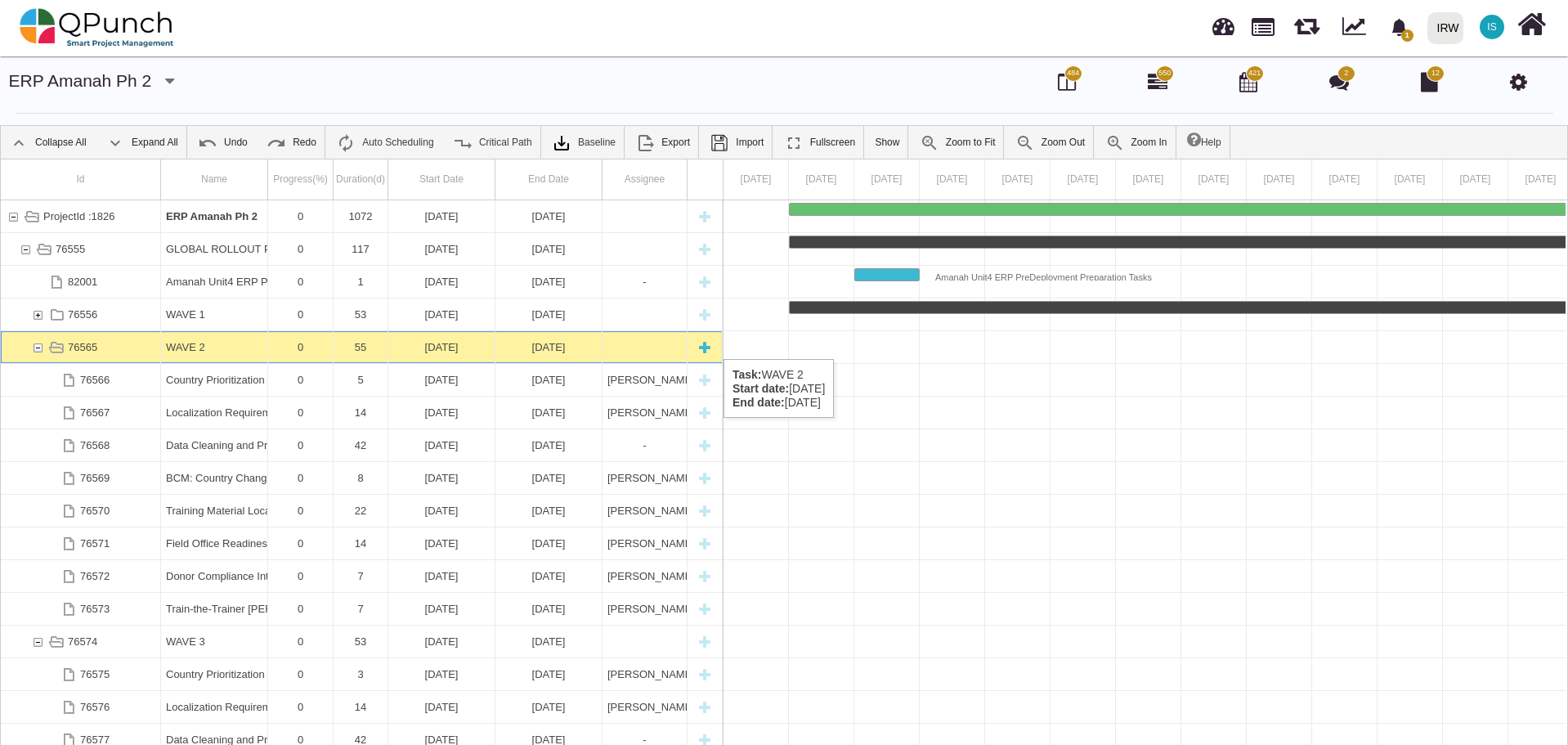
click at [39, 342] on div "76565" at bounding box center [37, 347] width 15 height 32
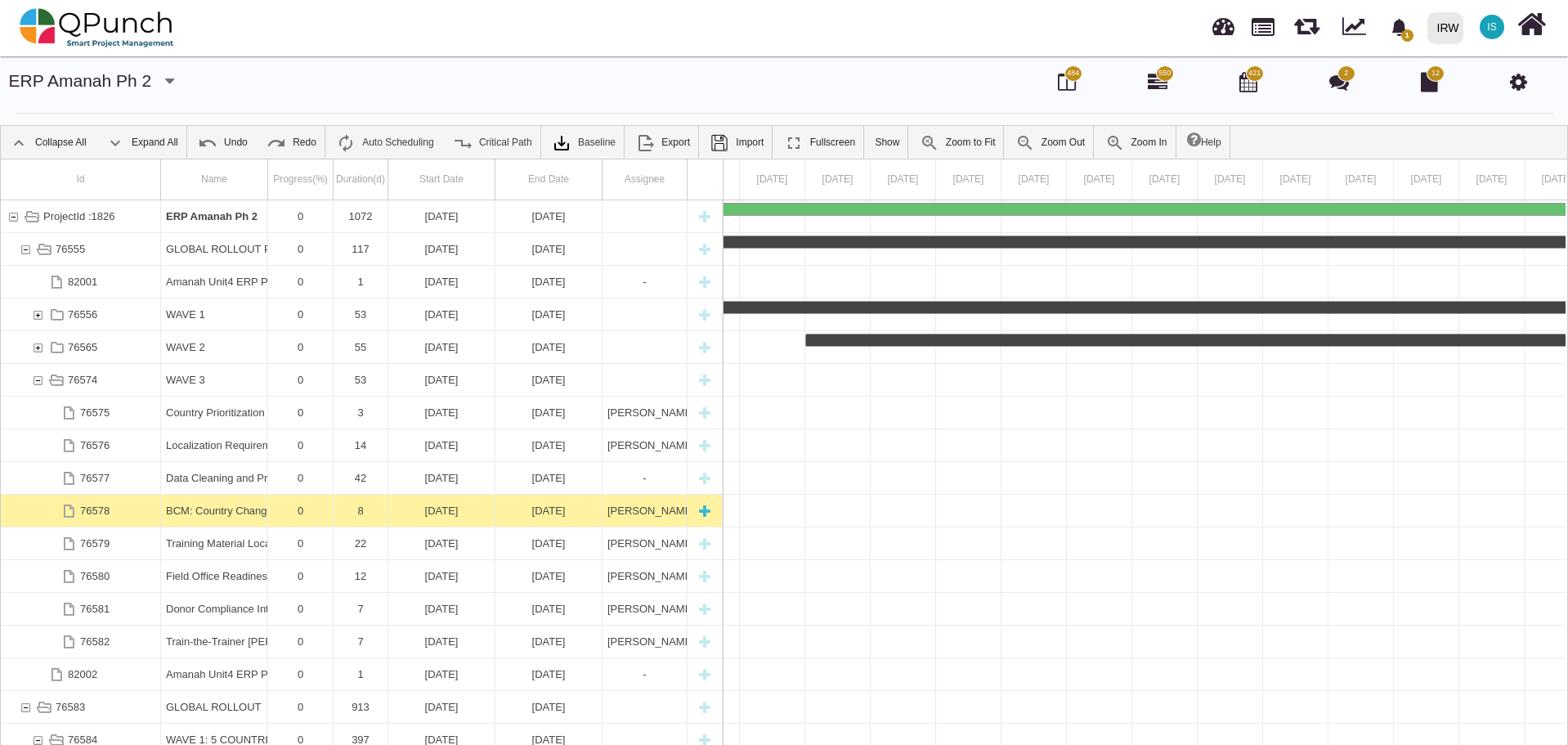
scroll to position [74, 0]
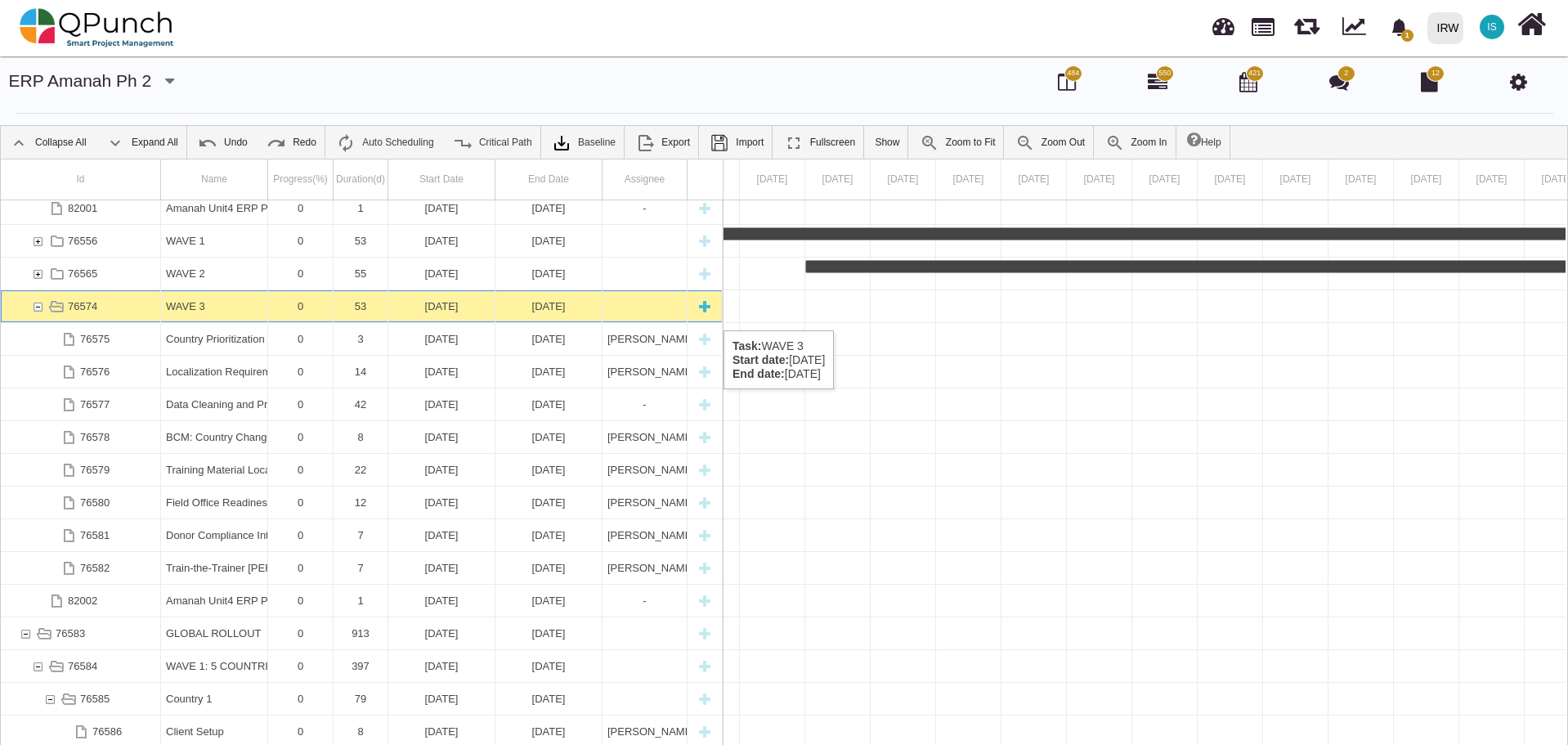
click at [41, 309] on div "76574" at bounding box center [37, 306] width 15 height 32
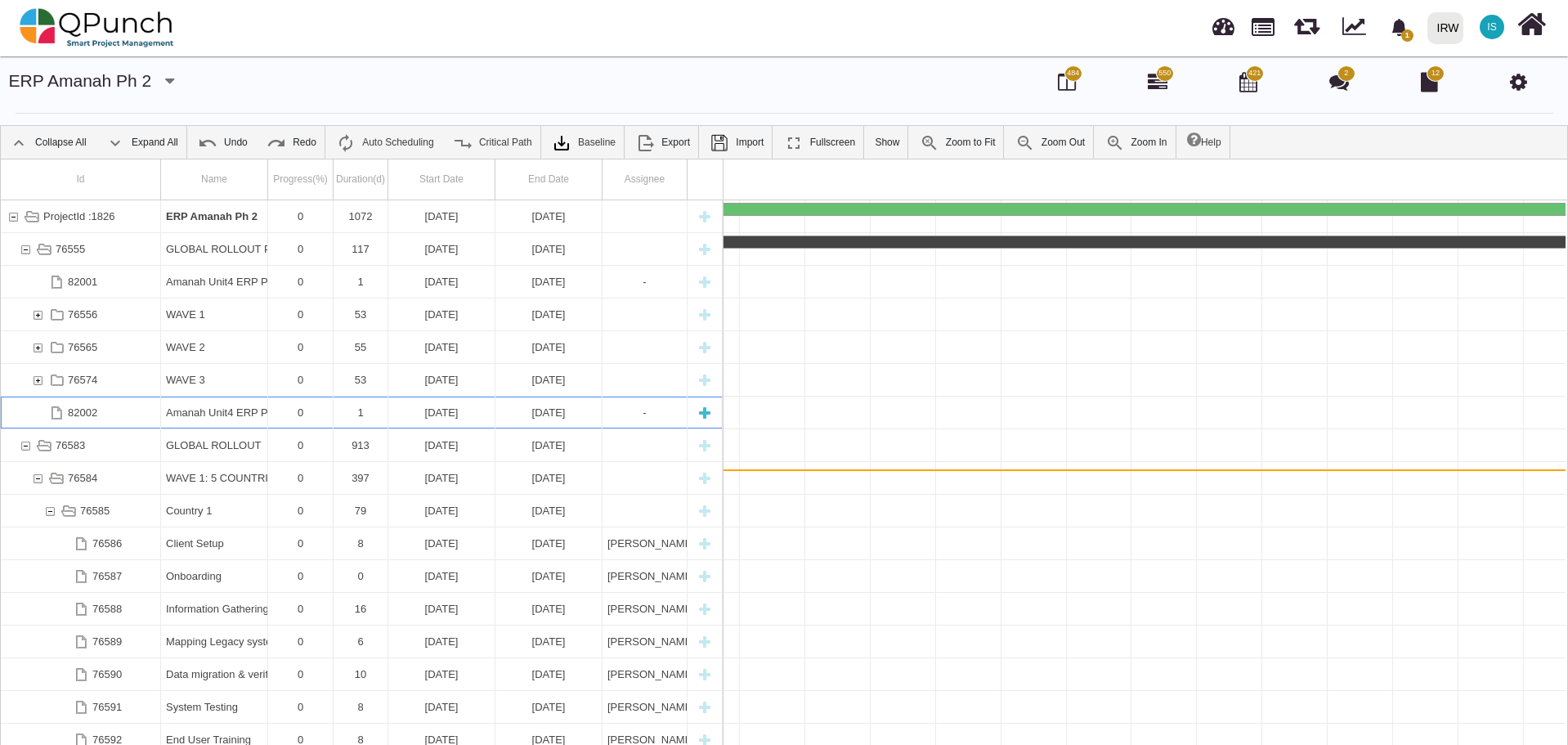
scroll to position [0, 114]
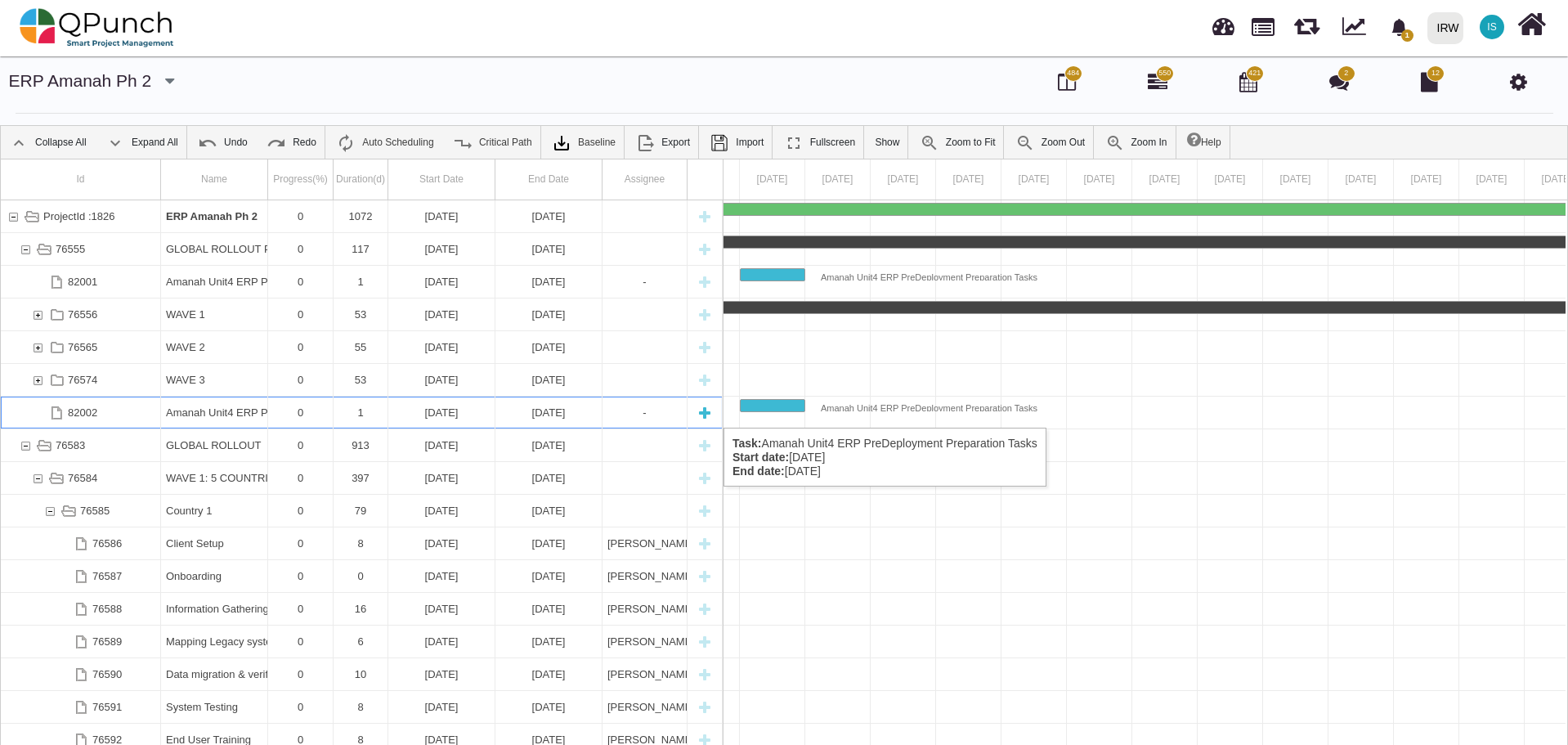
drag, startPoint x: 82, startPoint y: 411, endPoint x: 47, endPoint y: 412, distance: 35.0
click at [47, 412] on div "82002" at bounding box center [56, 413] width 23 height 32
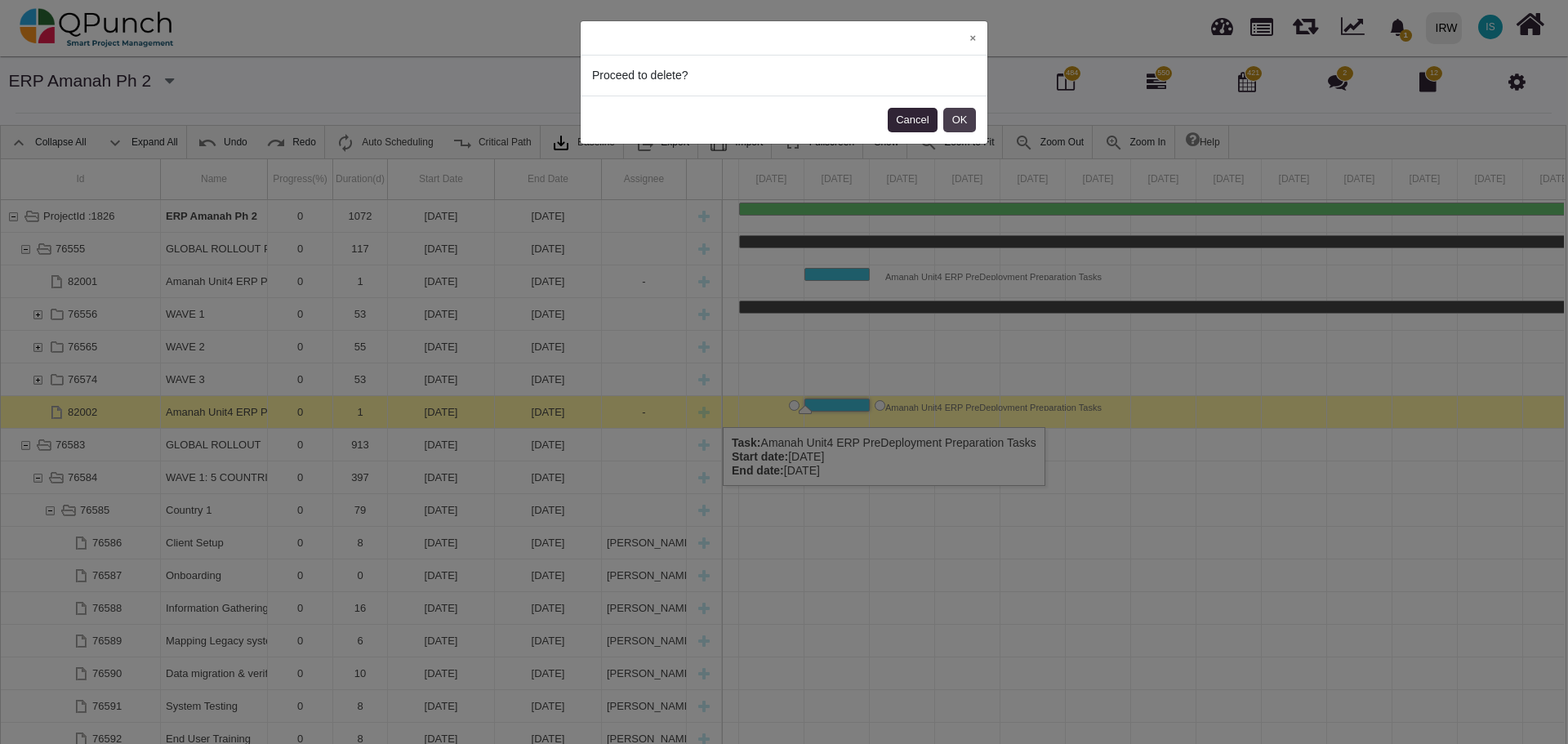
click at [956, 118] on button "OK" at bounding box center [959, 120] width 33 height 25
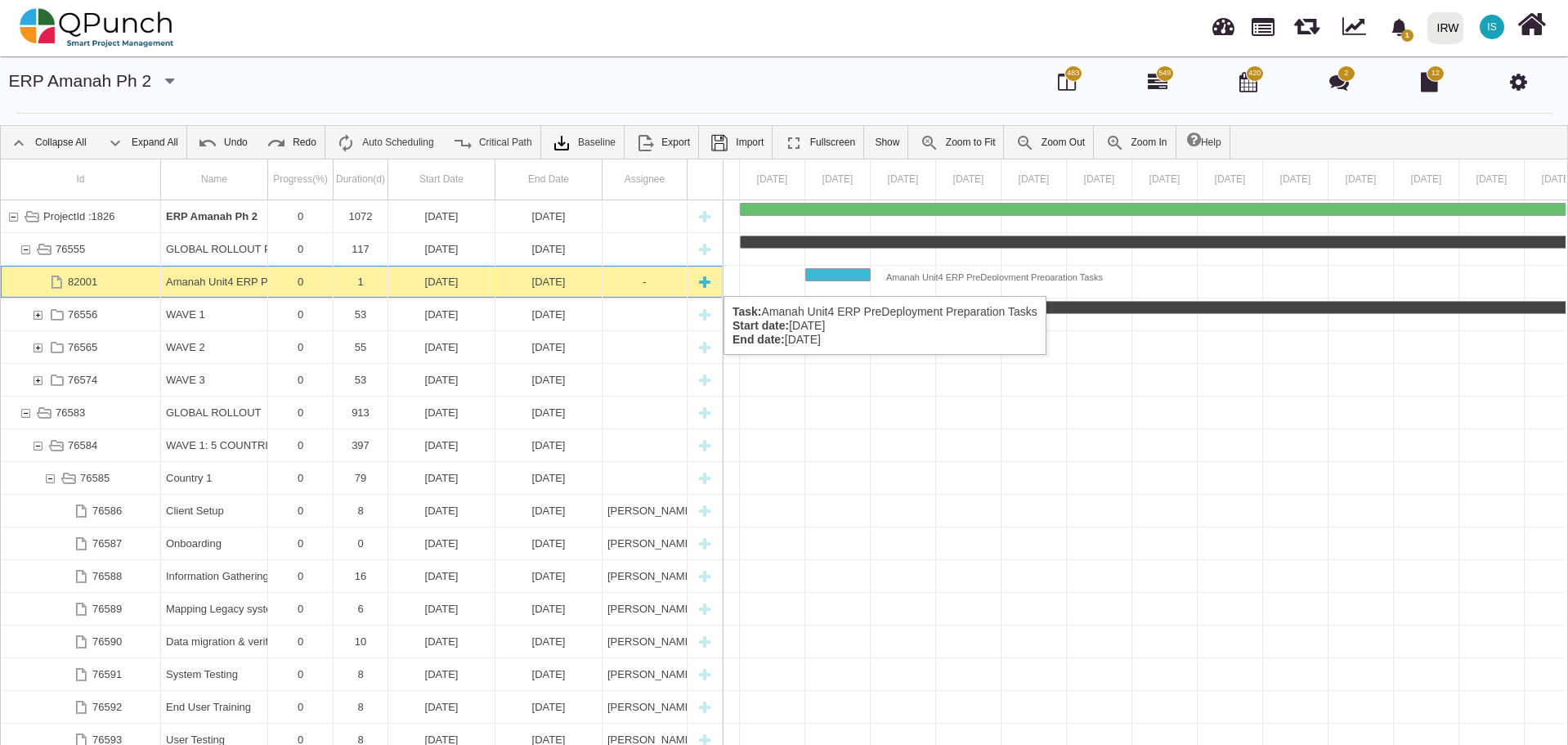
click at [557, 280] on div "[DATE]" at bounding box center [549, 281] width 97 height 32
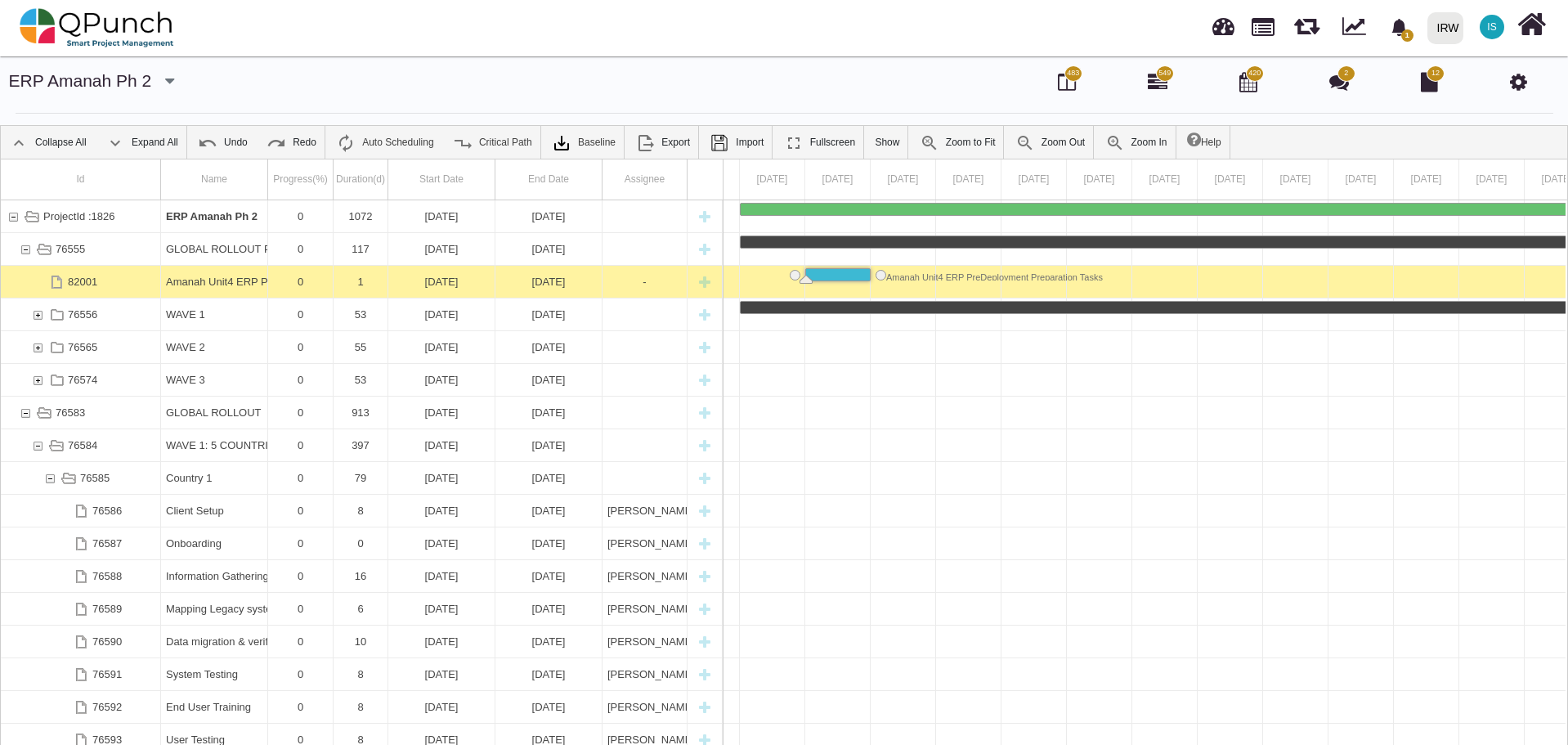
click at [557, 280] on div "[DATE]" at bounding box center [549, 281] width 97 height 32
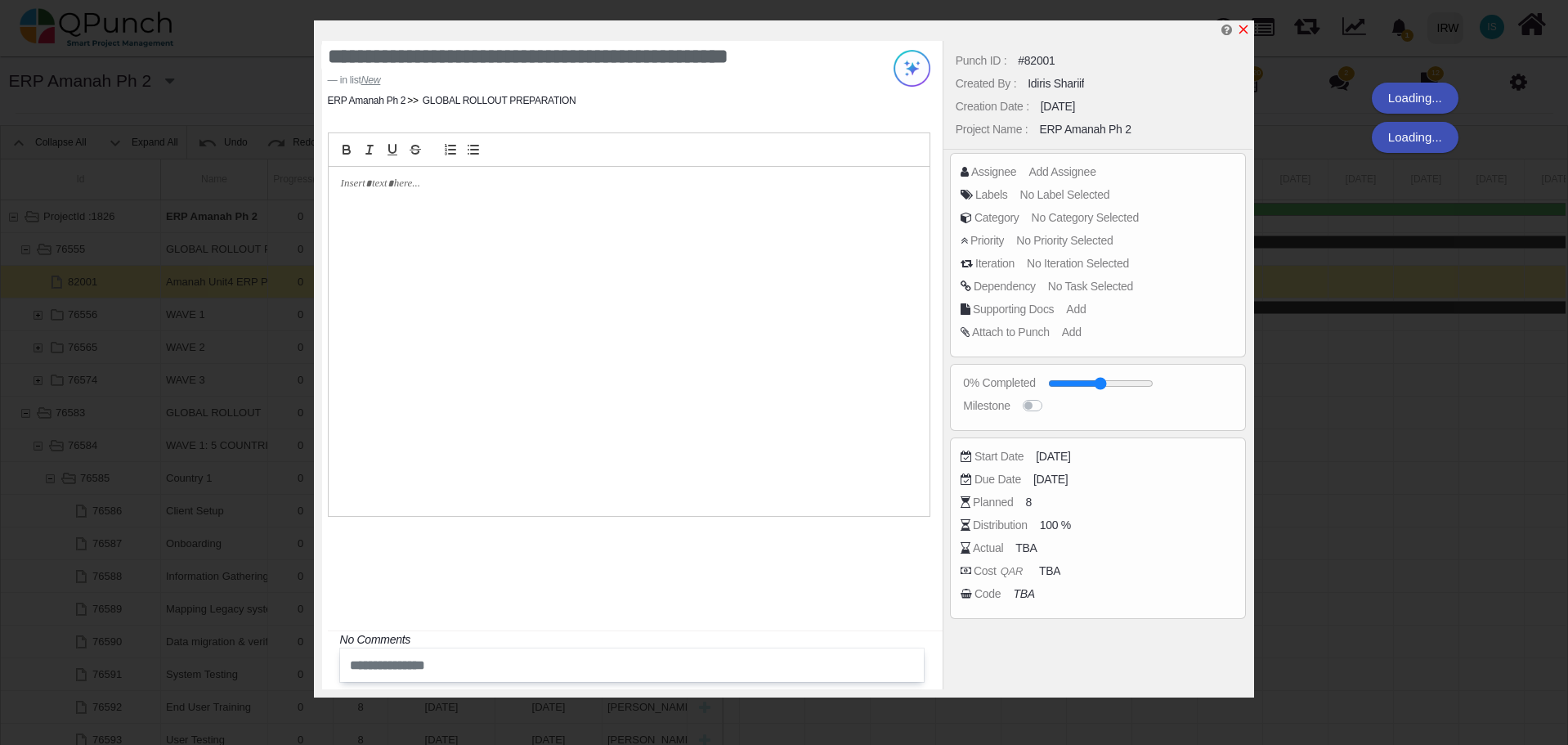
click at [1244, 31] on icon "x" at bounding box center [1243, 30] width 9 height 9
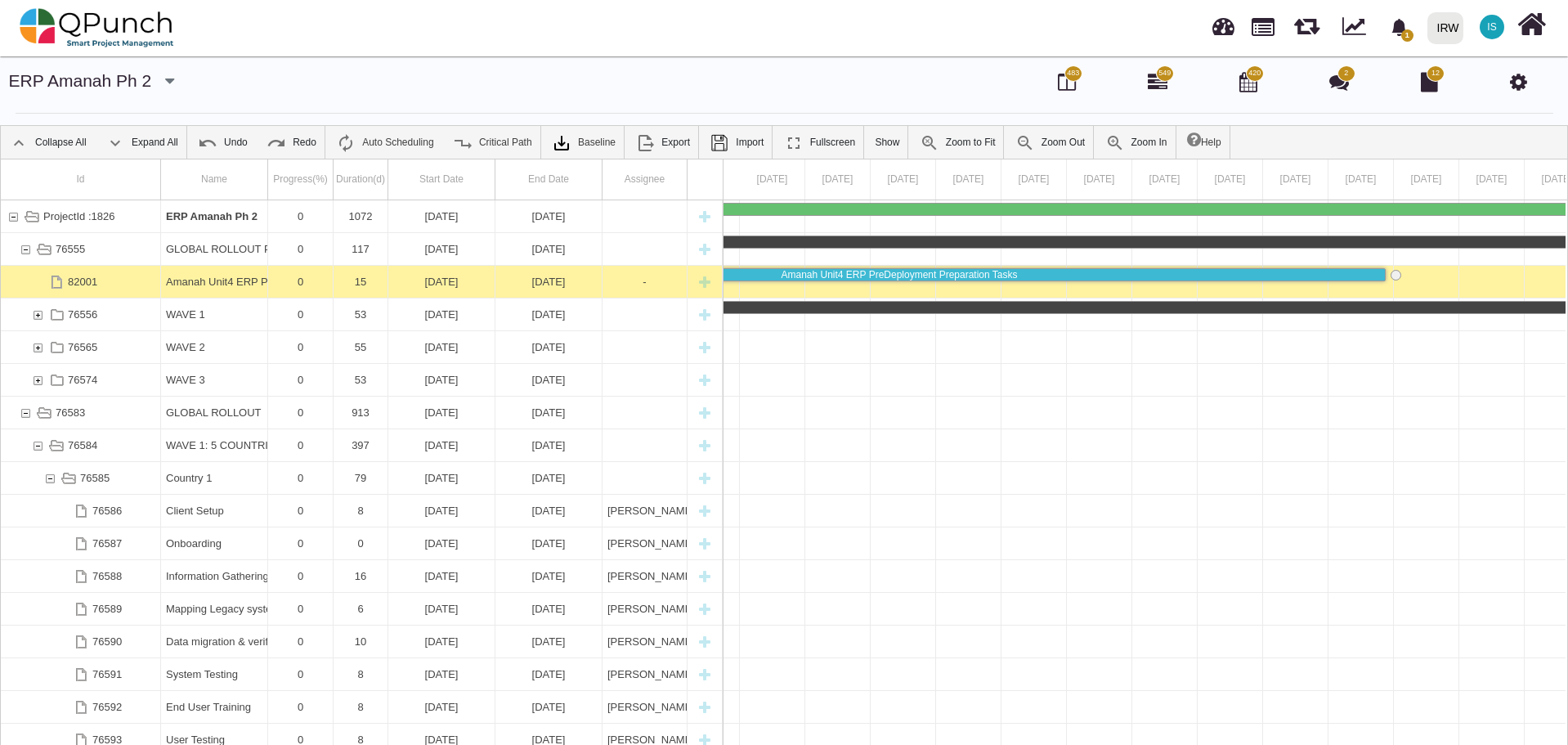
scroll to position [0, 539]
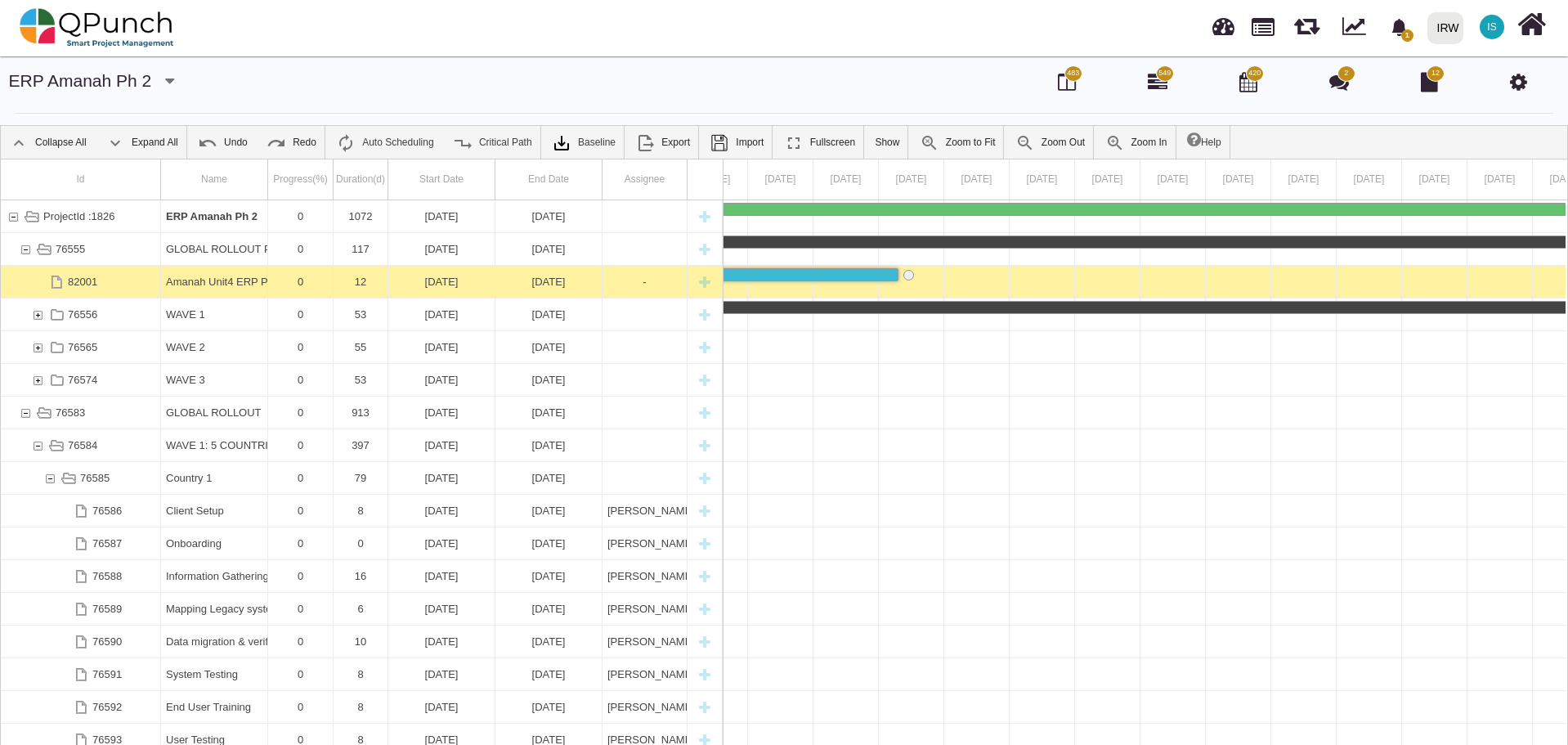
drag, startPoint x: 869, startPoint y: 273, endPoint x: 800, endPoint y: 267, distance: 69.3
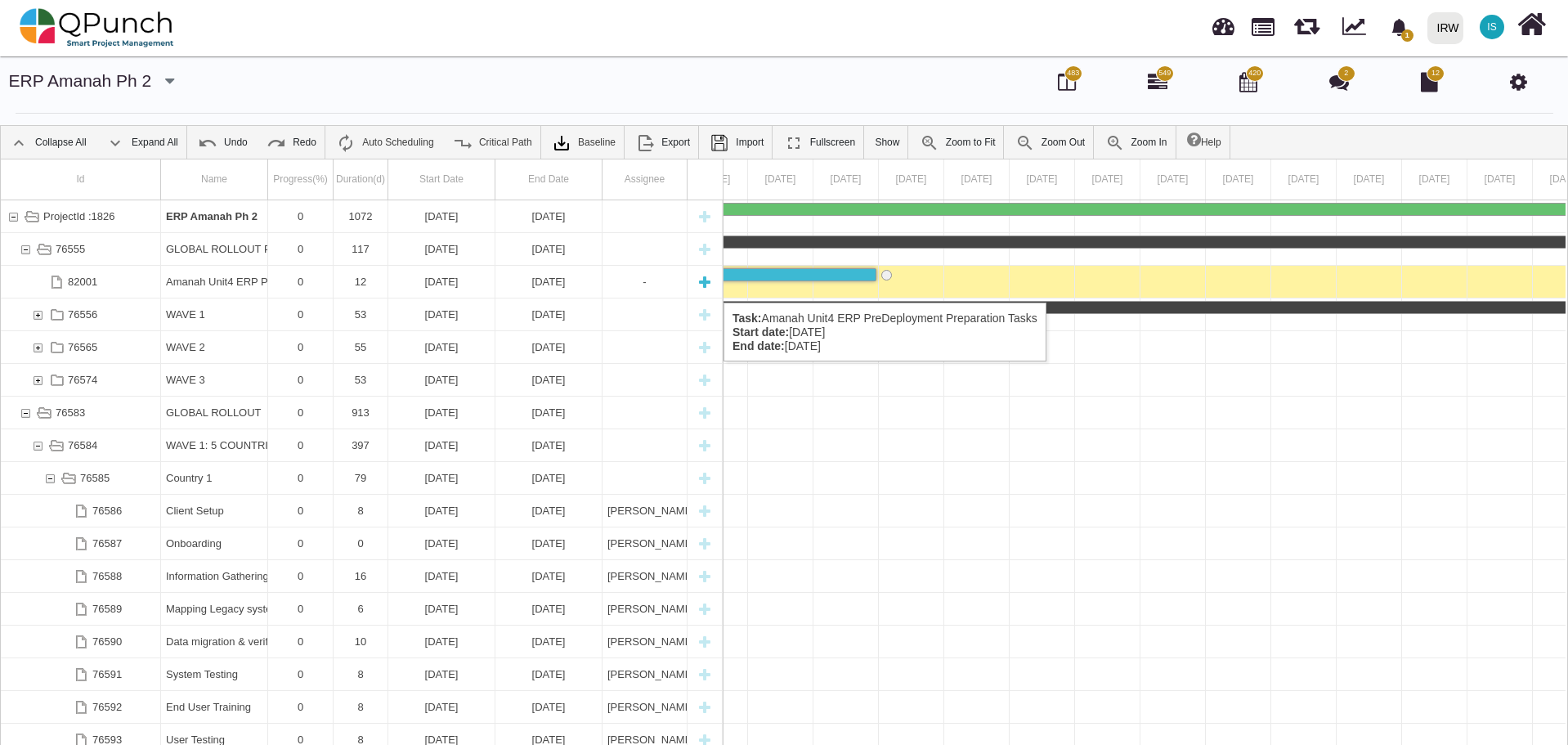
click at [704, 286] on div "New task" at bounding box center [704, 281] width 25 height 32
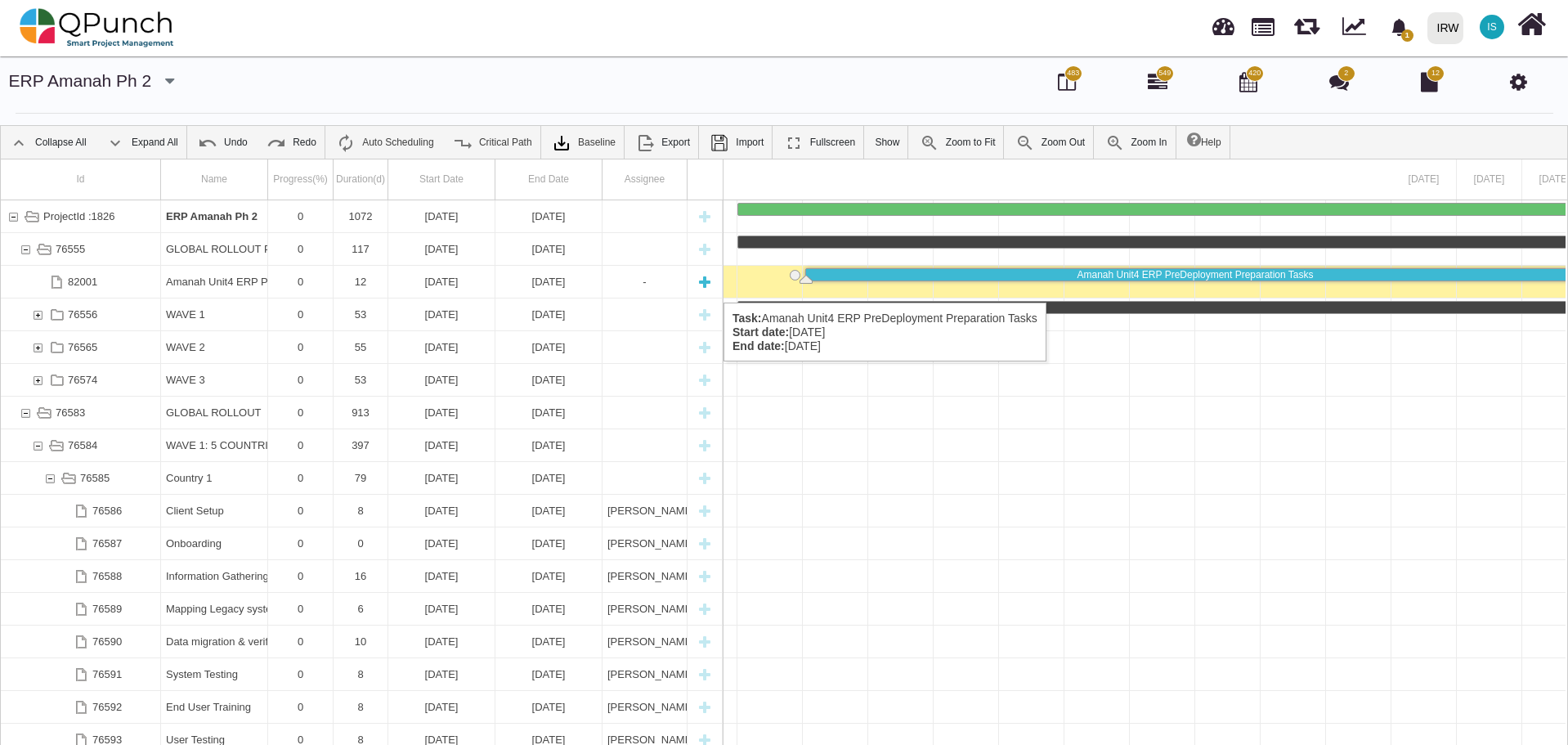
select select "**"
select select "*"
select select "****"
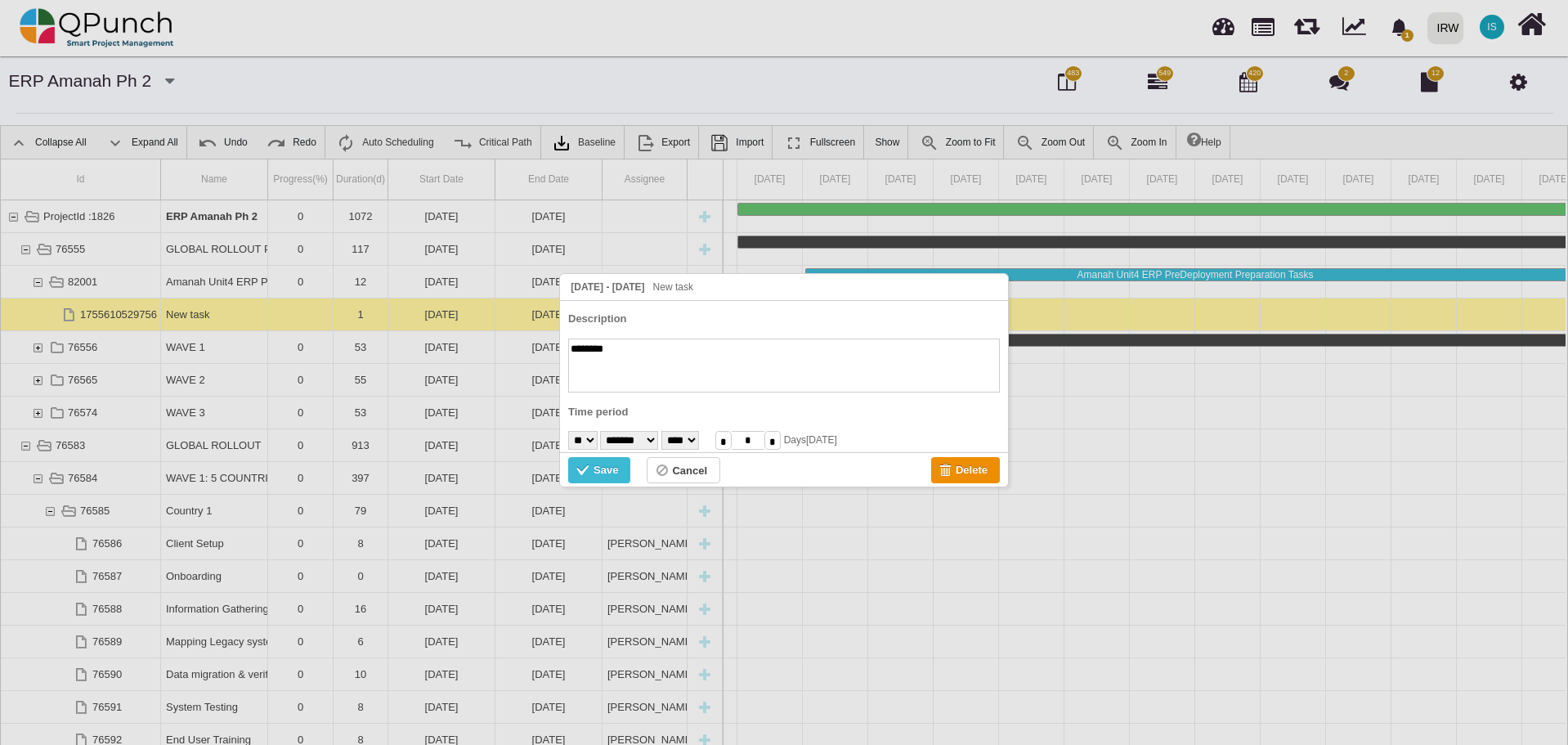
paste textarea "**********"
type textarea "**********"
click at [594, 440] on select "* * * * * * * * * ** ** ** ** ** ** ** ** ** ** ** ** ** ** ** ** ** ** ** ** *…" at bounding box center [582, 440] width 29 height 18
click at [658, 435] on select "******* ******** ***** ***** *** **** **** ****** ********* ******* ******** **…" at bounding box center [629, 440] width 58 height 18
select select "*"
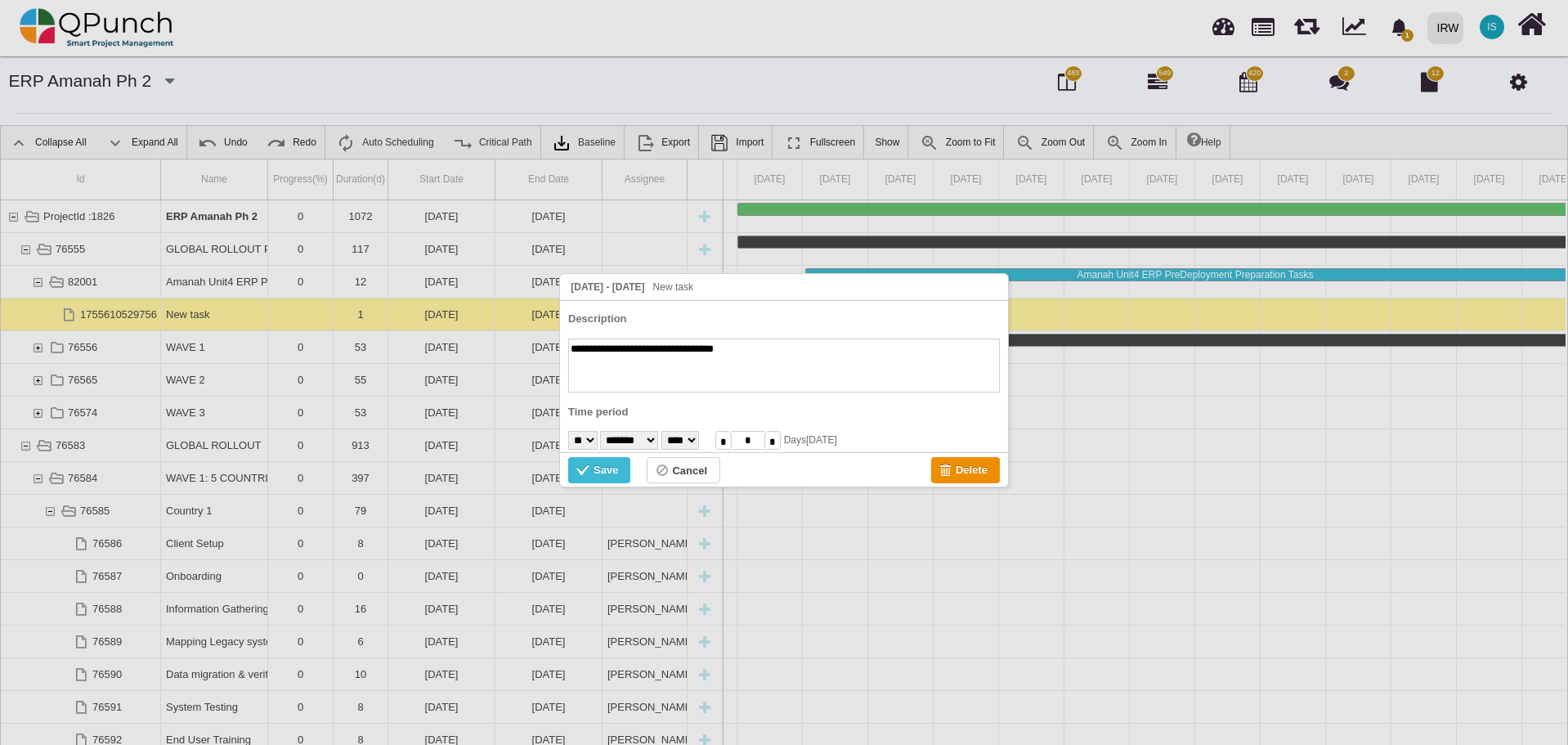
click at [604, 431] on select "******* ******** ***** ***** *** **** **** ****** ********* ******* ******** **…" at bounding box center [629, 440] width 58 height 18
click at [593, 438] on select "* * * * * * * * * ** ** ** ** ** ** ** ** ** ** ** ** ** ** ** ** ** ** ** ** *…" at bounding box center [582, 440] width 29 height 18
select select "**"
click at [568, 431] on select "* * * * * * * * * ** ** ** ** ** ** ** ** ** ** ** ** ** ** ** ** ** ** ** ** *…" at bounding box center [582, 440] width 29 height 18
click at [604, 469] on div "Save" at bounding box center [606, 470] width 25 height 18
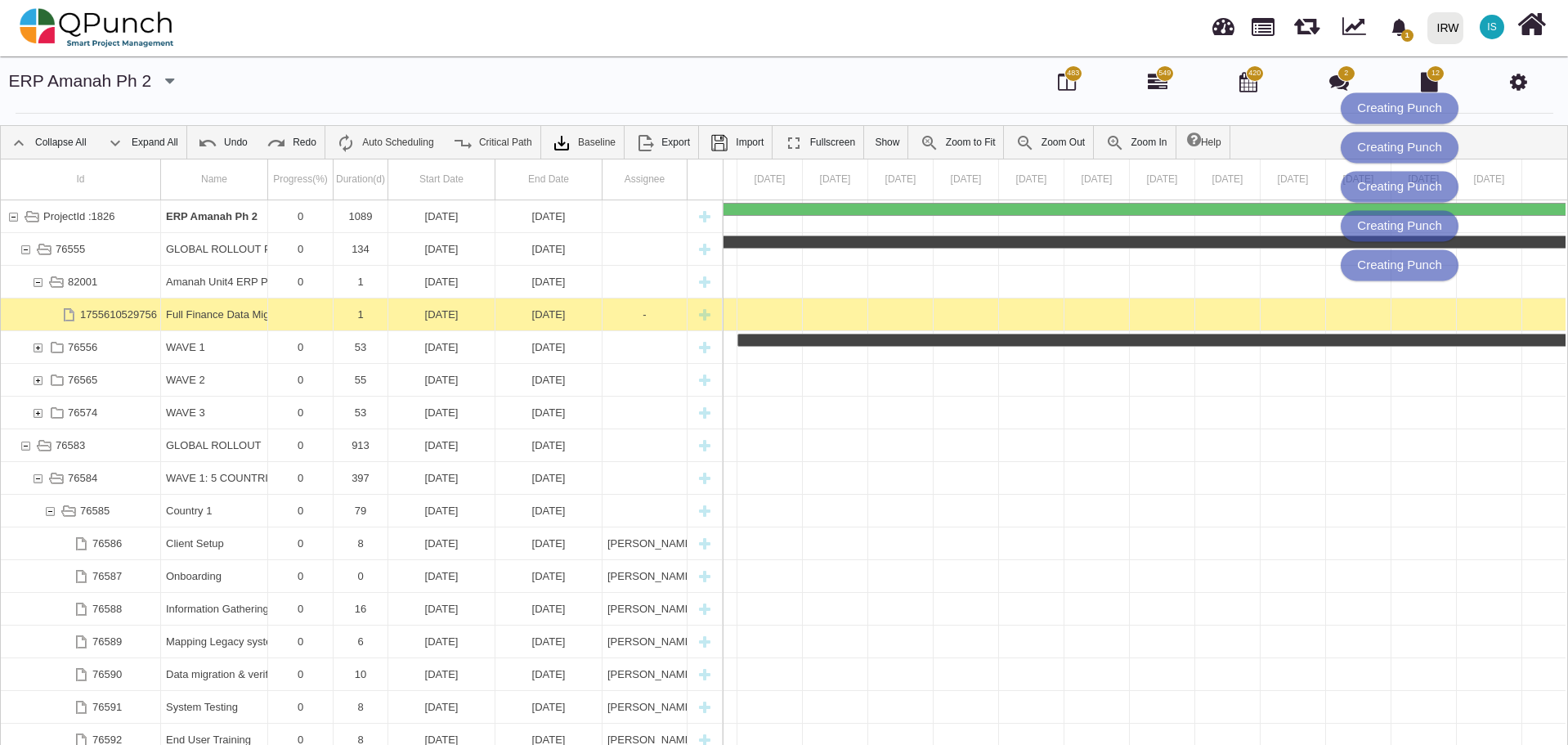
scroll to position [0, 0]
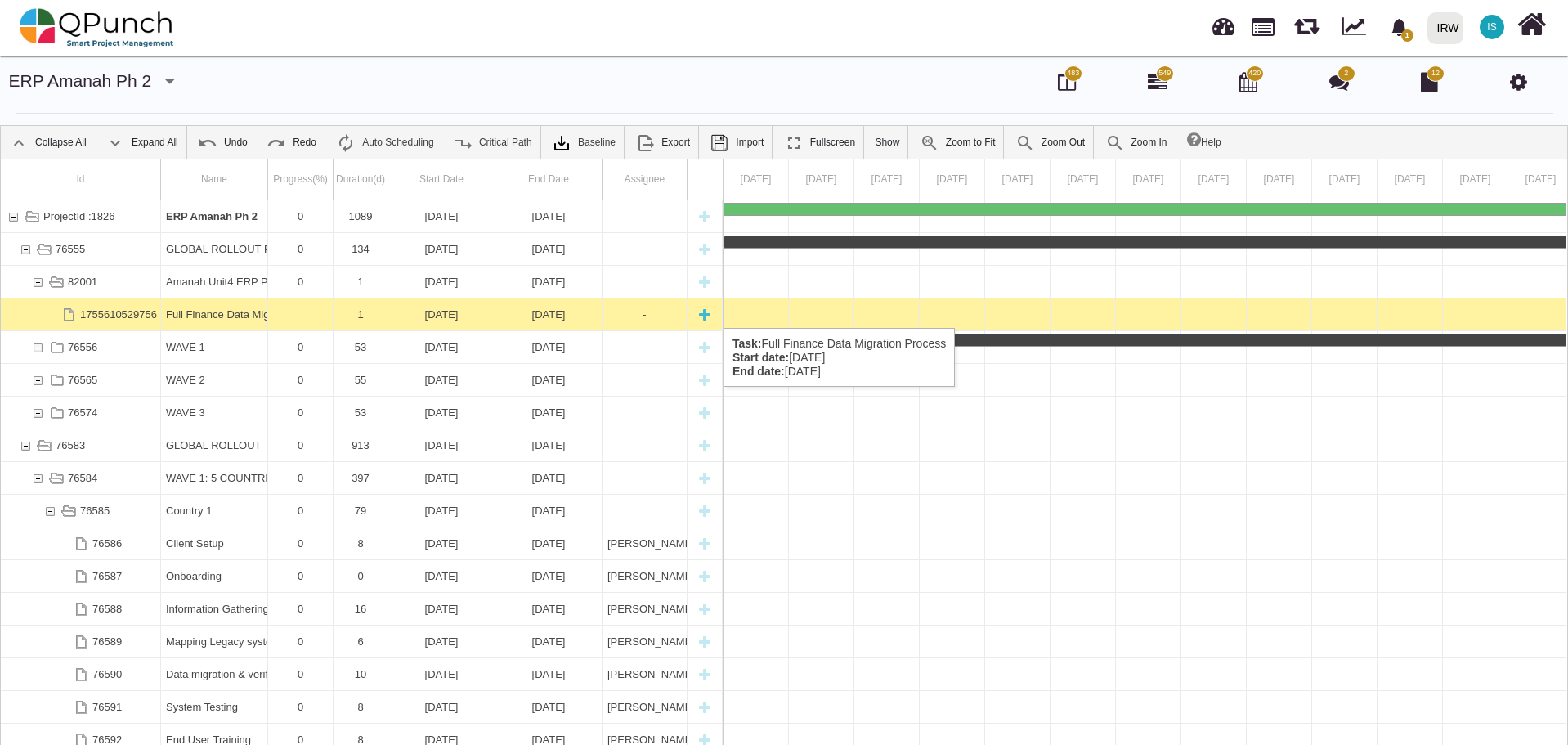
click at [547, 311] on div "[DATE]" at bounding box center [549, 314] width 97 height 32
click at [535, 314] on div "[DATE]" at bounding box center [549, 314] width 97 height 32
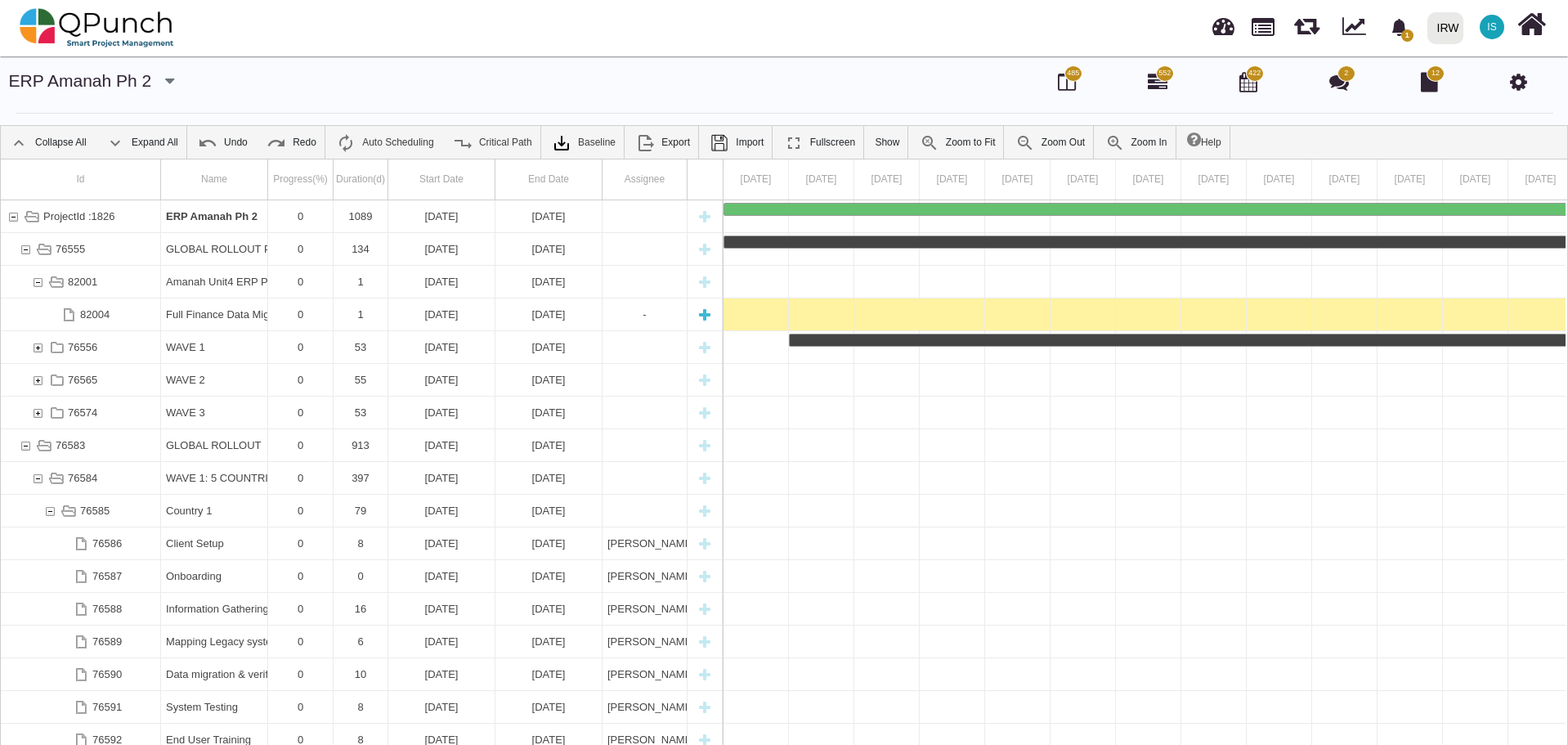
click at [535, 314] on div "[DATE]" at bounding box center [549, 314] width 97 height 32
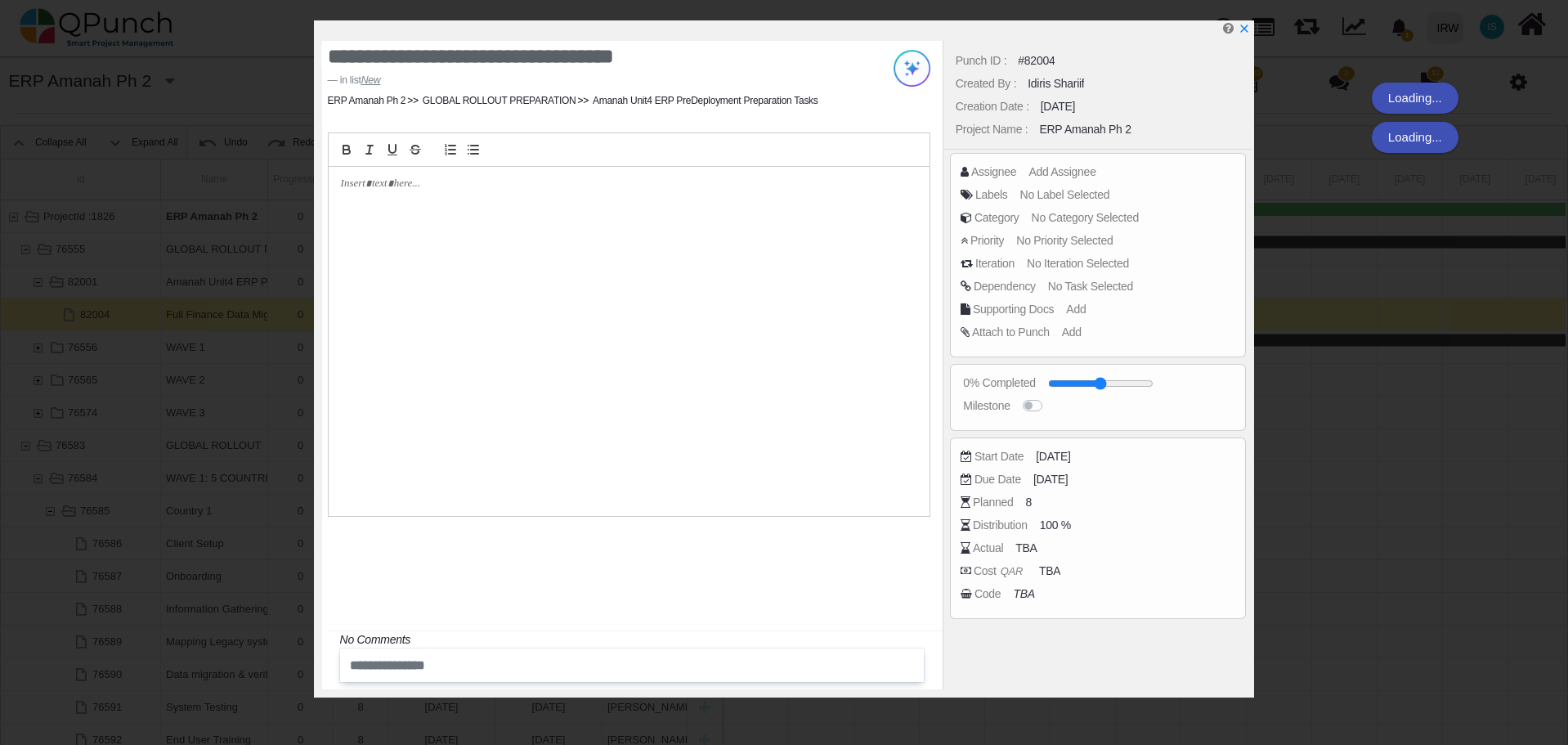
click at [1070, 478] on div "Punch ID : #82004 Created By : Idiris Shariif Creation Date : [DATE] Project Na…" at bounding box center [1098, 364] width 310 height 648
click at [1007, 479] on div "Punch ID : #82004 Created By : Idiris Shariif Creation Date : [DATE] Project Na…" at bounding box center [1098, 364] width 310 height 648
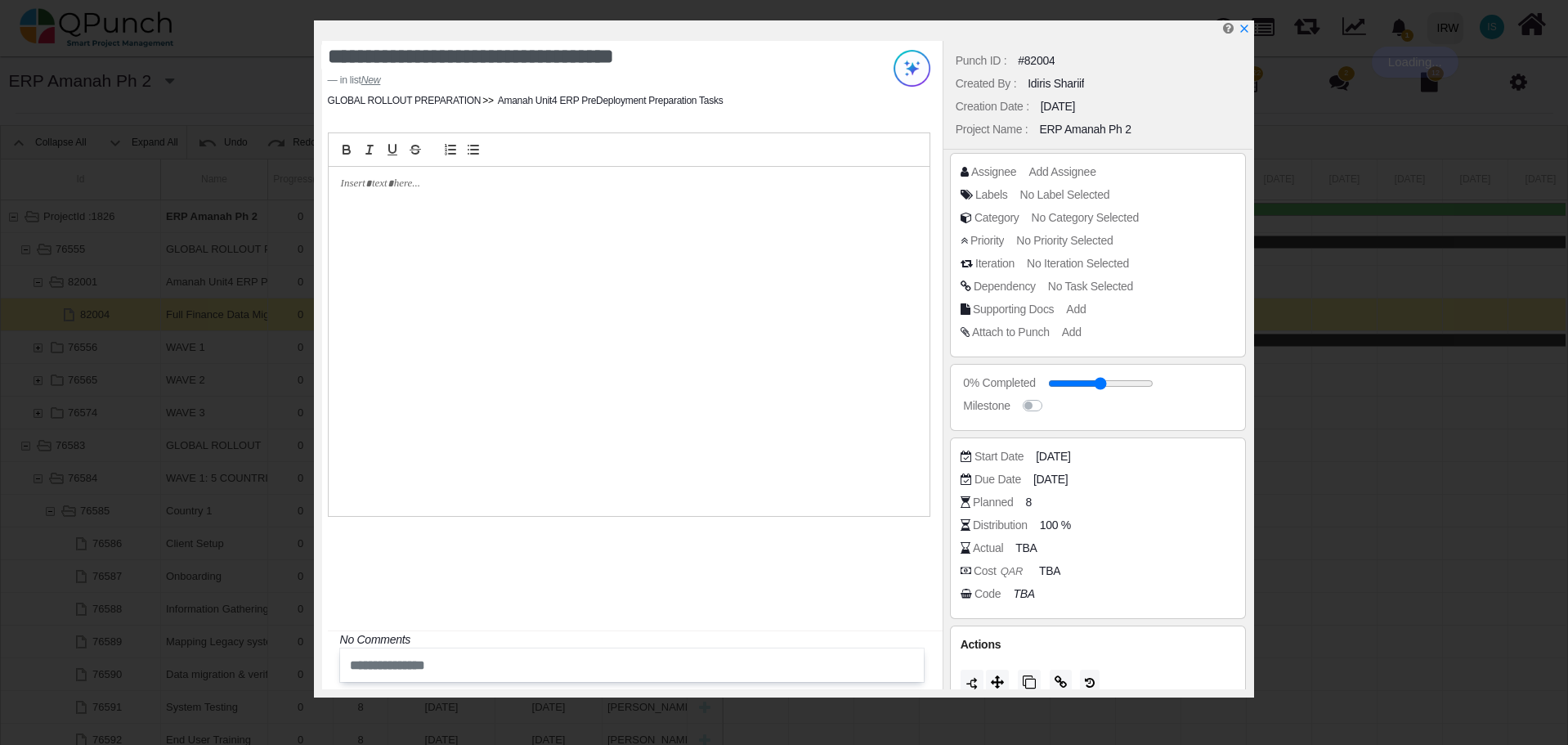
click at [968, 479] on icon at bounding box center [966, 478] width 11 height 11
click at [1047, 484] on span "[DATE]" at bounding box center [1053, 479] width 34 height 18
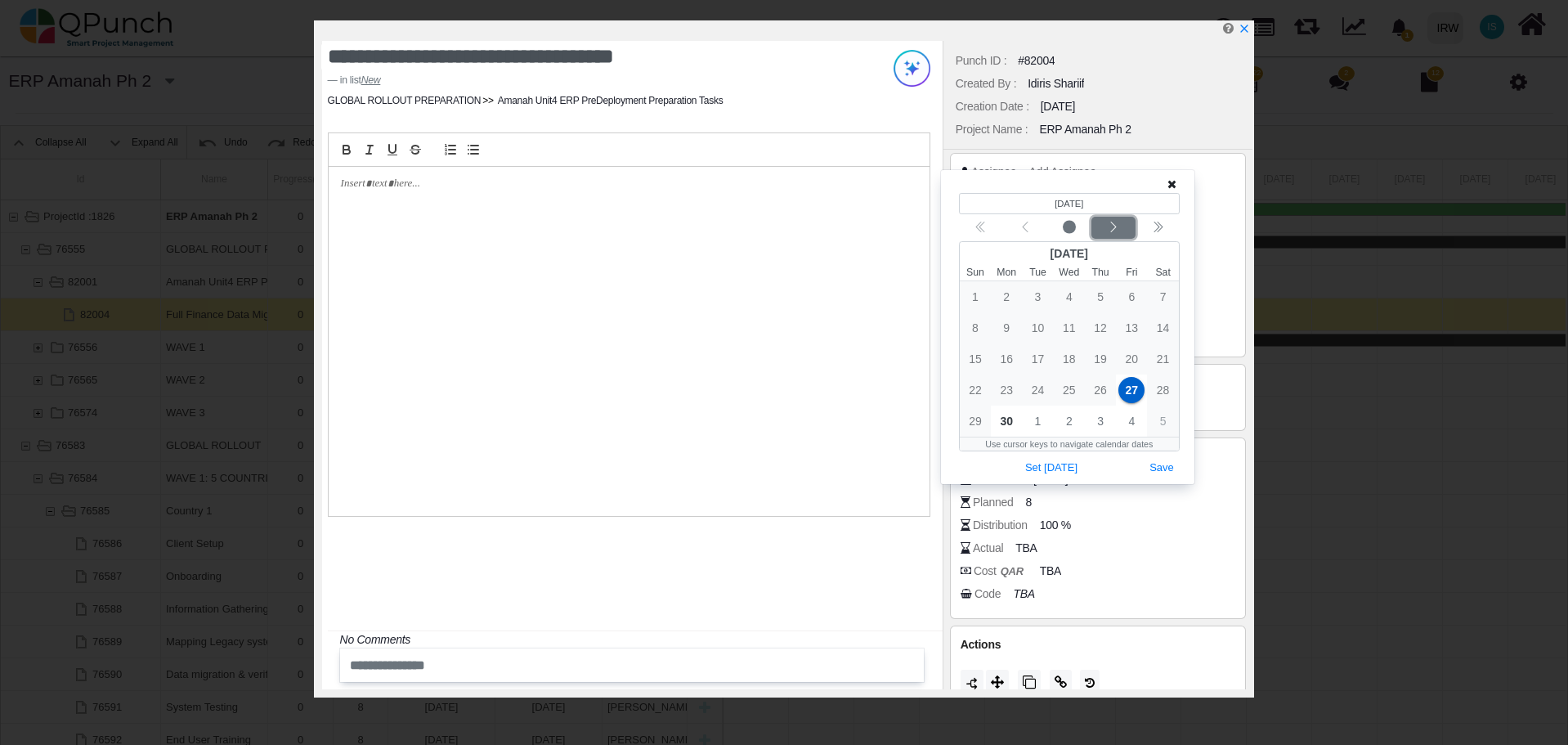
click at [1110, 228] on icon "chevron left" at bounding box center [1113, 227] width 13 height 13
click at [1109, 227] on icon "chevron left" at bounding box center [1113, 227] width 13 height 13
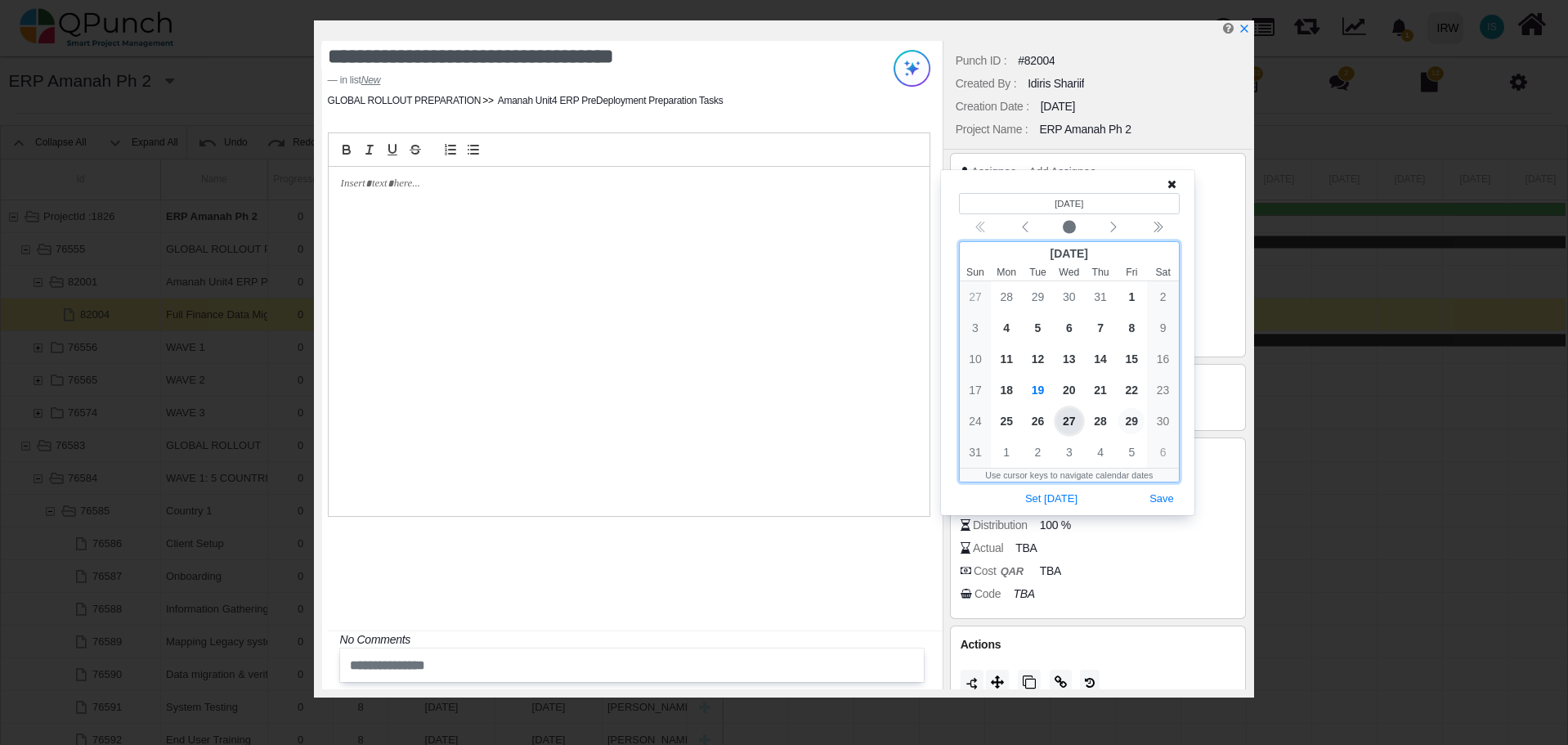
click at [1130, 419] on span "29" at bounding box center [1132, 421] width 26 height 26
click at [1128, 420] on span "29" at bounding box center [1132, 421] width 26 height 26
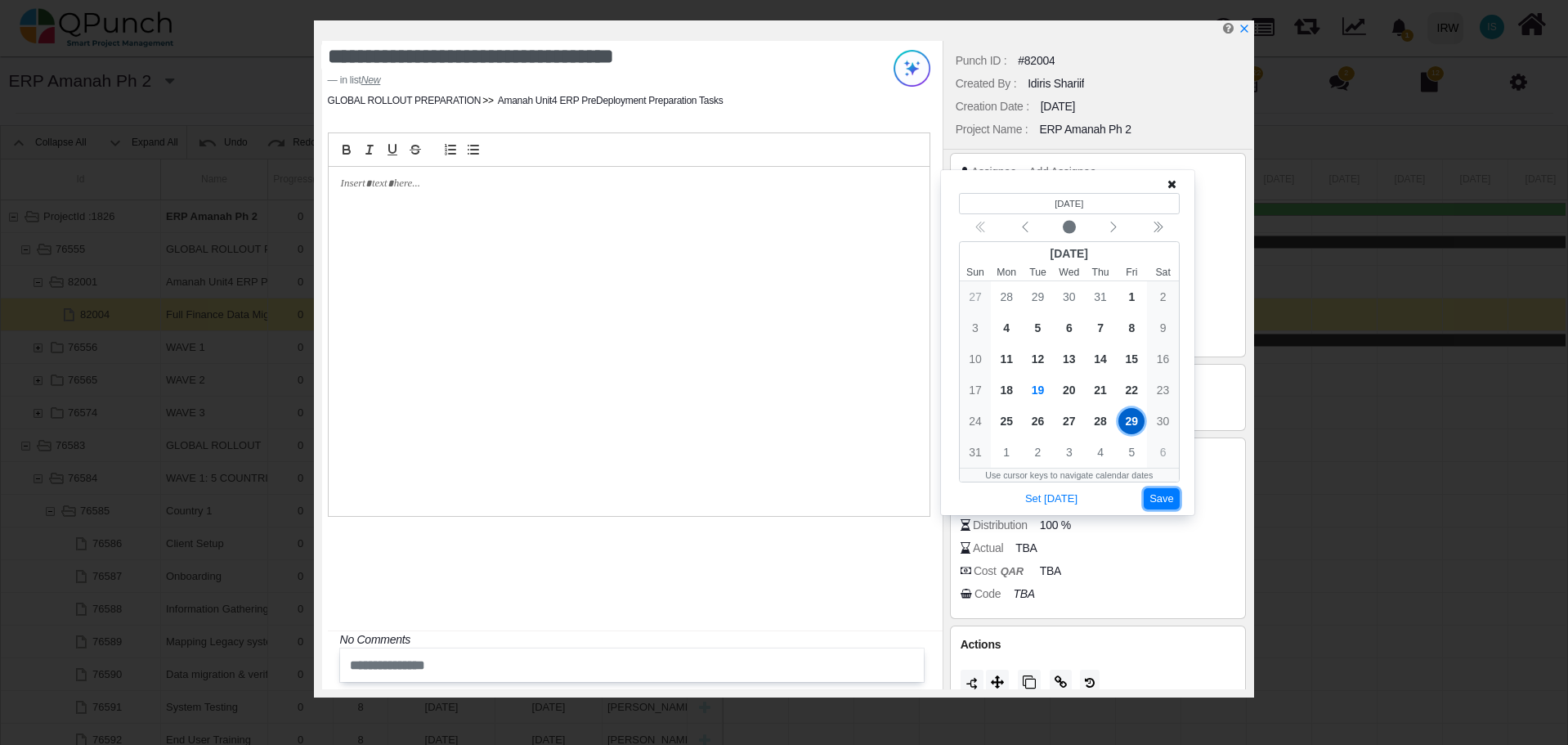
click at [1157, 496] on button "Save" at bounding box center [1161, 499] width 36 height 22
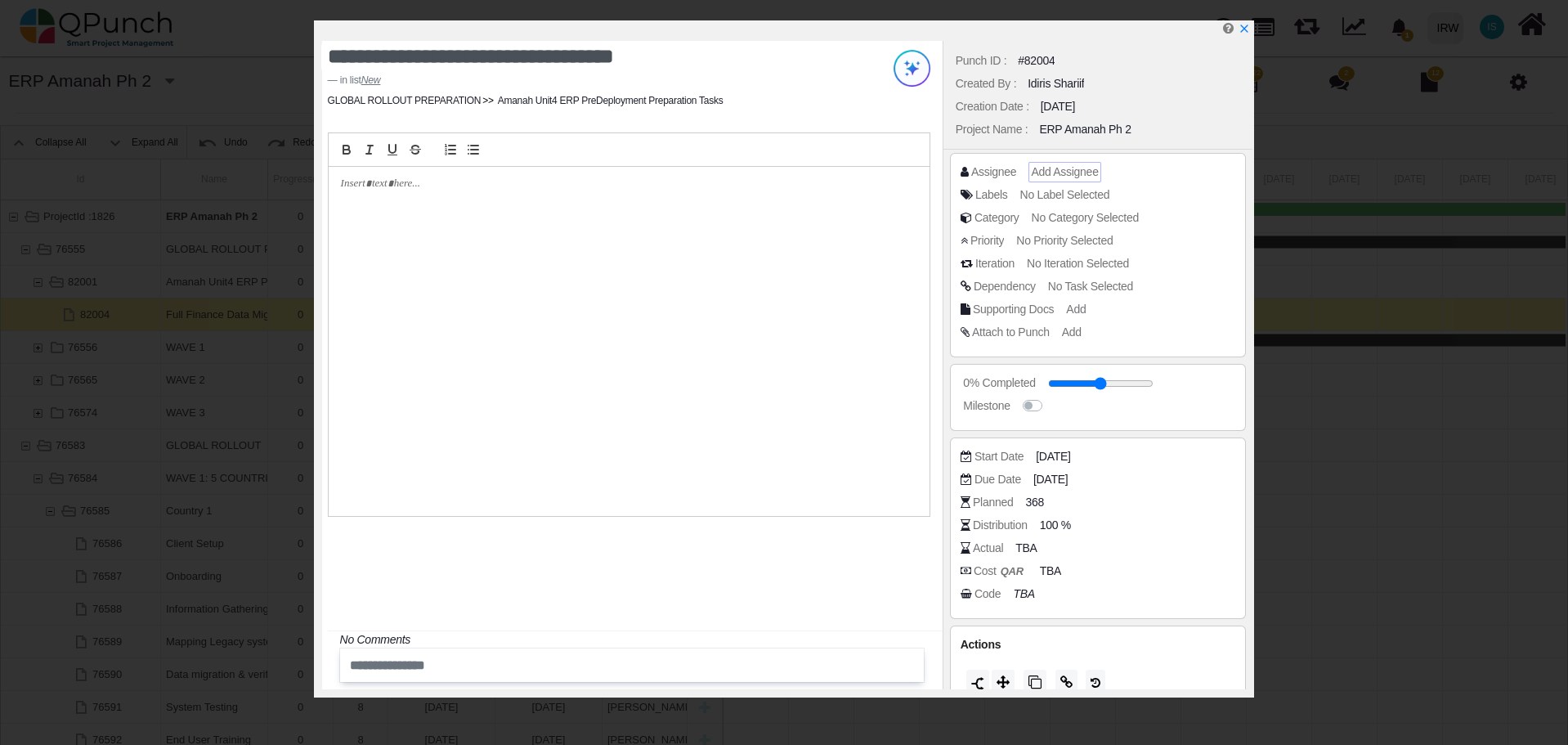
click at [1064, 168] on span "Add Assignee" at bounding box center [1064, 172] width 67 height 13
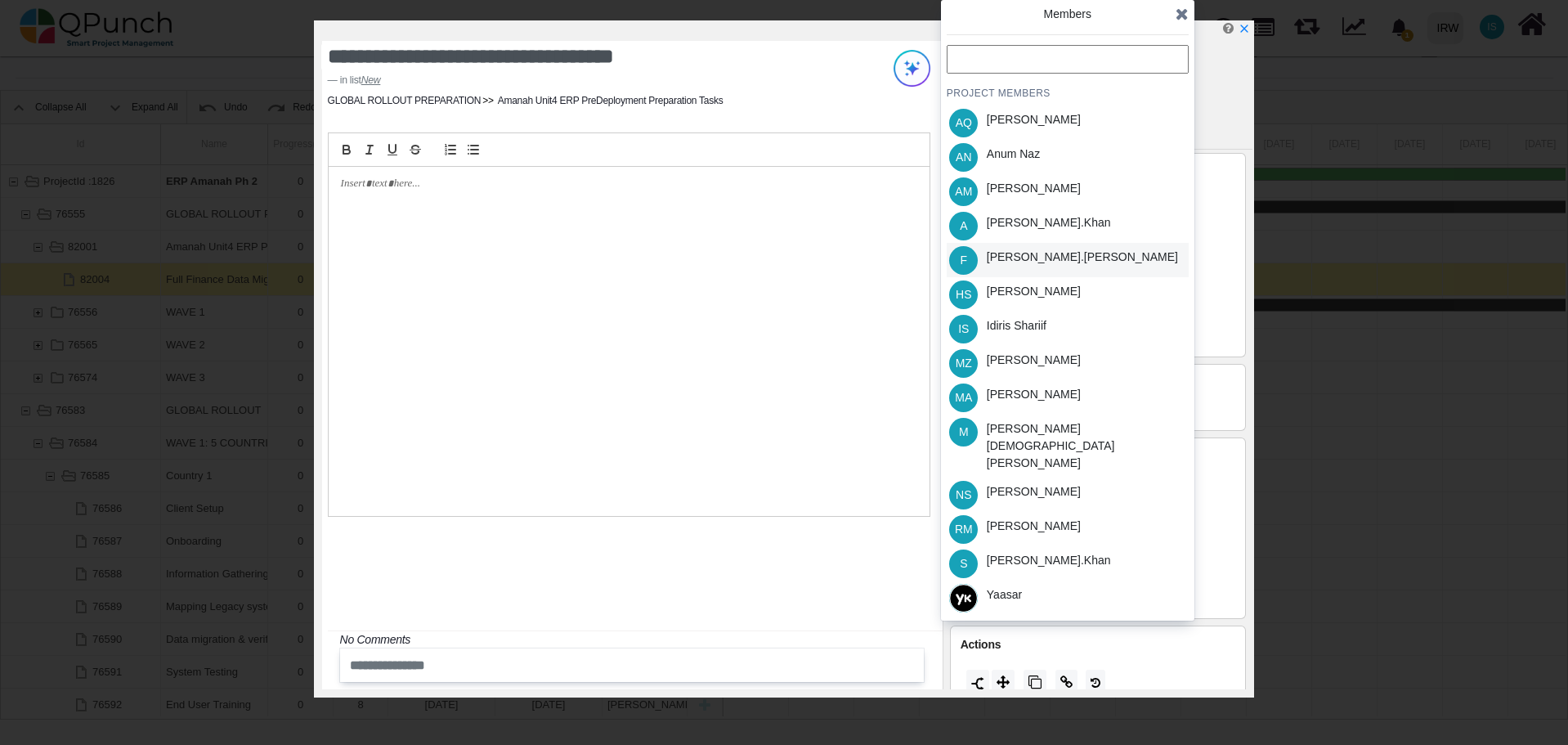
scroll to position [52, 0]
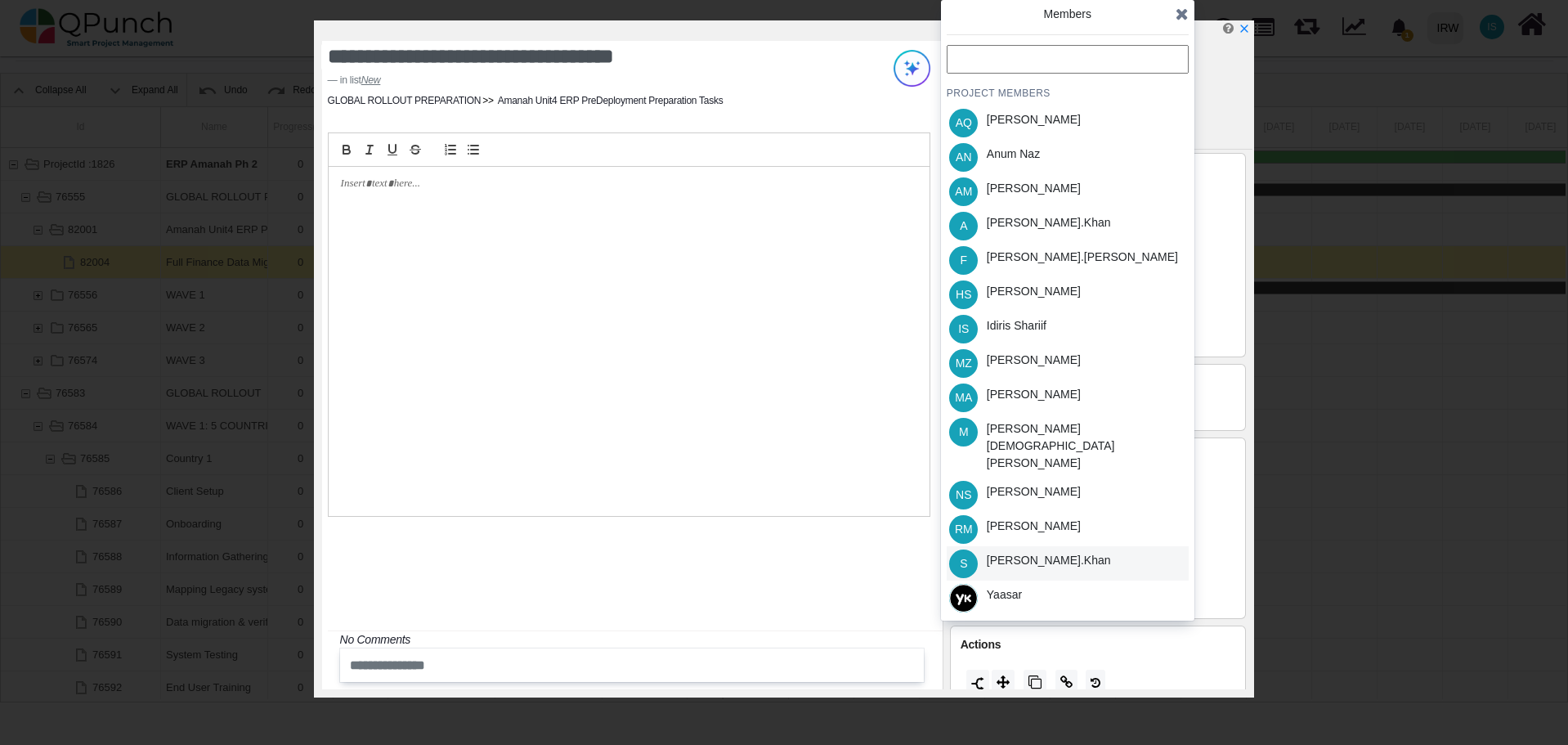
click at [1011, 551] on div "[PERSON_NAME].khan" at bounding box center [1048, 560] width 124 height 18
click at [1011, 529] on div "PROJECT MEMBERS AQ [PERSON_NAME] AN [PERSON_NAME] AM [PERSON_NAME] A [PERSON_NA…" at bounding box center [1067, 330] width 242 height 570
click at [1178, 11] on icon at bounding box center [1182, 14] width 13 height 17
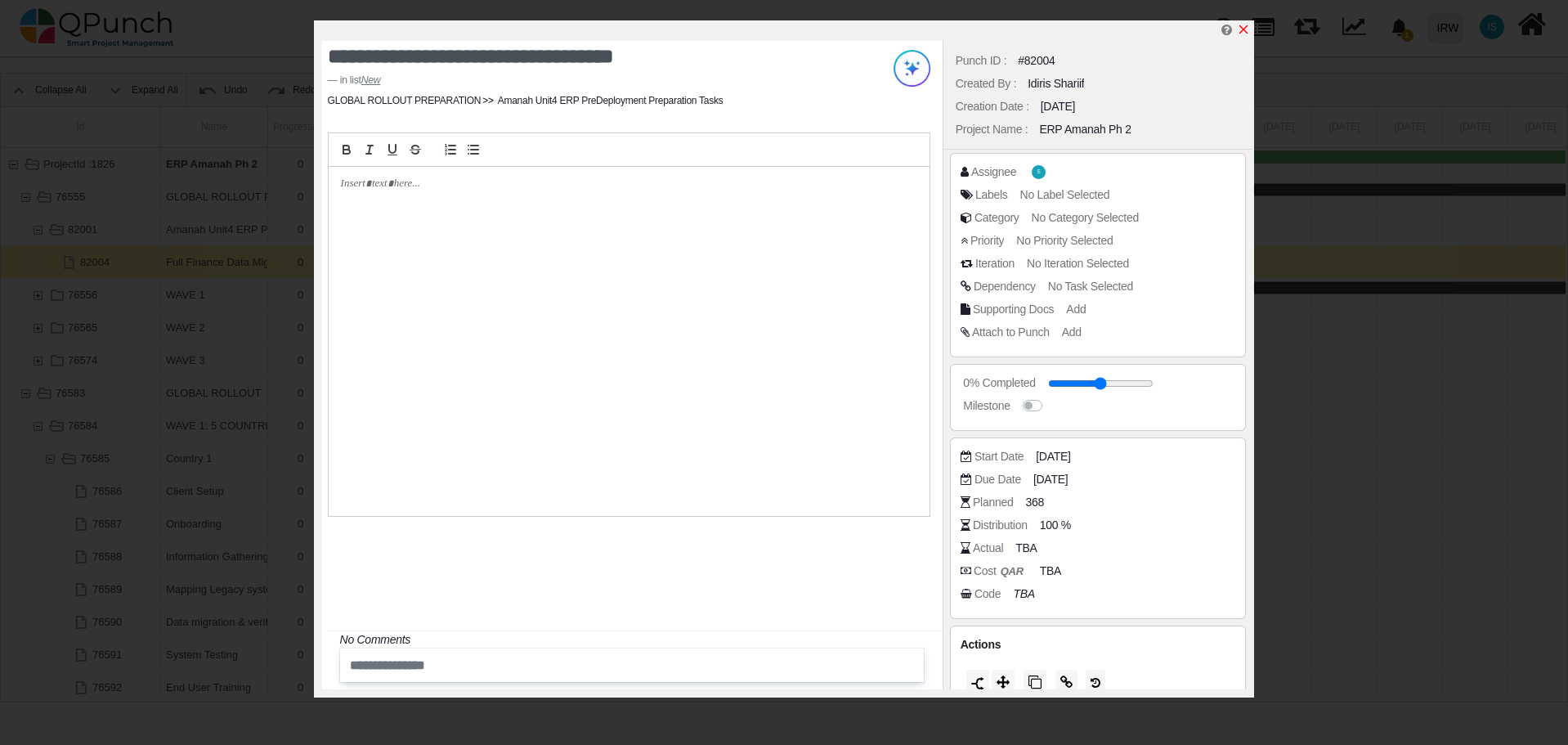
click at [1242, 32] on icon "x" at bounding box center [1243, 29] width 13 height 13
type input "**"
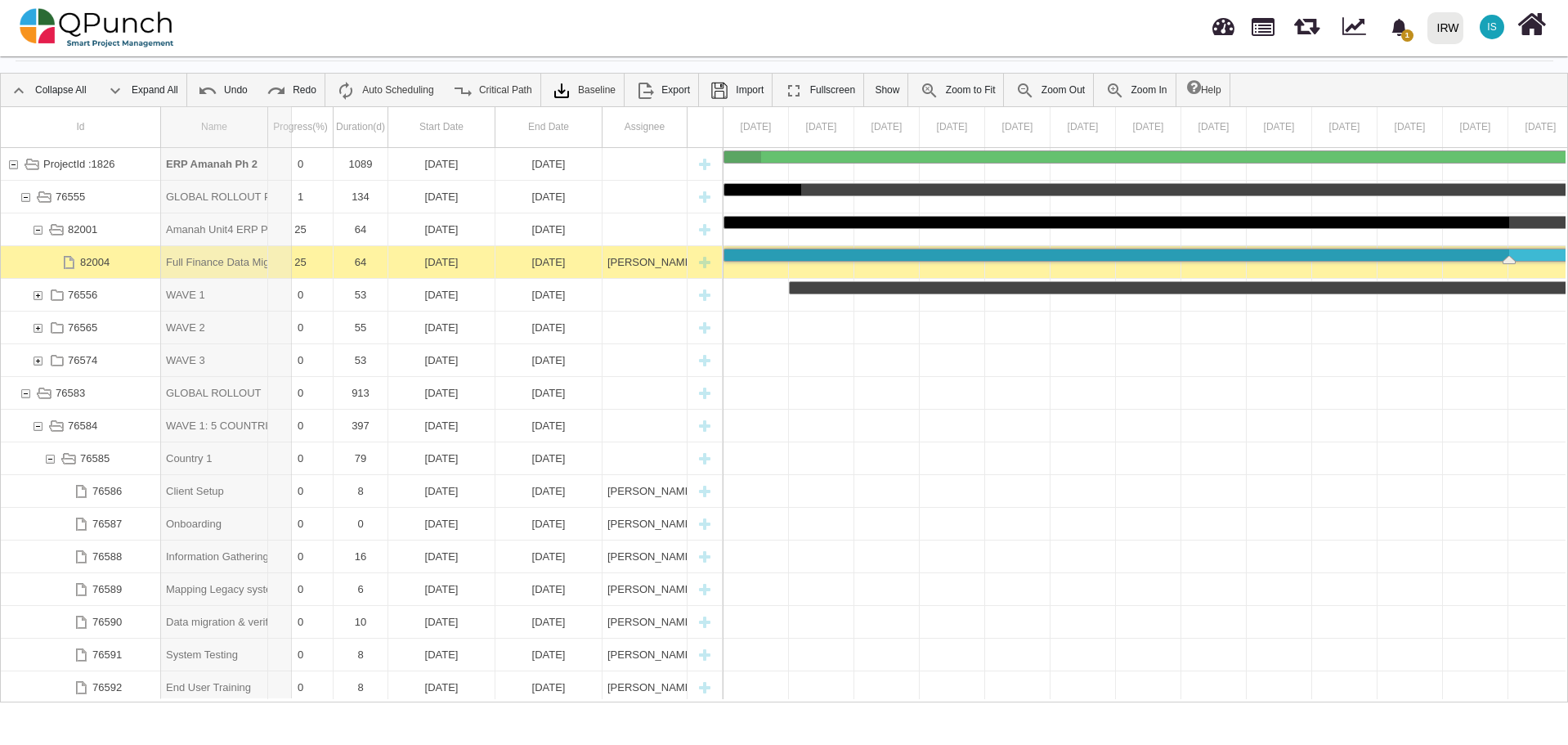
drag, startPoint x: 268, startPoint y: 121, endPoint x: 292, endPoint y: 121, distance: 24.0
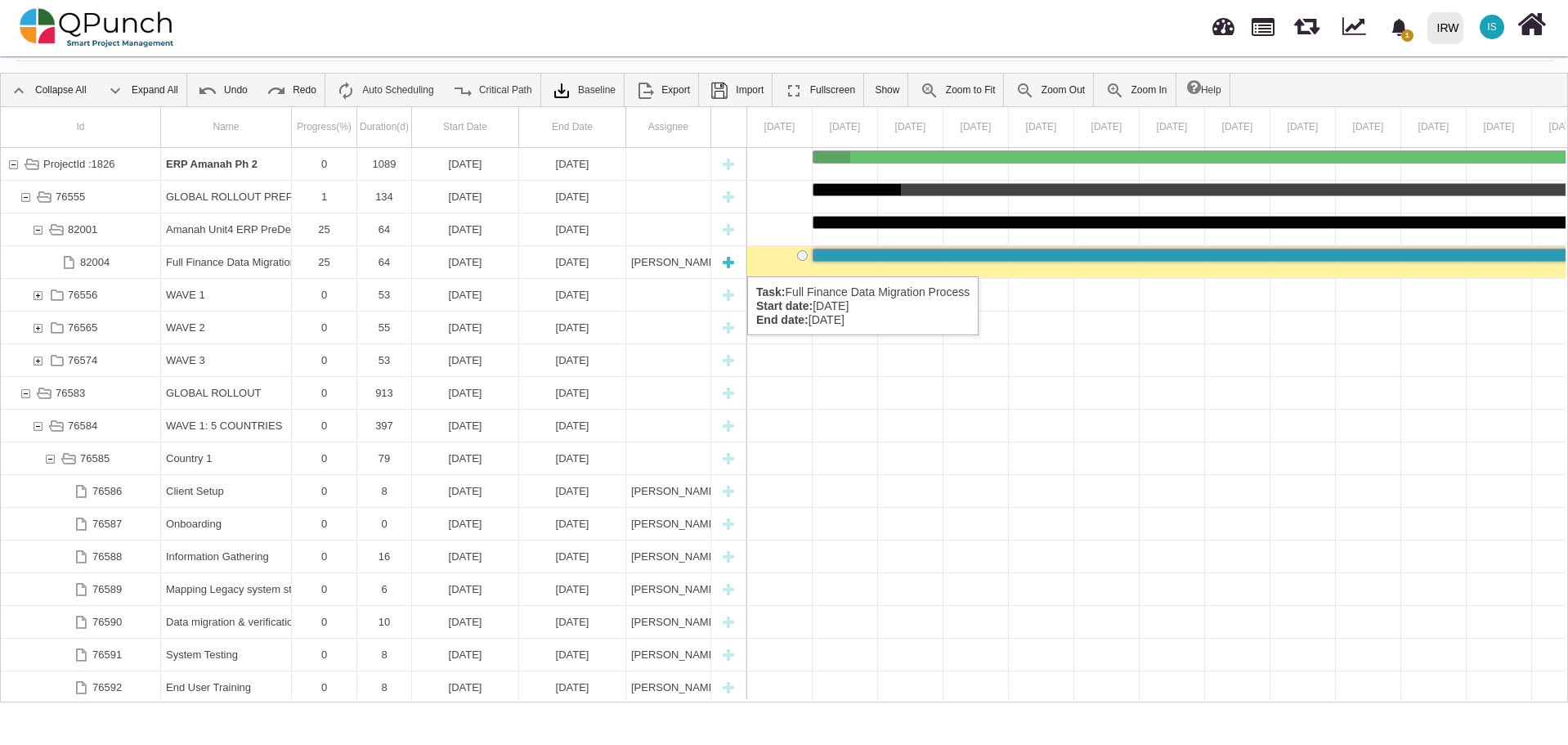
click at [326, 260] on div "25" at bounding box center [324, 262] width 55 height 32
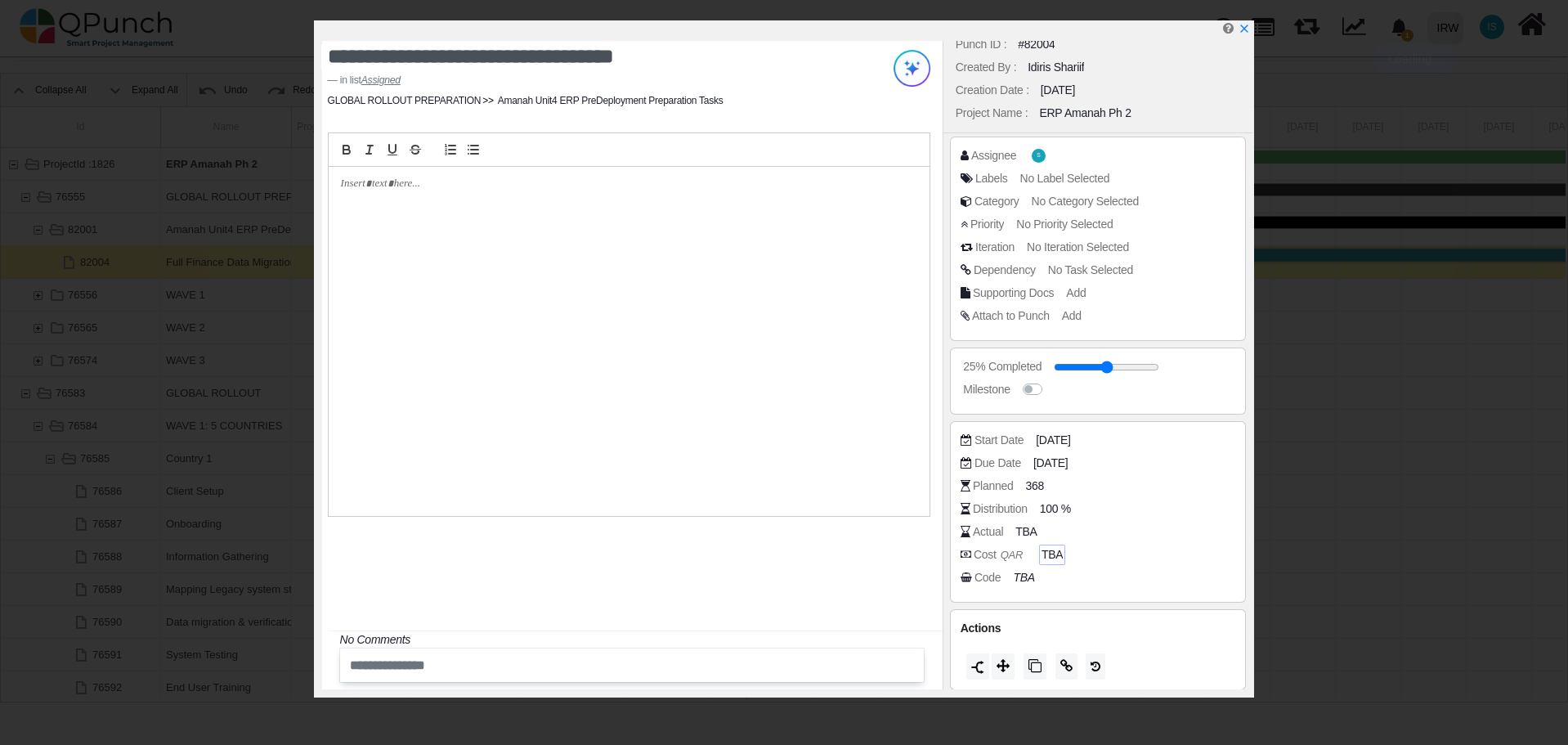
scroll to position [20, 0]
click at [1002, 661] on icon at bounding box center [1003, 661] width 13 height 13
click at [1008, 661] on icon at bounding box center [1003, 661] width 13 height 13
click at [1076, 622] on div "Actions" at bounding box center [1098, 624] width 275 height 18
click at [1246, 33] on icon "x" at bounding box center [1243, 30] width 9 height 9
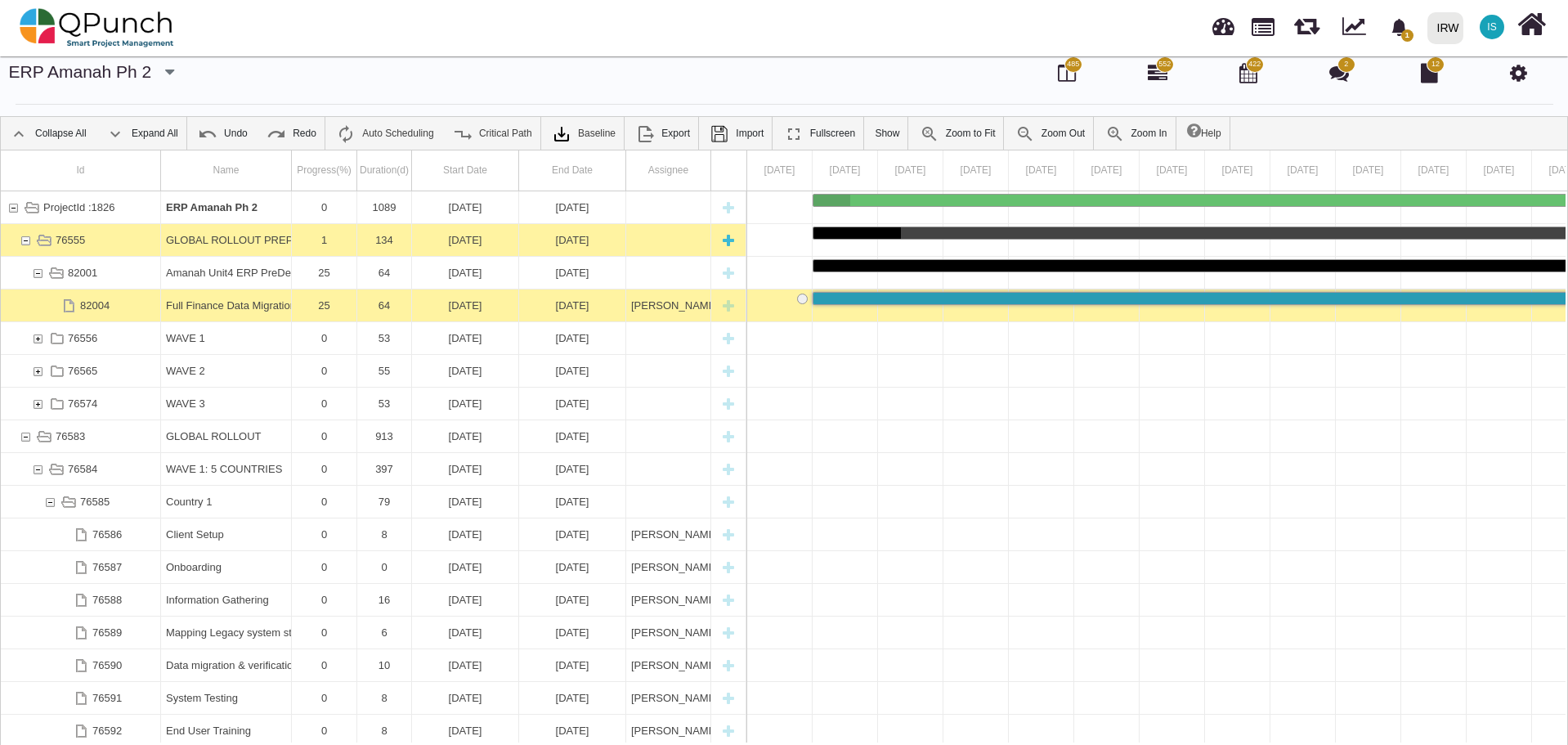
scroll to position [0, 0]
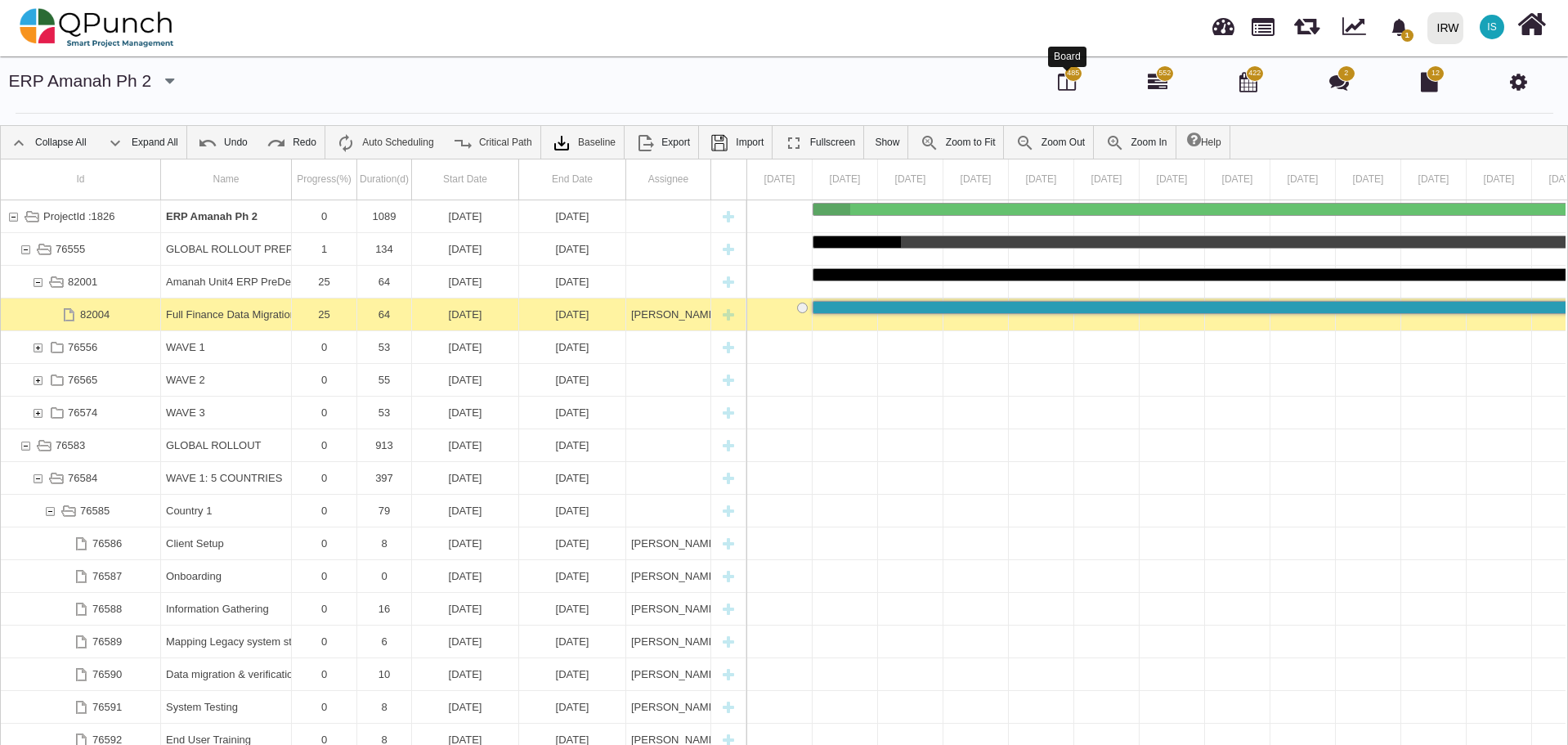
click at [1069, 85] on icon at bounding box center [1067, 82] width 18 height 19
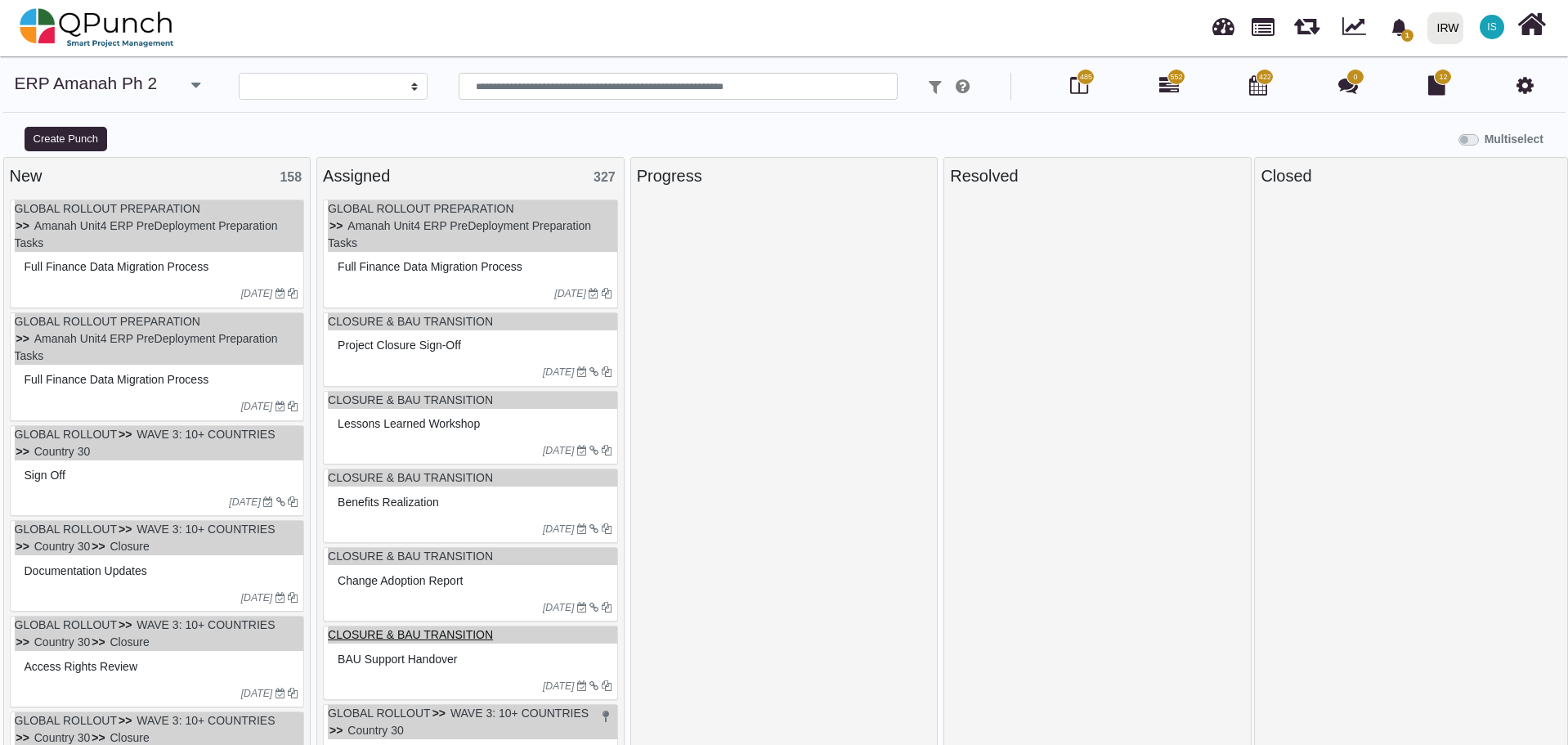
select select
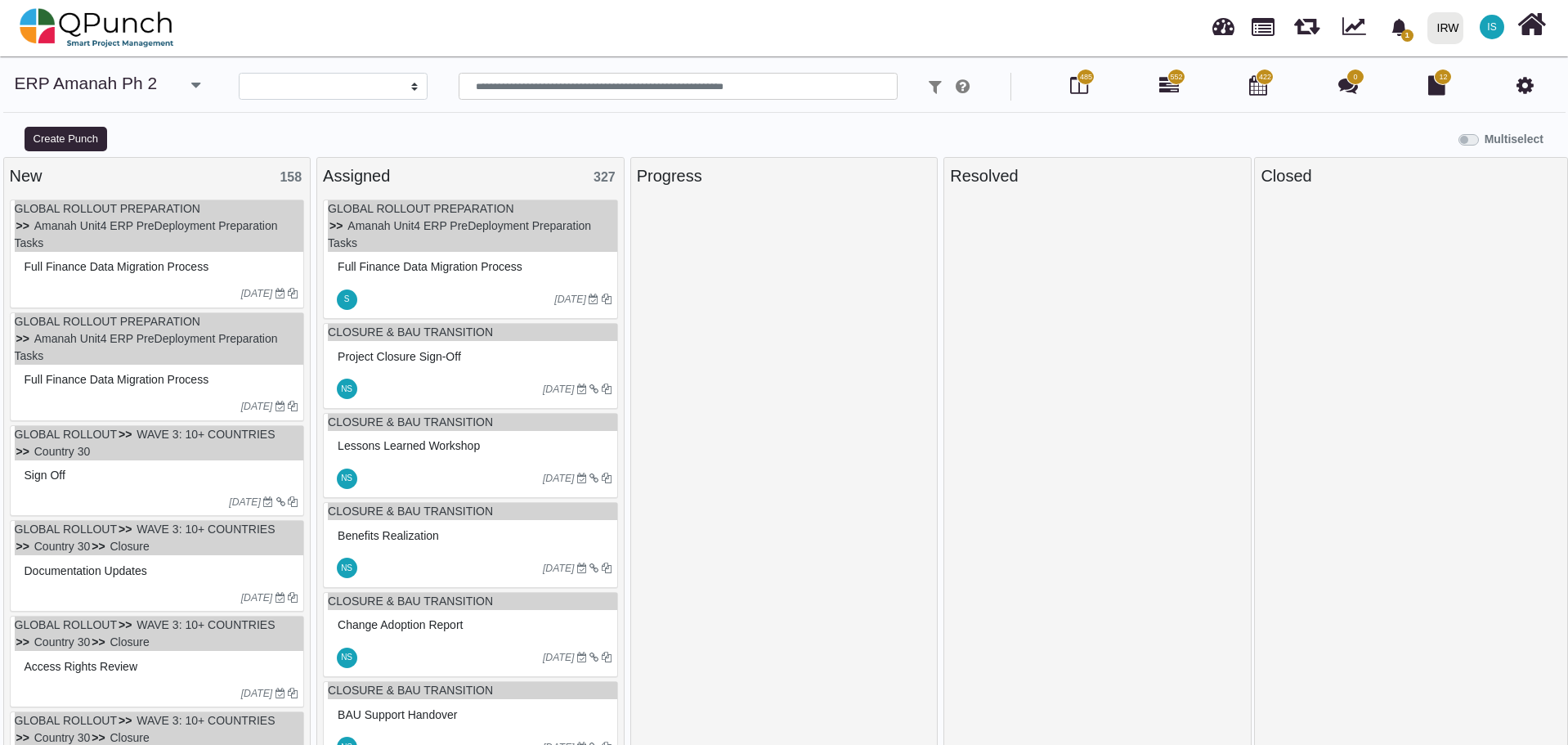
click at [470, 294] on div at bounding box center [456, 299] width 194 height 26
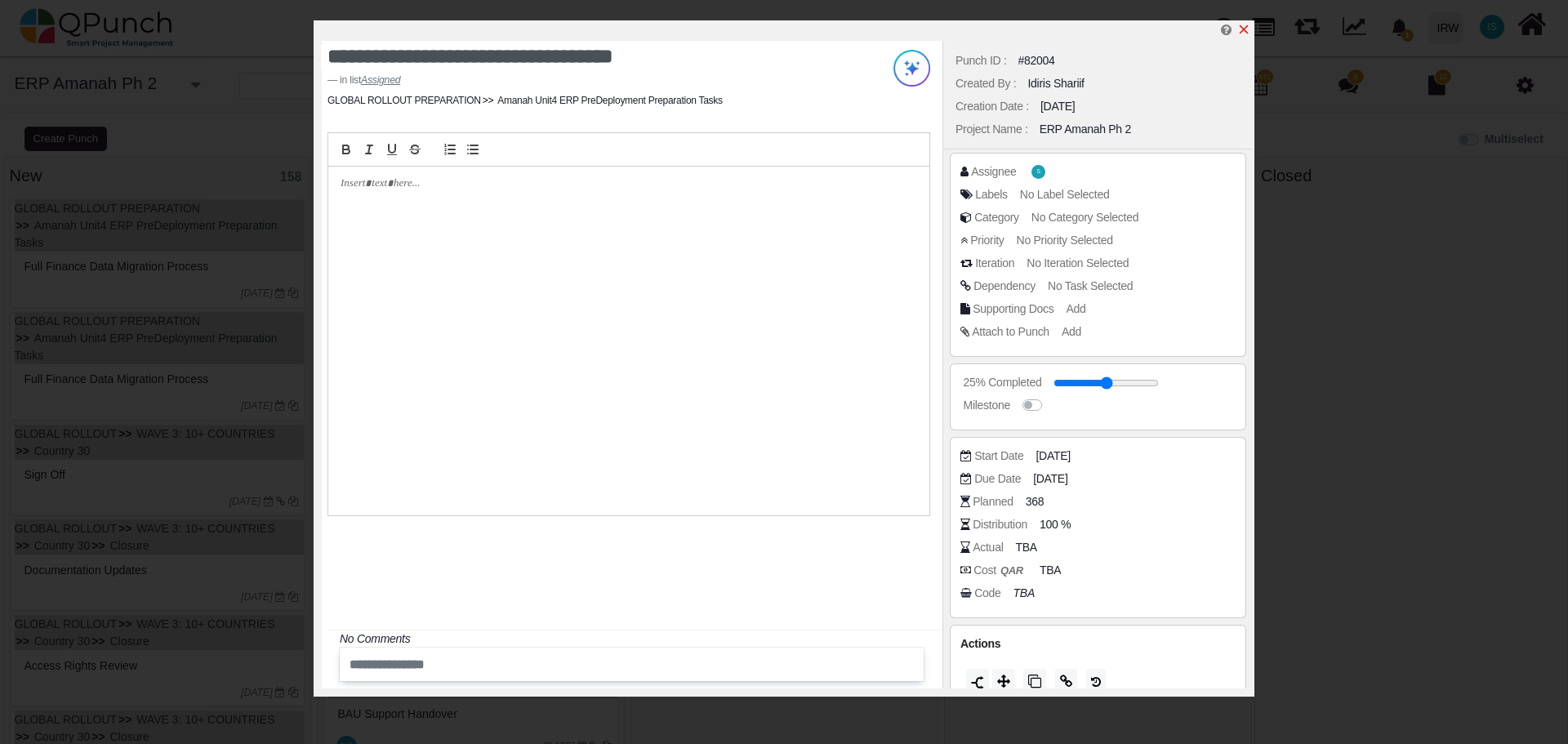
click at [1245, 27] on icon "x" at bounding box center [1243, 29] width 13 height 13
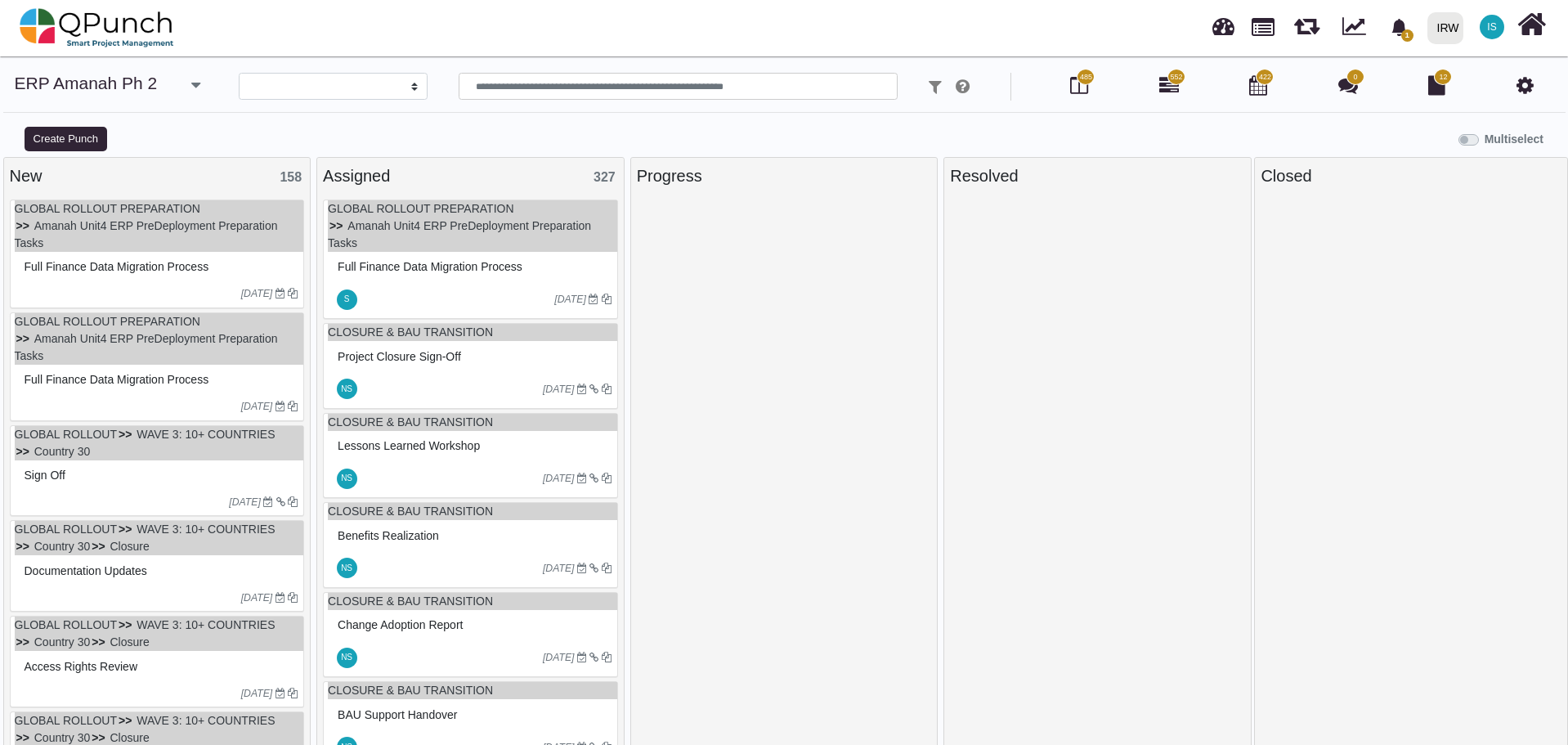
click at [237, 271] on div "Full Finance Data Migration Process" at bounding box center [159, 267] width 278 height 26
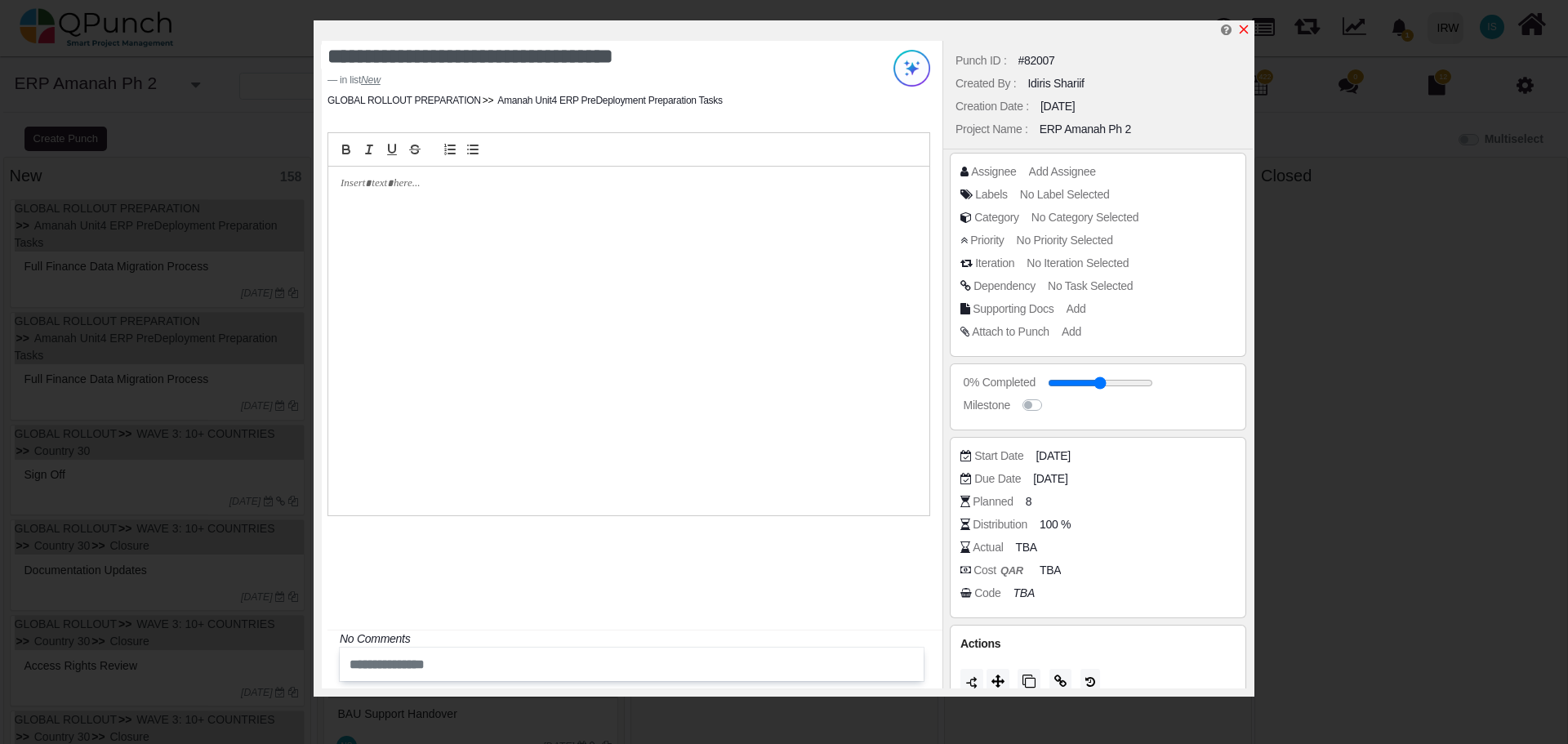
click at [1243, 29] on icon "x" at bounding box center [1244, 30] width 9 height 9
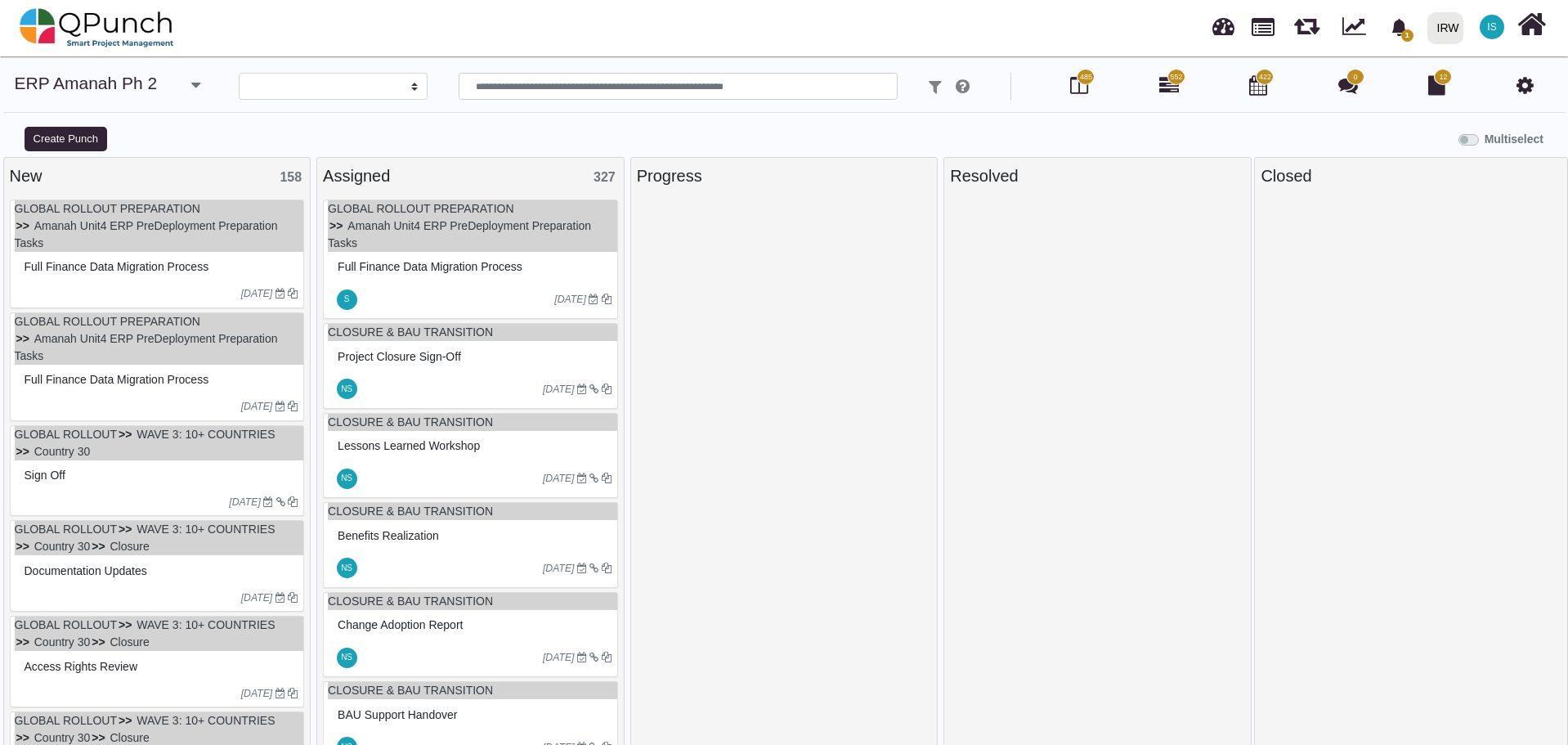
click at [456, 298] on div at bounding box center [456, 299] width 194 height 26
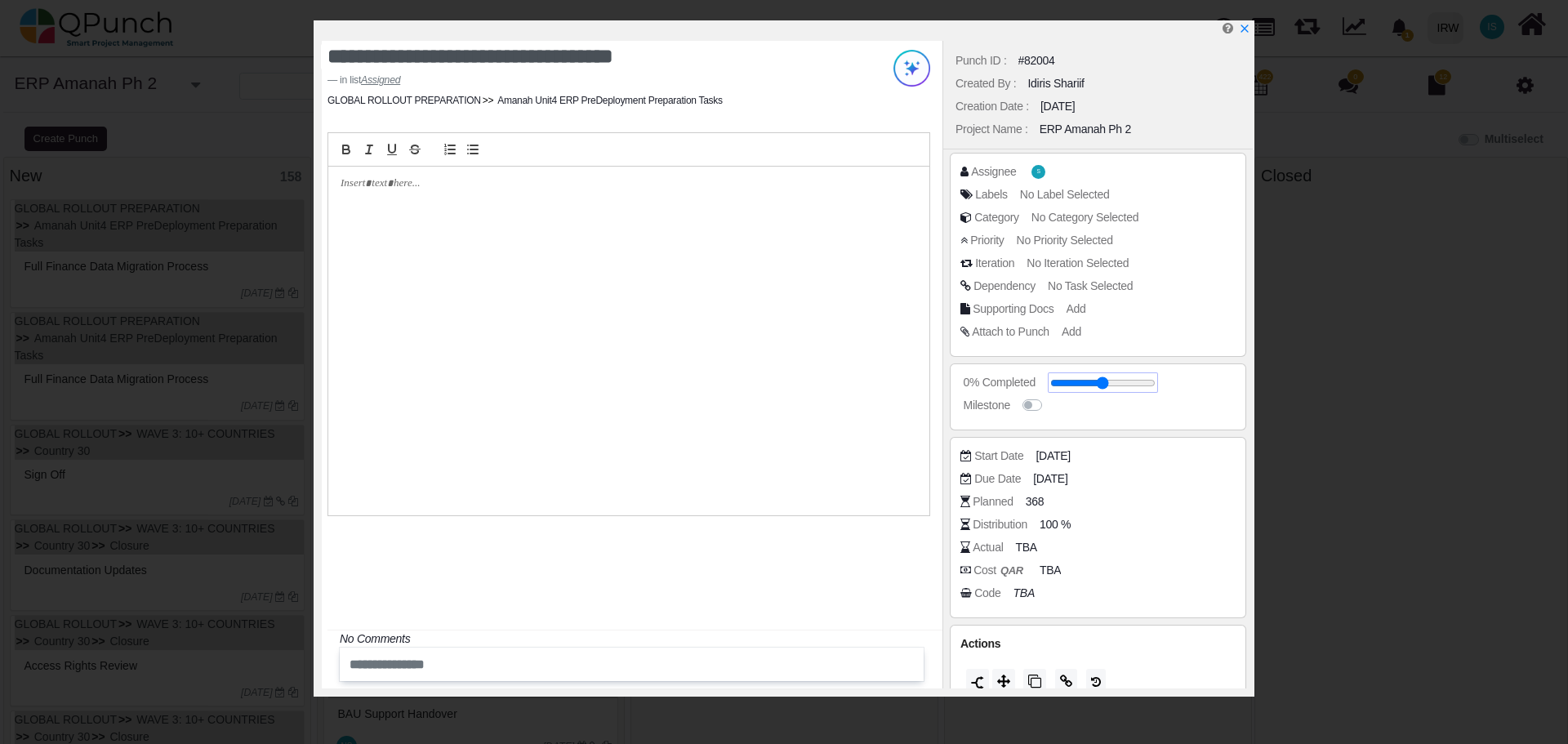
drag, startPoint x: 1090, startPoint y: 385, endPoint x: 1032, endPoint y: 382, distance: 58.1
click at [1050, 382] on input "range" at bounding box center [1102, 382] width 105 height 6
click at [1062, 386] on input "range" at bounding box center [1109, 382] width 105 height 6
click at [1062, 386] on input "range" at bounding box center [1102, 382] width 105 height 6
type input "**"
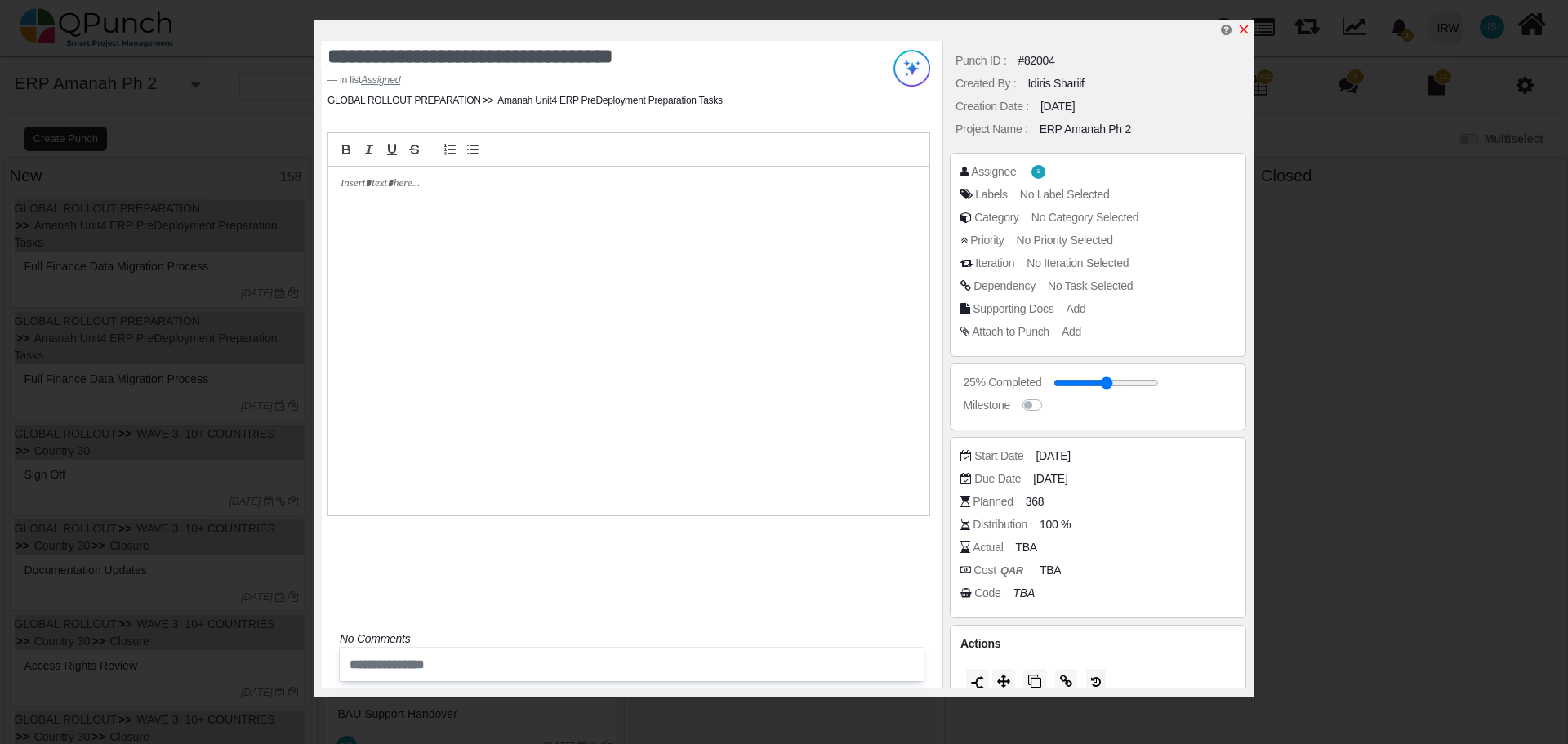
click at [1246, 32] on icon "x" at bounding box center [1243, 29] width 13 height 13
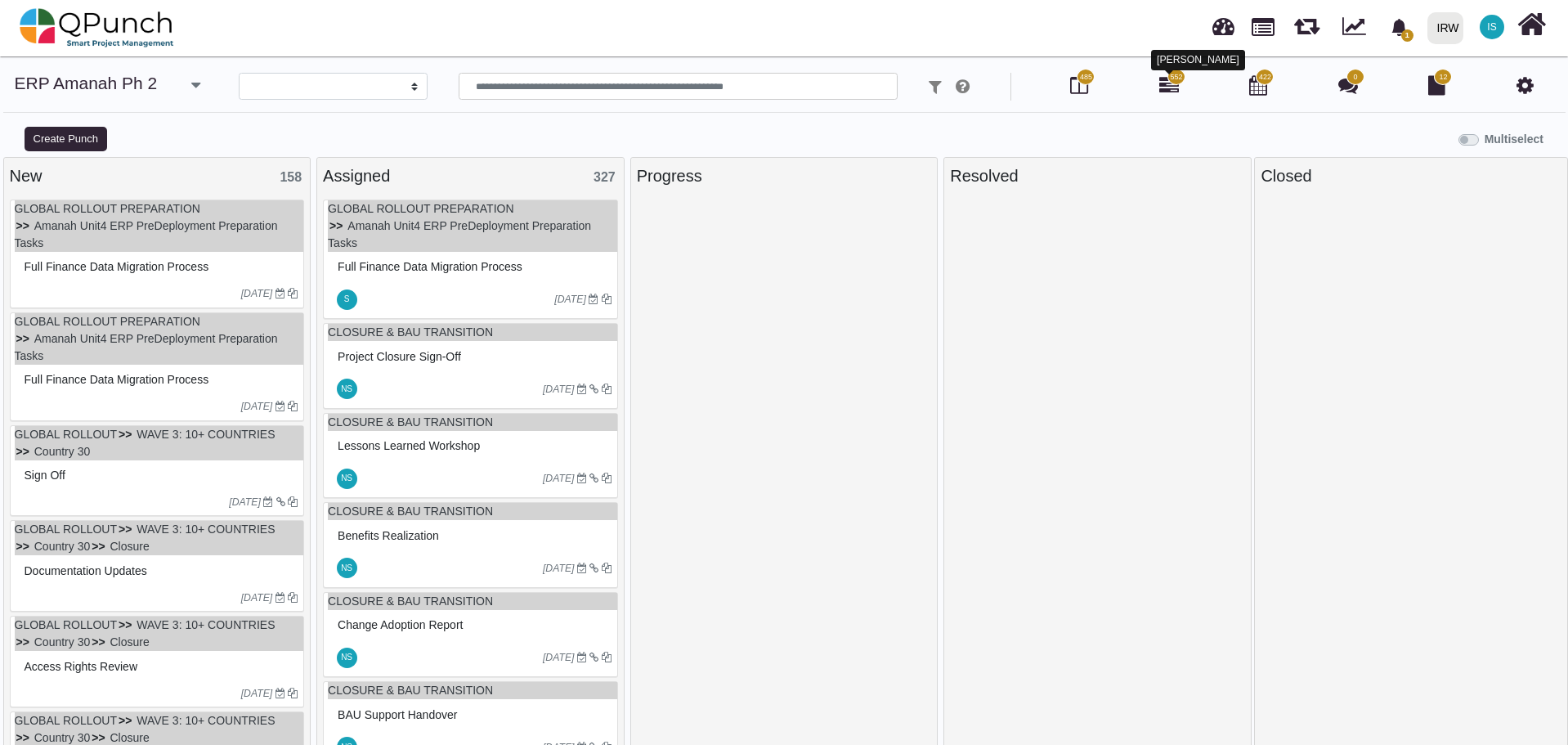
click at [1163, 90] on icon at bounding box center [1169, 85] width 19 height 19
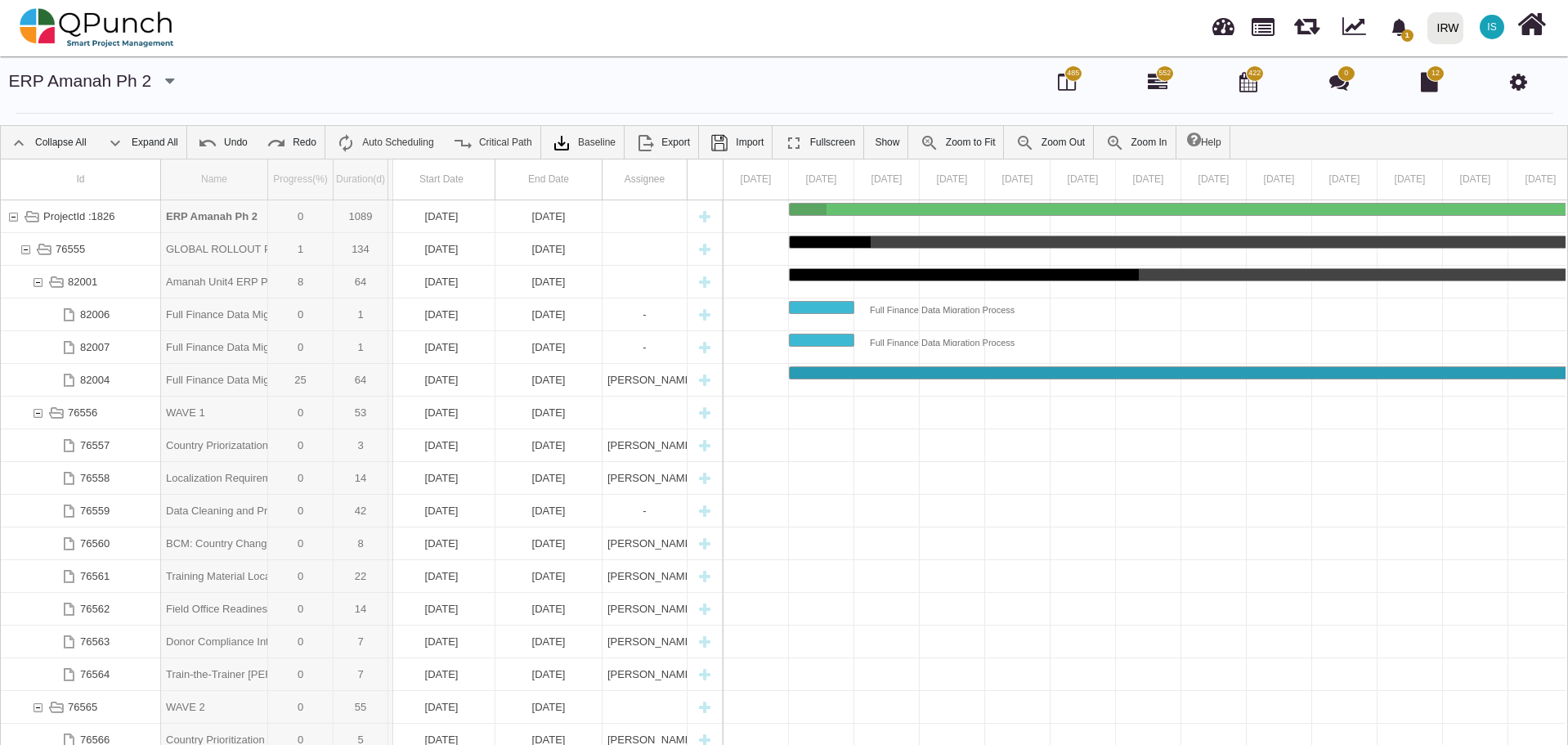
drag, startPoint x: 268, startPoint y: 169, endPoint x: 401, endPoint y: 194, distance: 135.3
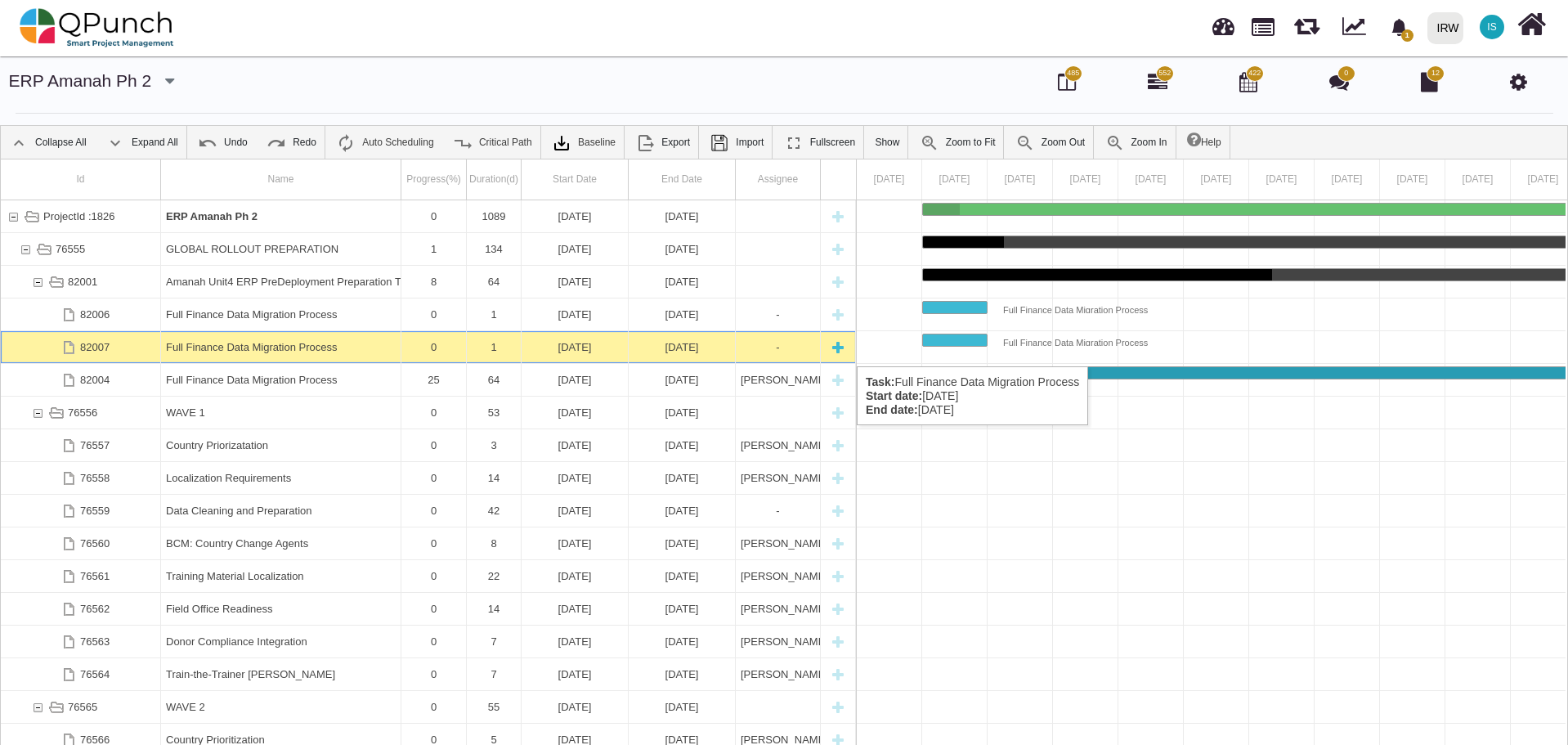
click at [121, 345] on div "82007" at bounding box center [81, 347] width 160 height 32
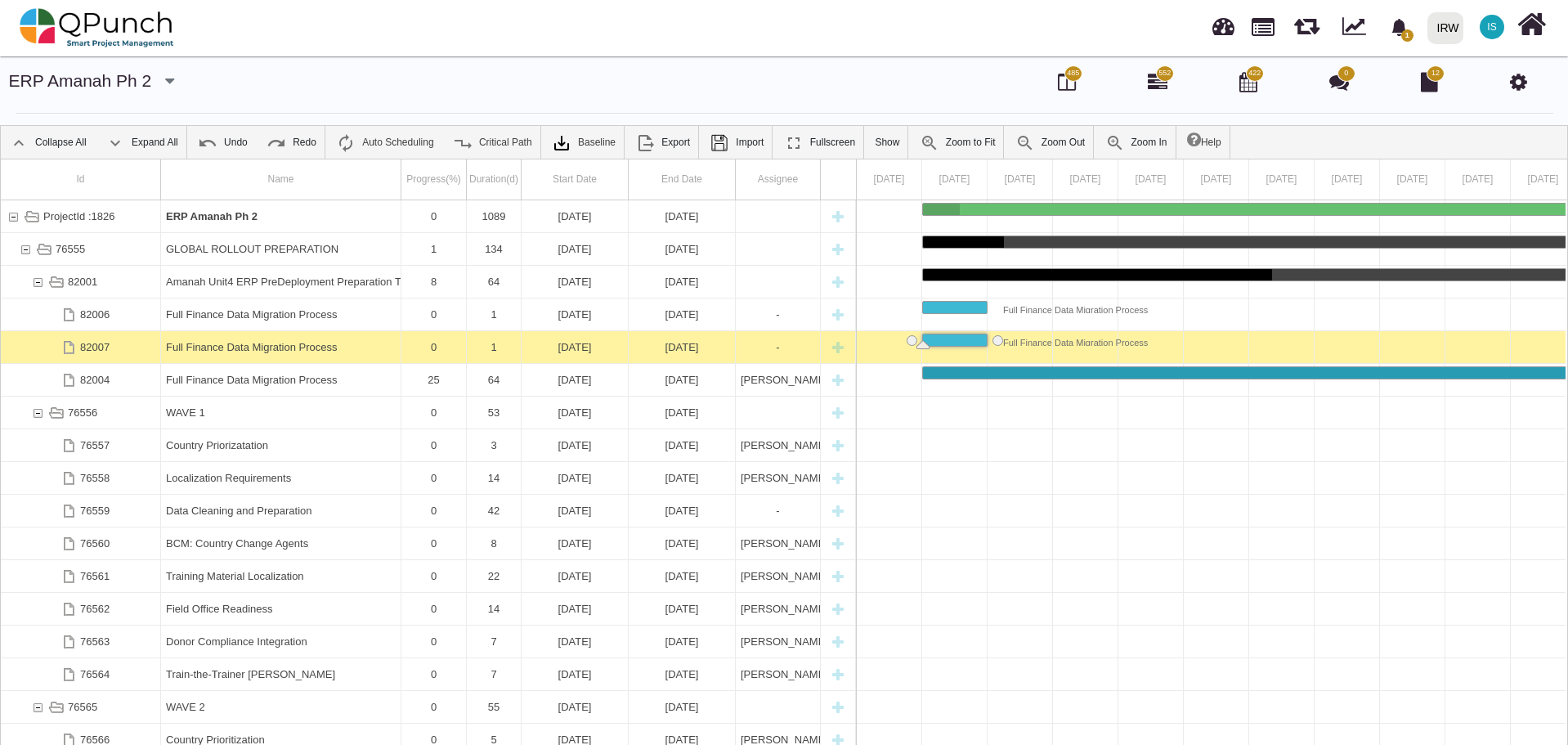
click at [121, 345] on div "82007" at bounding box center [81, 347] width 160 height 32
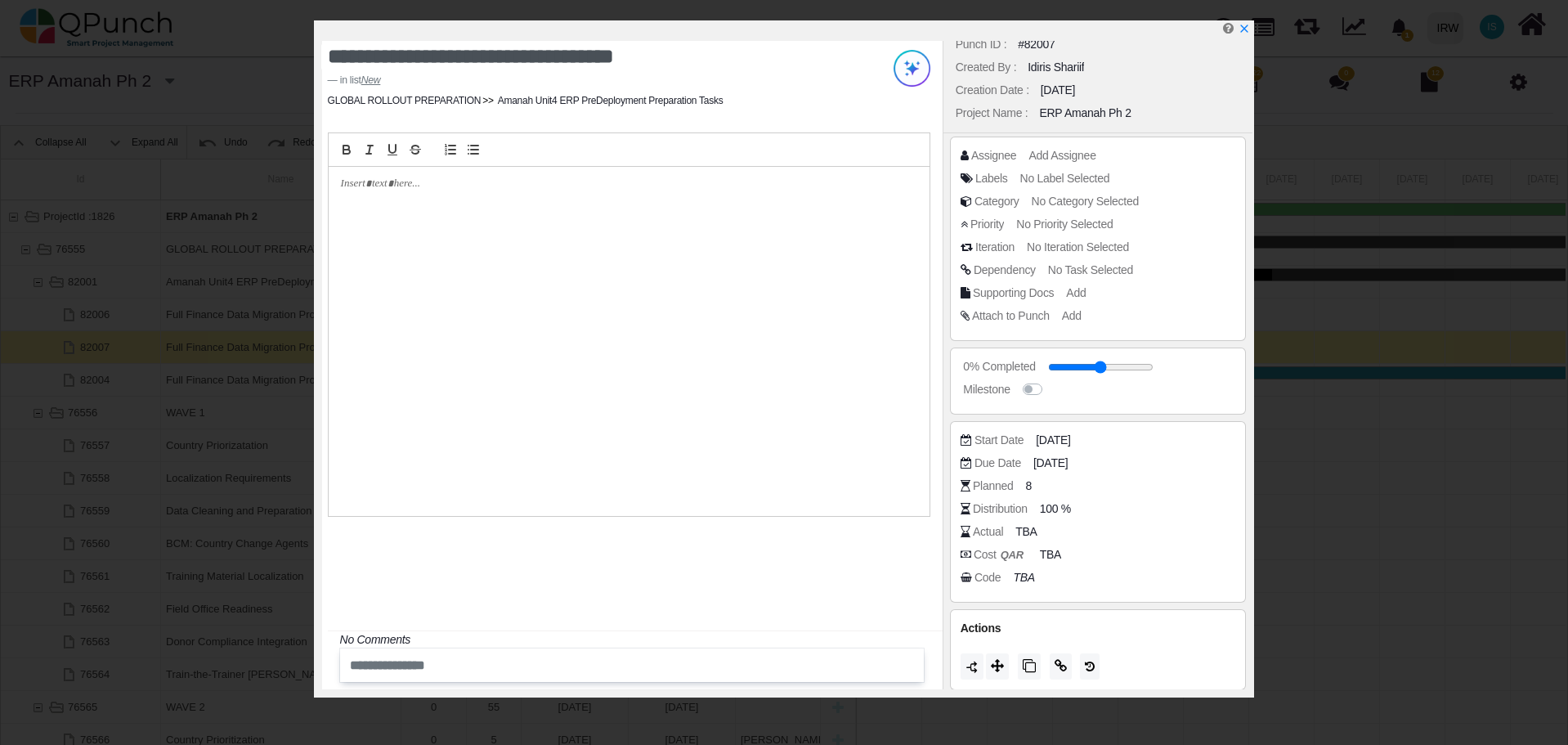
scroll to position [20, 0]
click at [1246, 32] on icon "x" at bounding box center [1243, 29] width 13 height 13
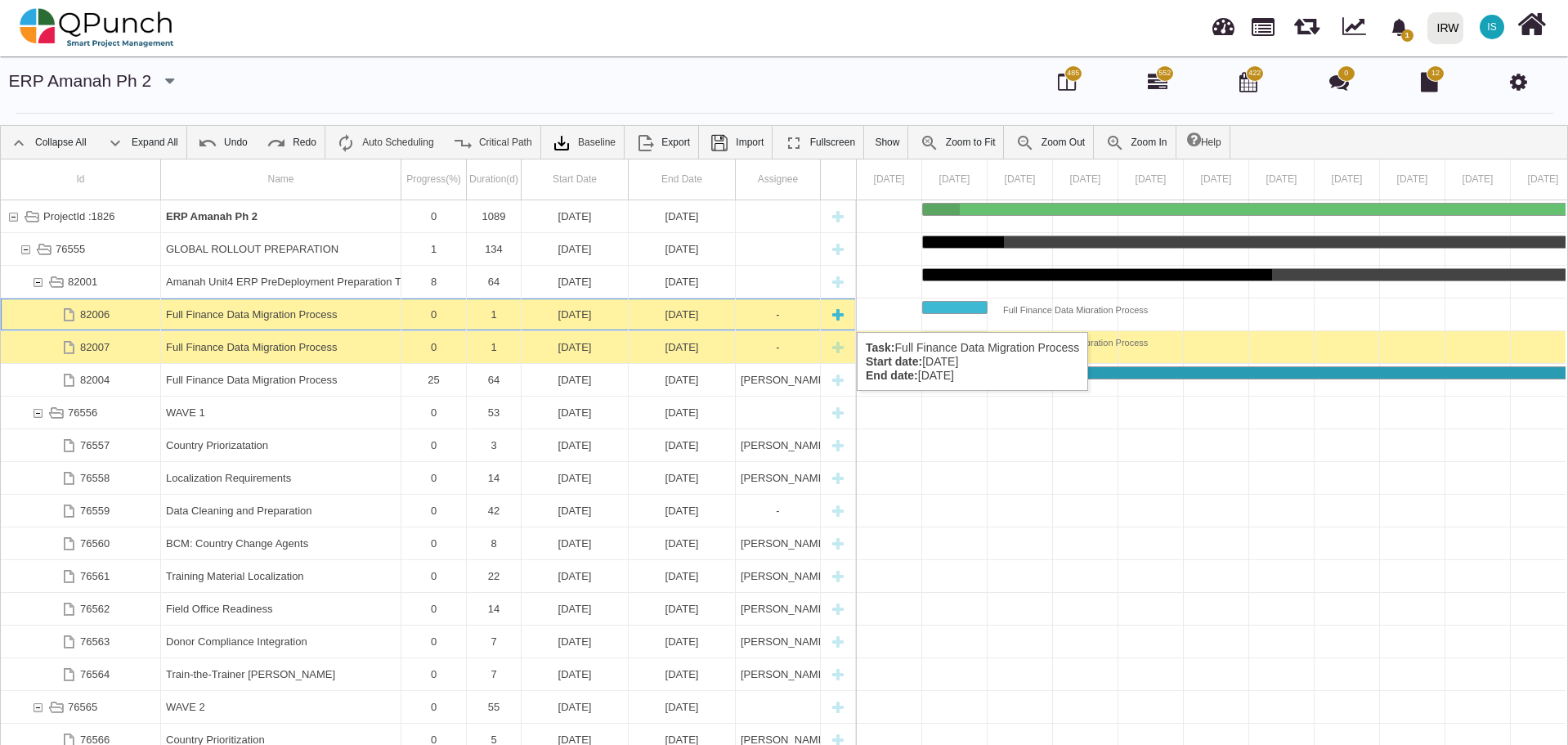
click at [345, 316] on div "Full Finance Data Migration Process" at bounding box center [281, 314] width 230 height 32
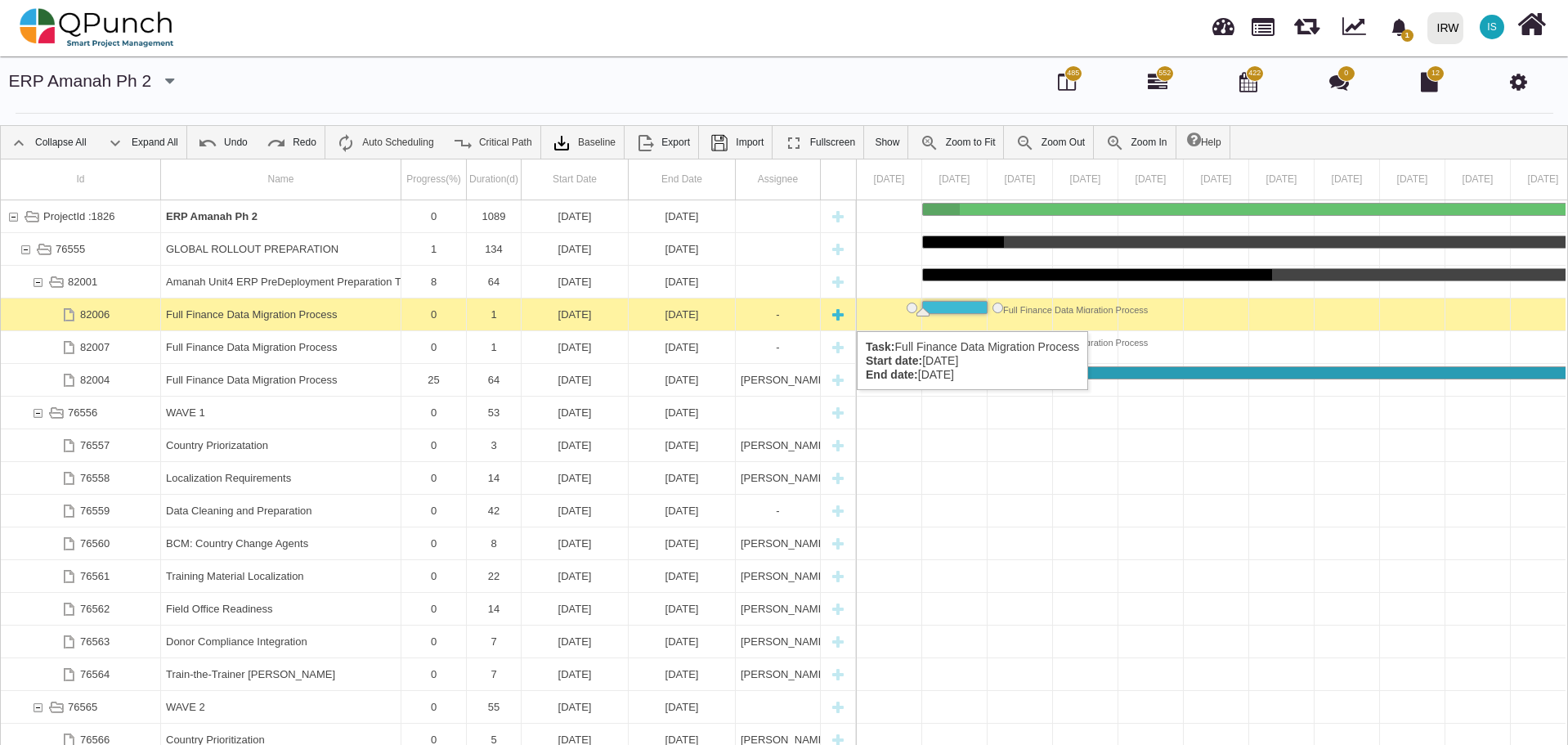
drag, startPoint x: 343, startPoint y: 315, endPoint x: 331, endPoint y: 315, distance: 12.0
click at [331, 315] on div "Full Finance Data Migration Process" at bounding box center [281, 314] width 230 height 32
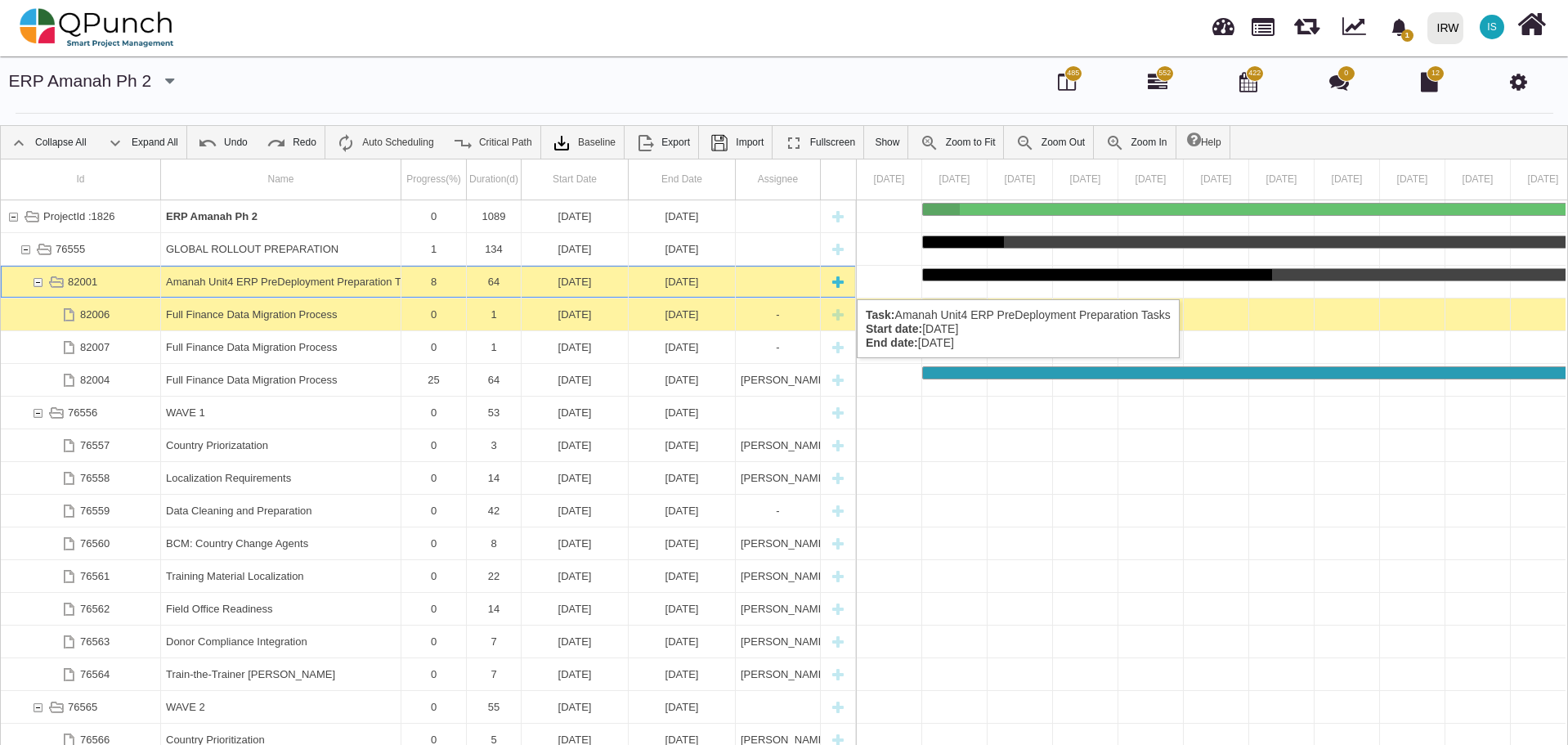
click at [370, 283] on div "Amanah Unit4 ERP PreDeployment Preparation Tasks" at bounding box center [281, 281] width 230 height 32
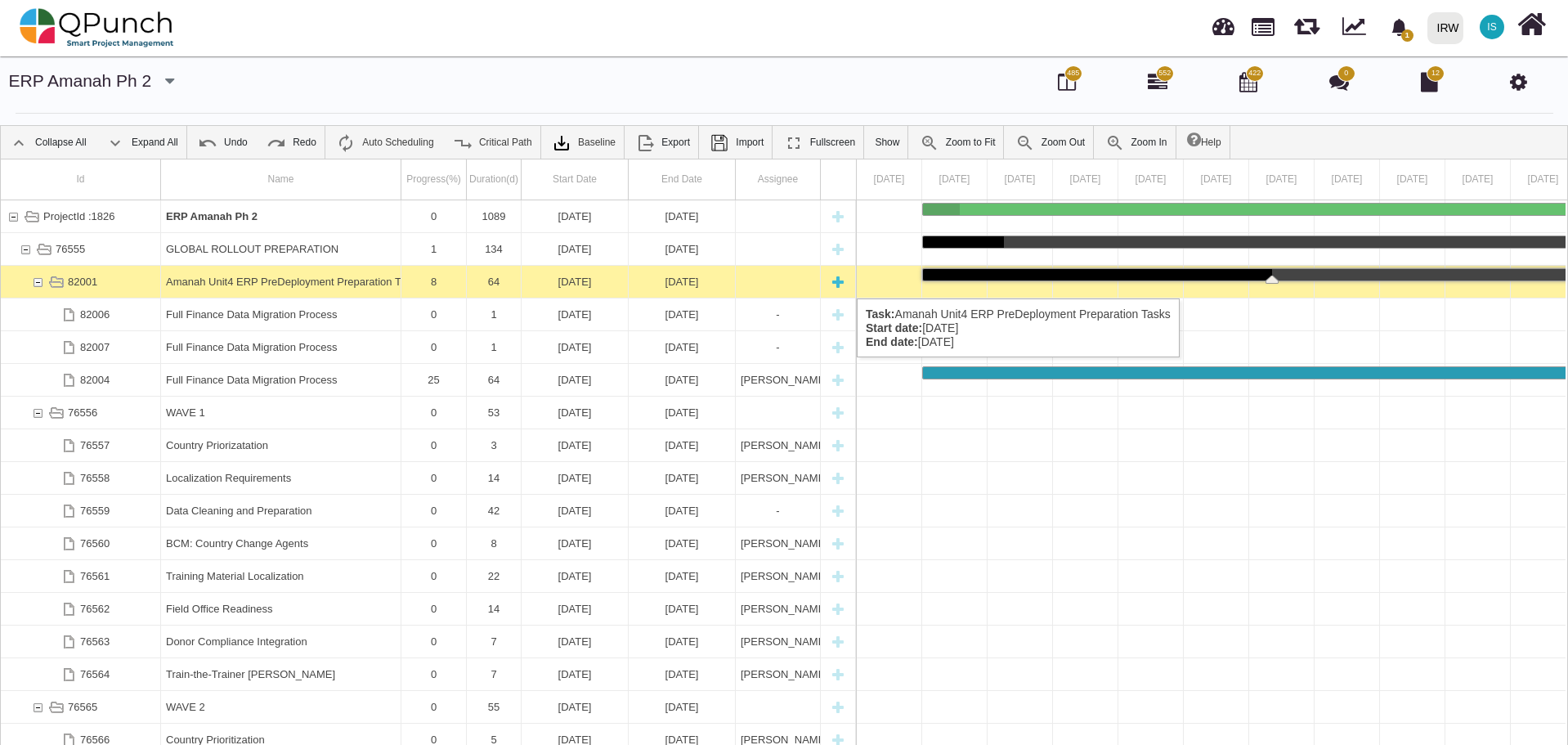
click at [840, 282] on div "New task" at bounding box center [838, 281] width 25 height 32
select select "**"
select select "*"
select select "****"
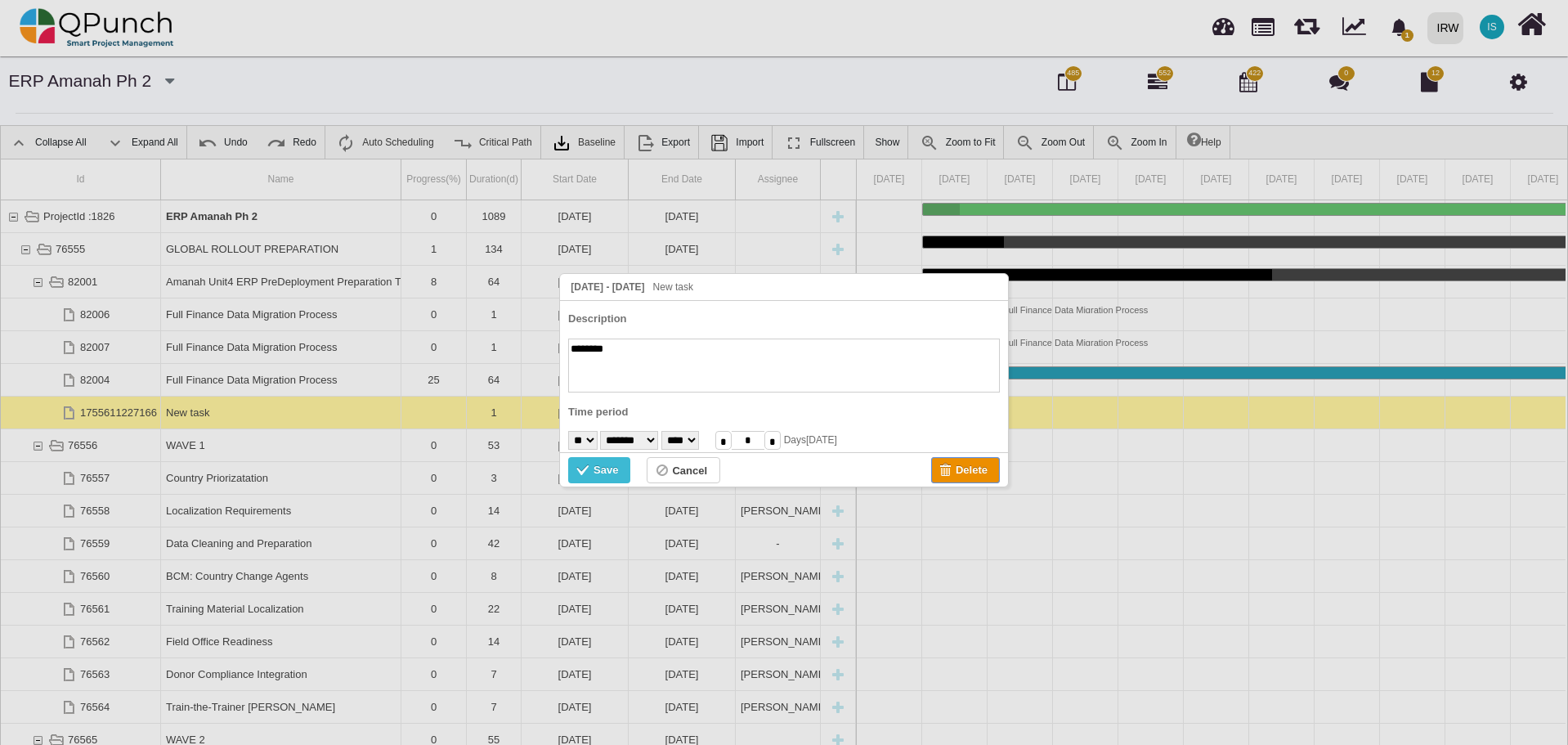
click at [961, 475] on div "Delete" at bounding box center [972, 470] width 32 height 18
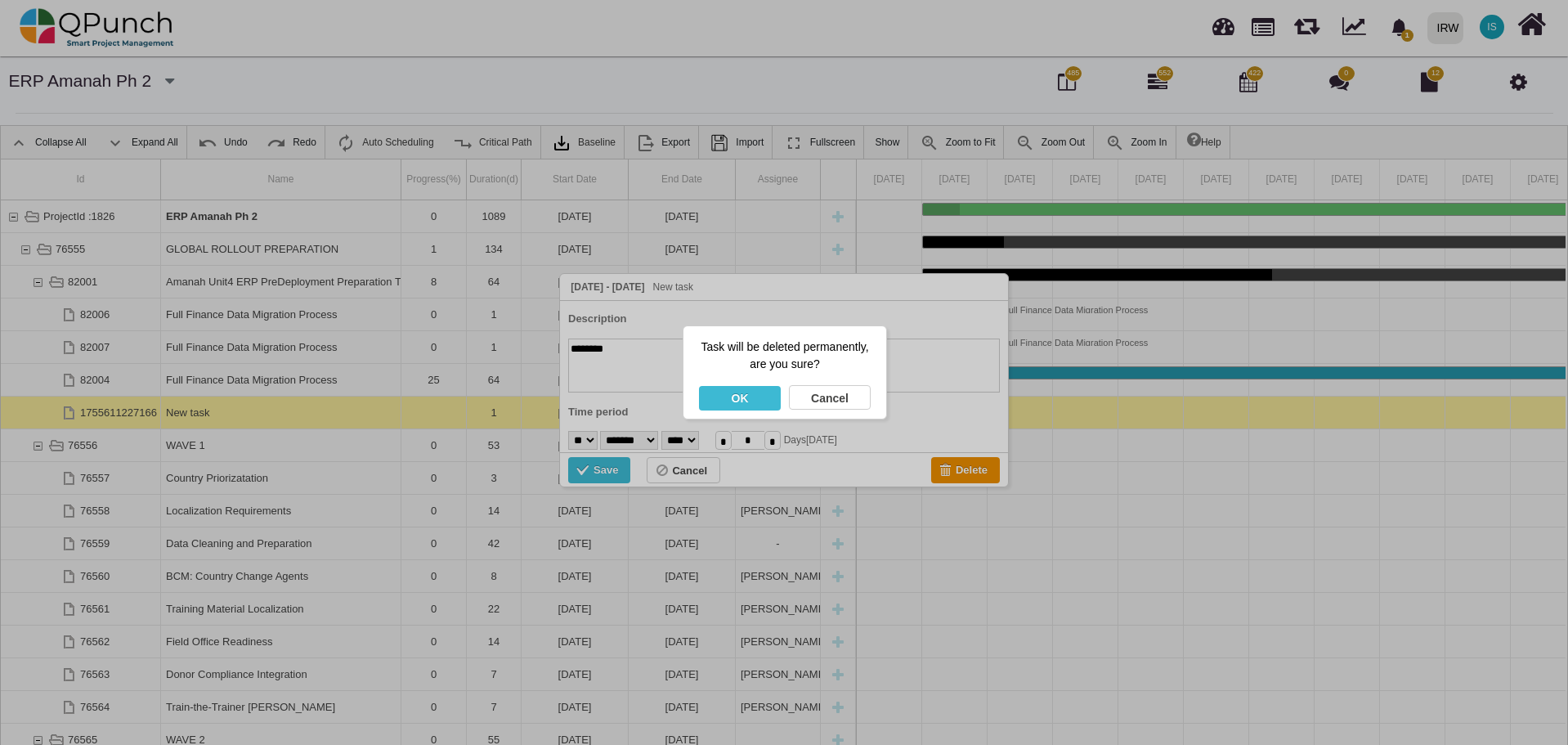
click at [765, 396] on div "OK" at bounding box center [740, 398] width 82 height 25
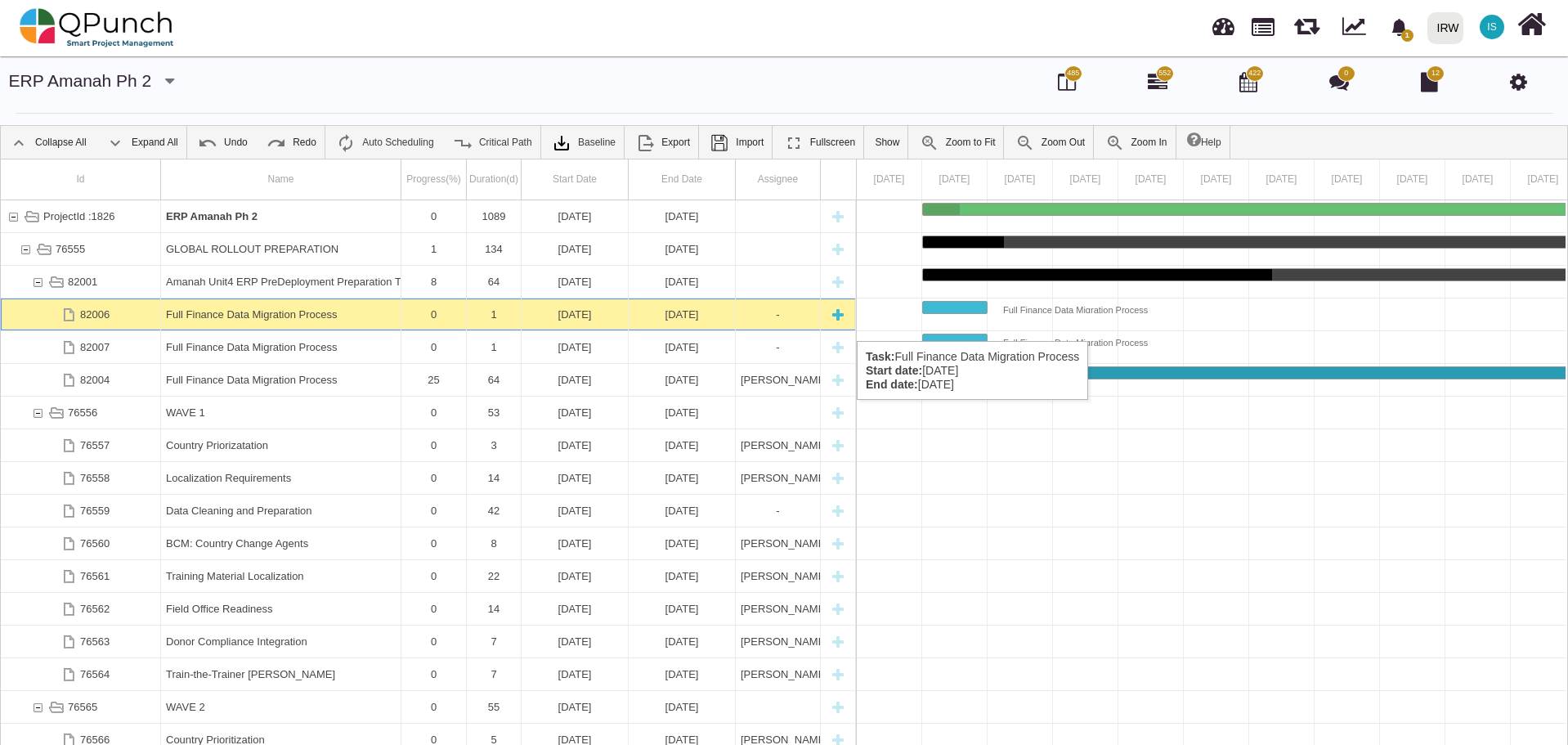
click at [356, 325] on div "Full Finance Data Migration Process" at bounding box center [281, 314] width 230 height 32
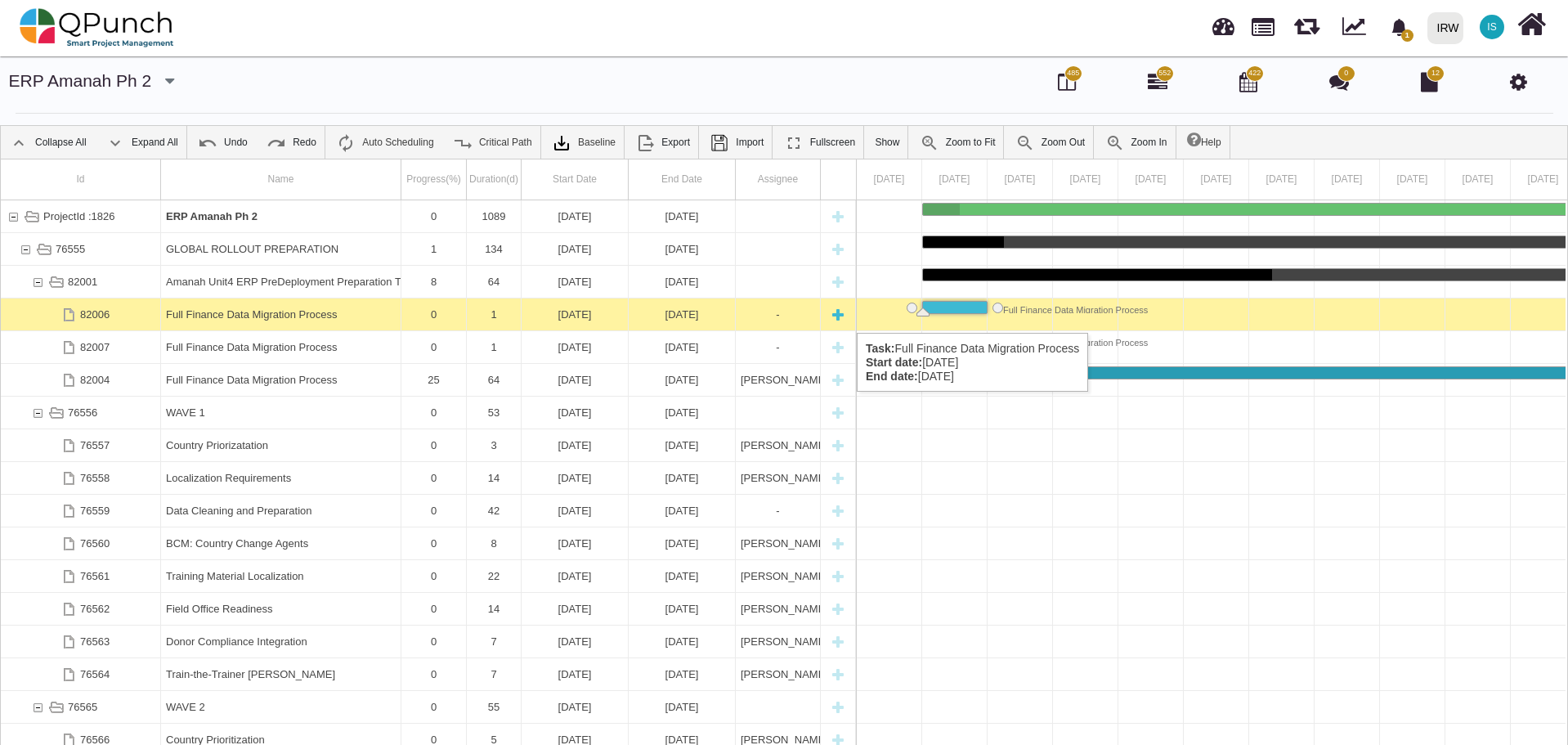
drag, startPoint x: 309, startPoint y: 317, endPoint x: 248, endPoint y: 318, distance: 61.0
click at [248, 318] on div "Full Finance Data Migration Process" at bounding box center [281, 314] width 230 height 32
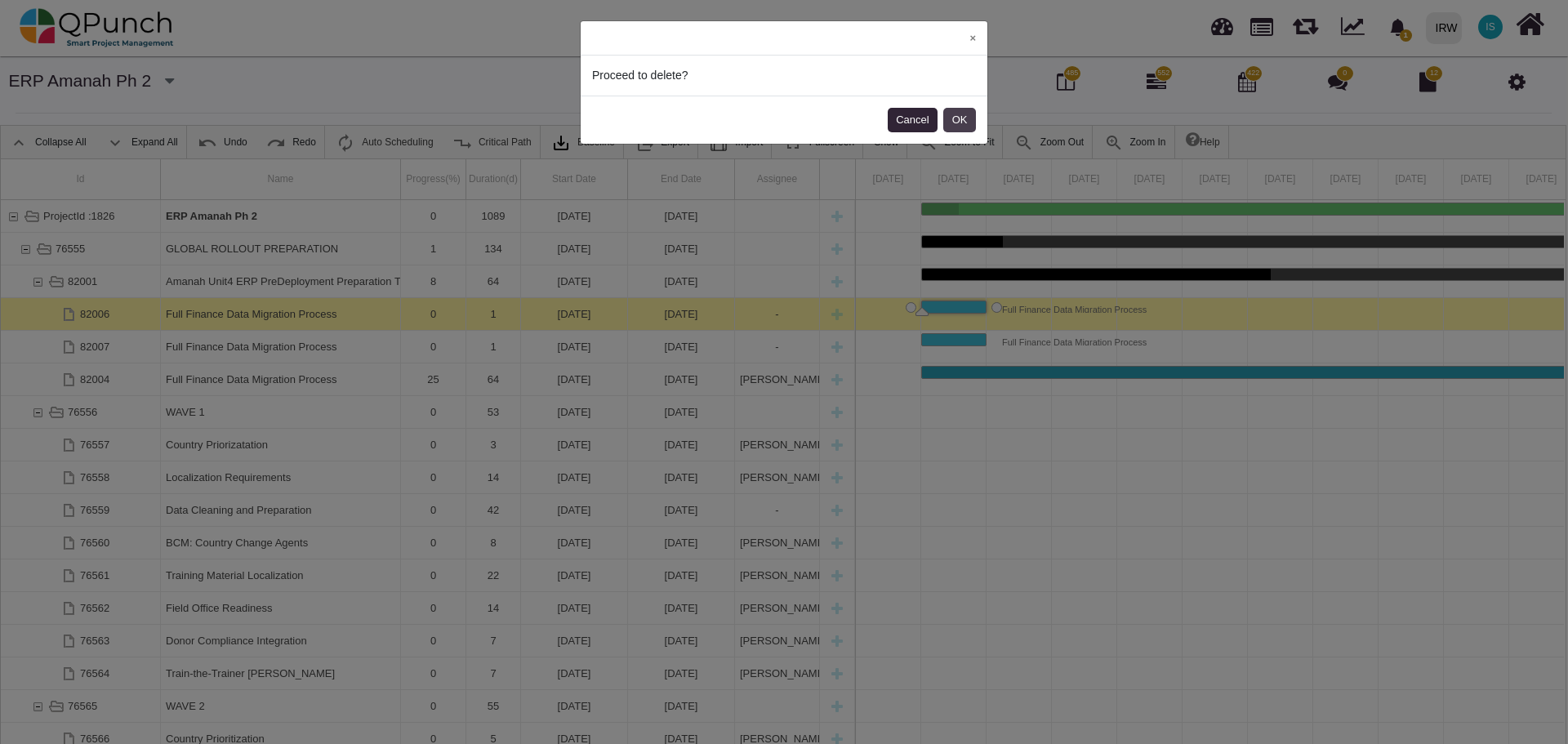
click at [969, 119] on button "OK" at bounding box center [959, 120] width 33 height 25
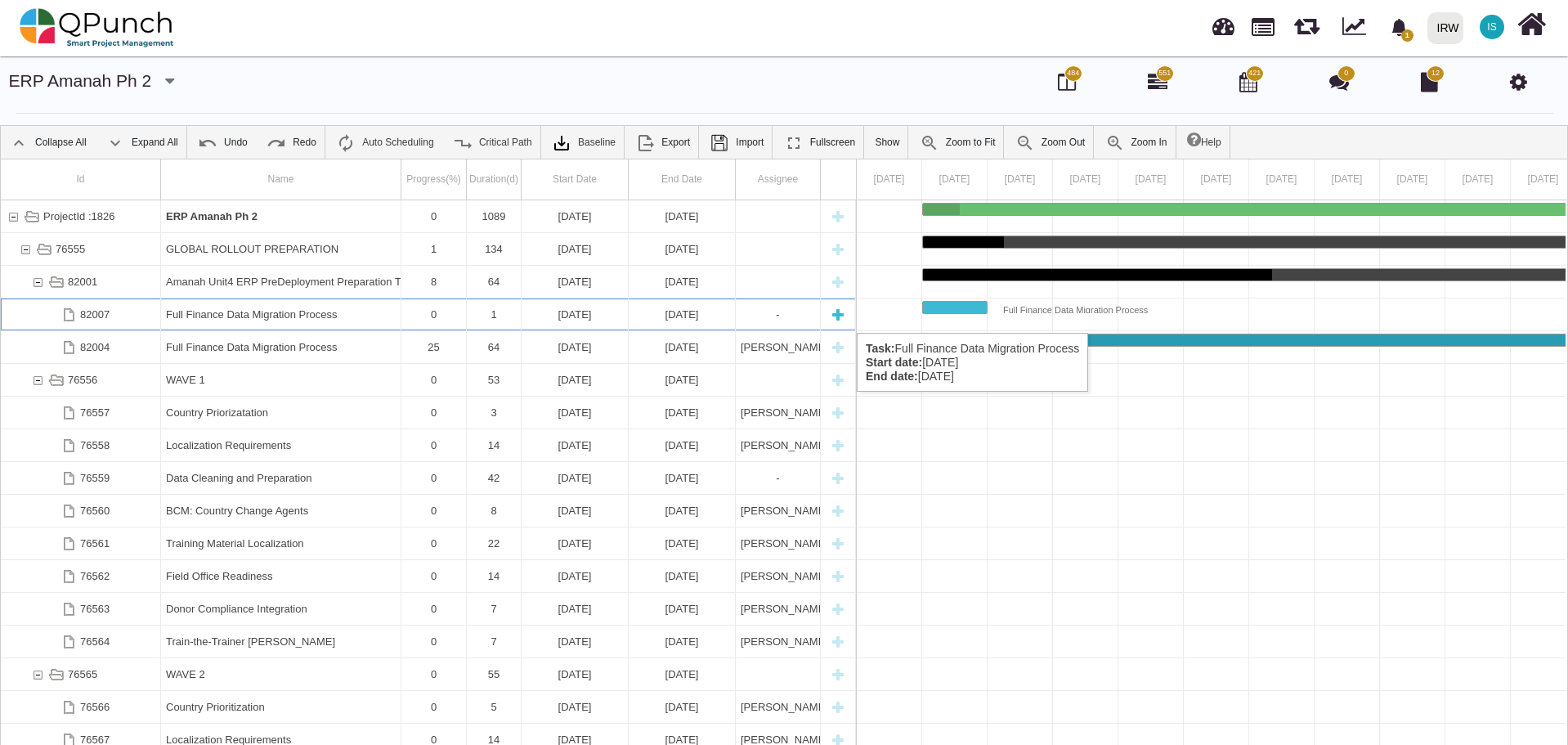
click at [282, 317] on div "Full Finance Data Migration Process" at bounding box center [281, 314] width 230 height 32
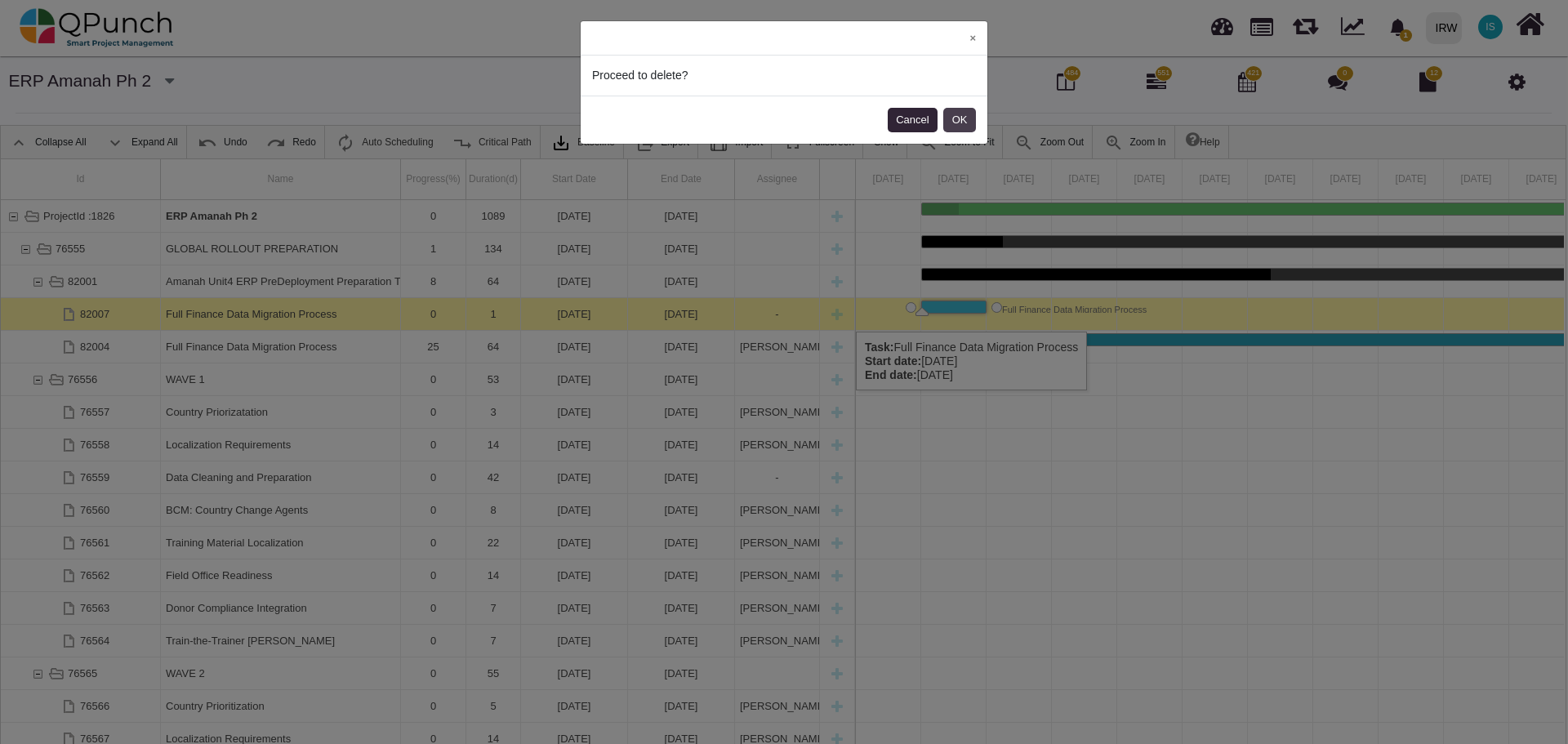
click at [959, 118] on button "OK" at bounding box center [959, 120] width 33 height 25
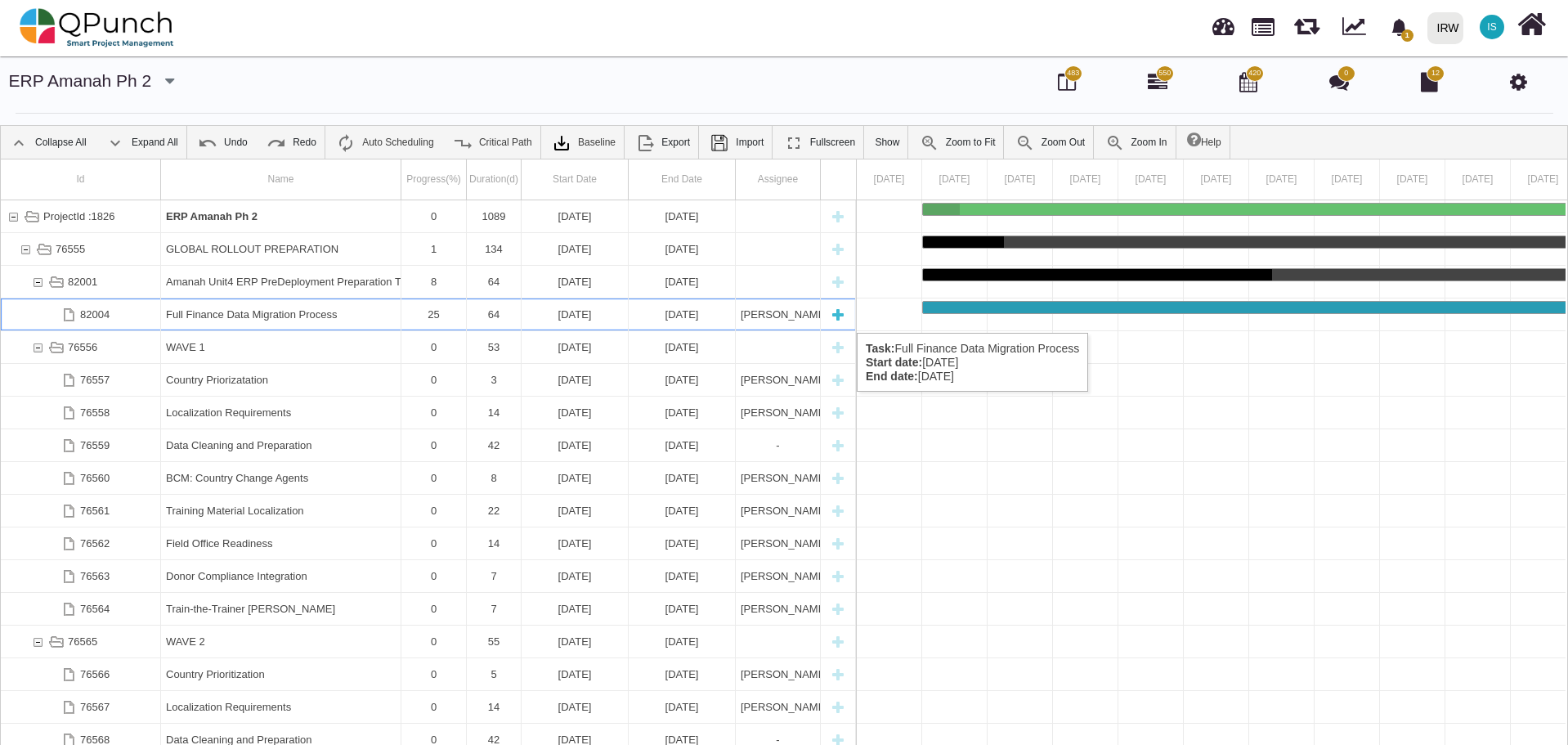
click at [840, 317] on div "New task" at bounding box center [838, 314] width 25 height 32
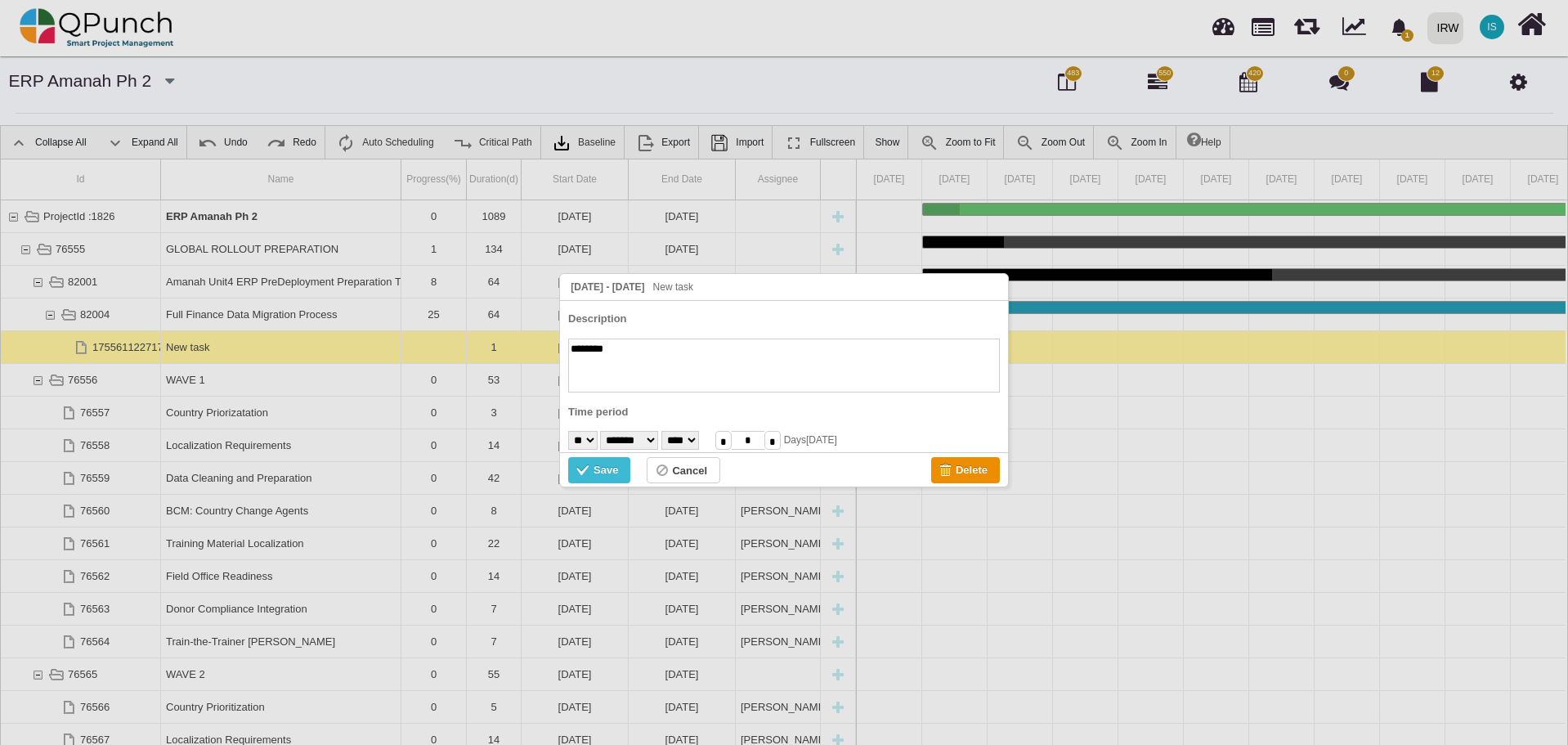
paste textarea "**********"
type textarea "**********"
click at [606, 470] on div "Save" at bounding box center [606, 470] width 25 height 18
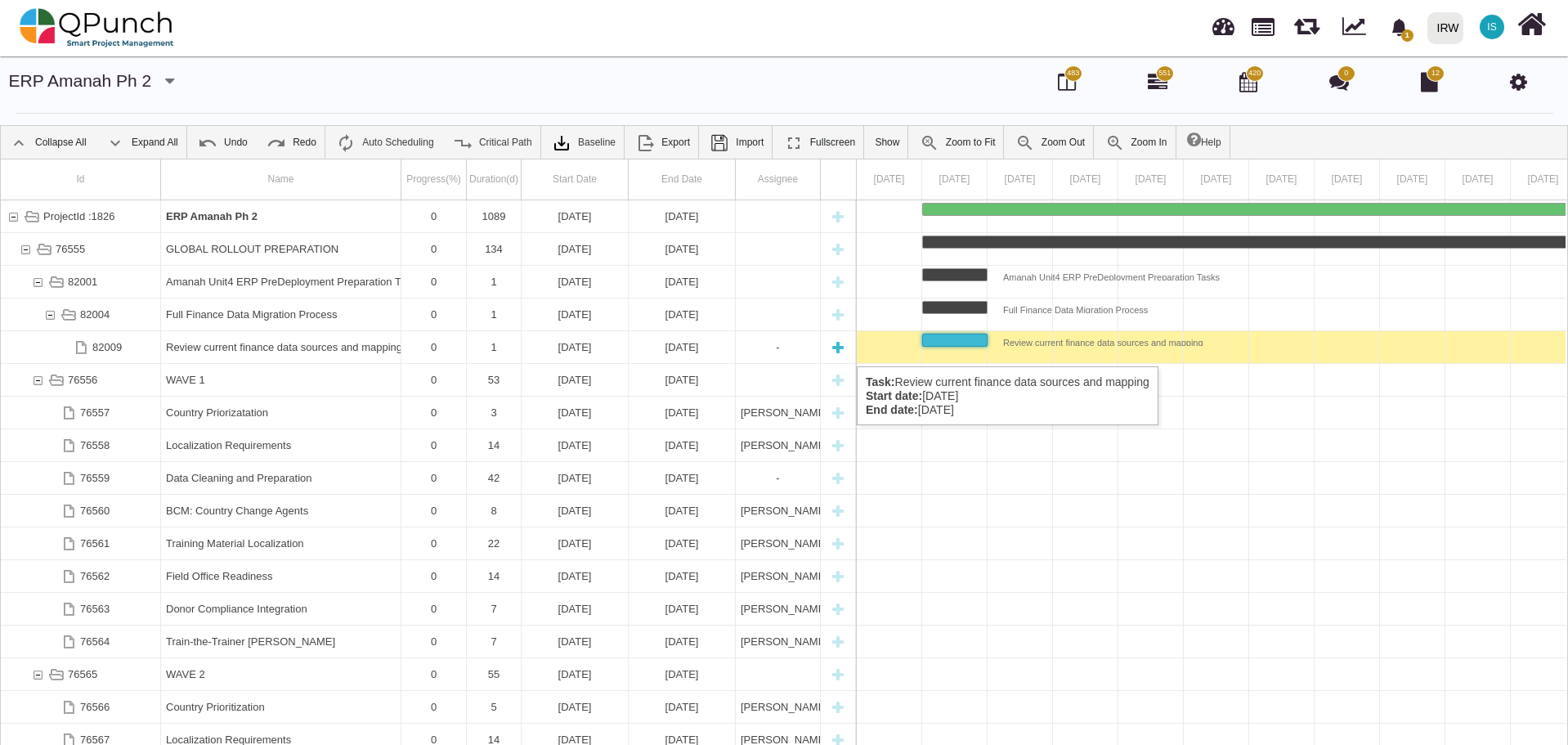
click at [673, 350] on div "[DATE]" at bounding box center [682, 347] width 97 height 32
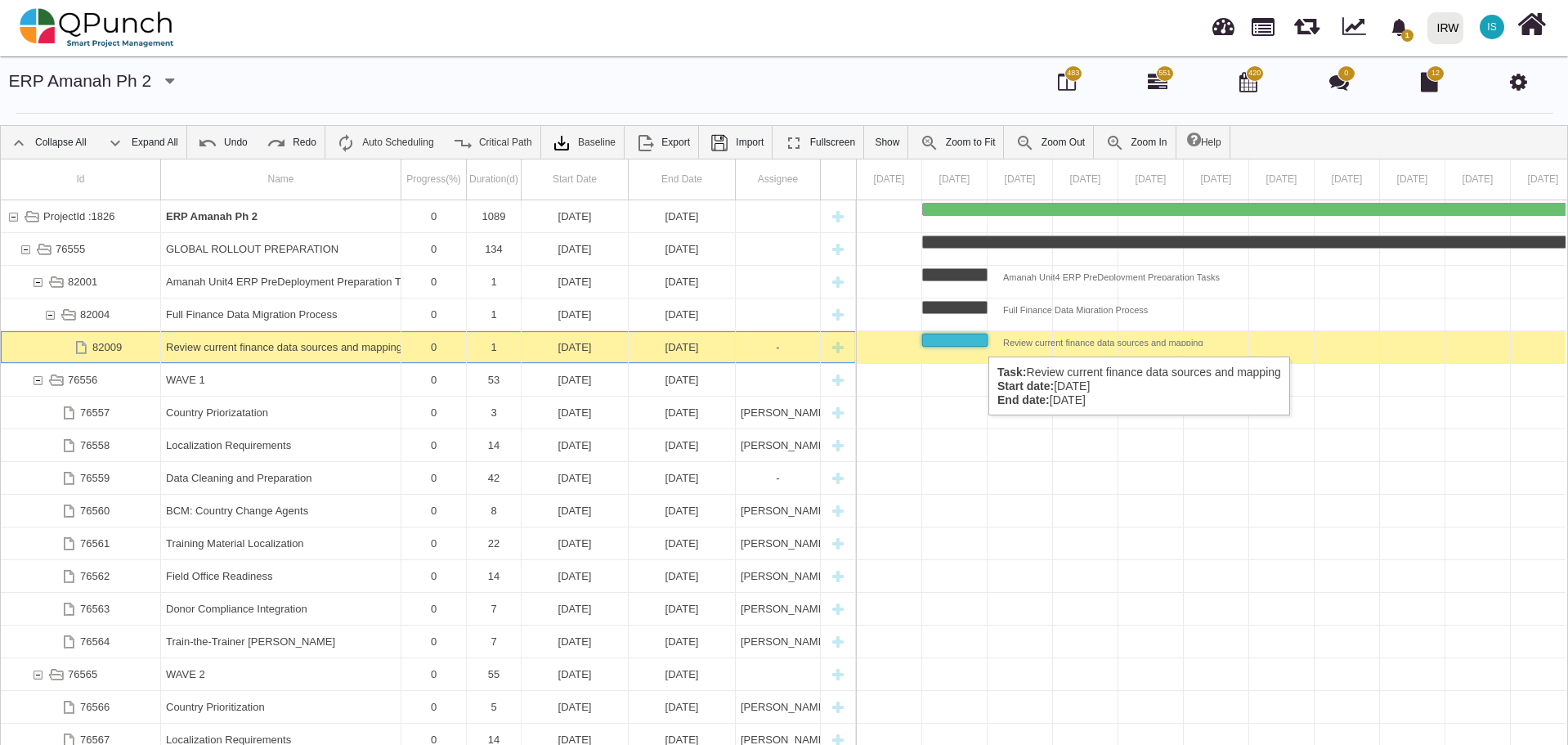
click at [980, 340] on div "Task: Review current finance data sources and mapping Start date: 27-06-2025 En…" at bounding box center [954, 340] width 63 height 11
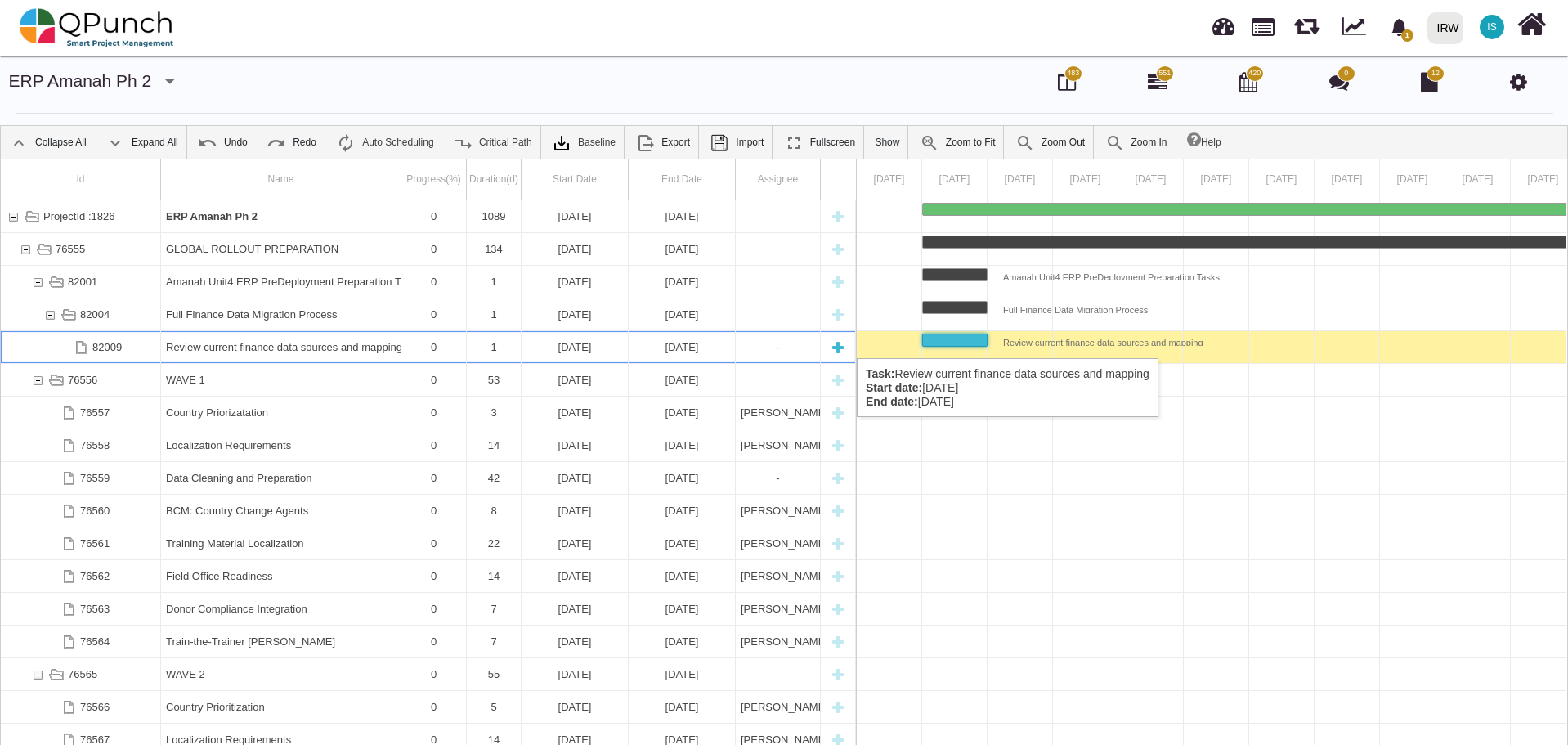
click at [180, 344] on div "Review current finance data sources and mapping" at bounding box center [281, 347] width 230 height 32
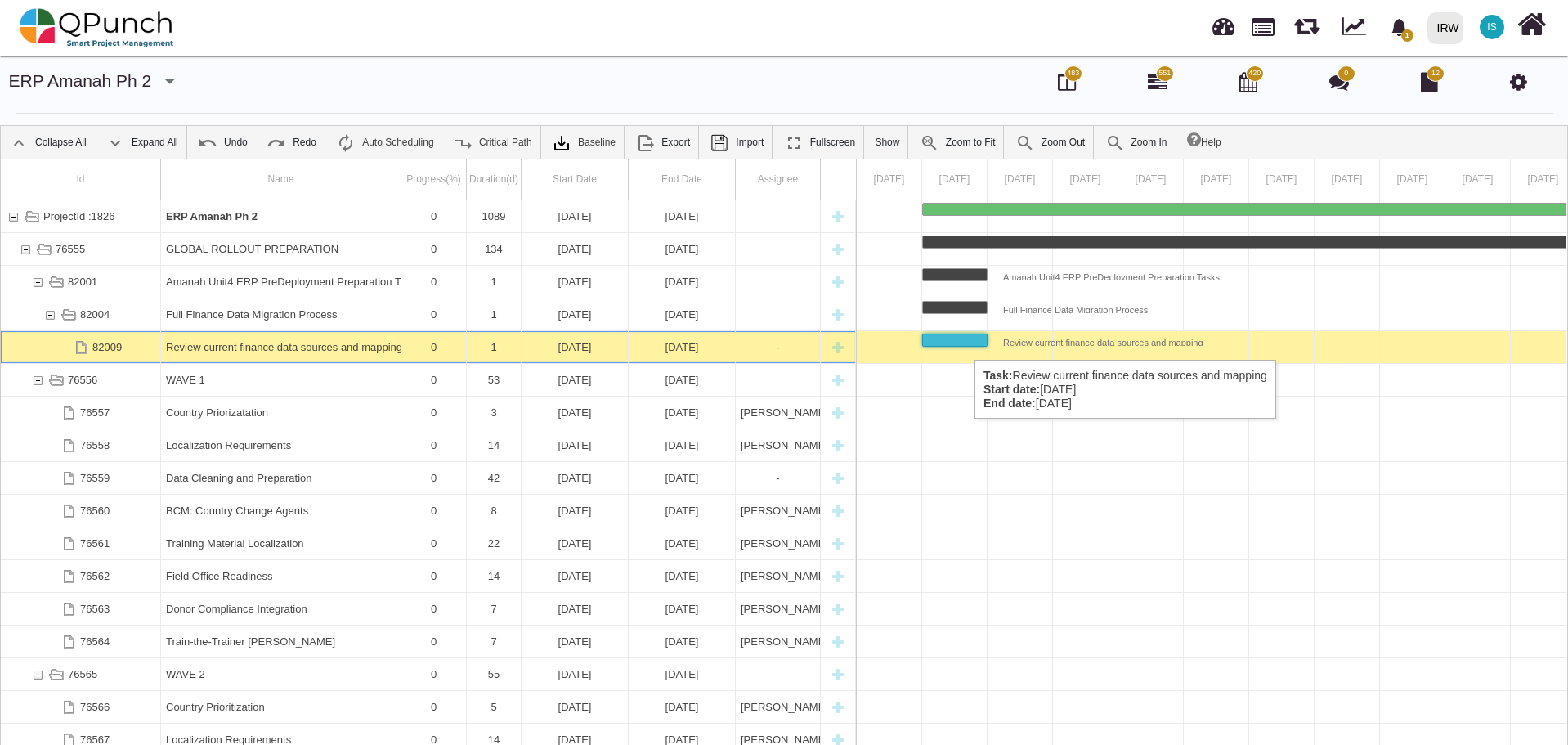
click at [966, 343] on div "Task: Review current finance data sources and mapping Start date: 27-06-2025 En…" at bounding box center [954, 340] width 63 height 11
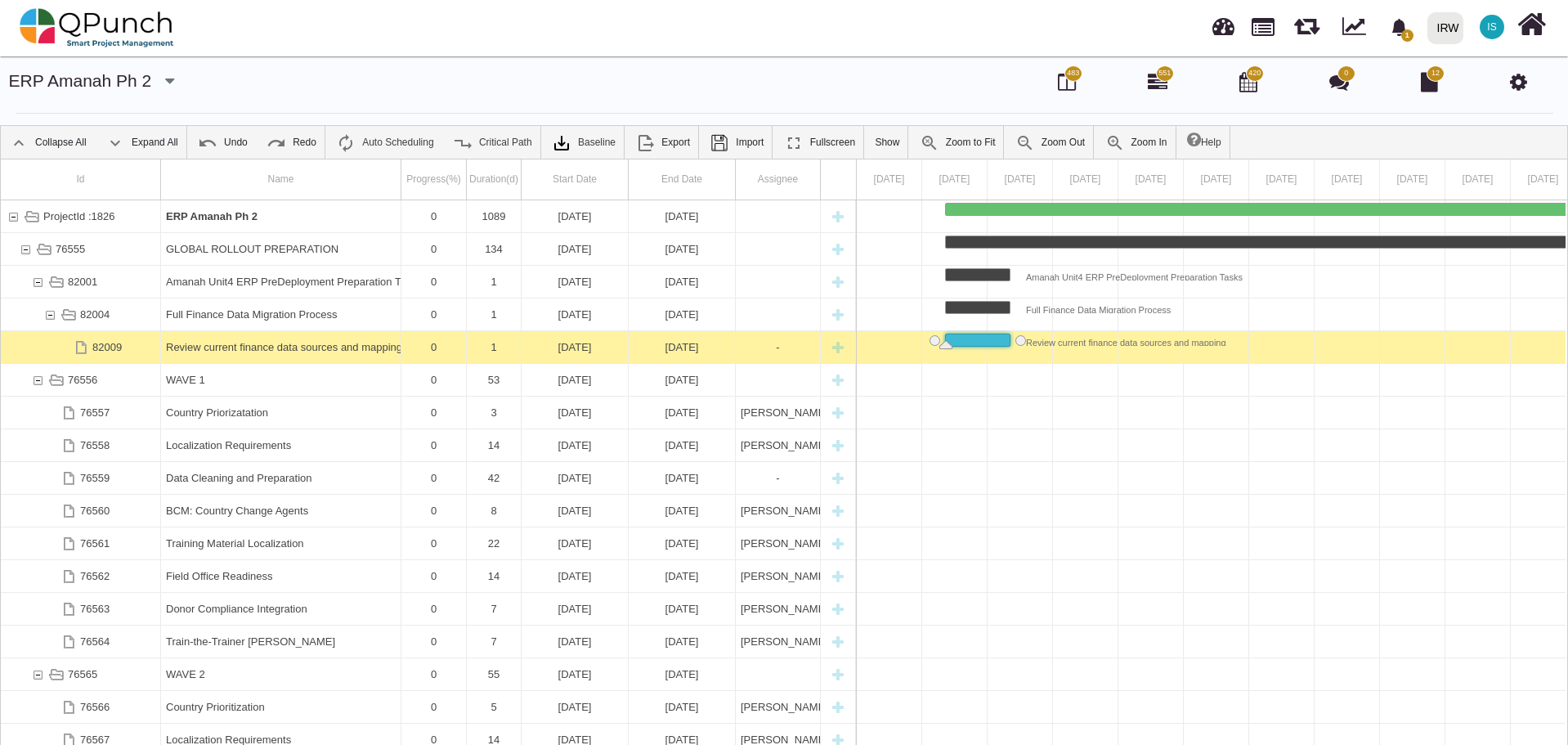
drag, startPoint x: 980, startPoint y: 341, endPoint x: 1012, endPoint y: 348, distance: 32.8
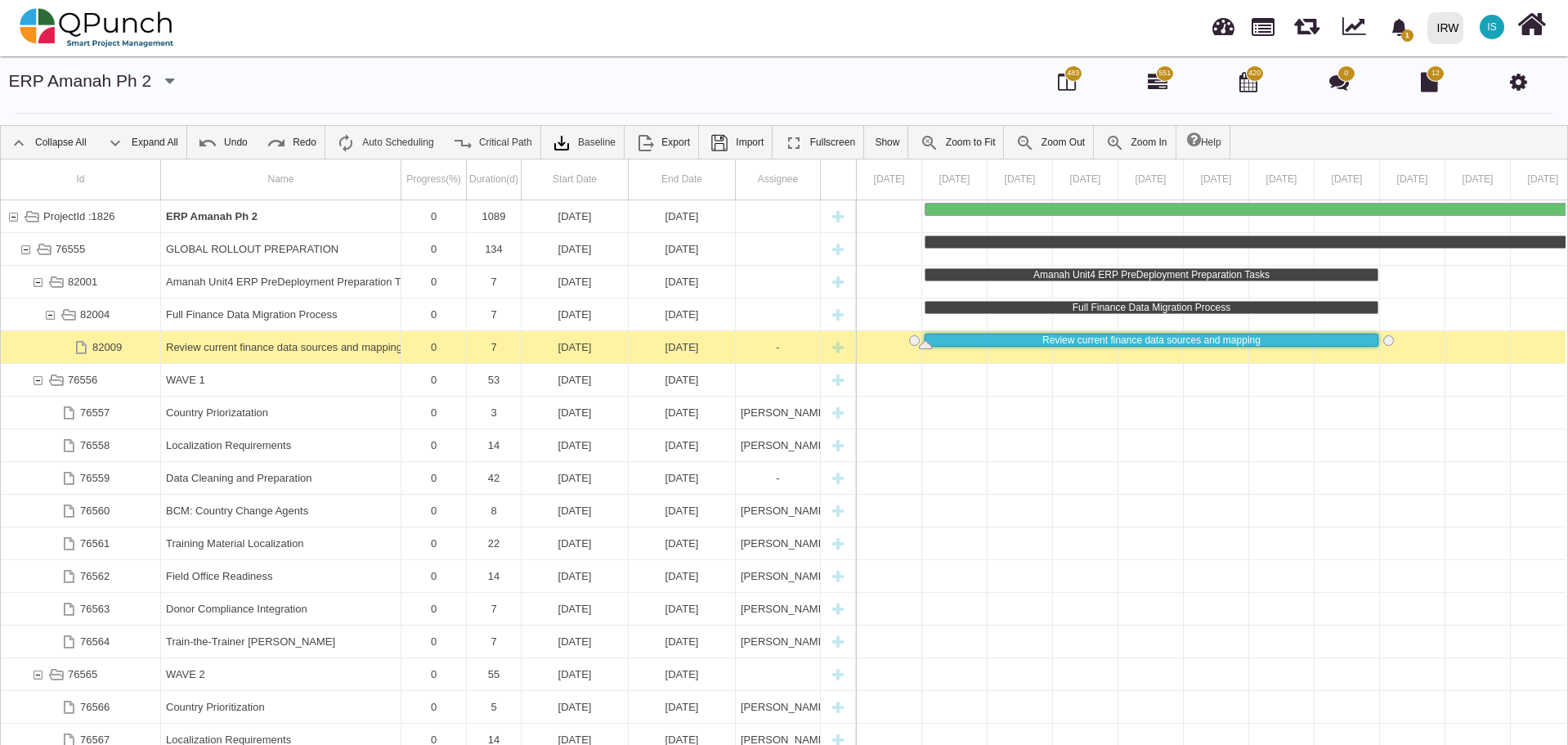
drag, startPoint x: 987, startPoint y: 341, endPoint x: 1377, endPoint y: 344, distance: 390.0
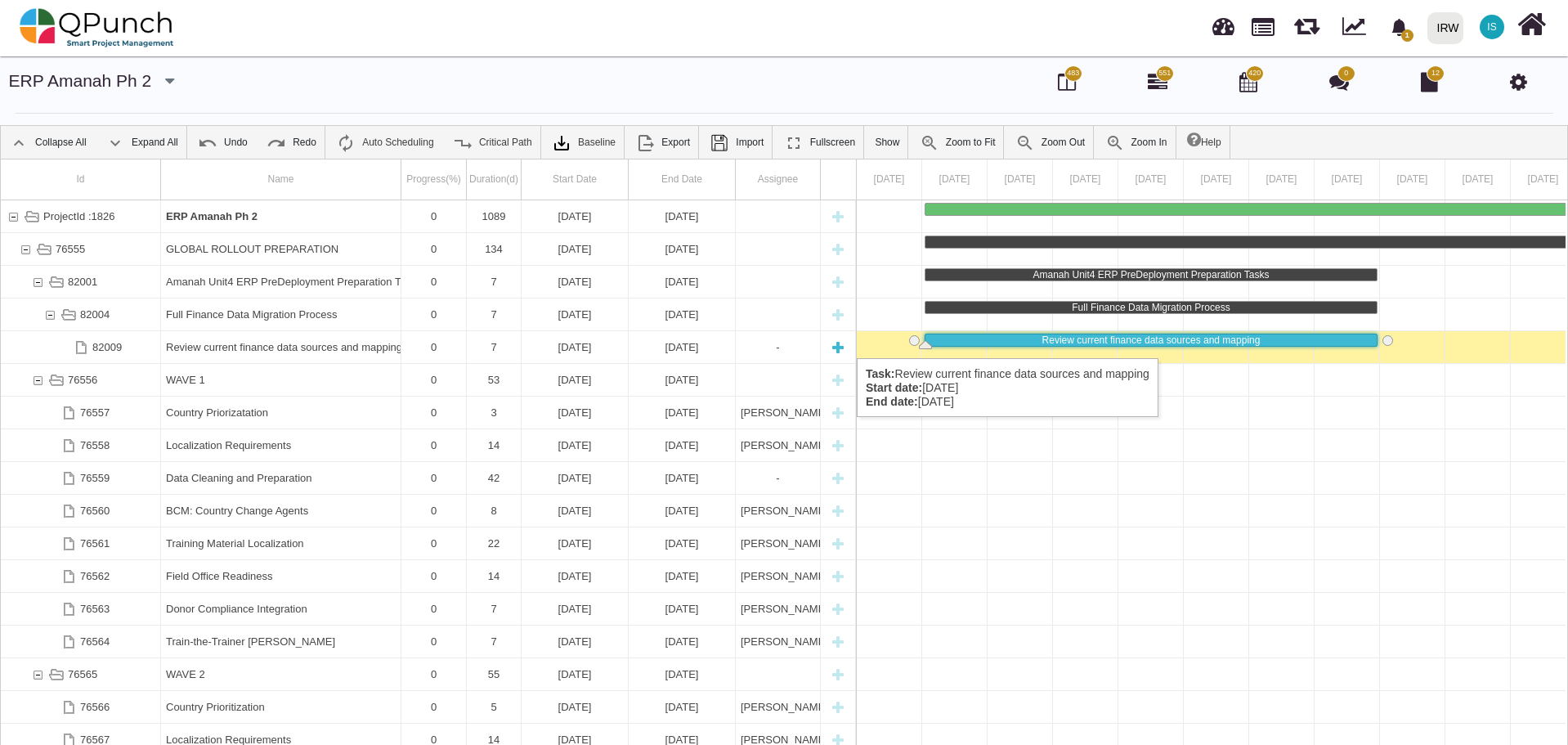
click at [108, 342] on div "82009" at bounding box center [106, 347] width 29 height 32
click at [110, 342] on div "82009" at bounding box center [106, 347] width 29 height 32
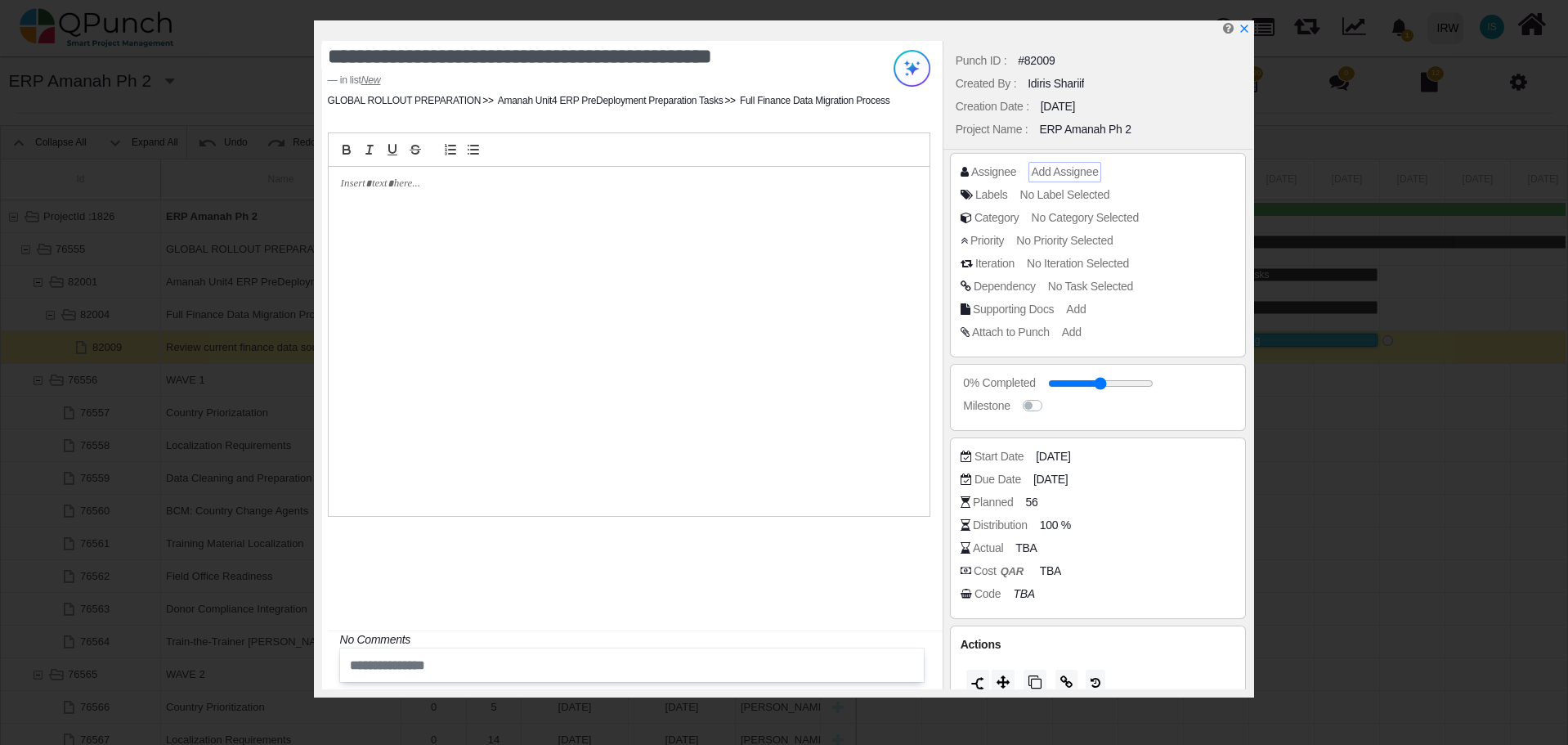
click at [1068, 171] on span "Add Assignee" at bounding box center [1064, 172] width 67 height 13
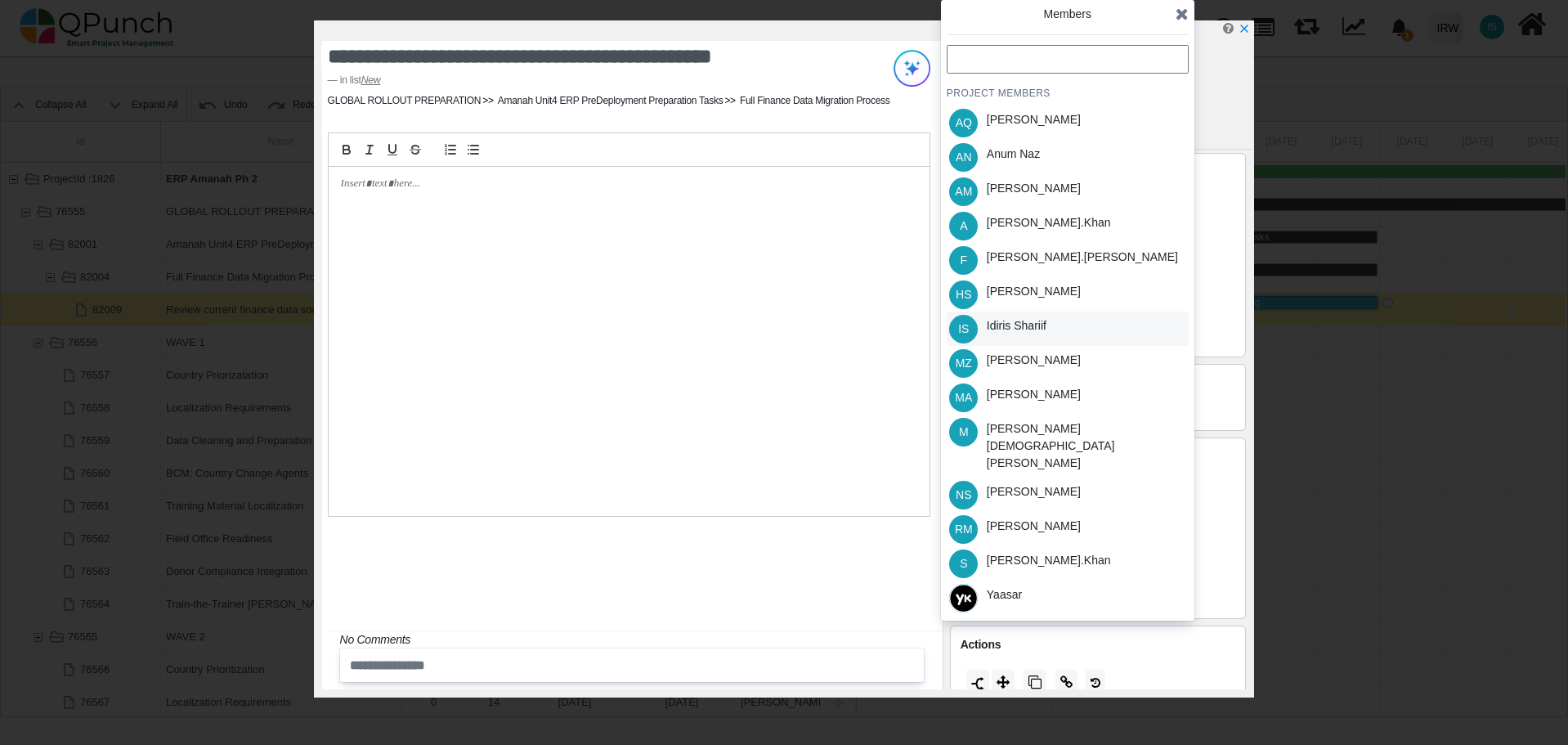
scroll to position [52, 0]
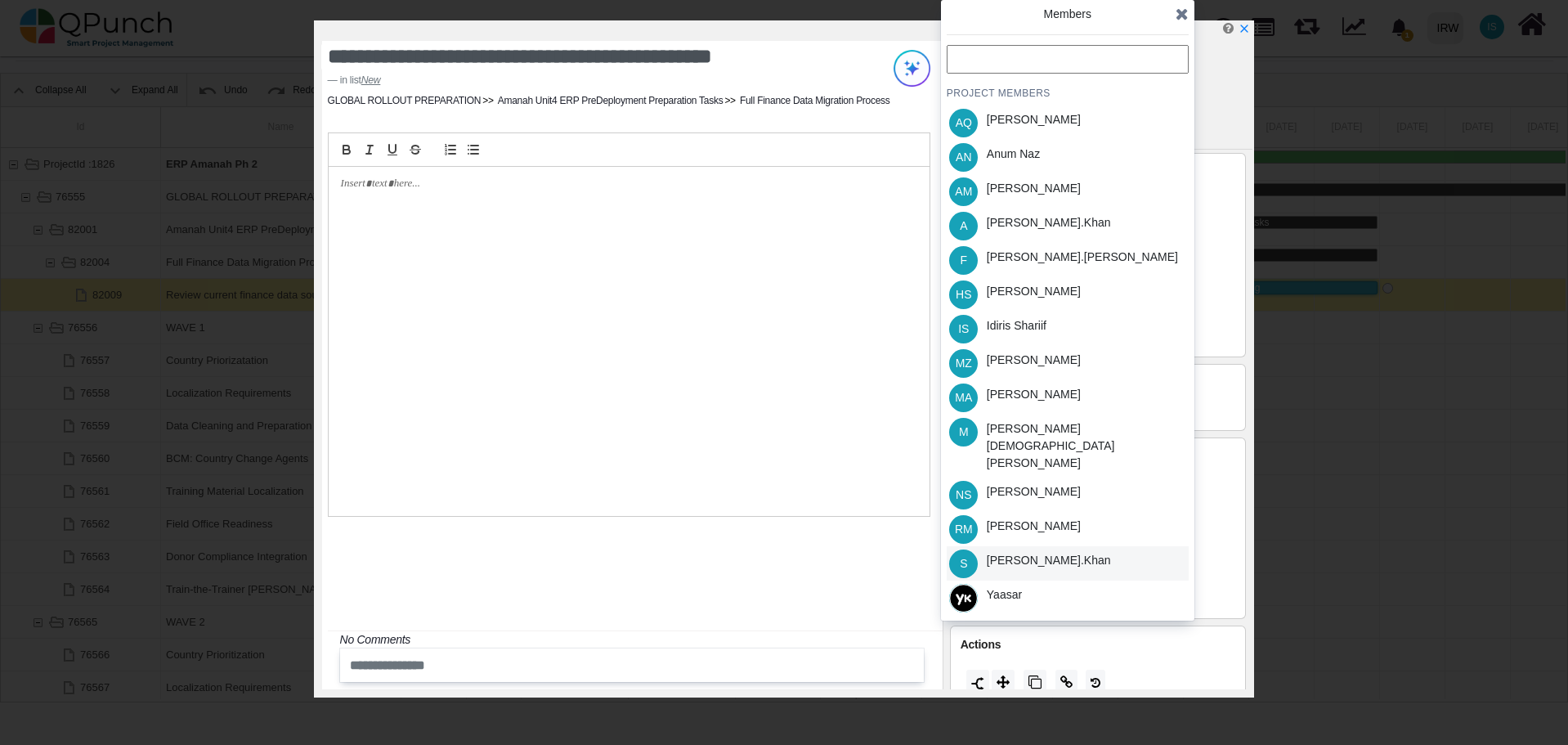
click at [1034, 551] on div "[PERSON_NAME].khan" at bounding box center [1048, 560] width 124 height 18
click at [1182, 15] on icon at bounding box center [1182, 14] width 13 height 17
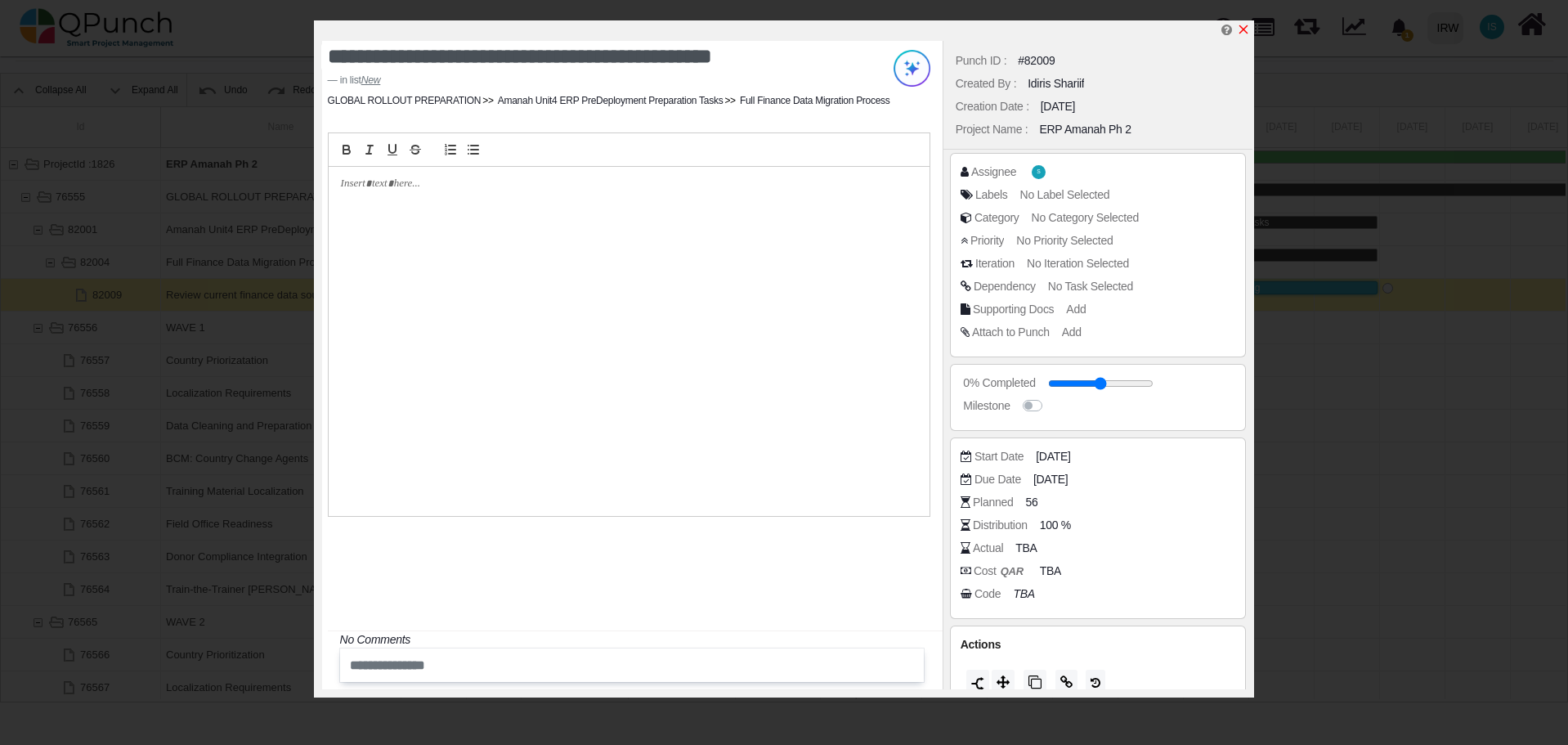
click at [1244, 30] on icon "x" at bounding box center [1243, 30] width 9 height 9
type input "**"
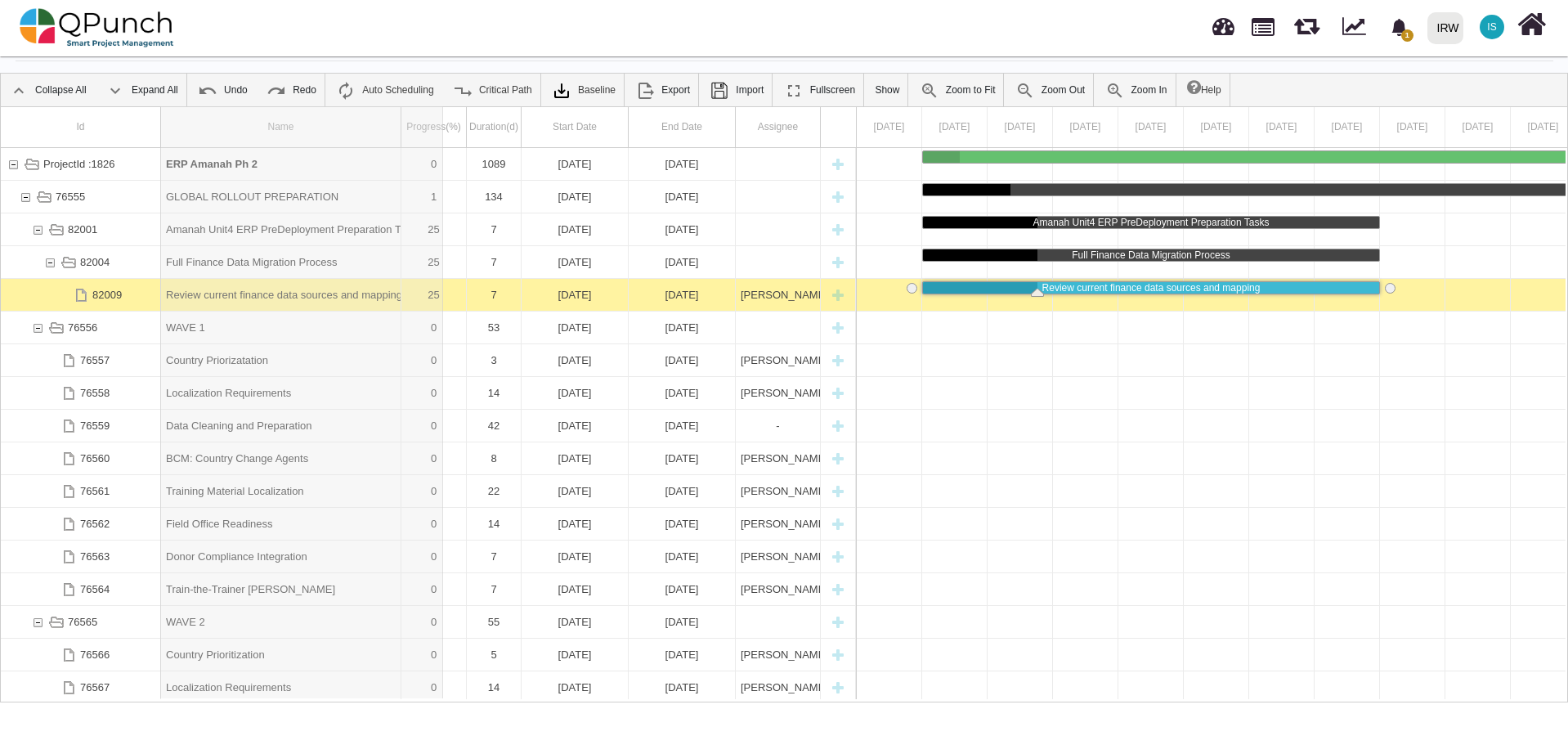
drag, startPoint x: 399, startPoint y: 112, endPoint x: 444, endPoint y: 111, distance: 45.0
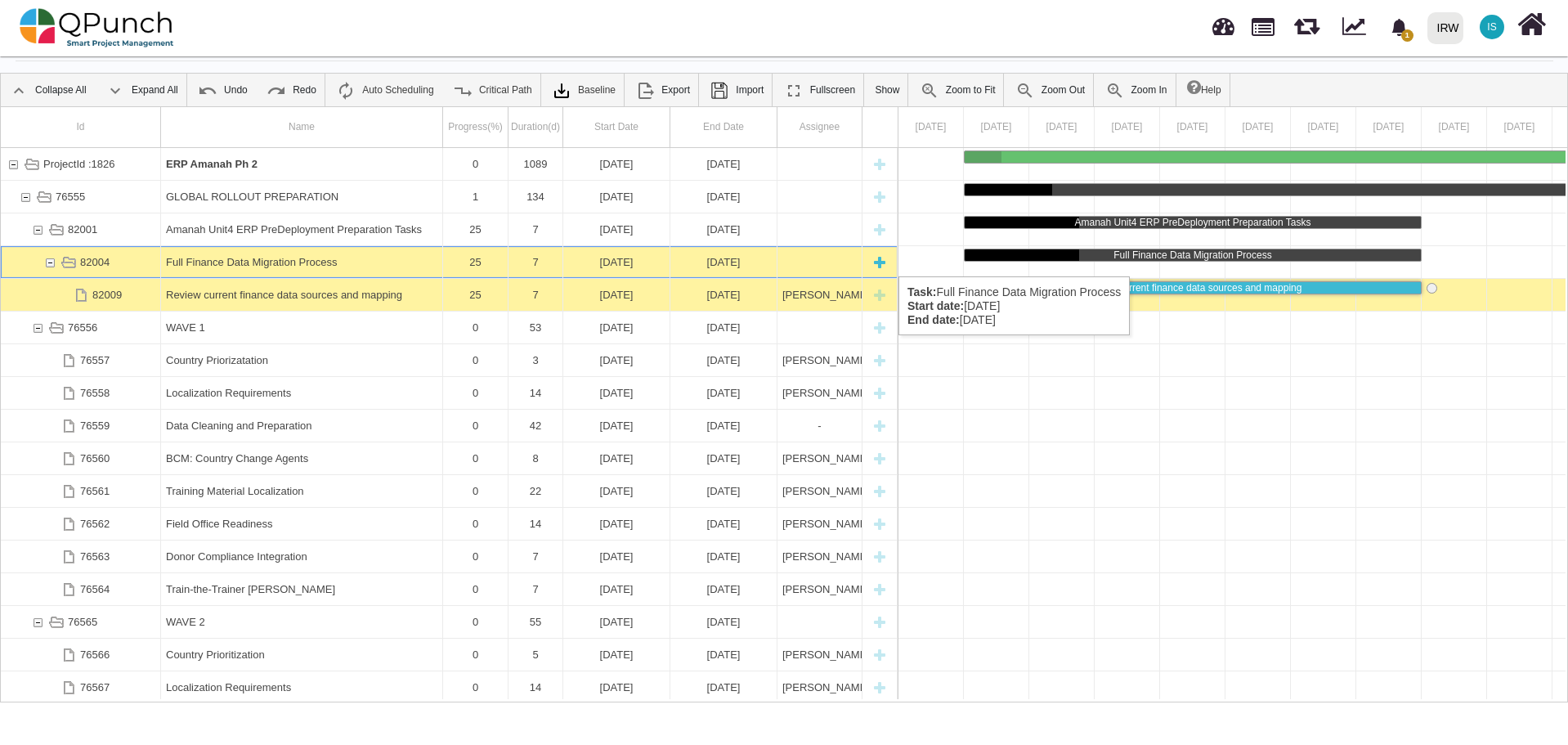
click at [333, 260] on div "Full Finance Data Migration Process" at bounding box center [302, 262] width 272 height 32
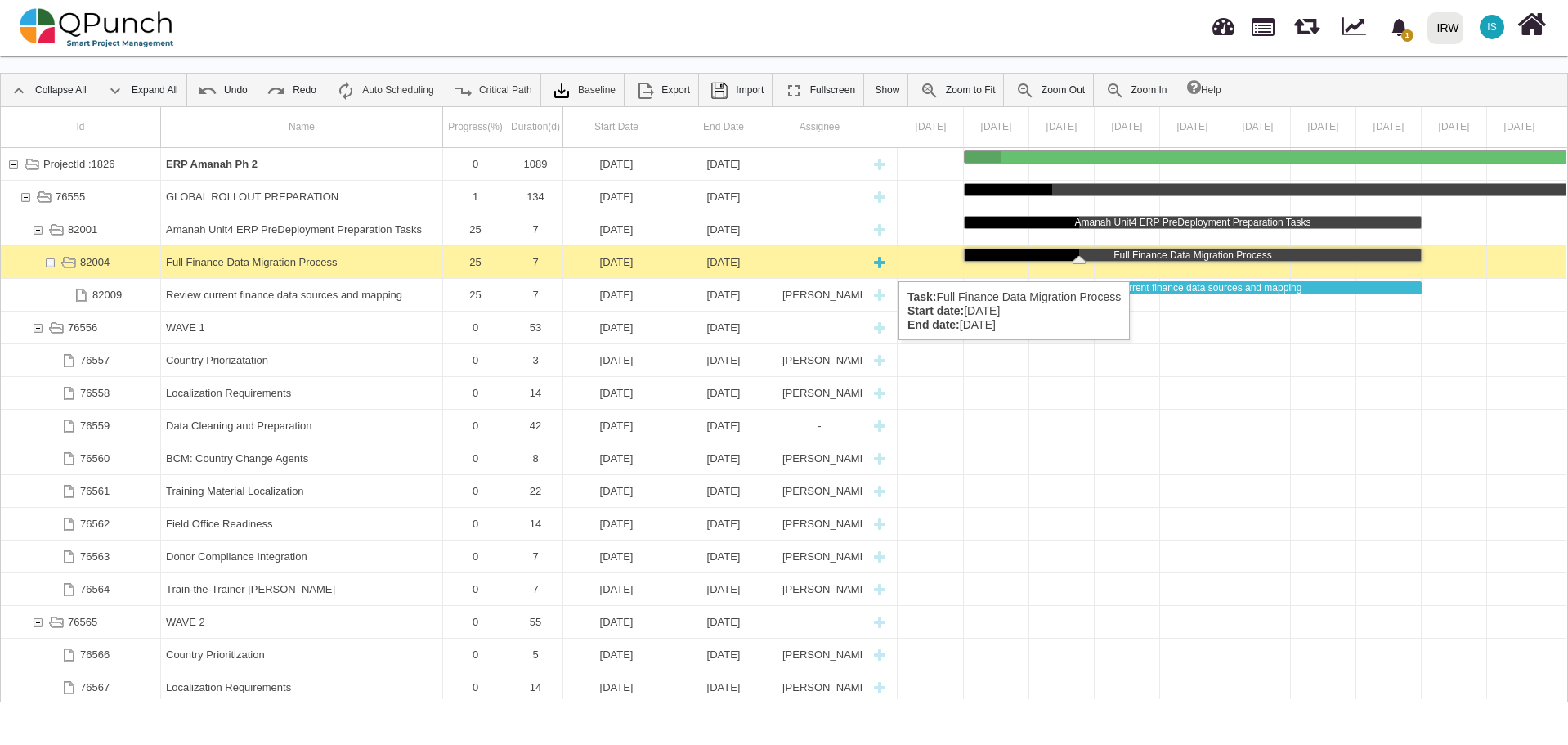
click at [884, 264] on div "New task" at bounding box center [879, 262] width 25 height 32
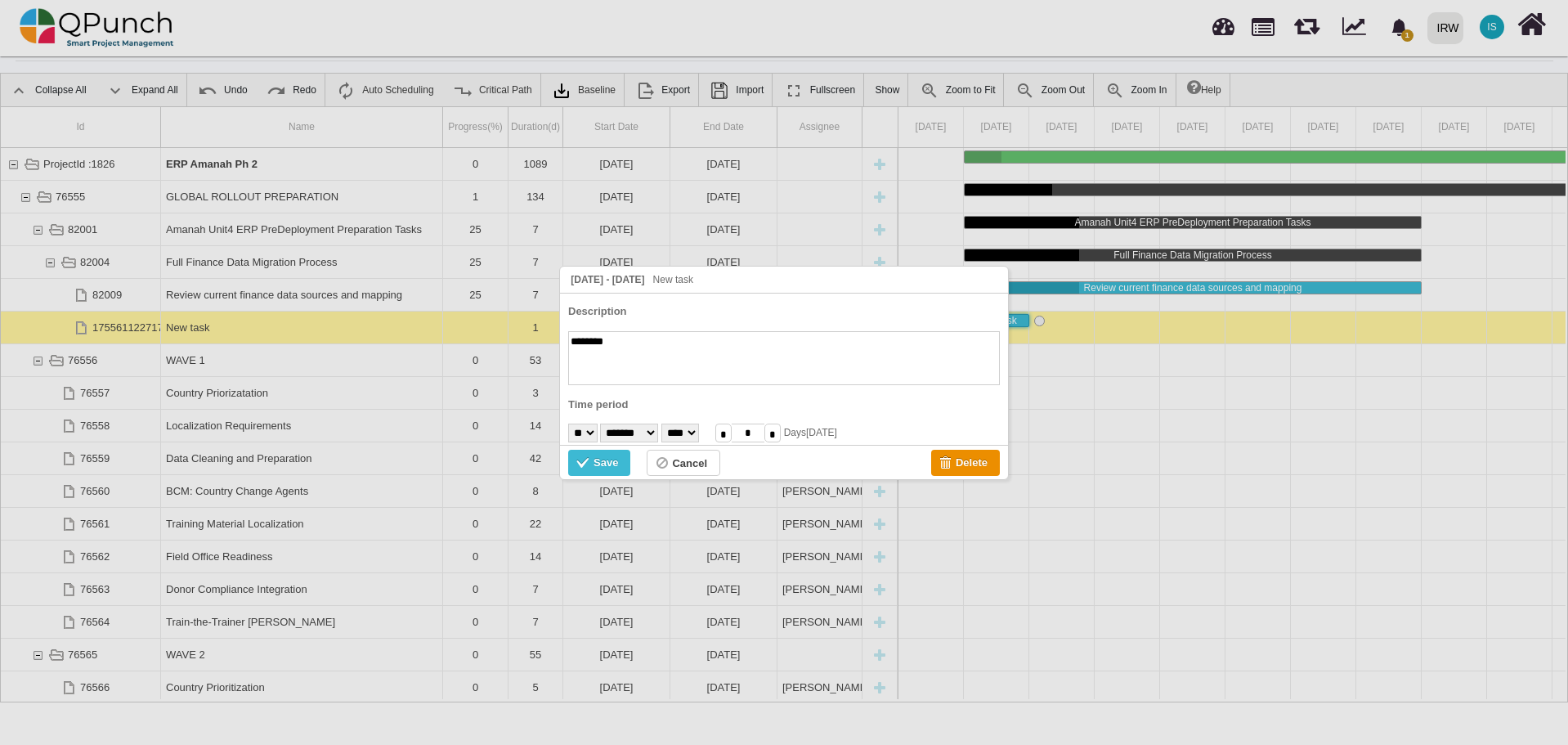
paste textarea "**********"
type textarea "**********"
click at [658, 435] on select "******* ******** ***** ***** *** **** **** ****** ********* ******* ******** **…" at bounding box center [629, 432] width 58 height 18
select select "*"
click at [604, 423] on select "******* ******** ***** ***** *** **** **** ****** ********* ******* ******** **…" at bounding box center [629, 432] width 58 height 18
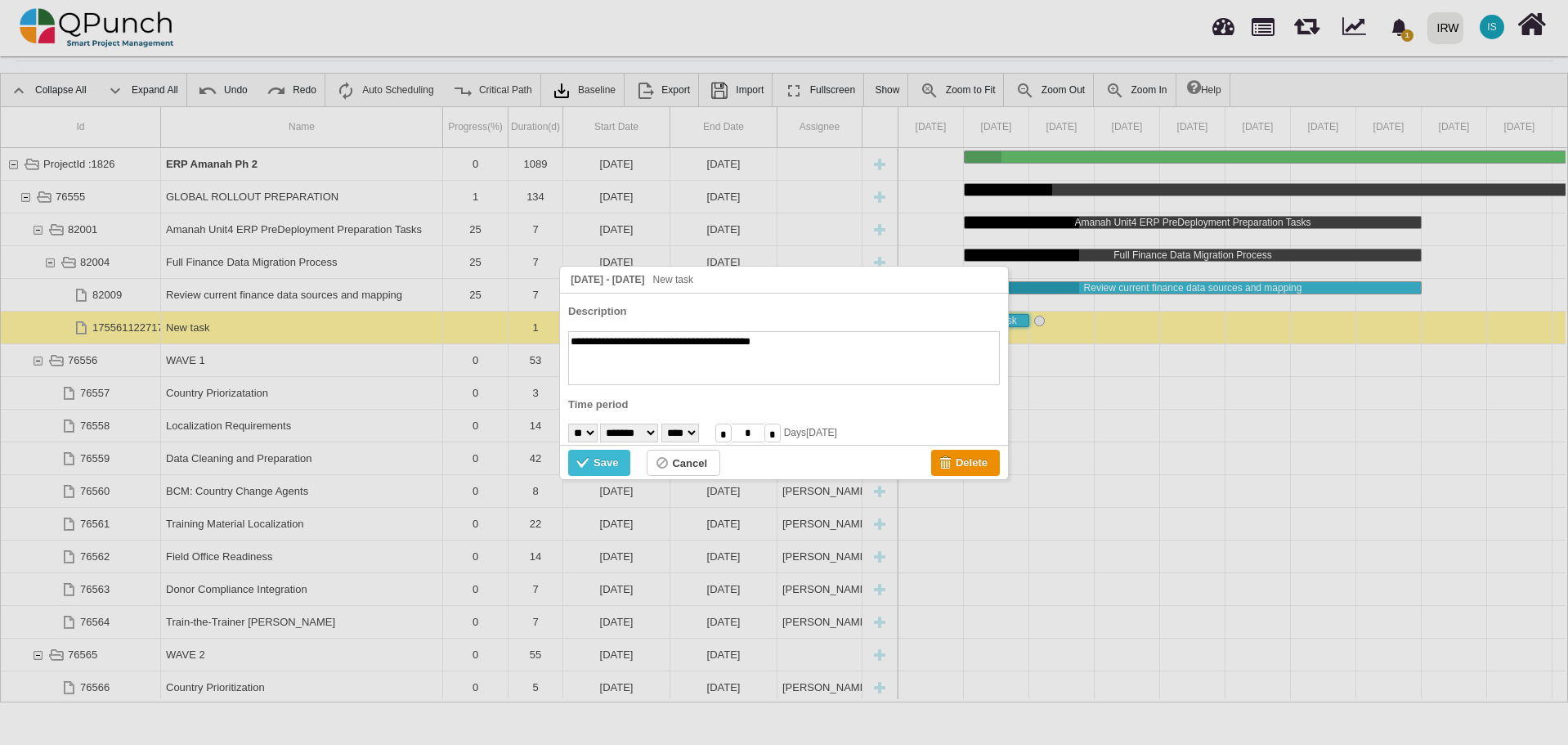
click at [594, 432] on select "* * * * * * * * * ** ** ** ** ** ** ** ** ** ** ** ** ** ** ** ** ** ** ** ** *…" at bounding box center [582, 432] width 29 height 18
select select "*"
click at [568, 423] on select "* * * * * * * * * ** ** ** ** ** ** ** ** ** ** ** ** ** ** ** ** ** ** ** ** *…" at bounding box center [582, 432] width 29 height 18
click at [607, 467] on div "Save" at bounding box center [606, 463] width 25 height 18
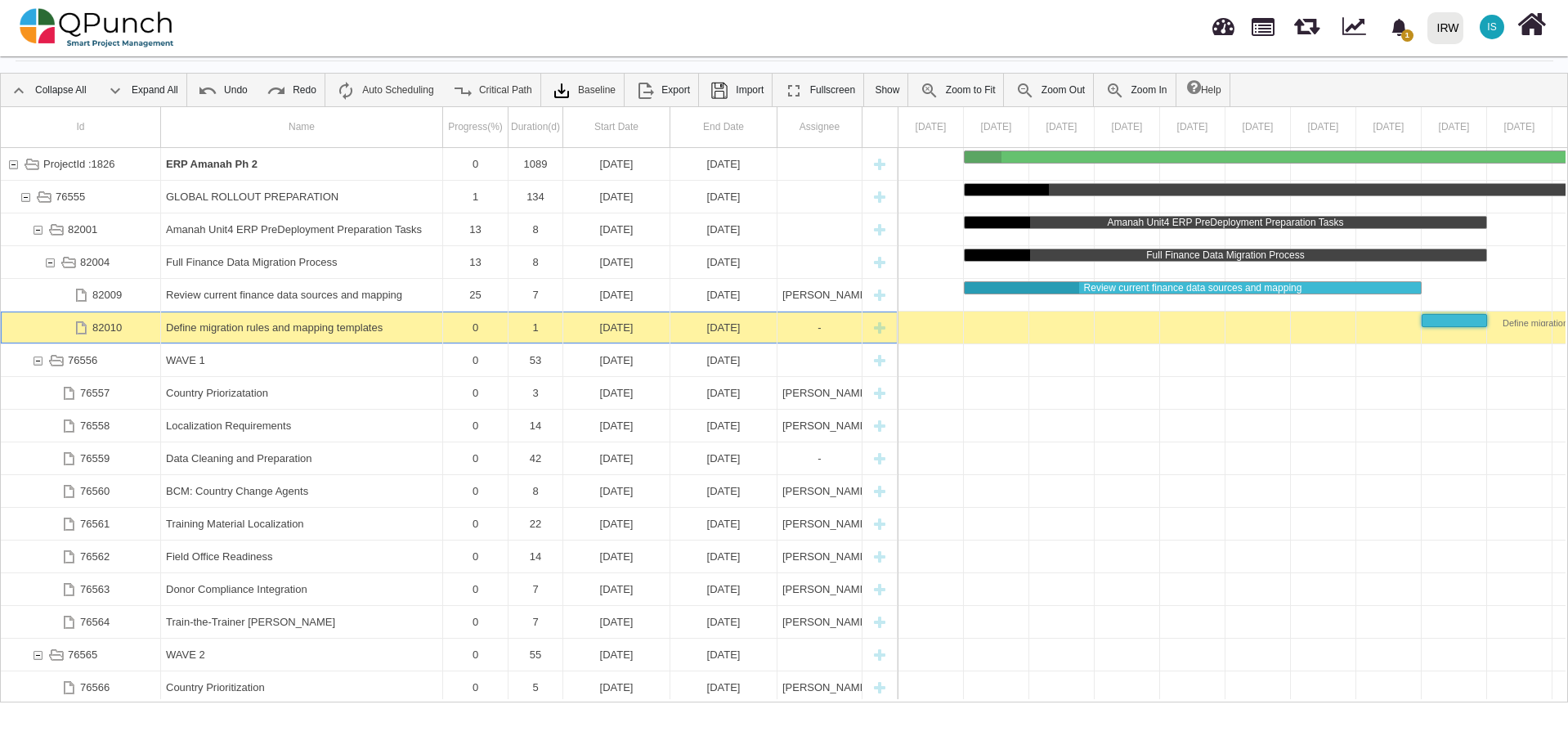
click at [1486, 27] on span "IS" at bounding box center [1491, 27] width 25 height 25
click at [1408, 163] on link "Logout" at bounding box center [1442, 166] width 142 height 23
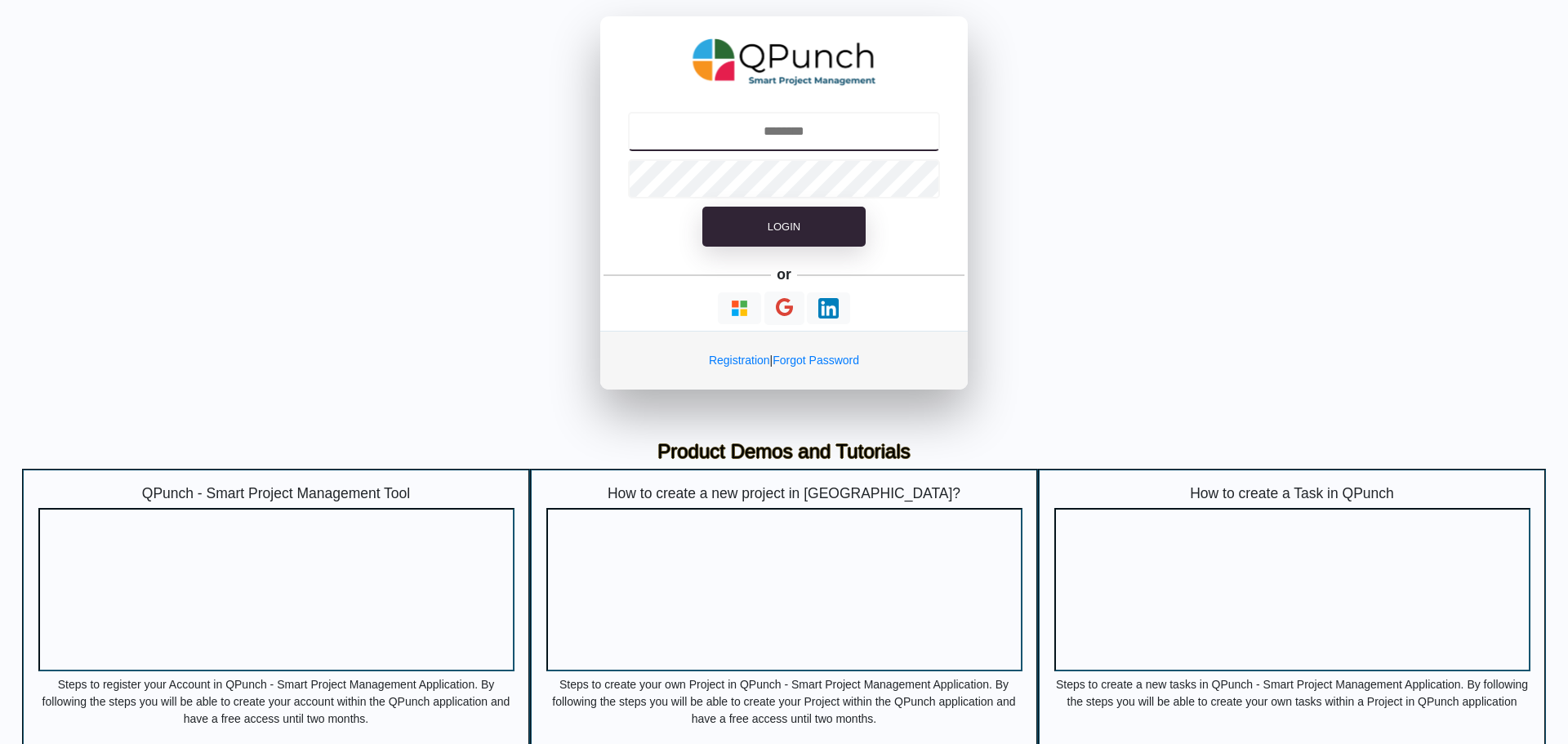
type input "**********"
